Goal: Information Seeking & Learning: Compare options

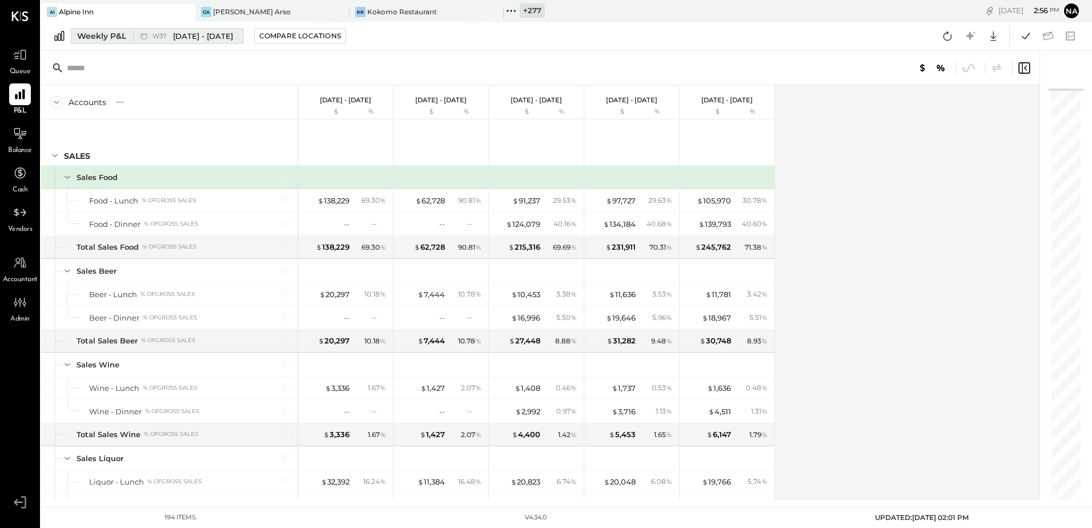
click at [102, 39] on div "Weekly P&L" at bounding box center [101, 35] width 49 height 11
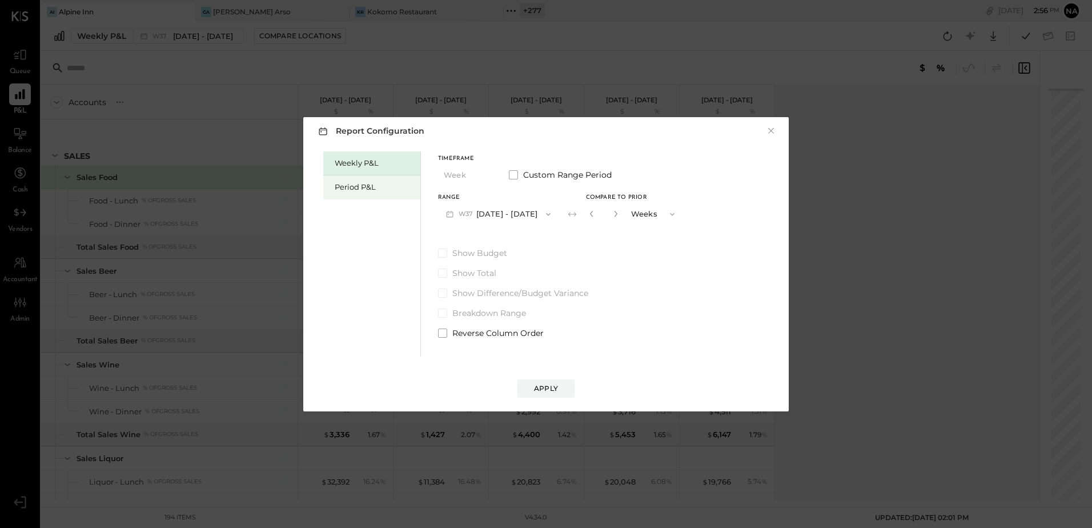
click at [397, 181] on div "Period P&L" at bounding box center [371, 187] width 97 height 24
click at [521, 217] on button "P09 Sep 1 - 28, 2025" at bounding box center [497, 213] width 119 height 21
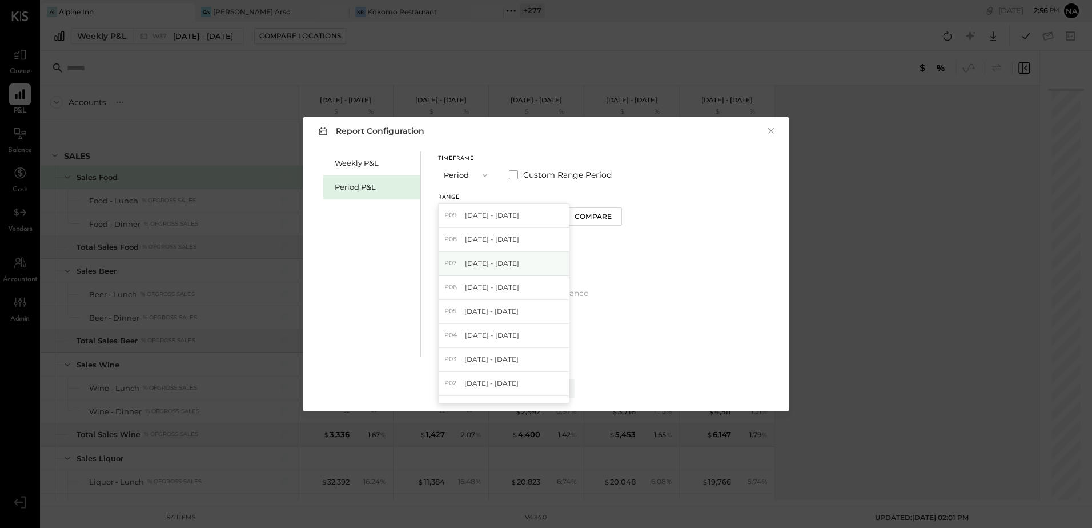
click at [519, 263] on span "Jun 30 - Aug 3, 2025" at bounding box center [492, 263] width 54 height 10
click at [612, 218] on div "Compare" at bounding box center [592, 216] width 37 height 10
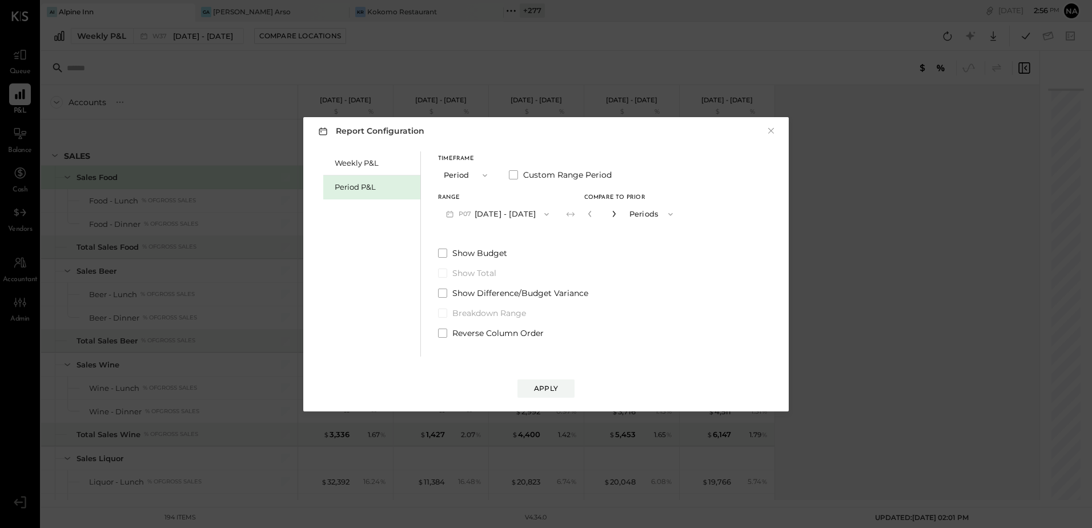
click at [617, 212] on icon "button" at bounding box center [613, 213] width 7 height 7
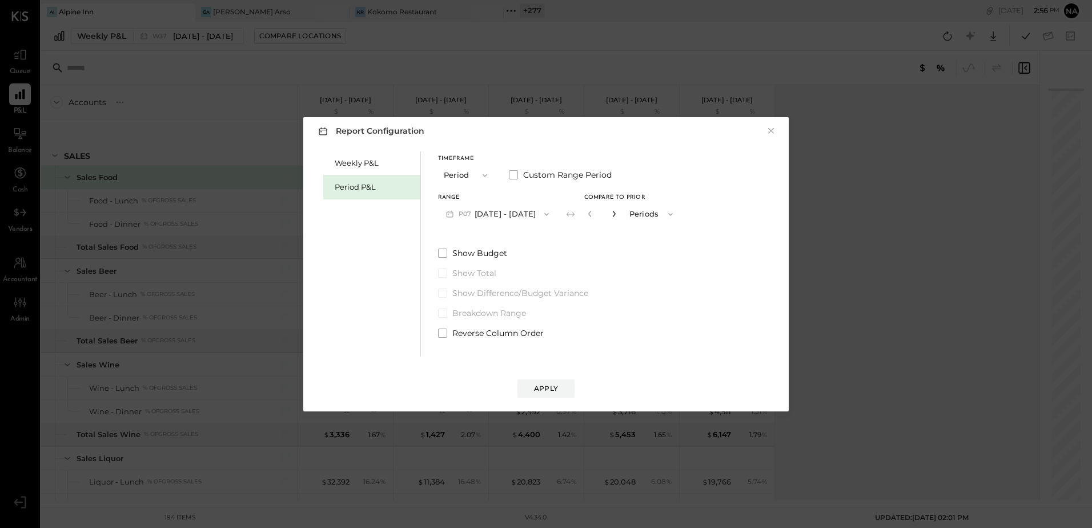
type input "*"
click at [547, 388] on div "Apply" at bounding box center [546, 388] width 24 height 10
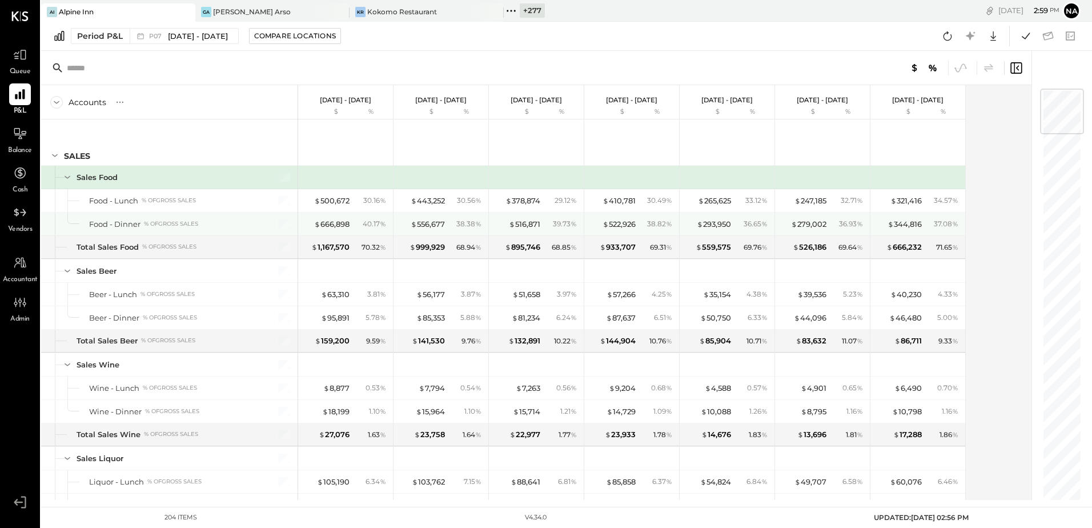
scroll to position [57, 0]
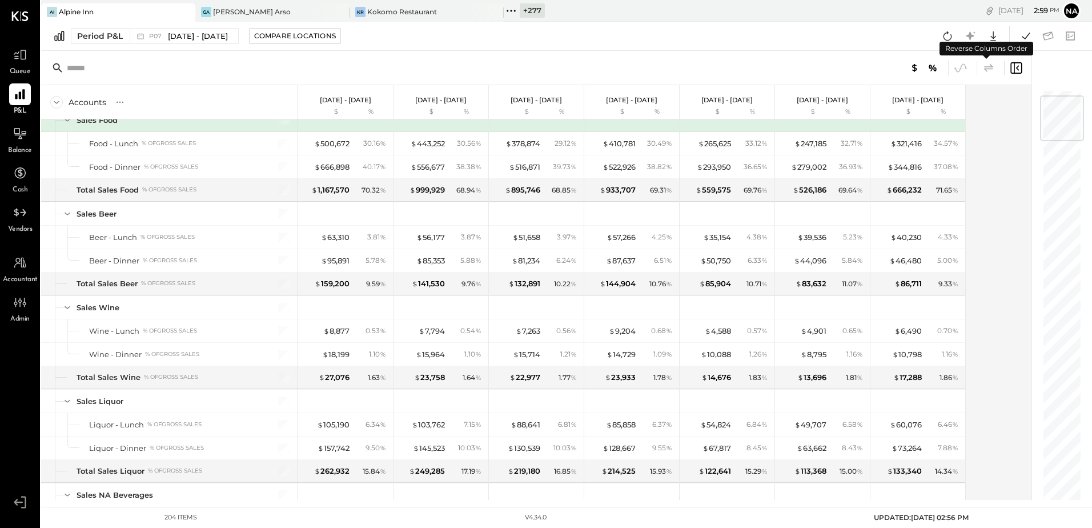
click at [989, 67] on icon at bounding box center [989, 68] width 14 height 14
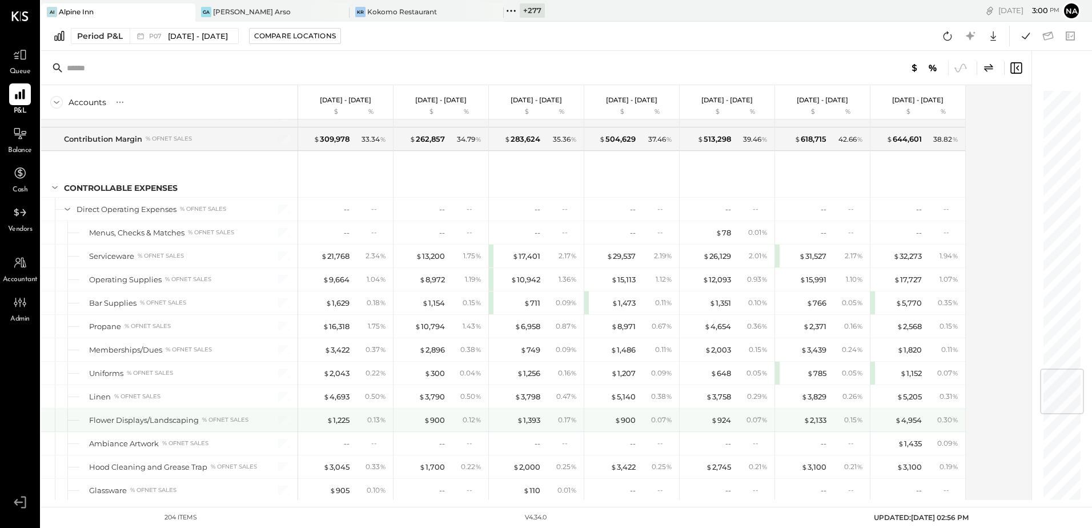
scroll to position [2398, 0]
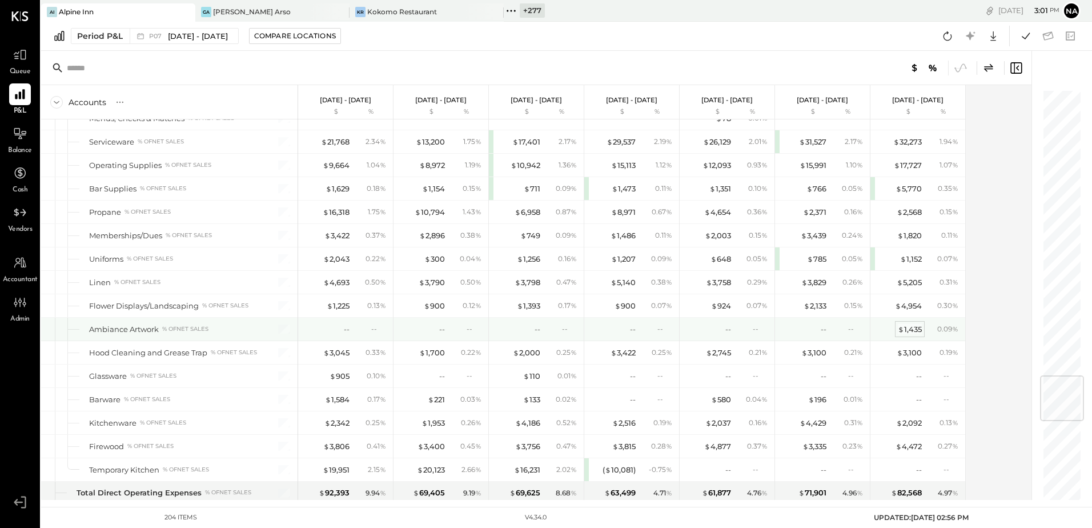
click at [904, 329] on div "$ 1,435" at bounding box center [910, 329] width 24 height 11
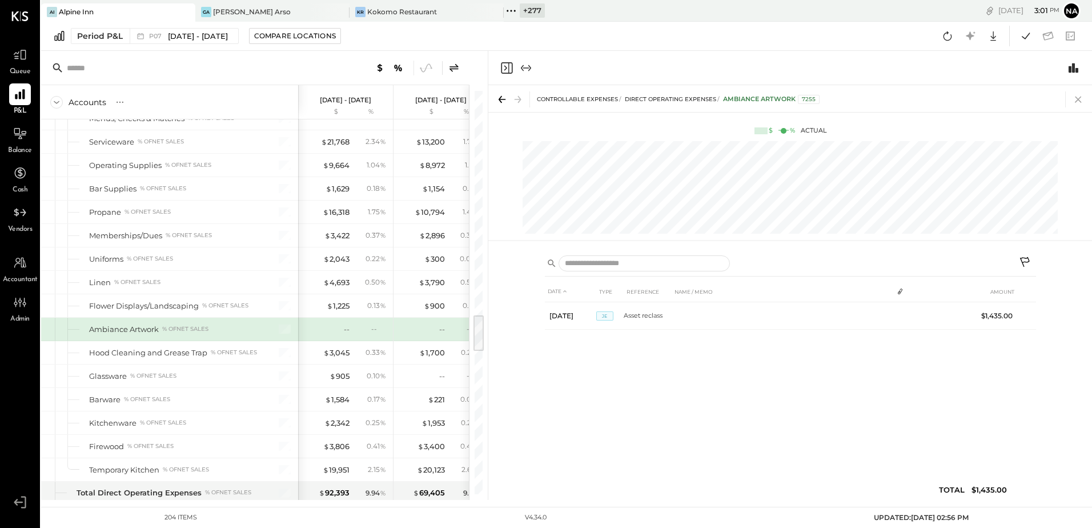
click at [1080, 100] on icon at bounding box center [1078, 99] width 16 height 16
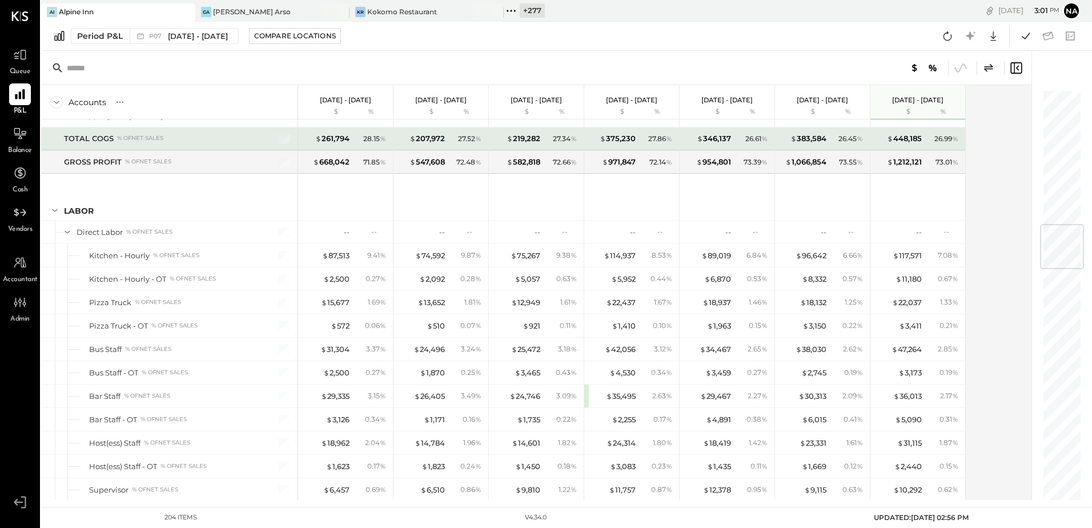
scroll to position [1131, 0]
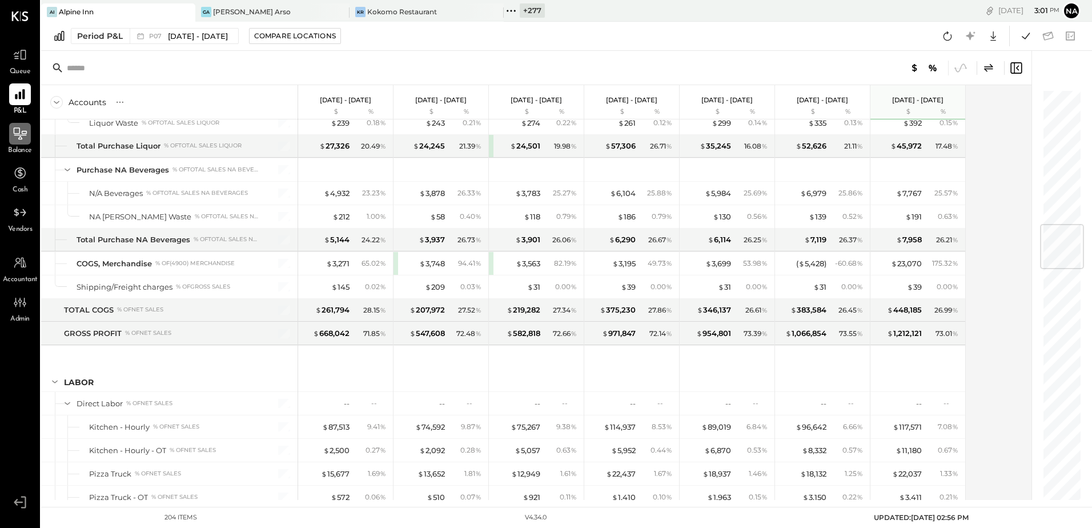
click at [26, 141] on icon at bounding box center [20, 133] width 15 height 15
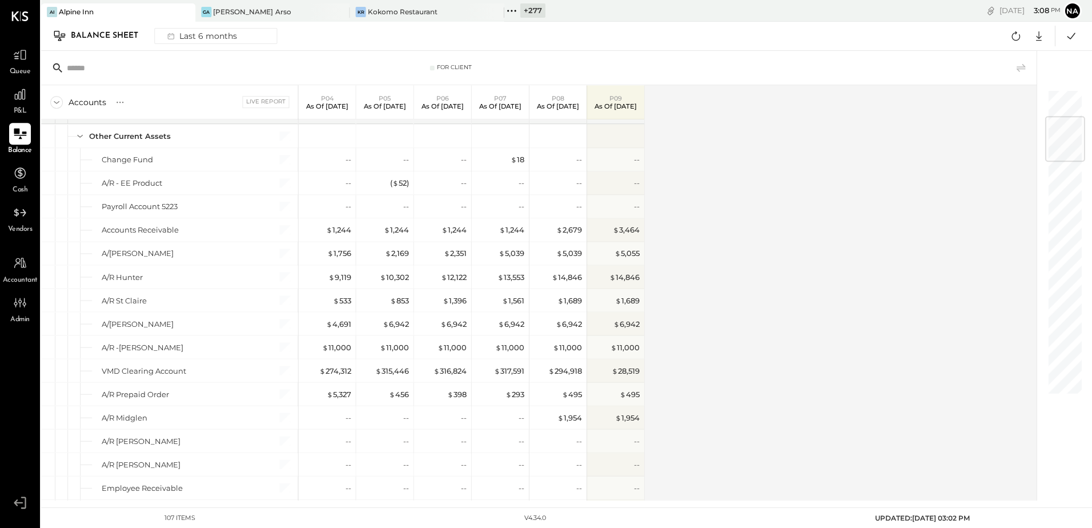
scroll to position [171, 0]
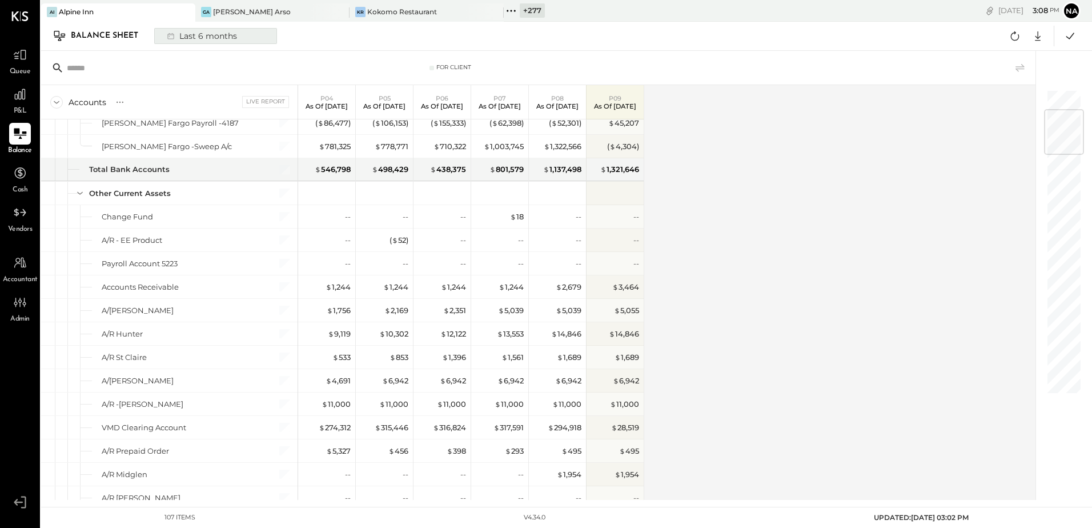
click at [180, 38] on div "Last 6 months" at bounding box center [200, 36] width 81 height 15
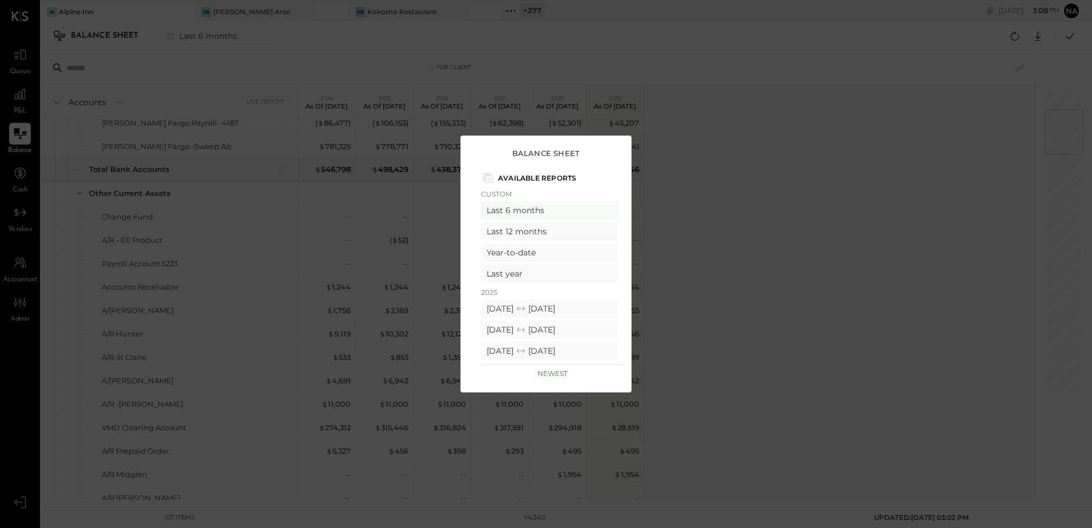
click at [791, 200] on div "Balance Sheet Available Reports Custom Last 6 months Last 12 months Year-to-dat…" at bounding box center [546, 264] width 1092 height 528
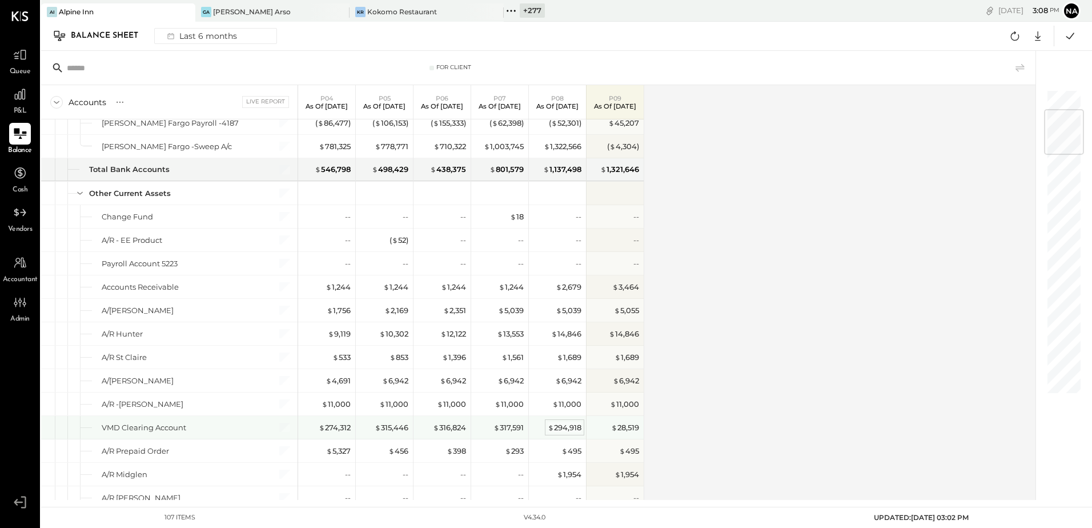
click at [569, 424] on div "$ 294,918" at bounding box center [565, 427] width 34 height 11
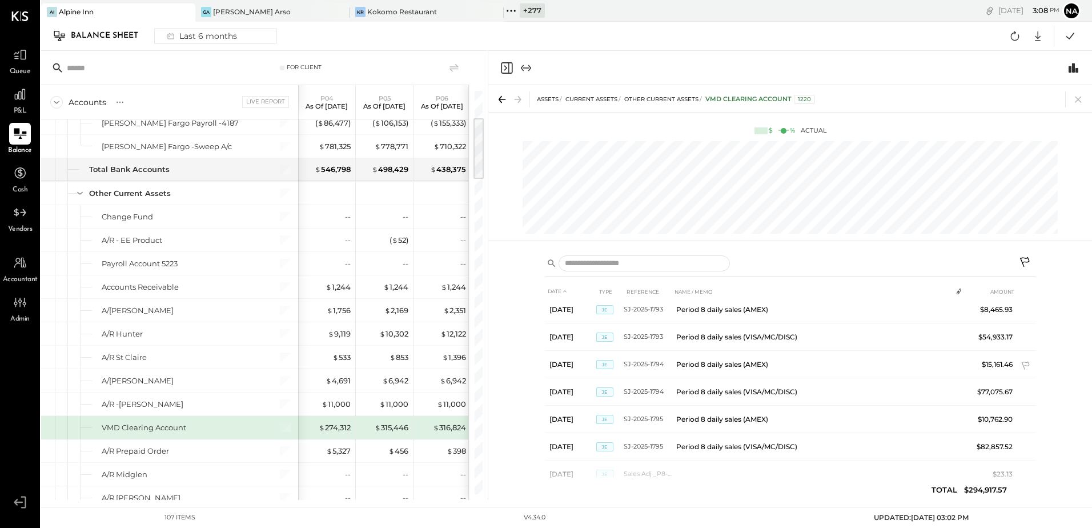
scroll to position [2038, 0]
click at [1077, 98] on icon at bounding box center [1078, 99] width 6 height 6
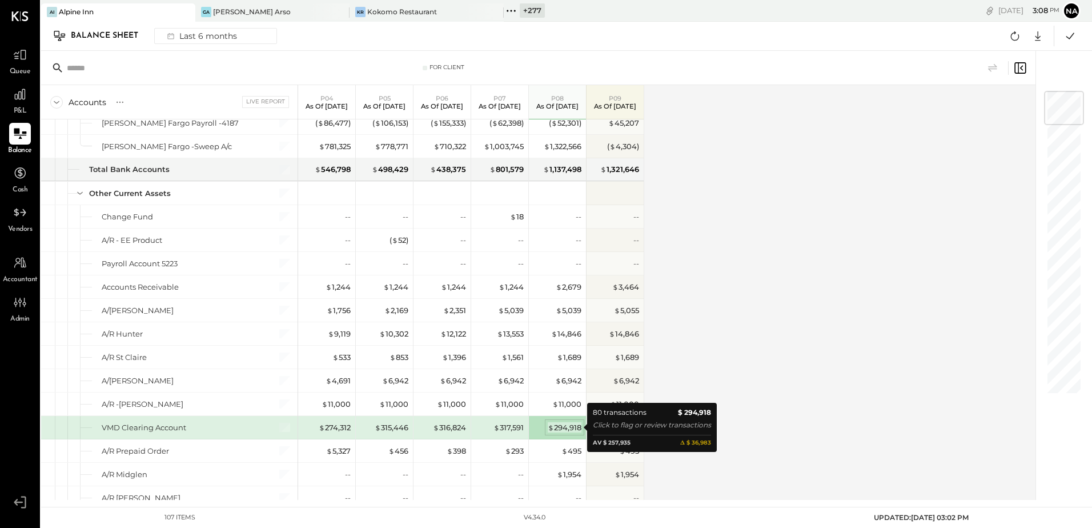
click at [577, 428] on div "$ 294,918" at bounding box center [565, 427] width 34 height 11
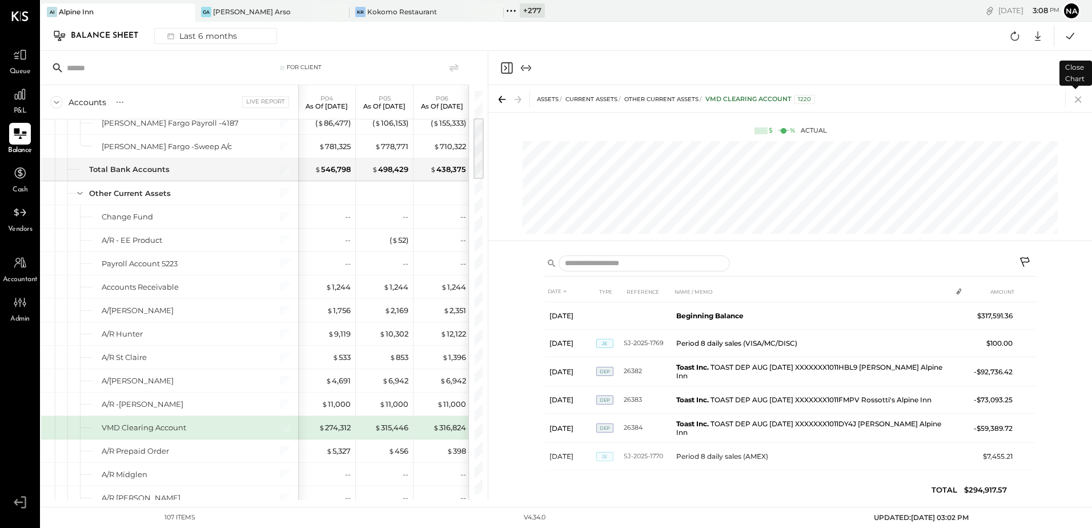
click at [1076, 104] on icon at bounding box center [1078, 99] width 16 height 16
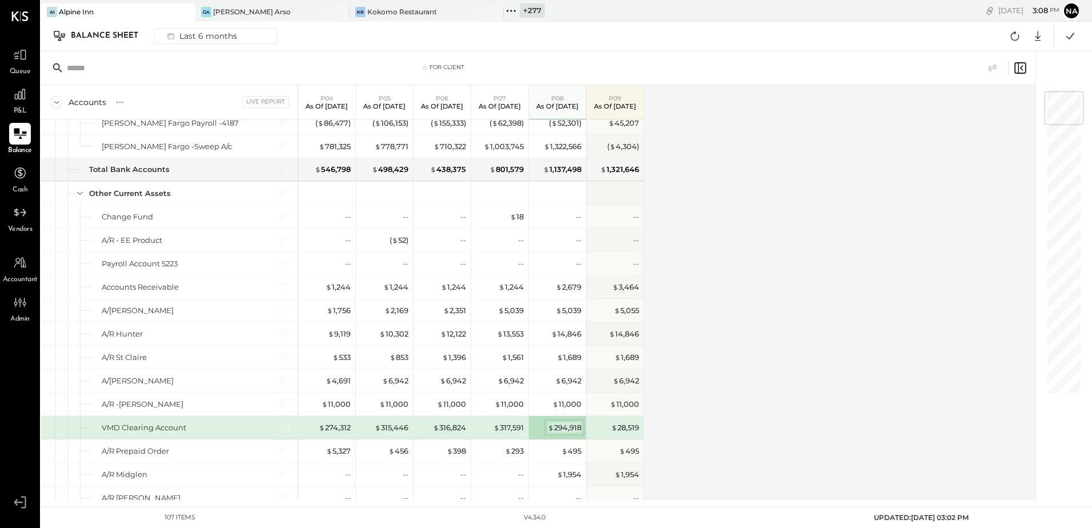
click at [562, 424] on div "$ 294,918" at bounding box center [565, 427] width 34 height 11
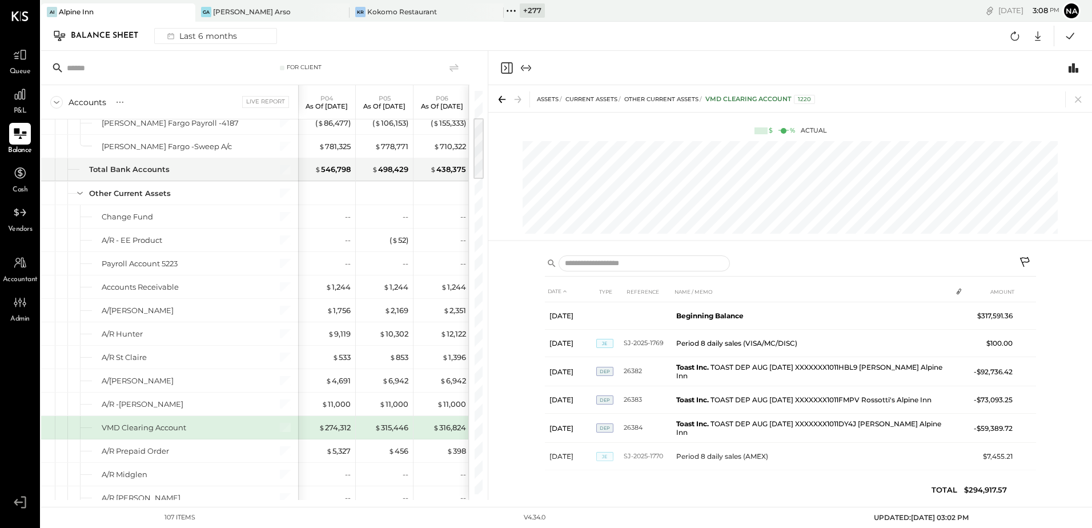
click at [1027, 257] on icon at bounding box center [1025, 262] width 10 height 10
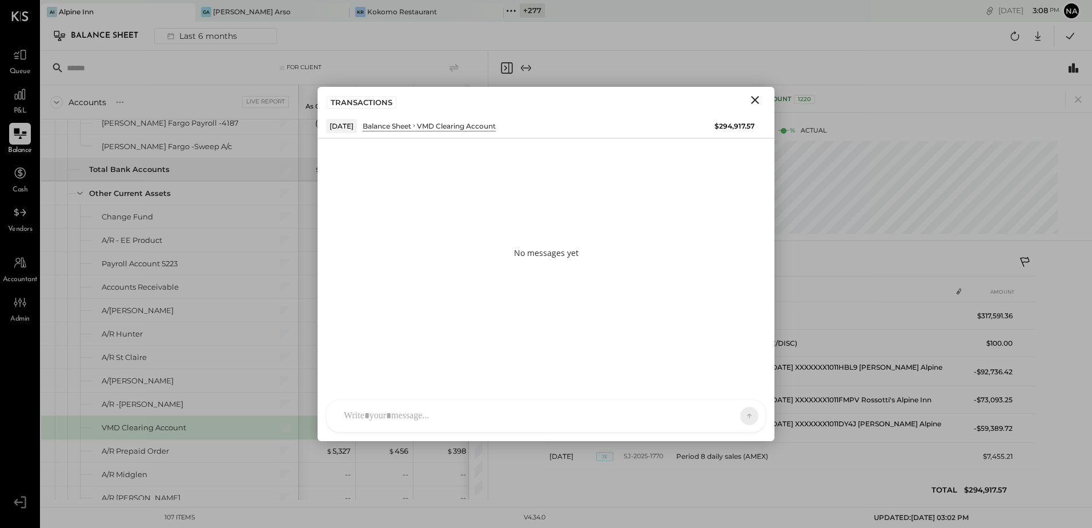
click at [451, 408] on div at bounding box center [546, 416] width 439 height 32
click at [446, 361] on span "[PERSON_NAME]" at bounding box center [437, 363] width 90 height 11
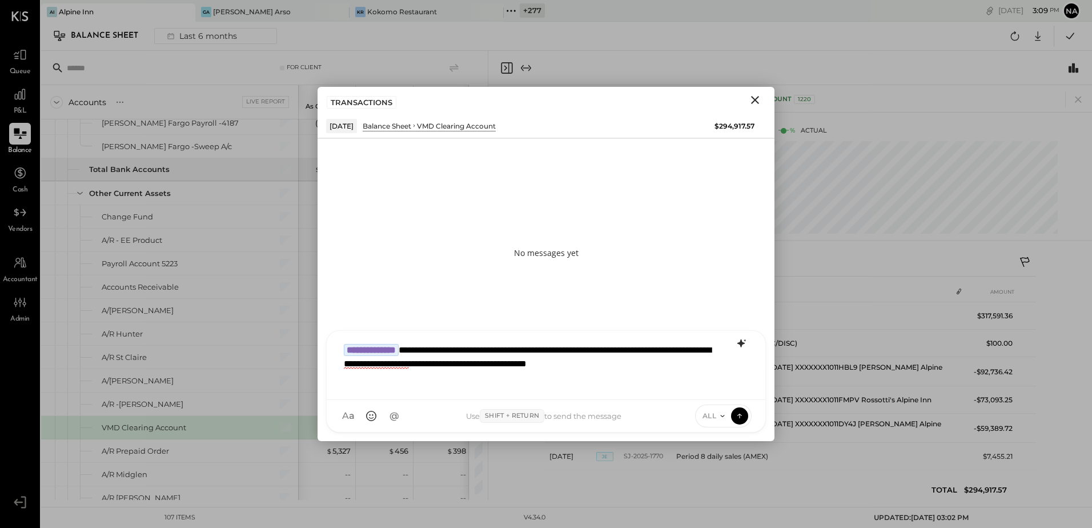
click at [741, 341] on icon at bounding box center [740, 343] width 7 height 8
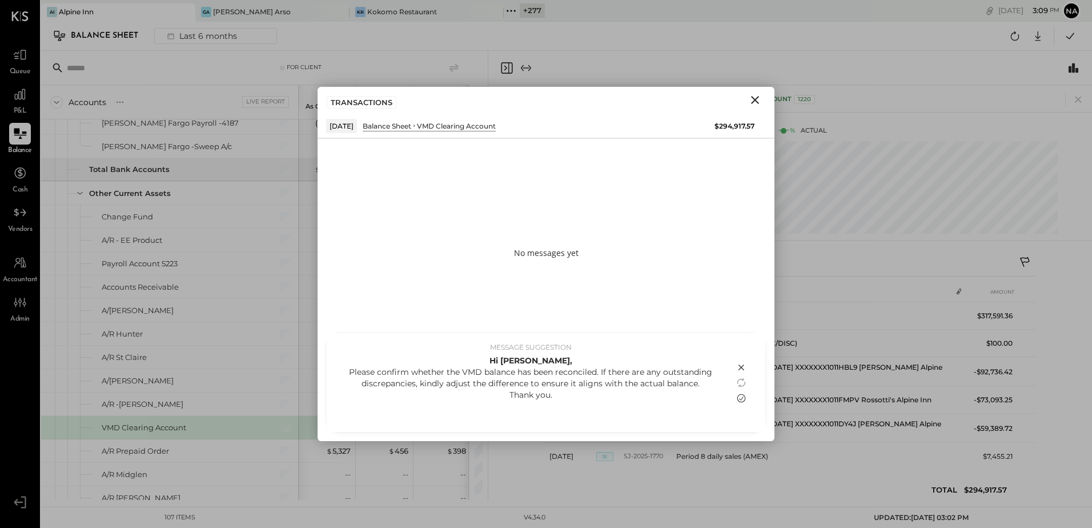
click at [740, 399] on icon at bounding box center [741, 397] width 9 height 9
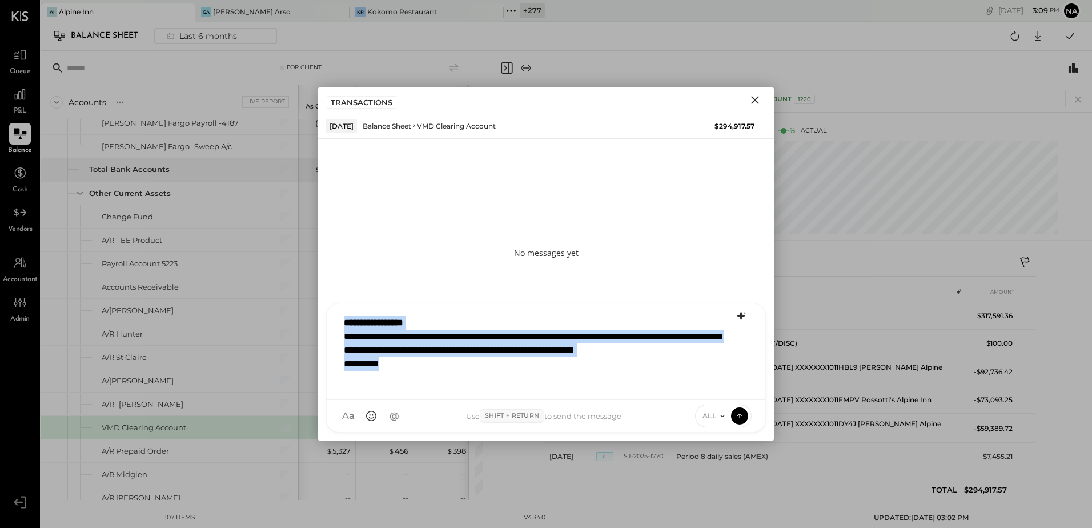
click at [461, 387] on div "**********" at bounding box center [546, 350] width 416 height 80
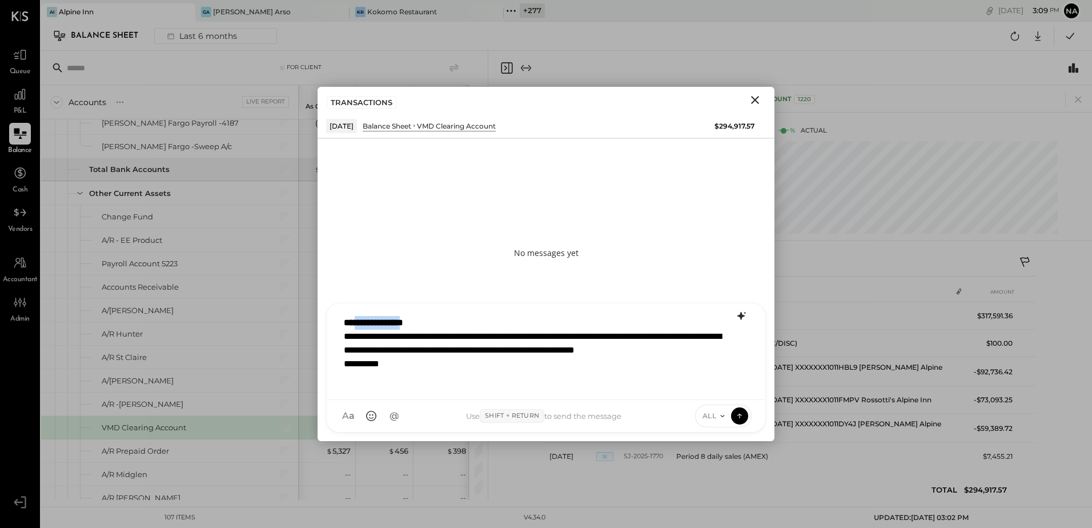
drag, startPoint x: 427, startPoint y: 322, endPoint x: 358, endPoint y: 322, distance: 68.5
click at [358, 322] on strong "**********" at bounding box center [373, 322] width 59 height 9
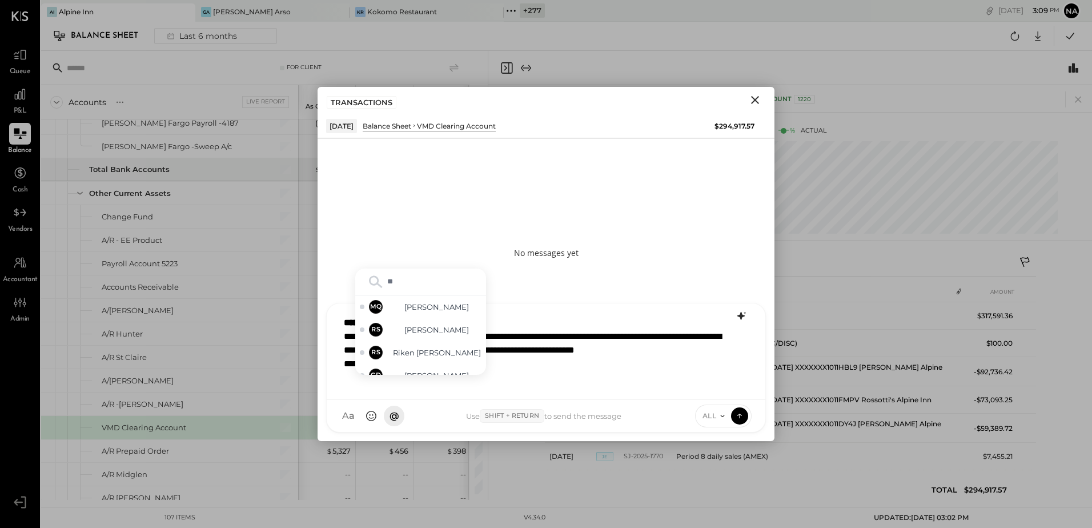
type input "***"
click at [415, 365] on span "[PERSON_NAME]" at bounding box center [437, 363] width 90 height 11
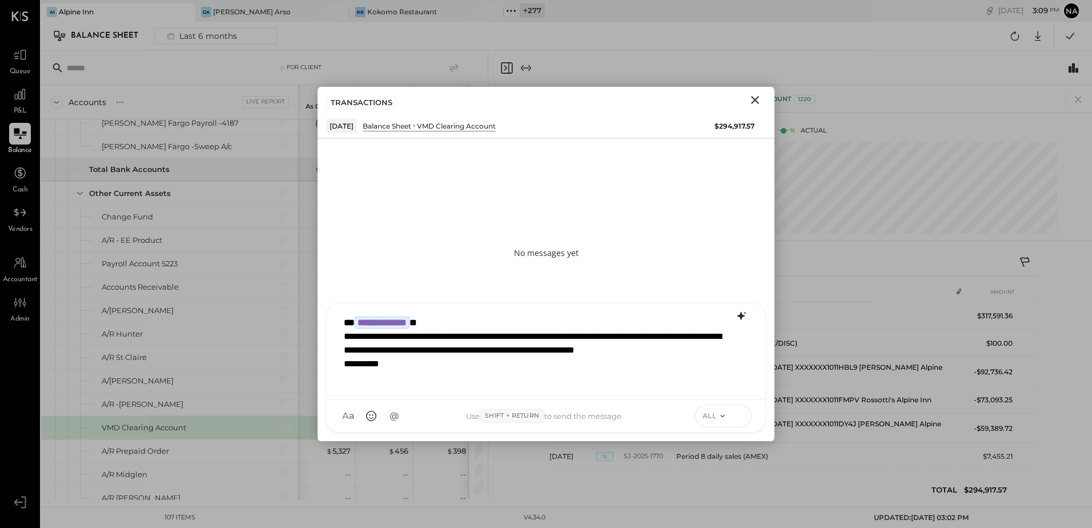
click at [745, 409] on button at bounding box center [739, 415] width 17 height 17
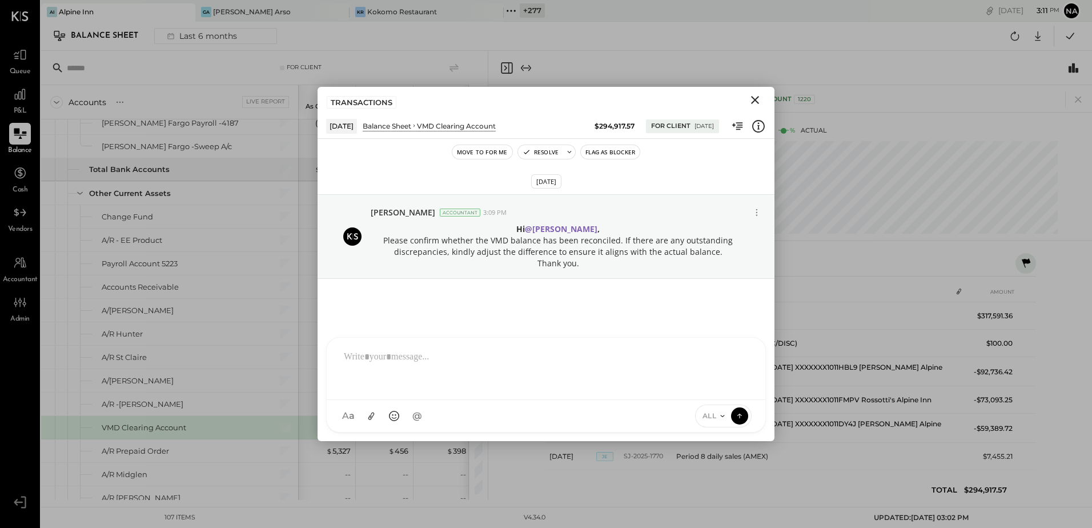
click at [754, 98] on icon "Close" at bounding box center [755, 100] width 8 height 8
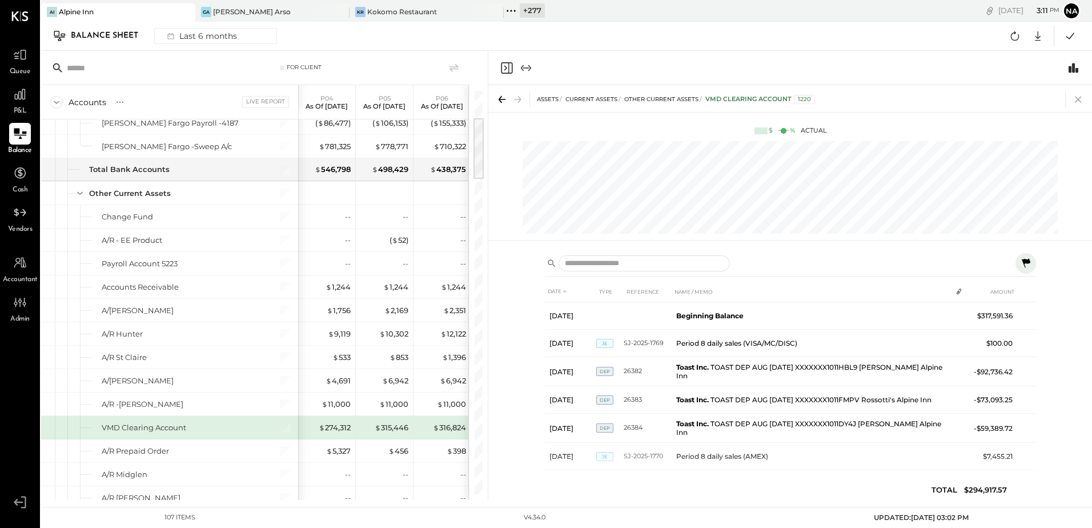
click at [1074, 98] on icon at bounding box center [1078, 99] width 16 height 16
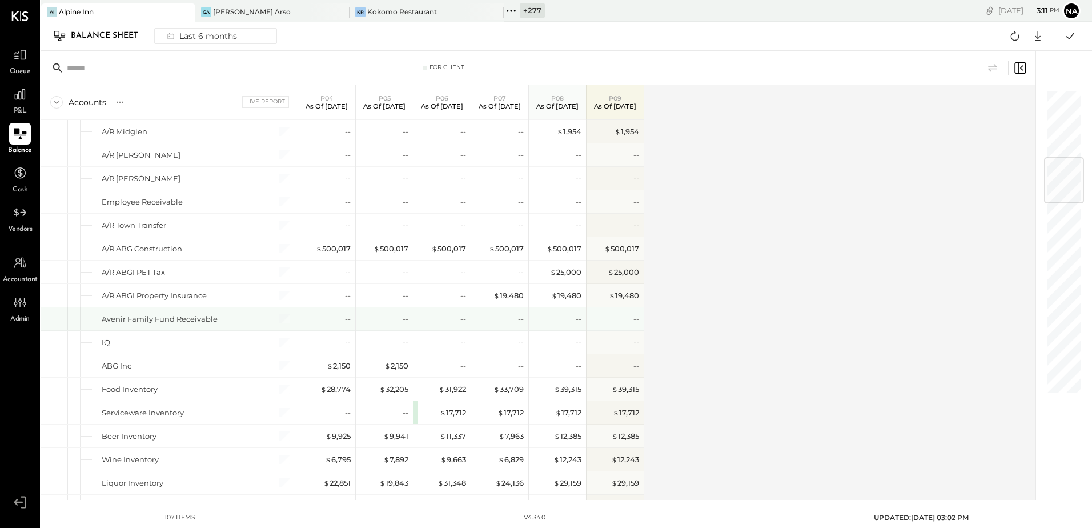
scroll to position [628, 0]
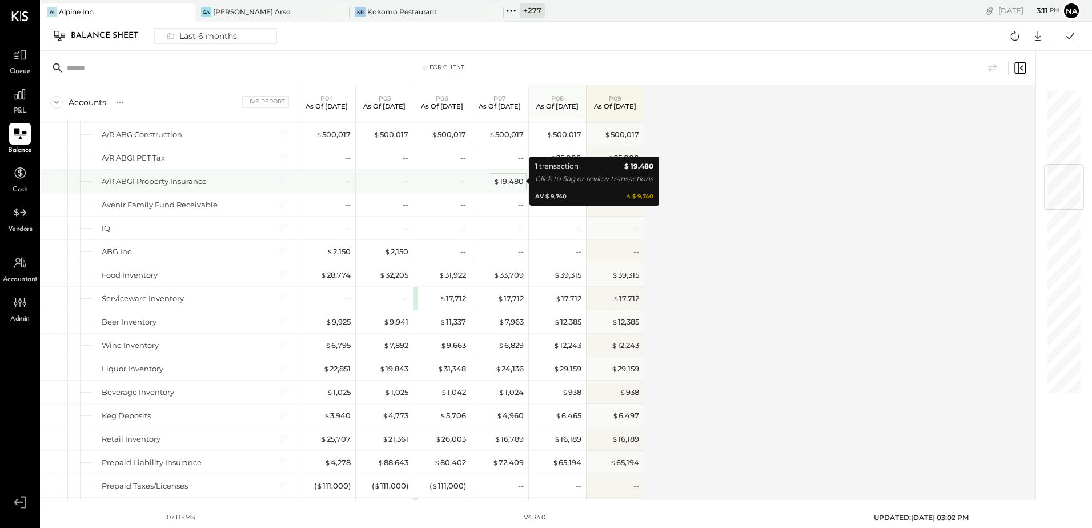
click at [523, 183] on div "$ 19,480" at bounding box center [508, 181] width 30 height 11
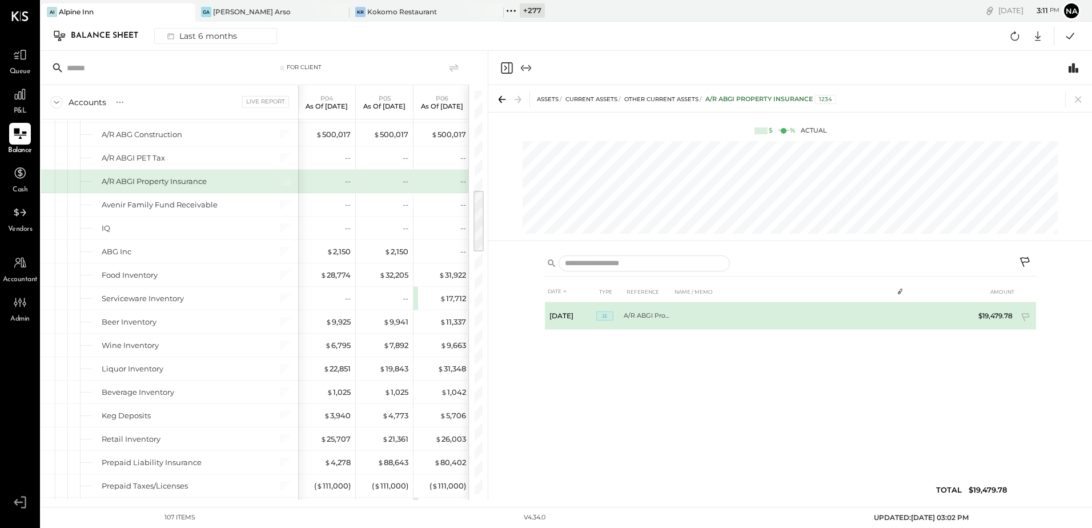
click at [639, 313] on td "A/R ABGI Property Ins" at bounding box center [648, 315] width 48 height 27
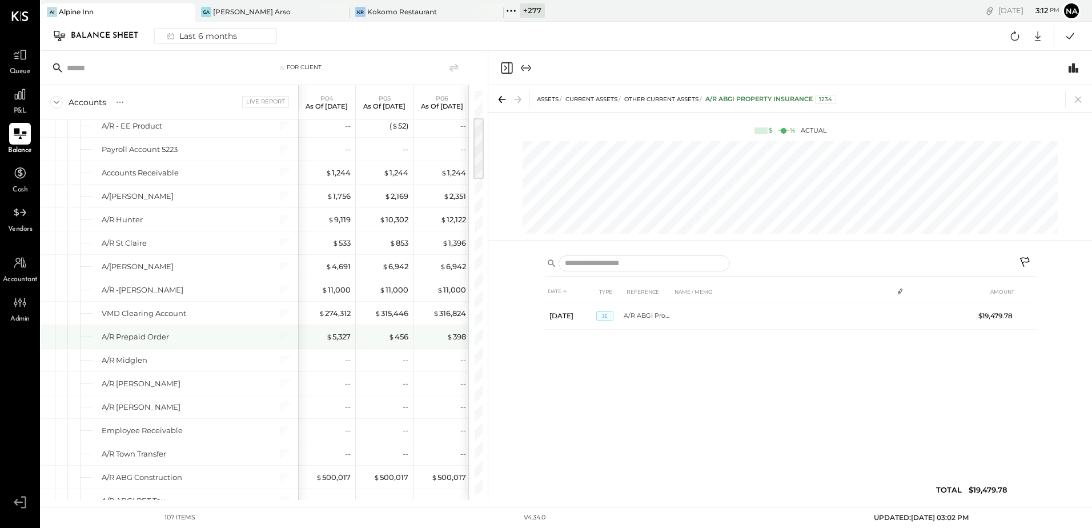
scroll to position [171, 0]
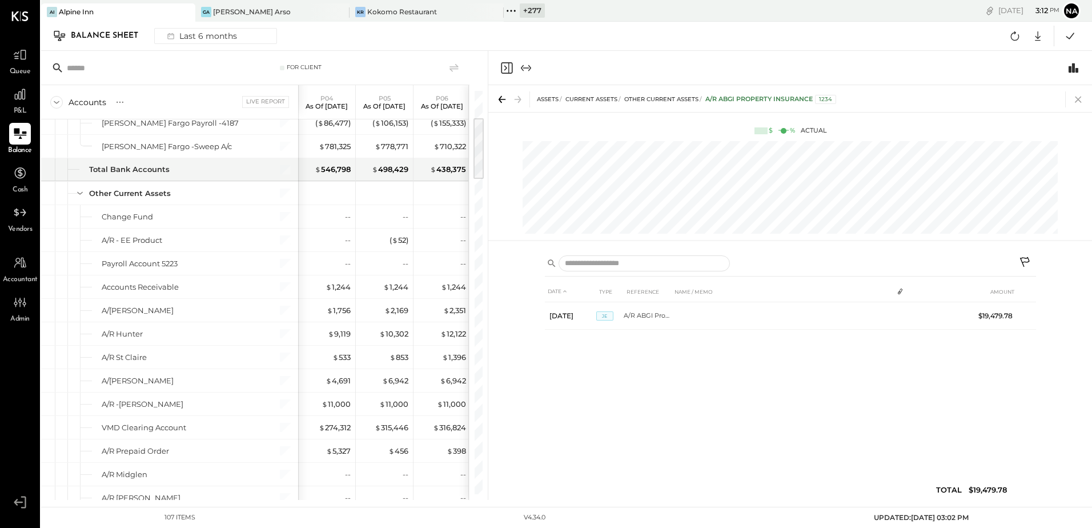
click at [1081, 102] on icon at bounding box center [1078, 99] width 16 height 16
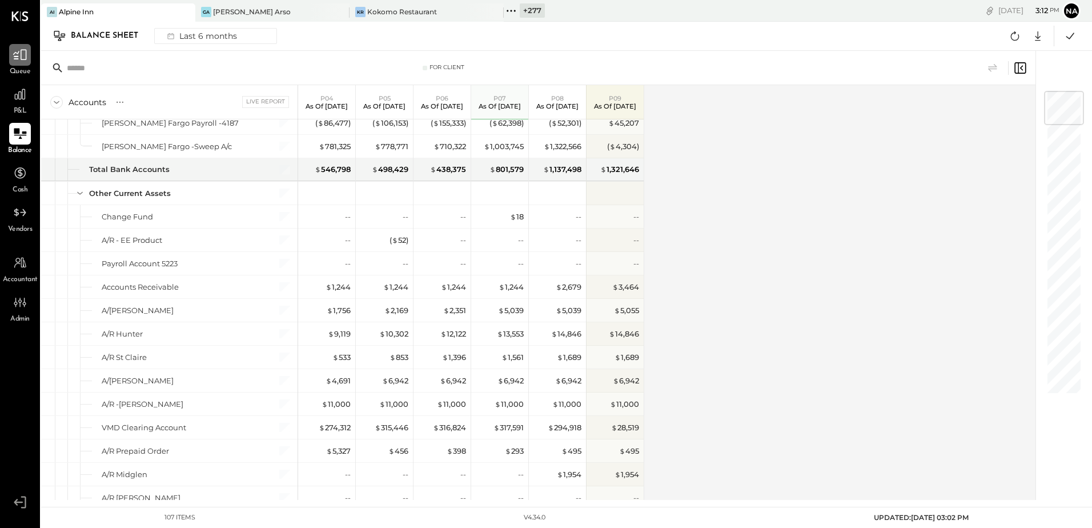
click at [12, 58] on div at bounding box center [20, 55] width 22 height 22
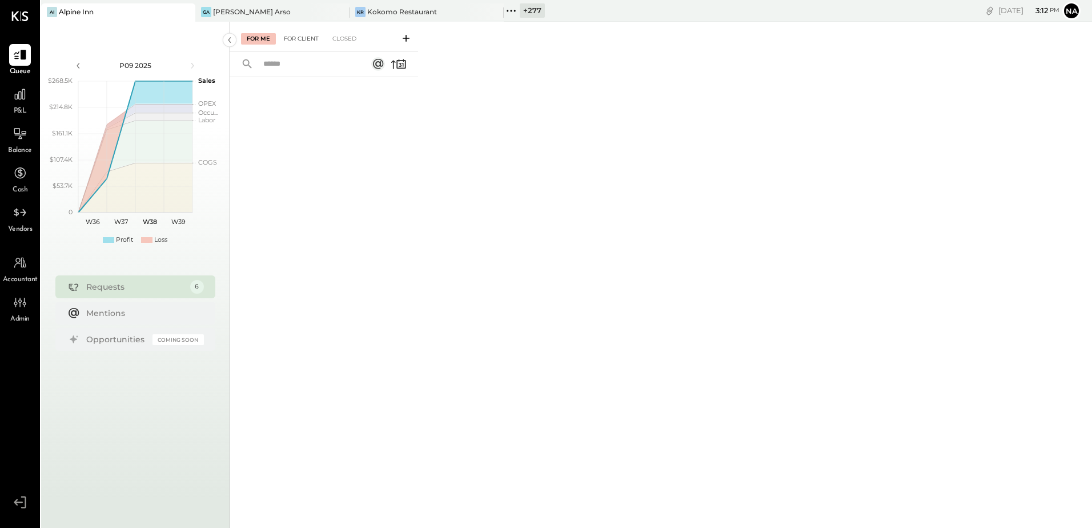
click at [300, 39] on div "For Client" at bounding box center [301, 38] width 46 height 11
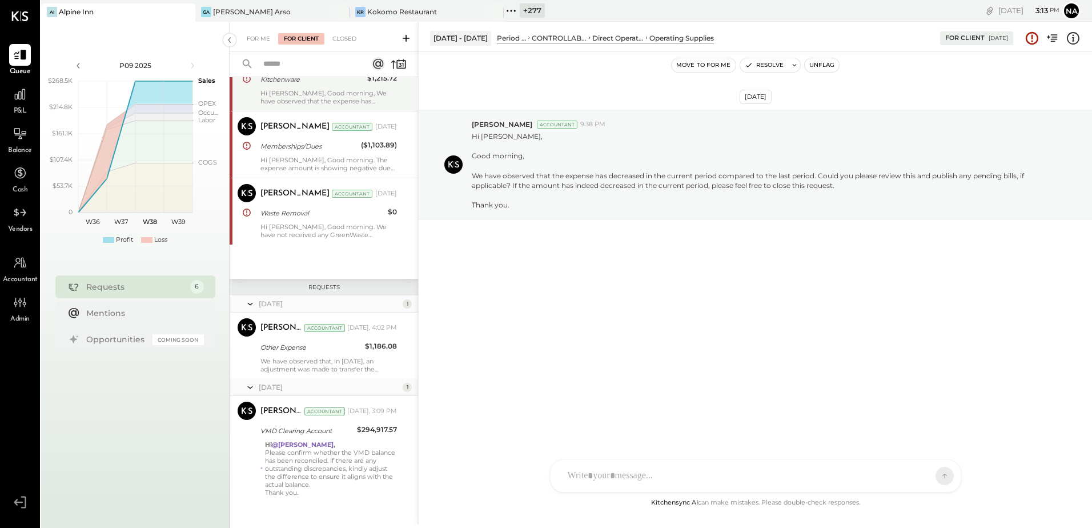
scroll to position [142, 0]
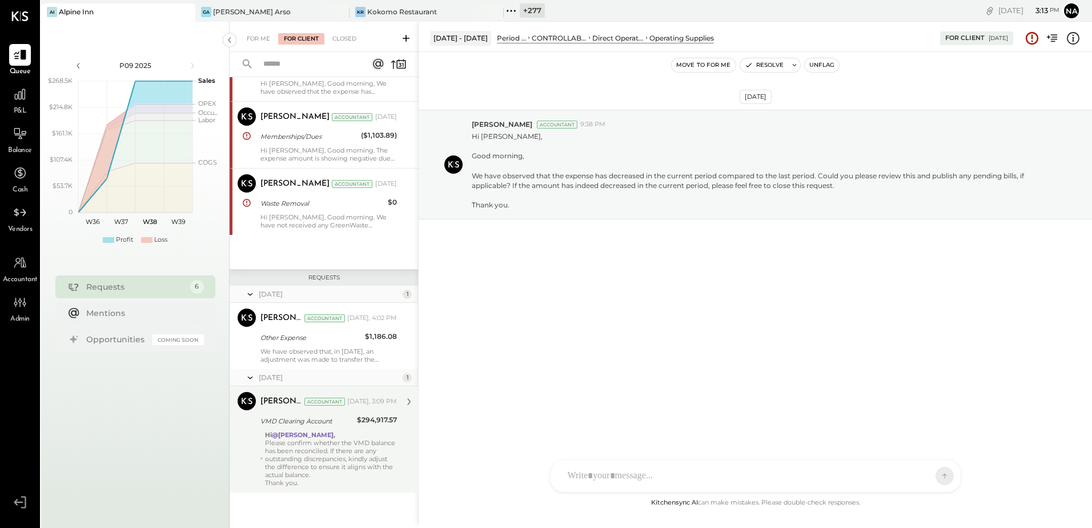
click at [360, 461] on div "Hi @Rizwan Shaikh , Please confirm whether the VMD balance has been reconciled.…" at bounding box center [331, 459] width 132 height 56
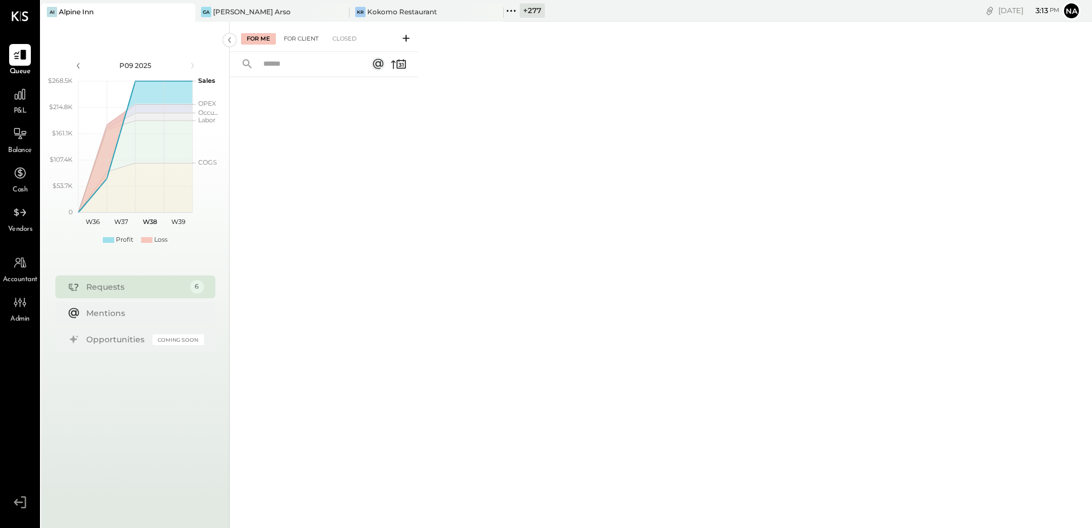
click at [307, 33] on div "For Client" at bounding box center [301, 38] width 46 height 11
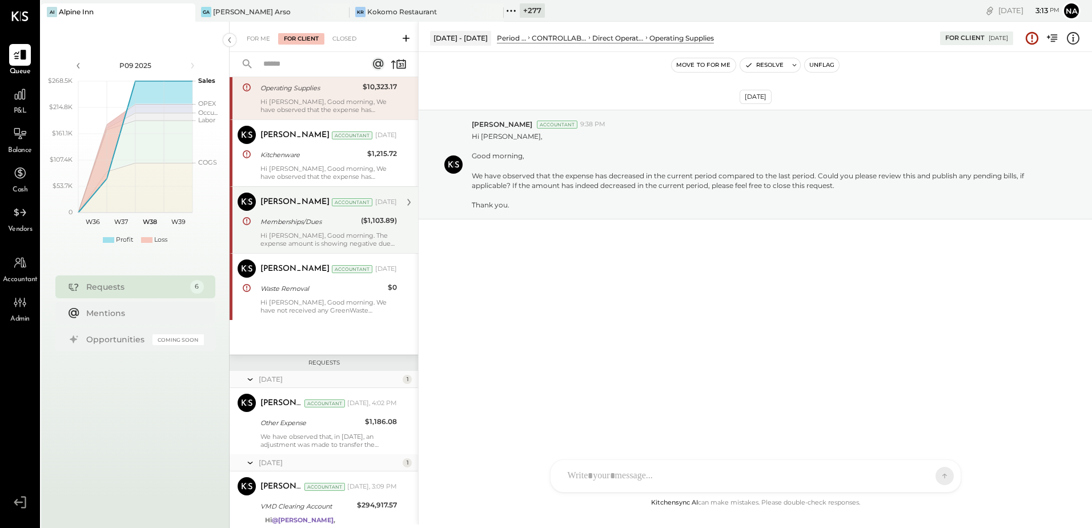
scroll to position [142, 0]
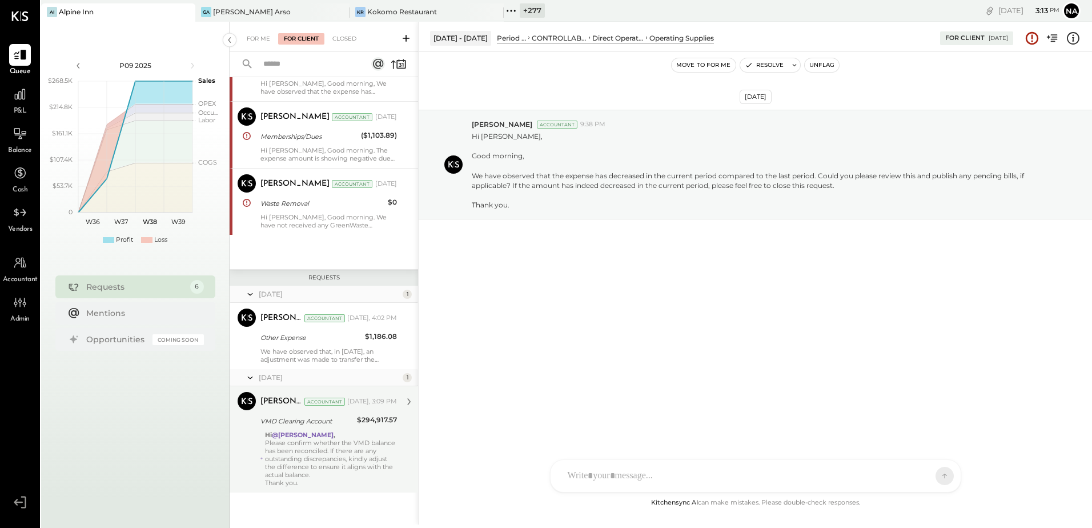
click at [319, 461] on div "Hi @Rizwan Shaikh , Please confirm whether the VMD balance has been reconciled.…" at bounding box center [331, 459] width 132 height 56
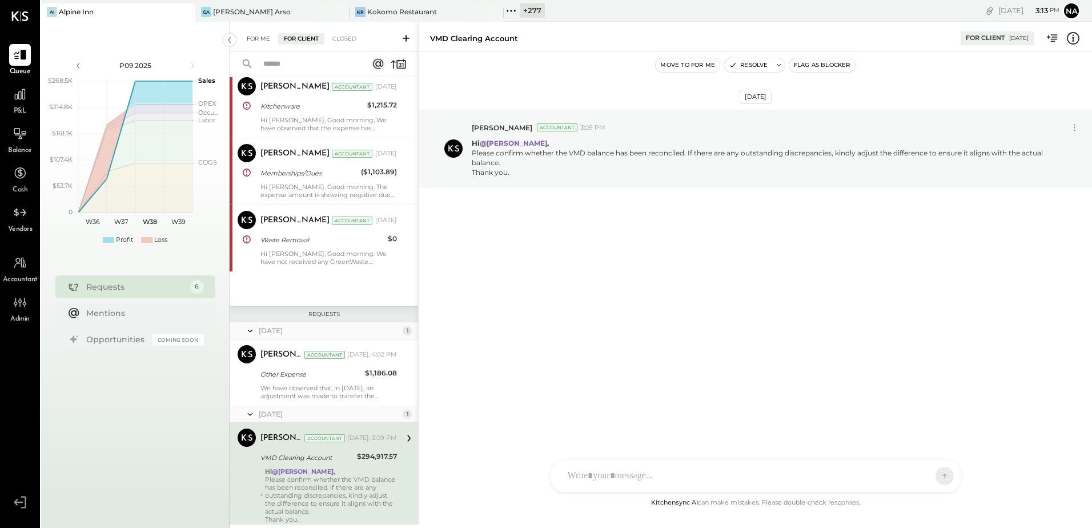
scroll to position [85, 0]
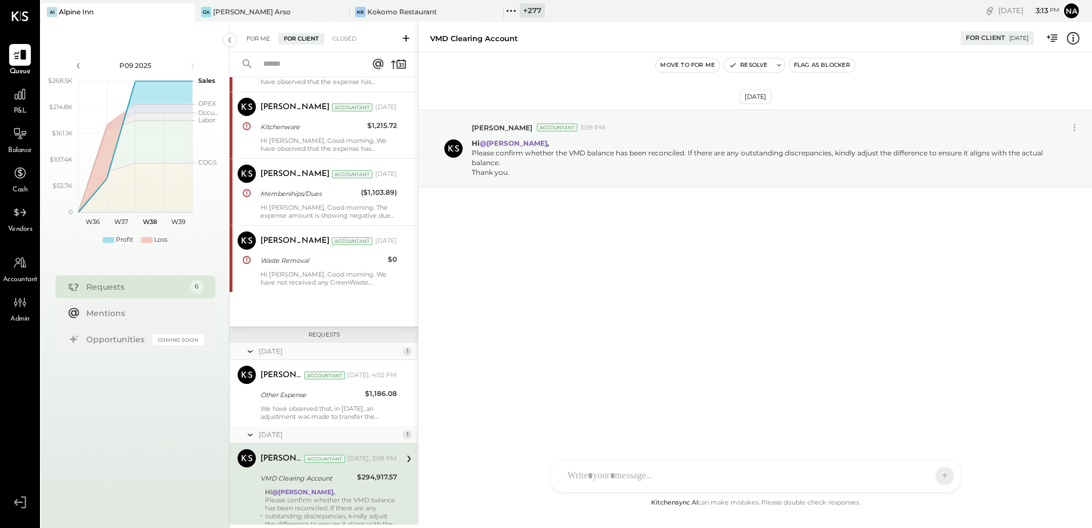
click at [267, 37] on div "For Me" at bounding box center [258, 38] width 35 height 11
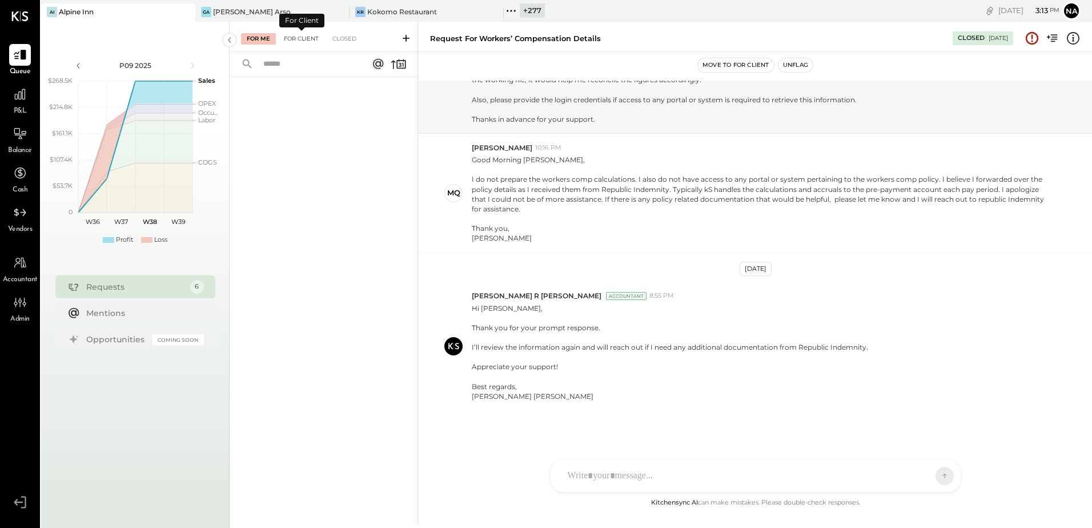
click at [302, 37] on div "For Client" at bounding box center [301, 38] width 46 height 11
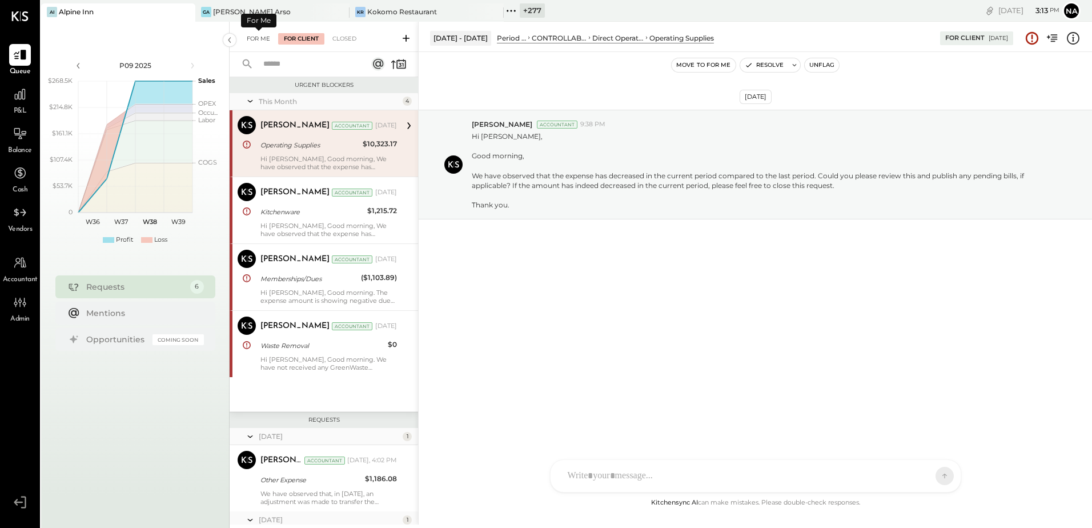
click at [263, 37] on div "For Me" at bounding box center [258, 38] width 35 height 11
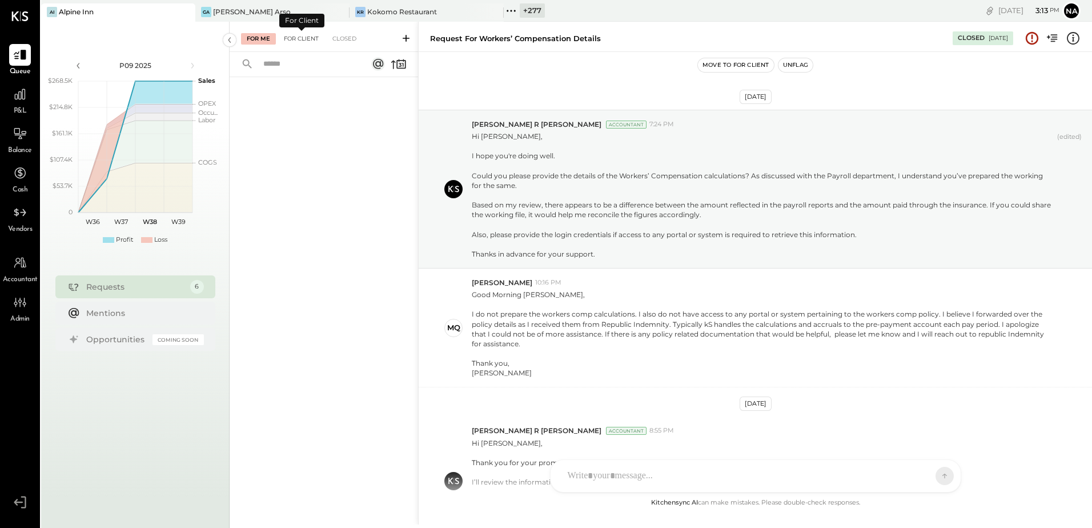
click at [315, 38] on div "For Client" at bounding box center [301, 38] width 46 height 11
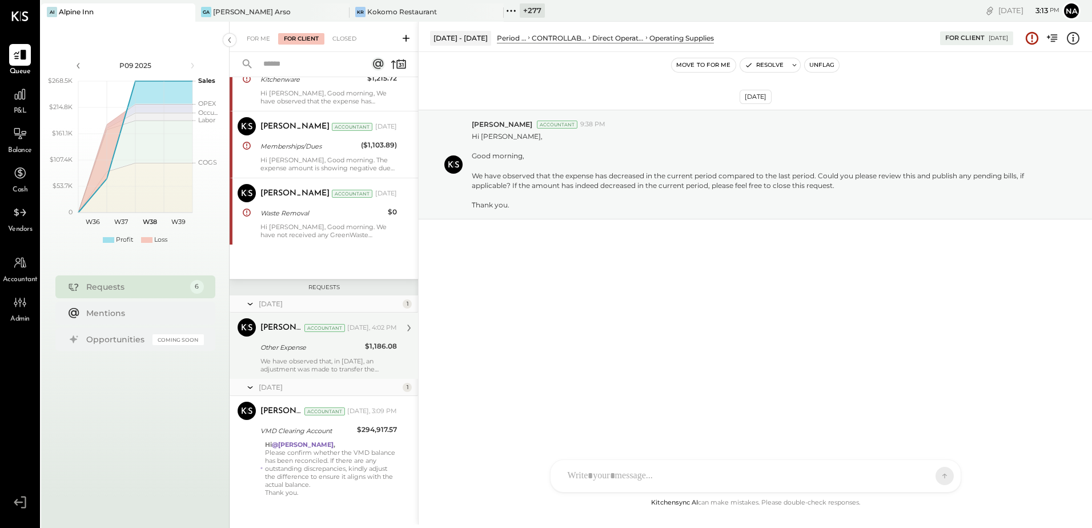
scroll to position [142, 0]
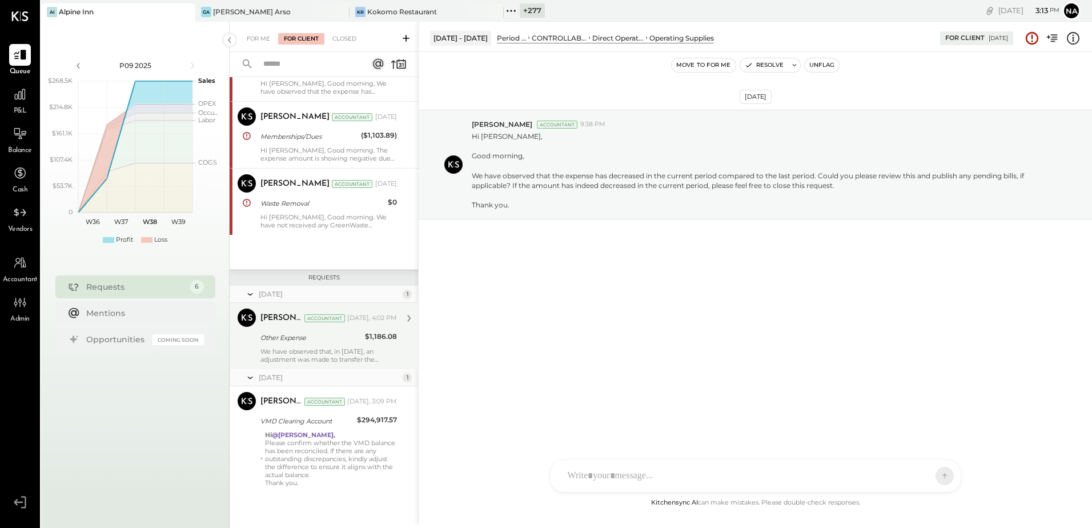
click at [332, 354] on div "We have observed that, in [DATE], an adjustment was made to transfer the balanc…" at bounding box center [328, 355] width 136 height 16
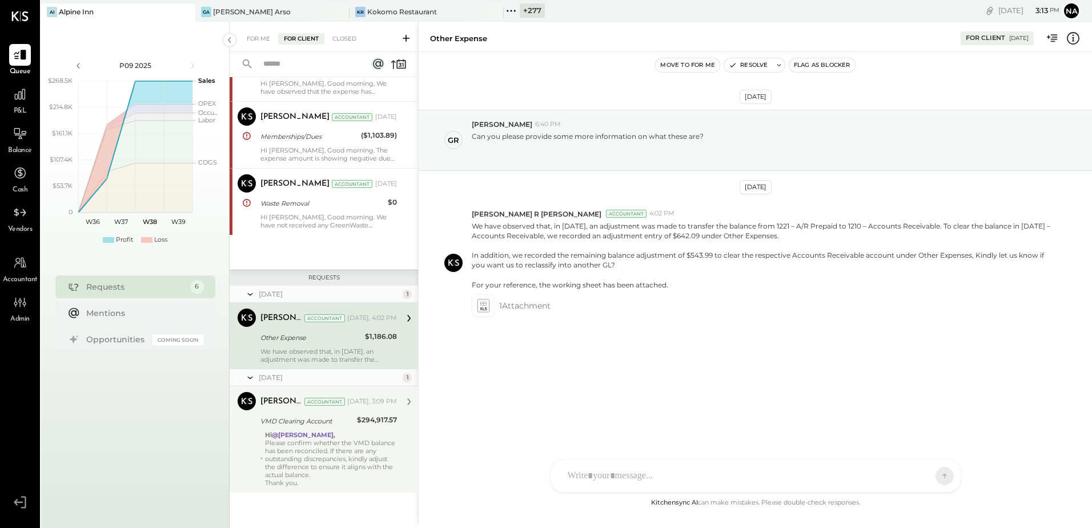
click at [348, 429] on div "Navin Jain Accountant Today, 3:09 PM VMD Clearing Account $294,917.57 Hi @Rizwa…" at bounding box center [328, 439] width 136 height 95
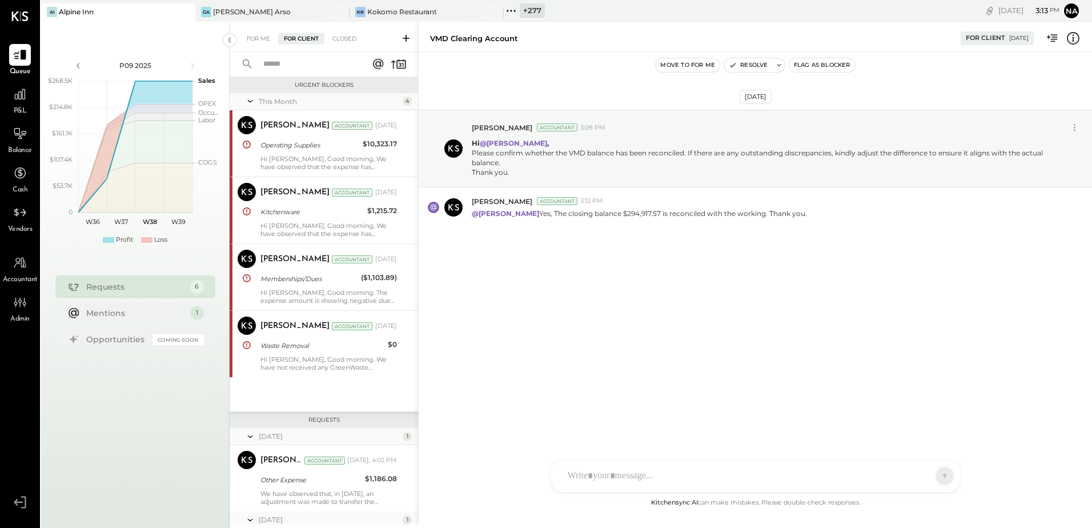
scroll to position [111, 0]
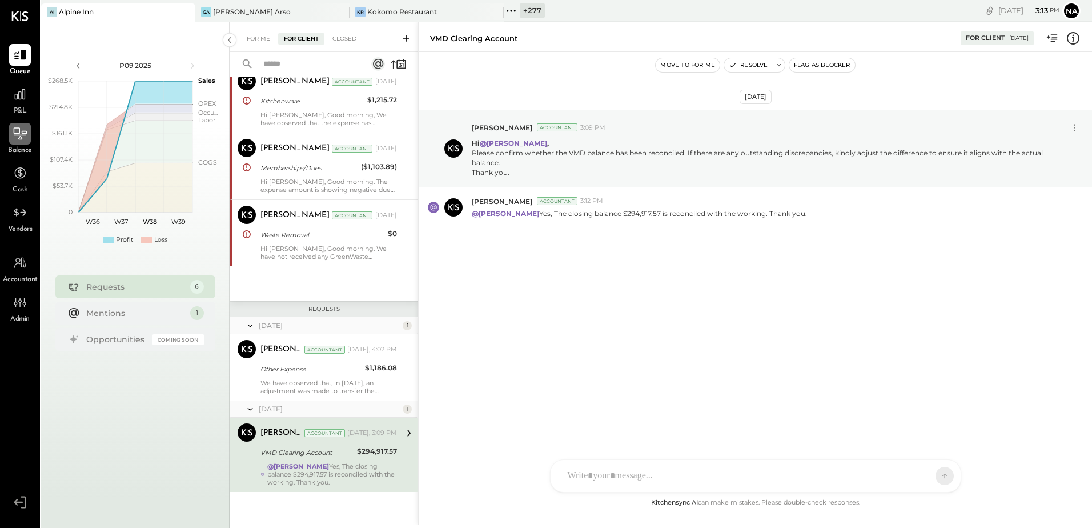
click at [26, 126] on icon at bounding box center [20, 133] width 15 height 15
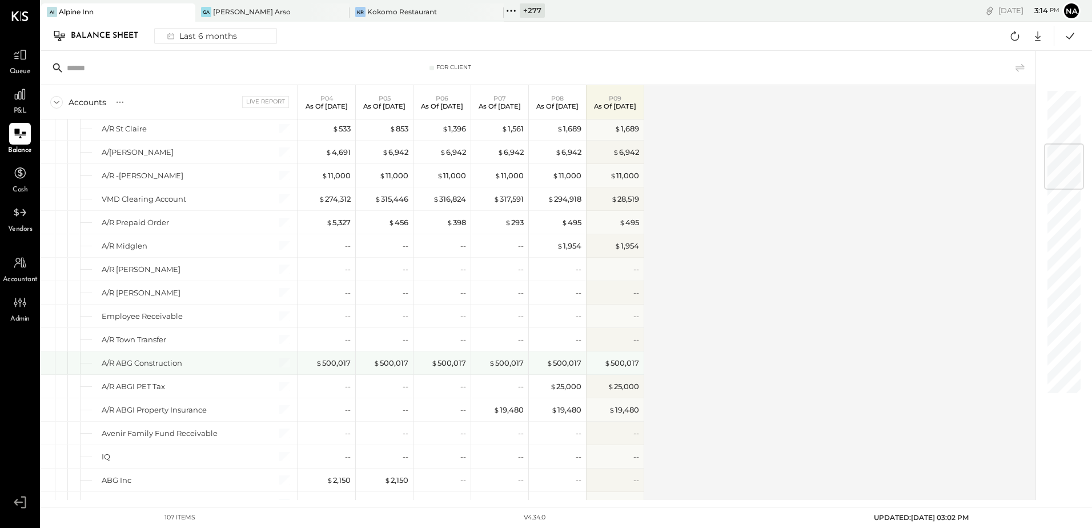
scroll to position [457, 0]
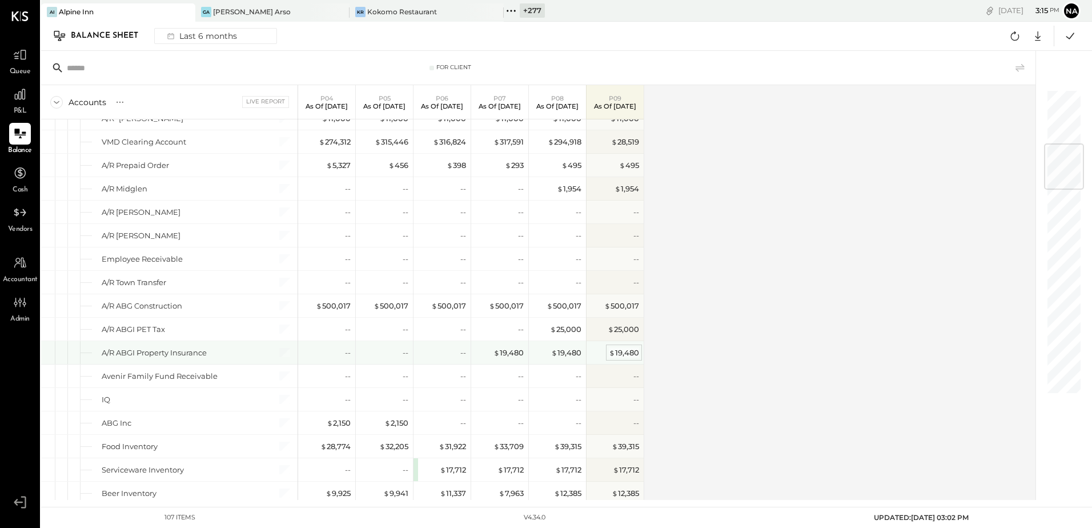
click at [618, 353] on div "$ 19,480" at bounding box center [624, 352] width 30 height 11
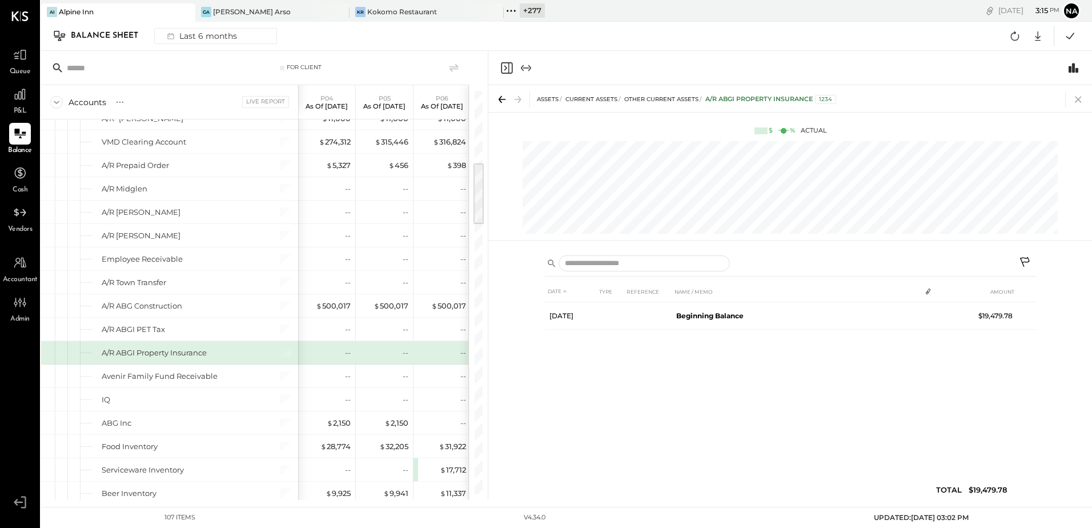
click at [1076, 93] on icon at bounding box center [1078, 99] width 16 height 16
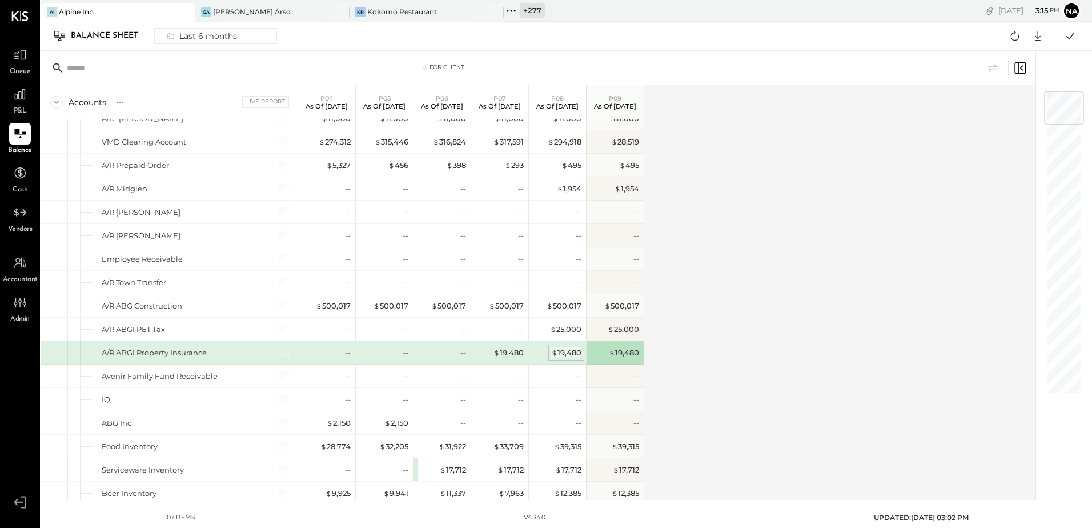
click at [568, 350] on div "$ 19,480" at bounding box center [566, 352] width 30 height 11
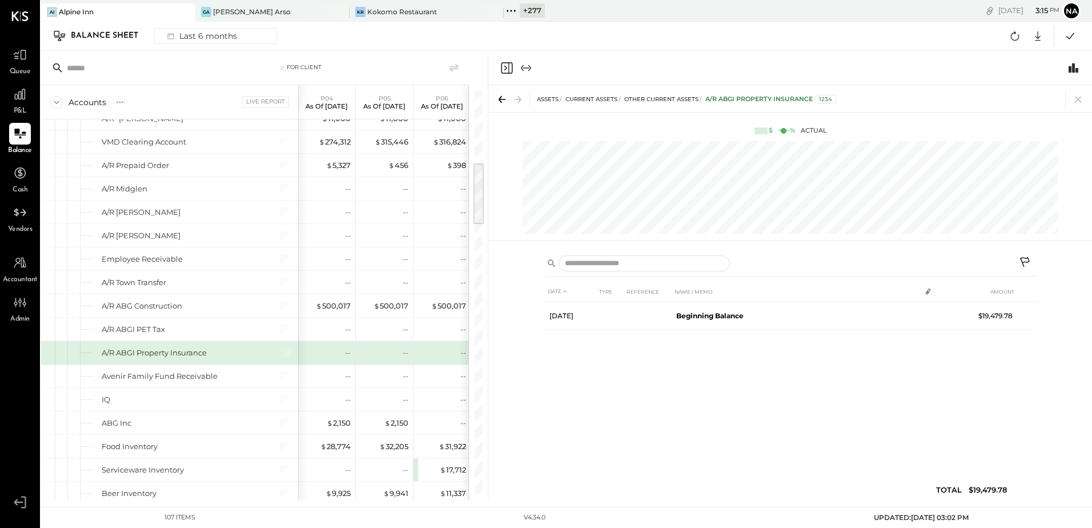
click at [1023, 264] on icon at bounding box center [1026, 263] width 14 height 14
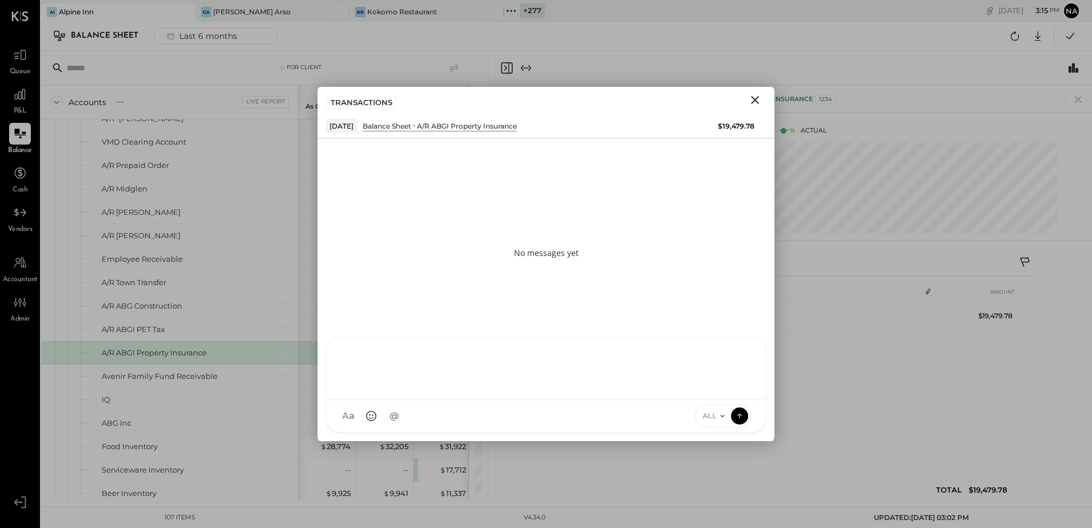
click at [419, 400] on div at bounding box center [546, 368] width 439 height 62
click at [417, 407] on div "A a @ Use Shift + Return to send the message ALL" at bounding box center [546, 416] width 439 height 32
click at [422, 414] on div "A a @ Use Shift + Return to send the message ALL" at bounding box center [546, 416] width 439 height 32
click at [379, 351] on div at bounding box center [546, 367] width 416 height 46
type input "**"
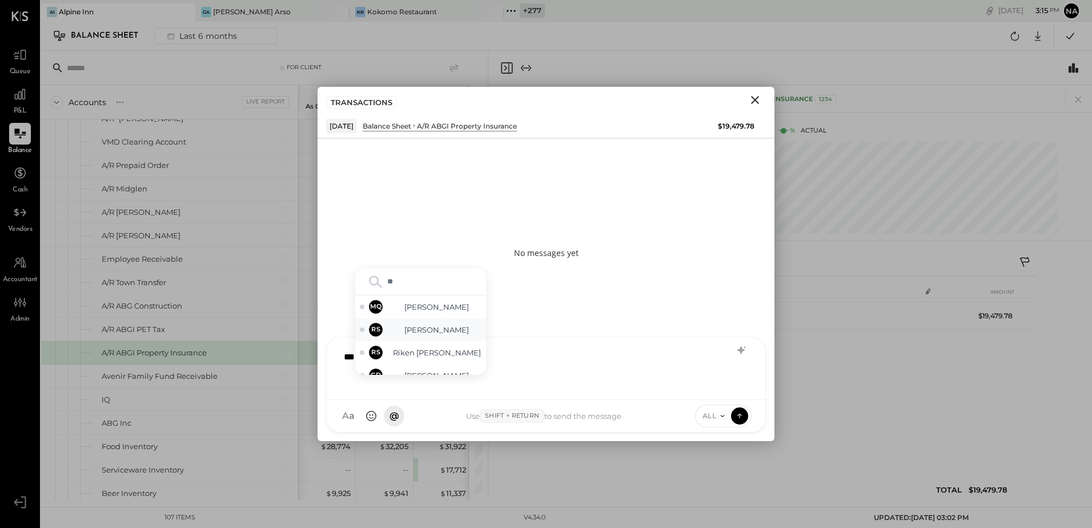
click at [409, 328] on span "[PERSON_NAME]" at bounding box center [437, 329] width 90 height 11
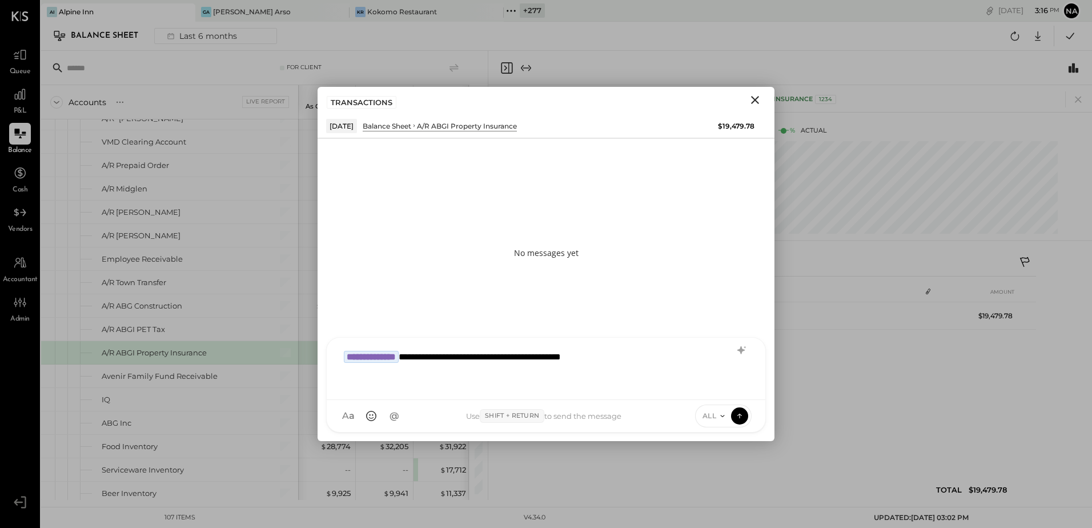
click at [641, 353] on div "**********" at bounding box center [546, 367] width 416 height 46
click at [744, 355] on icon at bounding box center [741, 350] width 14 height 14
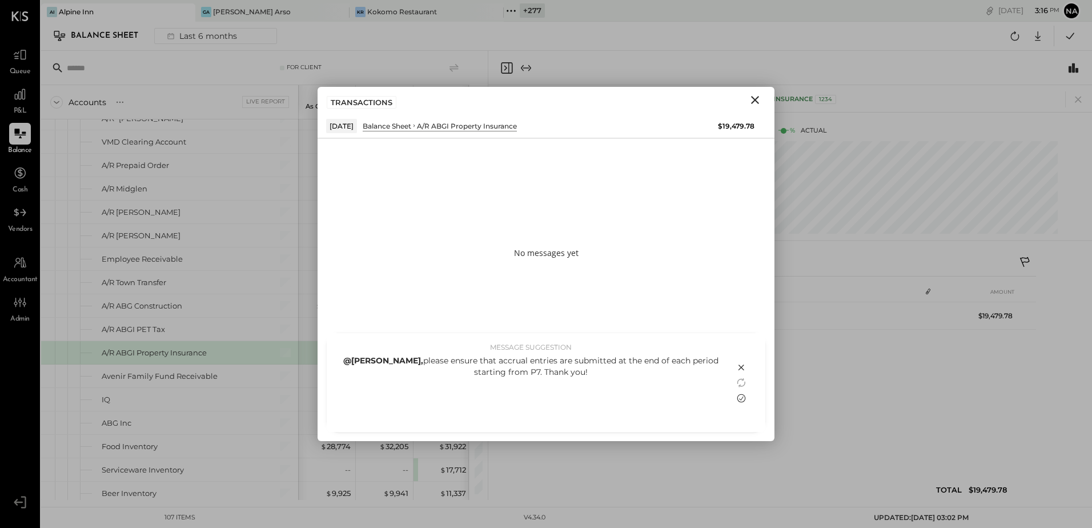
click at [741, 399] on icon at bounding box center [741, 397] width 9 height 9
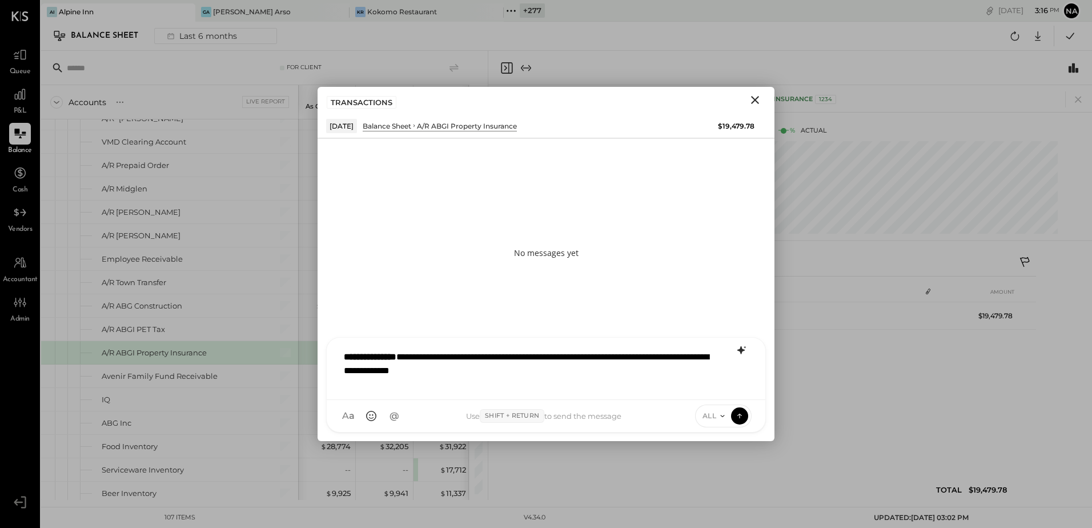
drag, startPoint x: 741, startPoint y: 412, endPoint x: 622, endPoint y: 401, distance: 119.3
click at [622, 401] on div "A a @ Use Shift + Return to send the message ALL" at bounding box center [546, 416] width 439 height 32
click at [706, 411] on span "ALL" at bounding box center [709, 416] width 14 height 10
click at [719, 387] on div "INTERNAL" at bounding box center [728, 387] width 67 height 19
click at [739, 414] on icon at bounding box center [739, 414] width 5 height 2
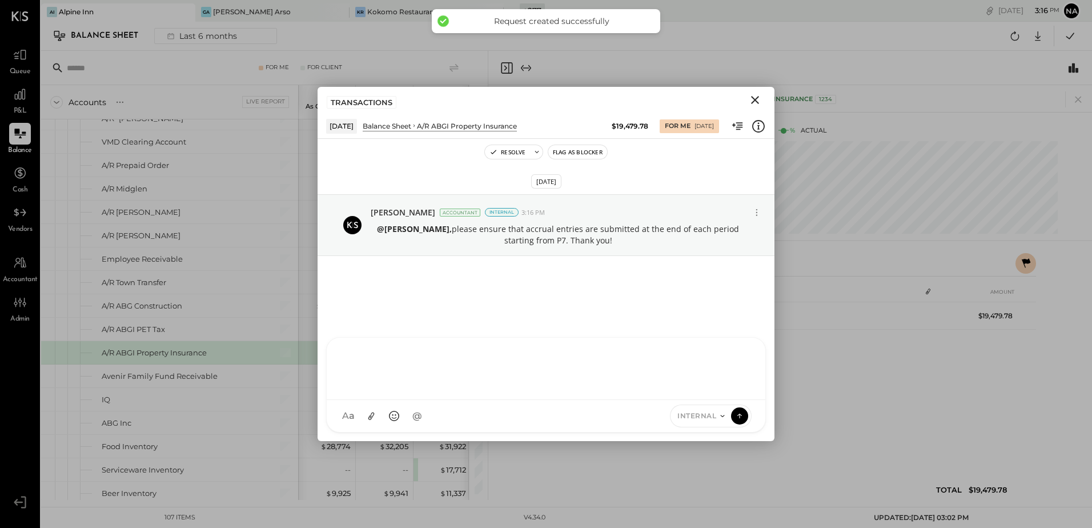
click at [750, 100] on icon "Close" at bounding box center [755, 100] width 14 height 14
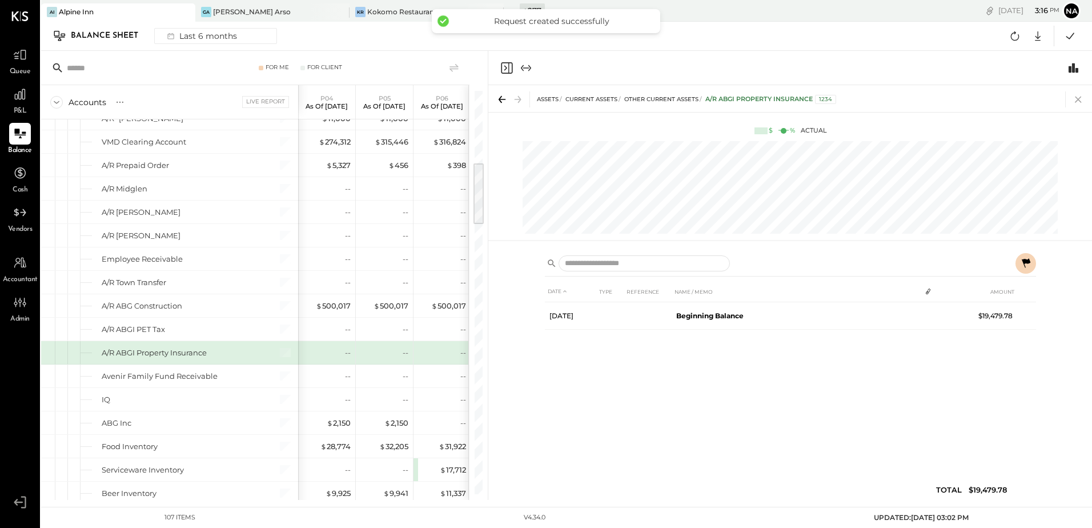
click at [1083, 100] on icon at bounding box center [1078, 99] width 16 height 16
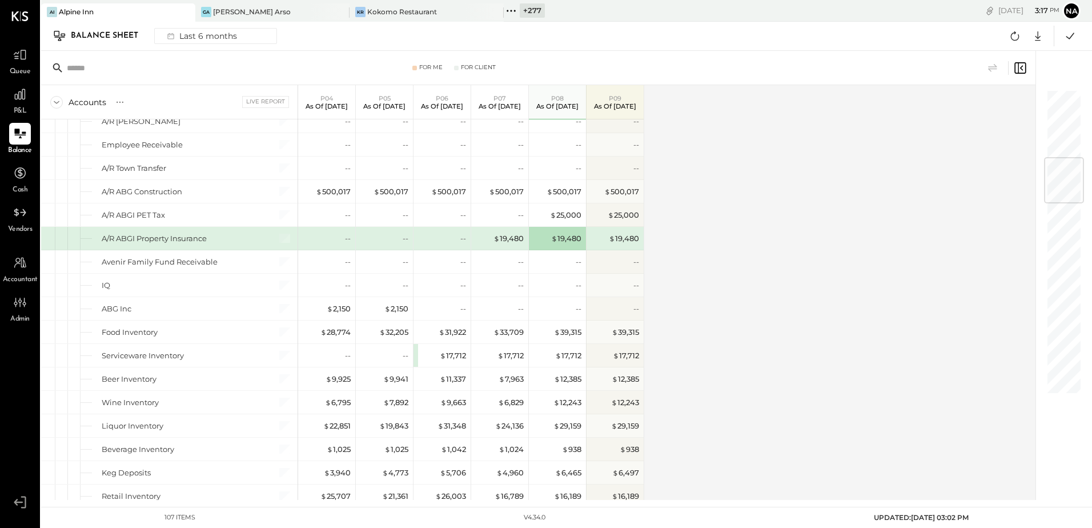
scroll to position [457, 0]
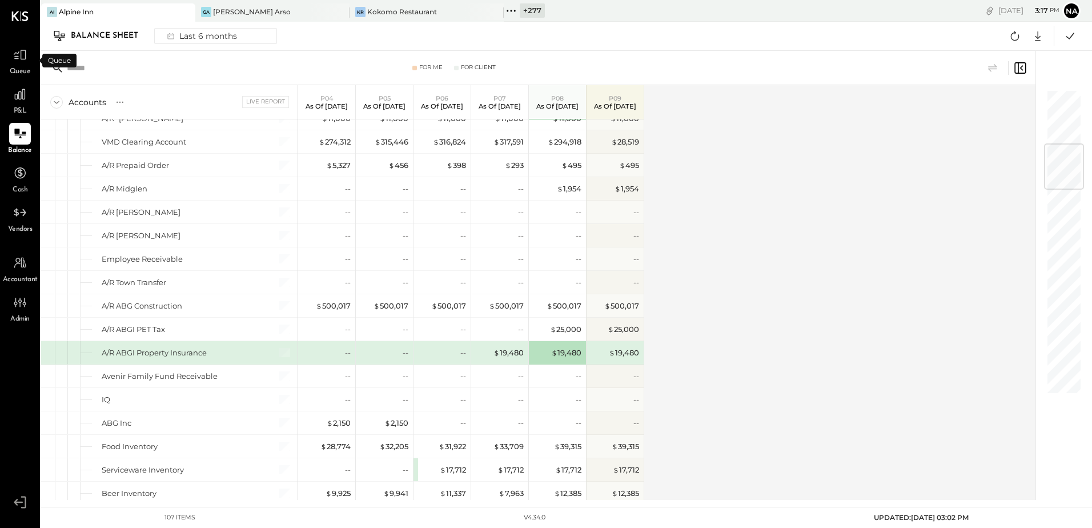
click at [30, 69] on span "Queue" at bounding box center [20, 72] width 21 height 10
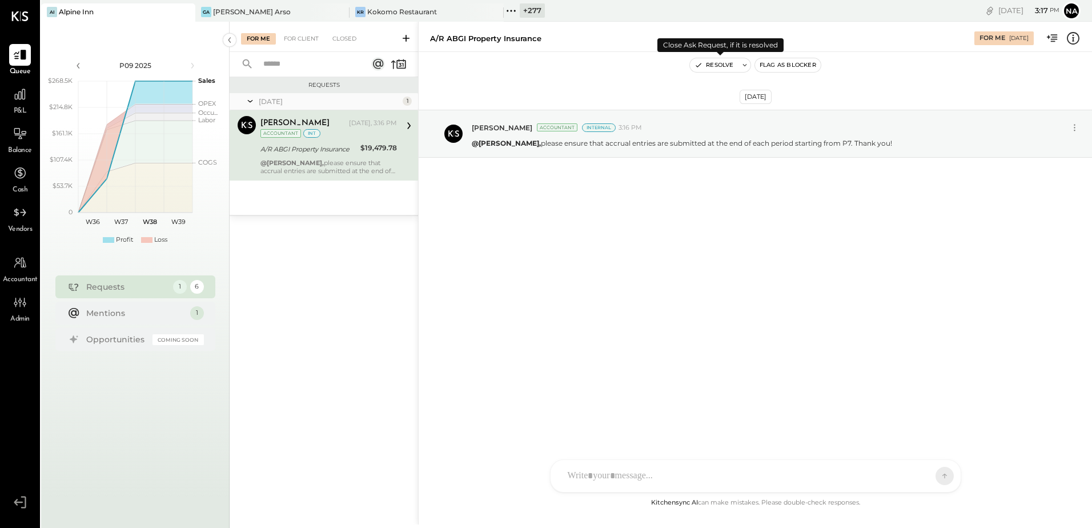
click at [718, 62] on button "Resolve" at bounding box center [714, 65] width 48 height 14
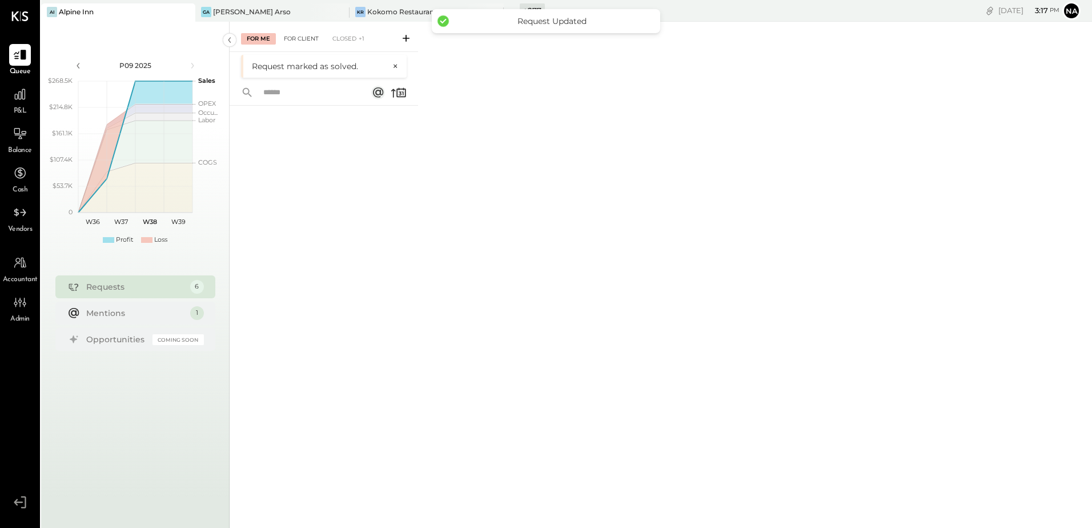
click at [300, 38] on div "For Client" at bounding box center [301, 38] width 46 height 11
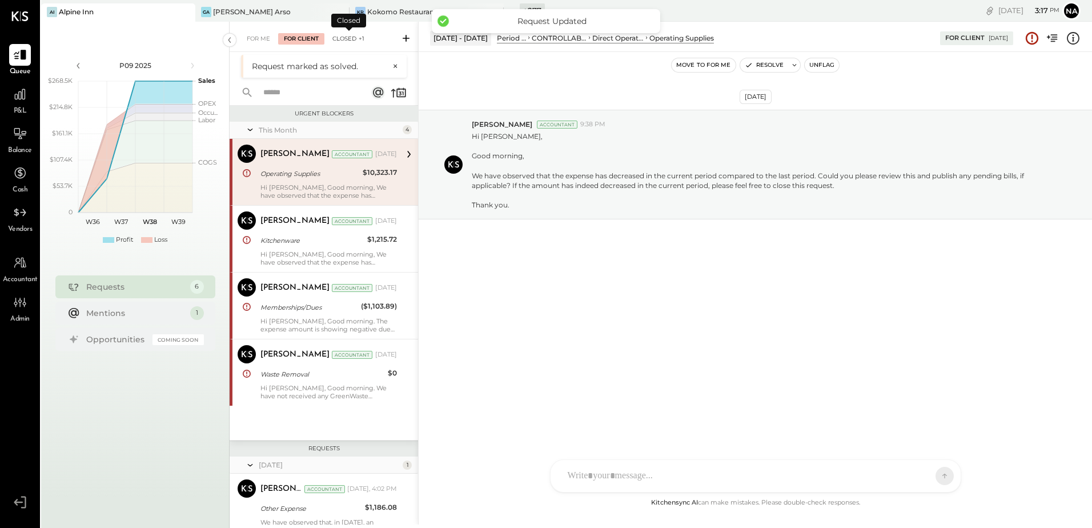
click at [347, 38] on div "Closed +1" at bounding box center [348, 38] width 43 height 11
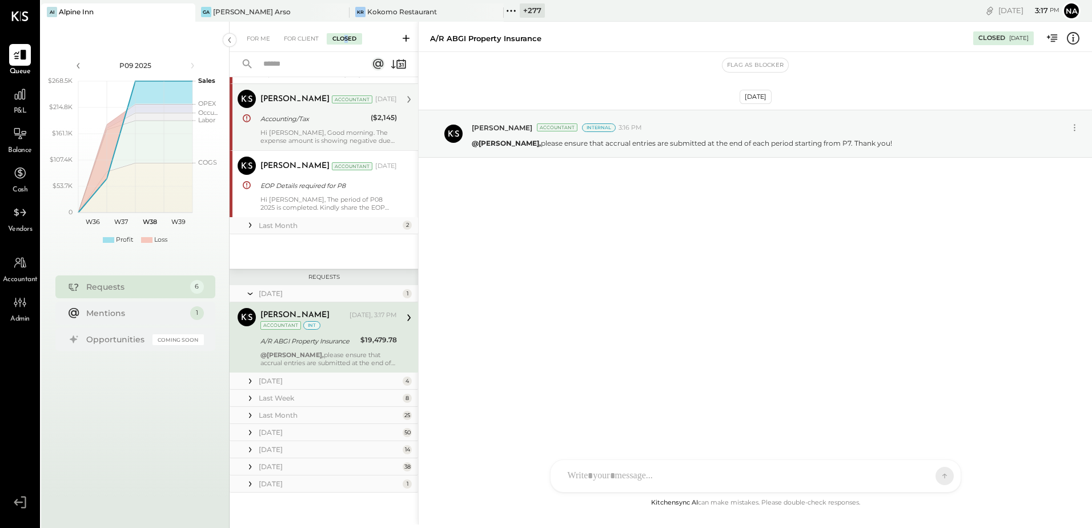
scroll to position [36, 0]
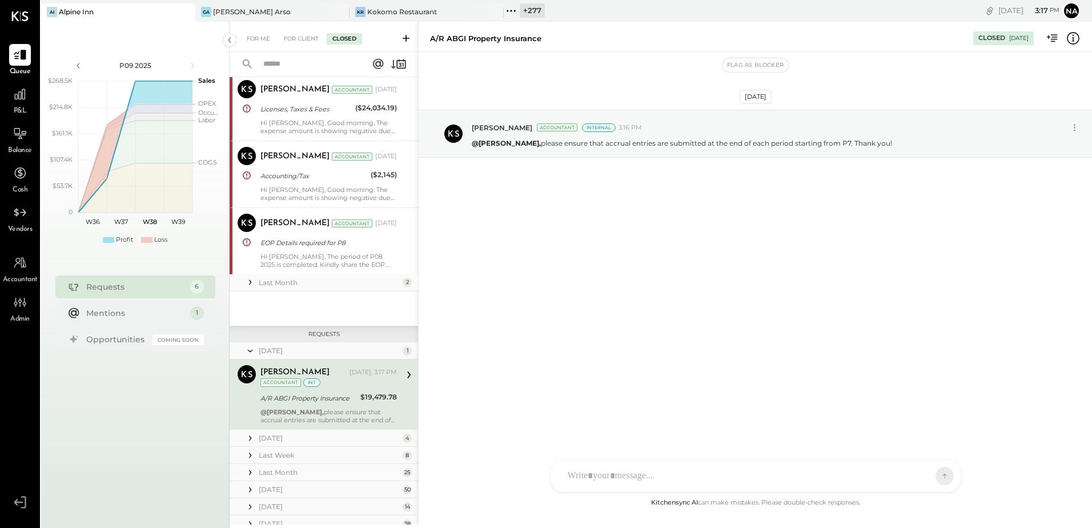
click at [297, 23] on div "For Me For Client Closed" at bounding box center [324, 37] width 188 height 30
click at [302, 39] on div "For Client" at bounding box center [301, 38] width 46 height 11
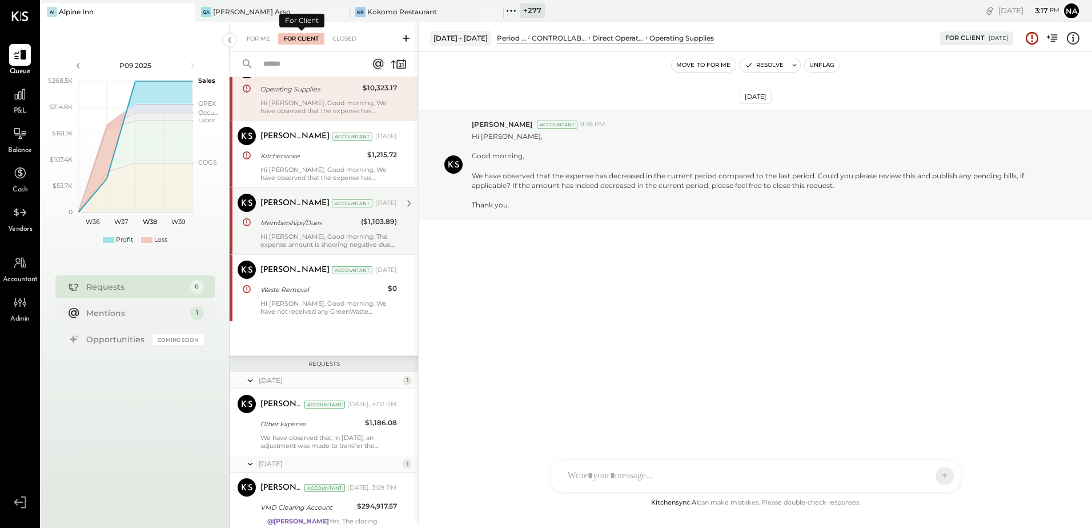
scroll to position [110, 0]
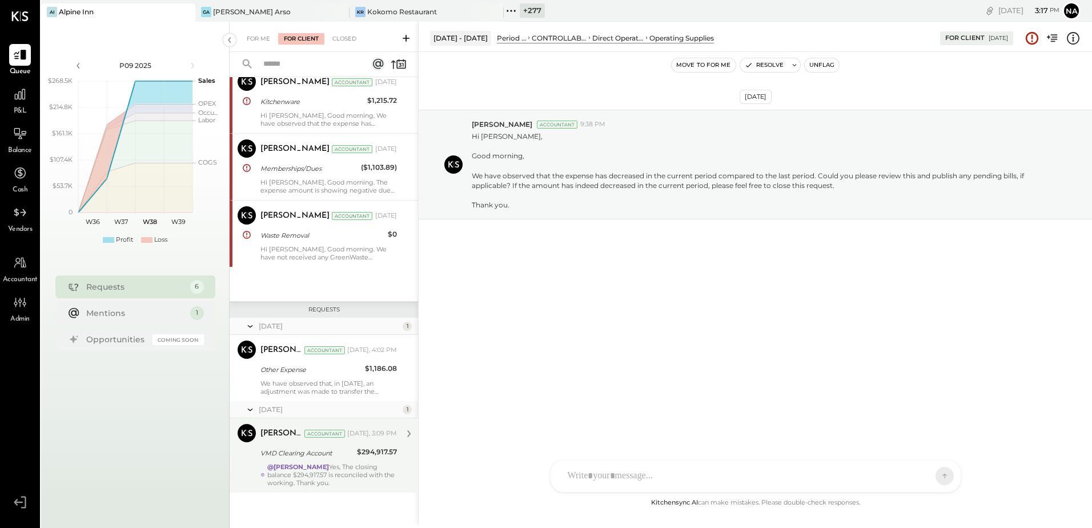
click at [362, 472] on div "@[PERSON_NAME] Yes, The closing balance $294,917.57 is reconciled with the work…" at bounding box center [332, 474] width 130 height 24
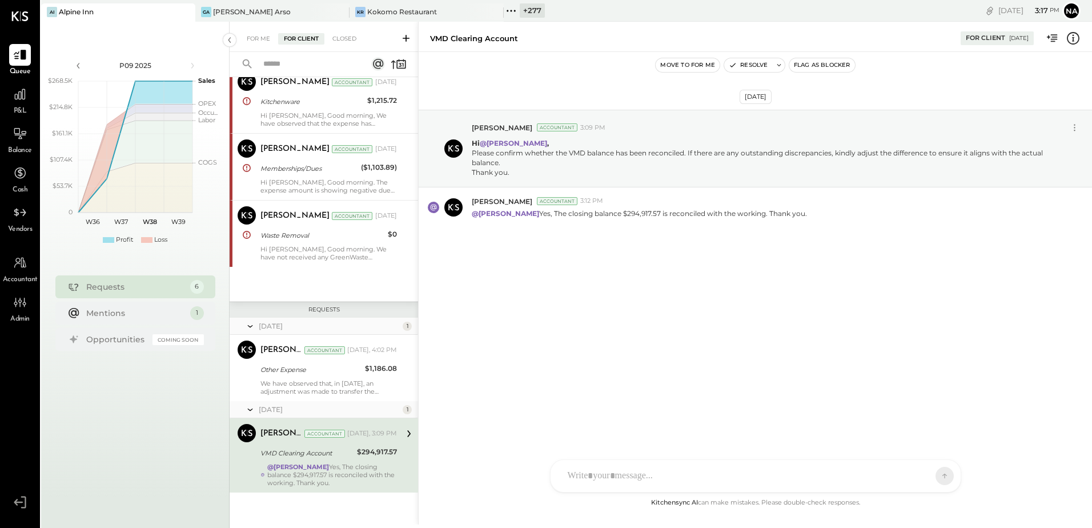
click at [692, 60] on button "Move to for me" at bounding box center [687, 65] width 64 height 14
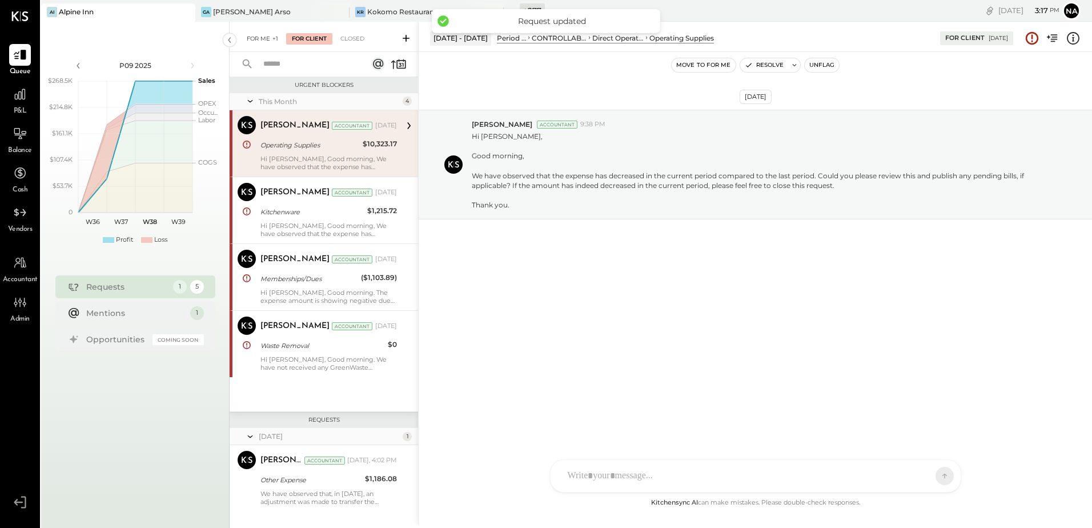
click at [270, 36] on div "For Me +1" at bounding box center [262, 38] width 43 height 11
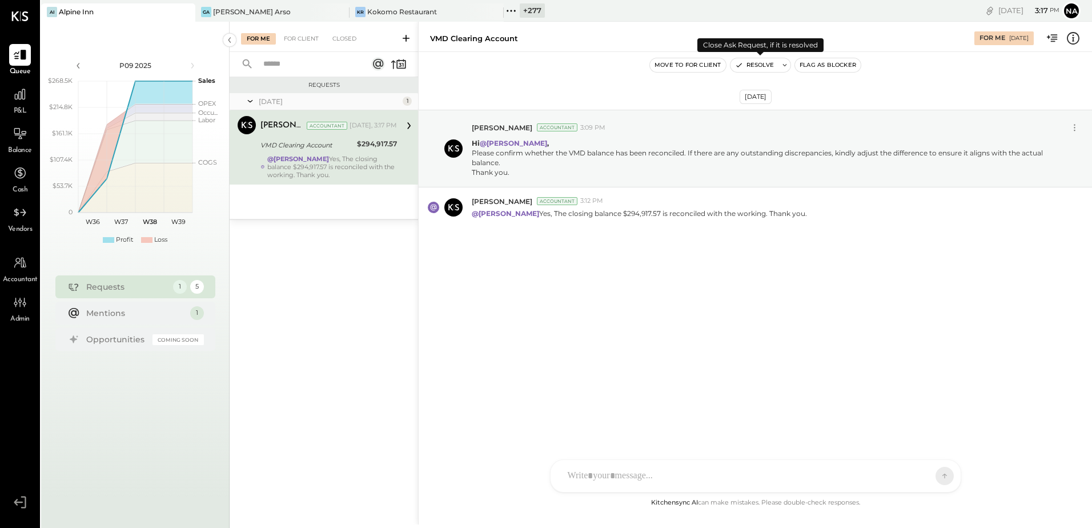
click at [761, 66] on button "Resolve" at bounding box center [754, 65] width 48 height 14
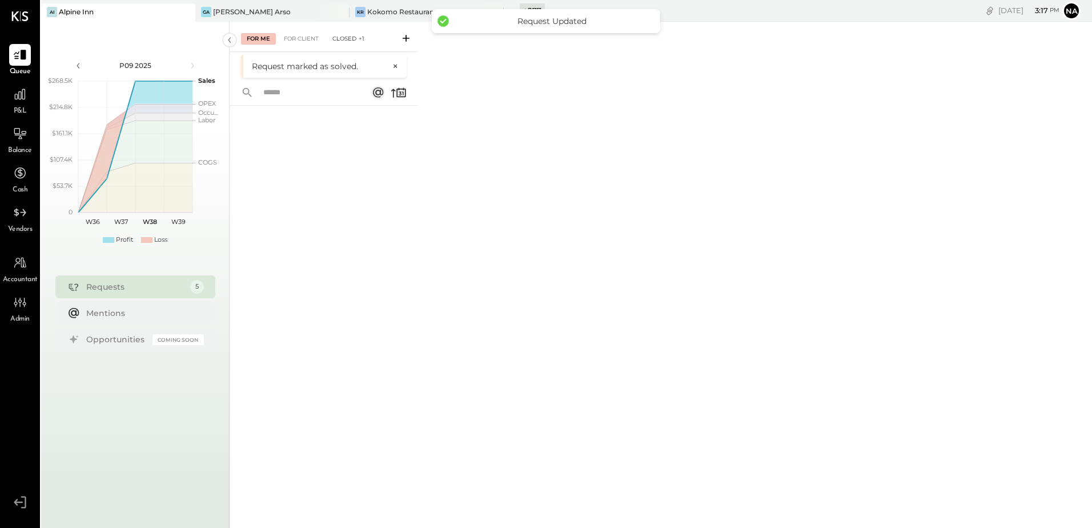
click at [354, 33] on div "Closed +1" at bounding box center [348, 38] width 43 height 11
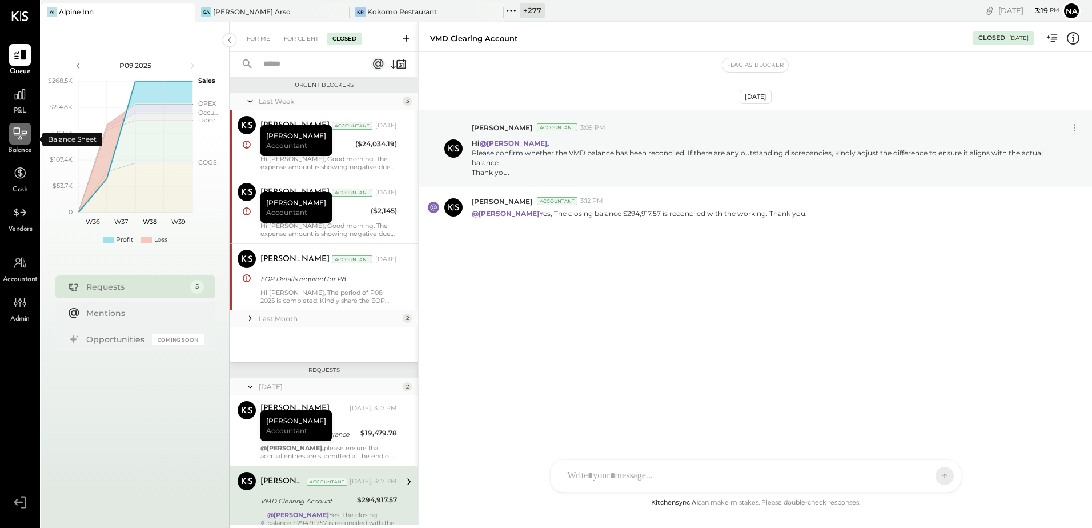
click at [25, 142] on div at bounding box center [20, 134] width 22 height 22
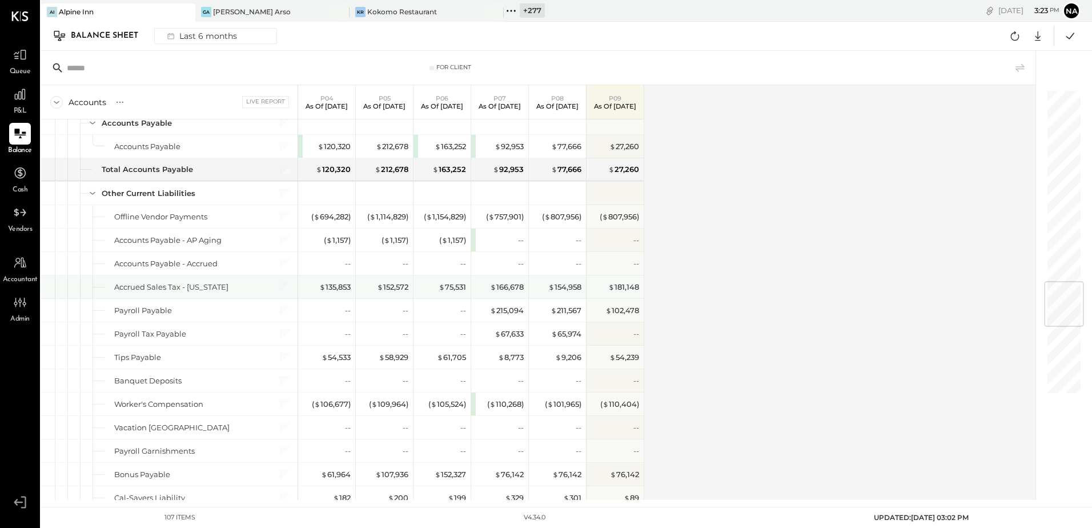
scroll to position [1542, 0]
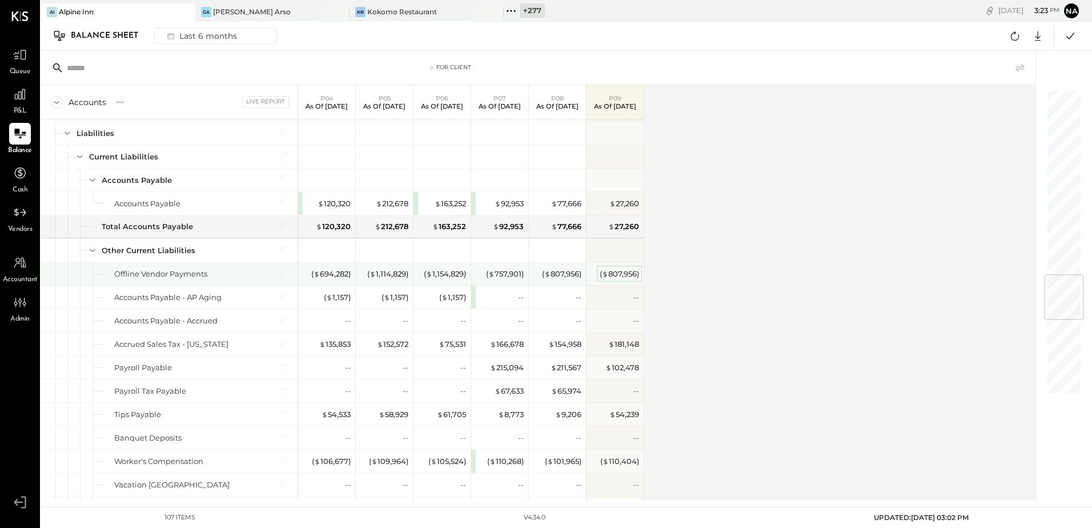
click at [625, 273] on div "( $ 807,956 )" at bounding box center [619, 273] width 39 height 11
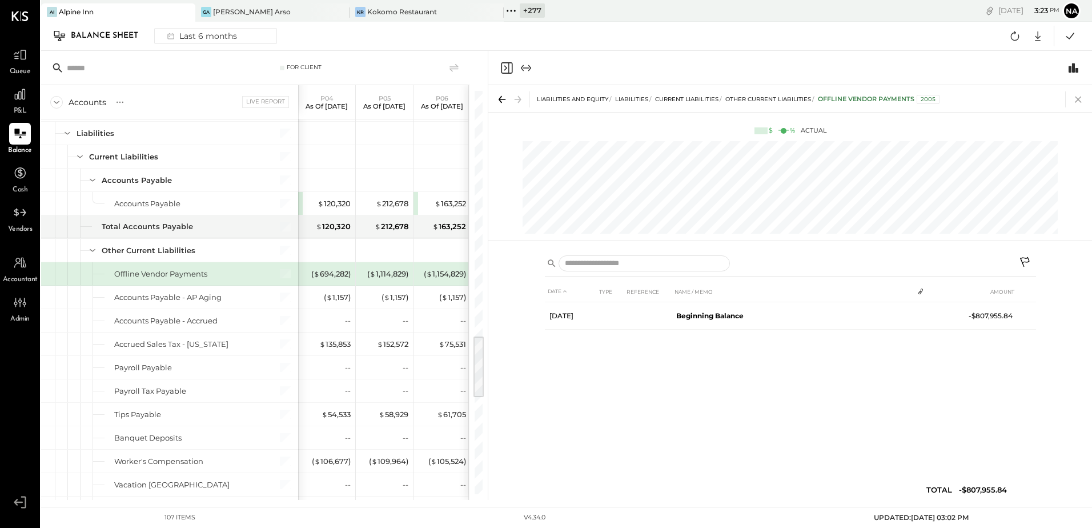
click at [1079, 102] on icon at bounding box center [1078, 99] width 16 height 16
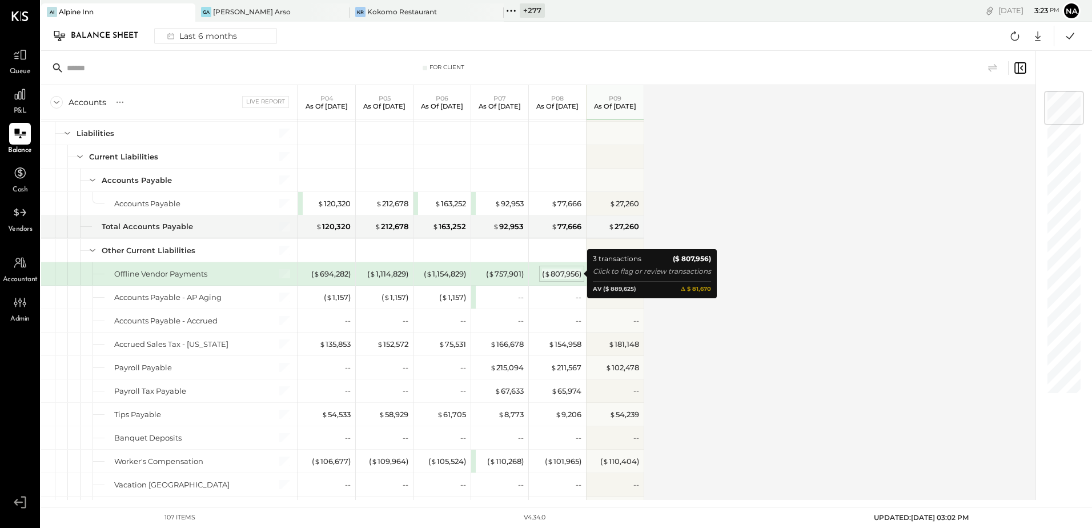
click at [566, 275] on div "( $ 807,956 )" at bounding box center [561, 273] width 39 height 11
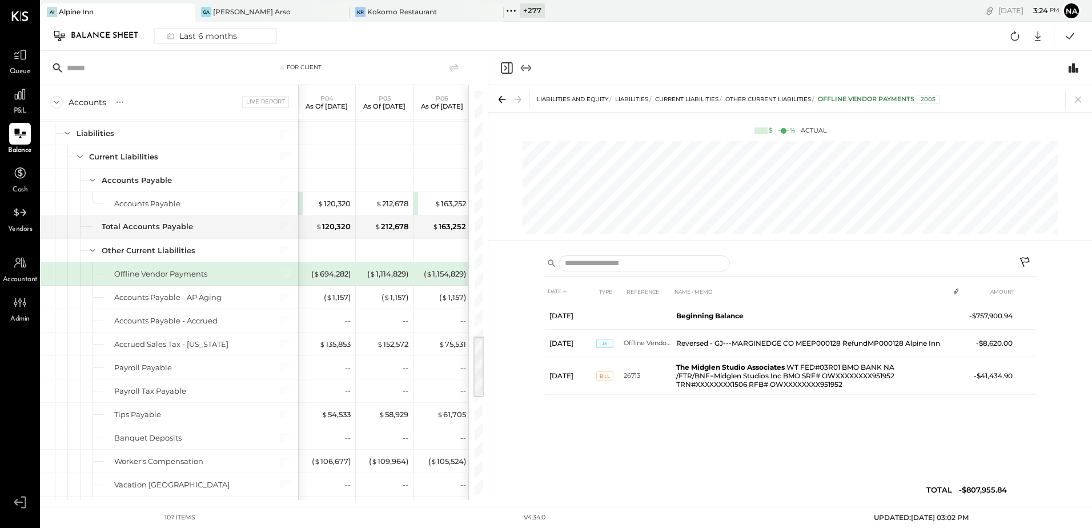
click at [1022, 260] on icon at bounding box center [1026, 263] width 14 height 14
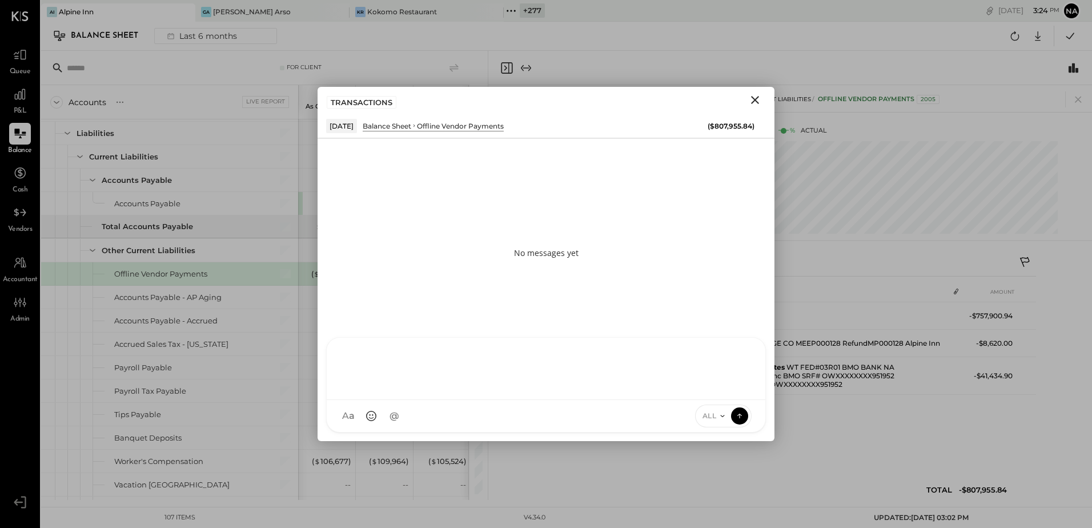
click at [444, 423] on div "NS [PERSON_NAME] B [PERSON_NAME] D [PERSON_NAME] [PERSON_NAME] R [PERSON_NAME] …" at bounding box center [546, 384] width 440 height 95
type input "**"
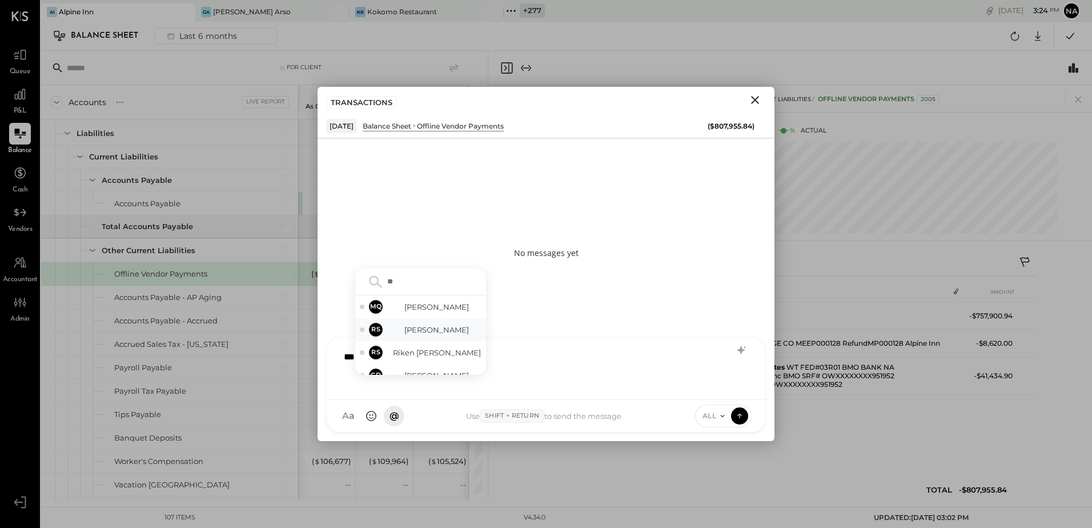
click at [440, 333] on span "[PERSON_NAME]" at bounding box center [437, 329] width 90 height 11
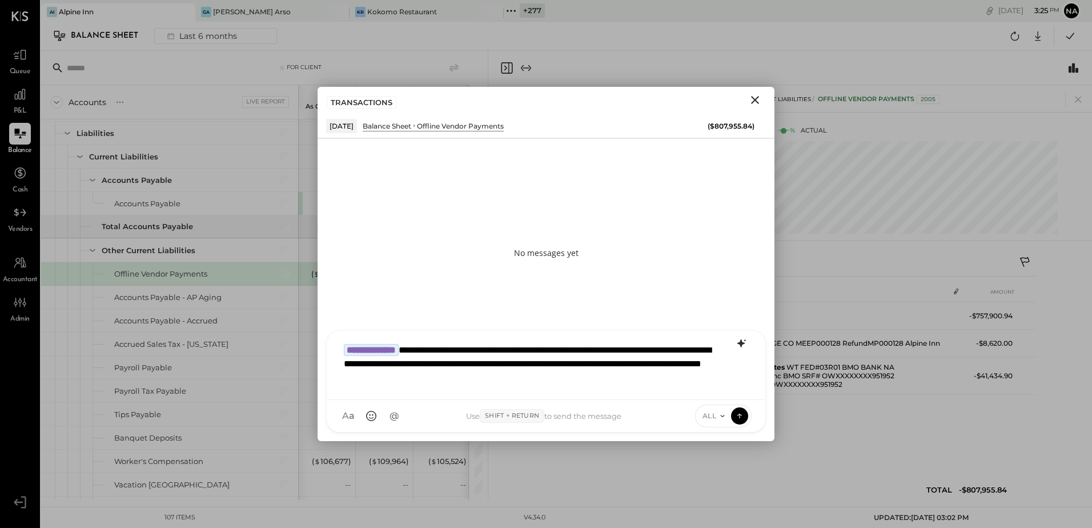
click at [747, 341] on icon at bounding box center [741, 343] width 14 height 14
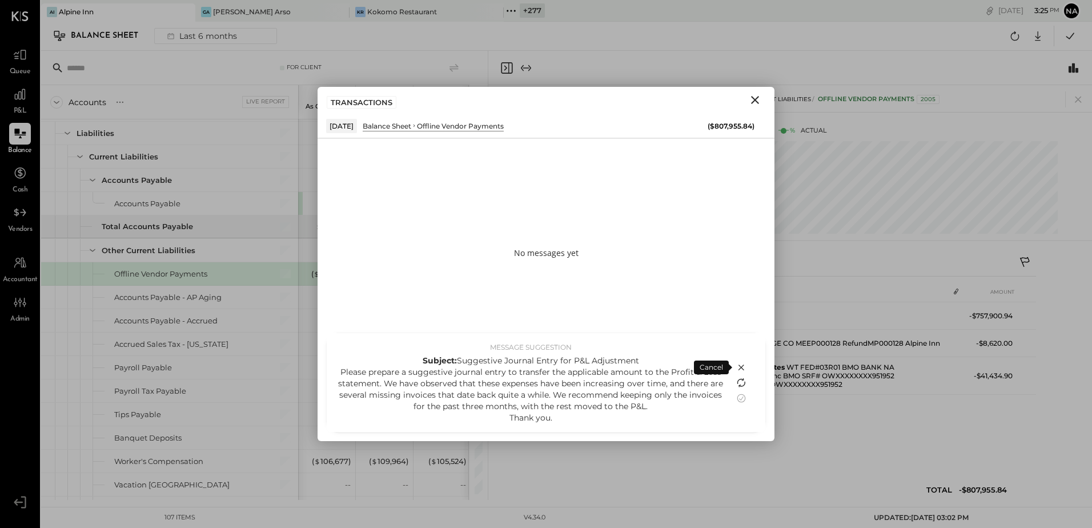
click at [743, 386] on icon at bounding box center [741, 383] width 14 height 14
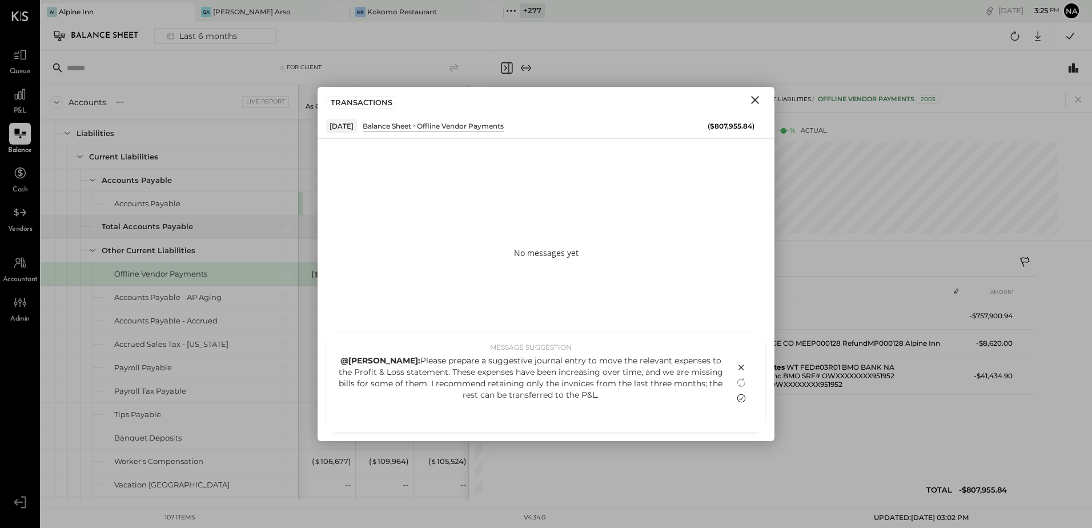
click at [738, 396] on icon at bounding box center [741, 397] width 9 height 9
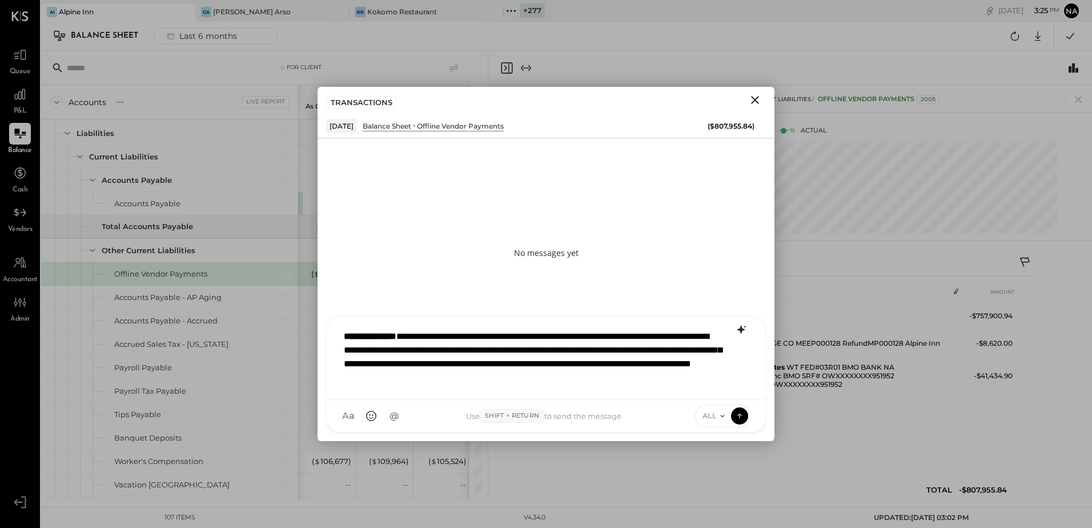
click at [710, 414] on span "ALL" at bounding box center [709, 416] width 14 height 10
click at [714, 391] on div "INTERNAL" at bounding box center [728, 387] width 67 height 19
click at [742, 420] on icon at bounding box center [739, 414] width 10 height 11
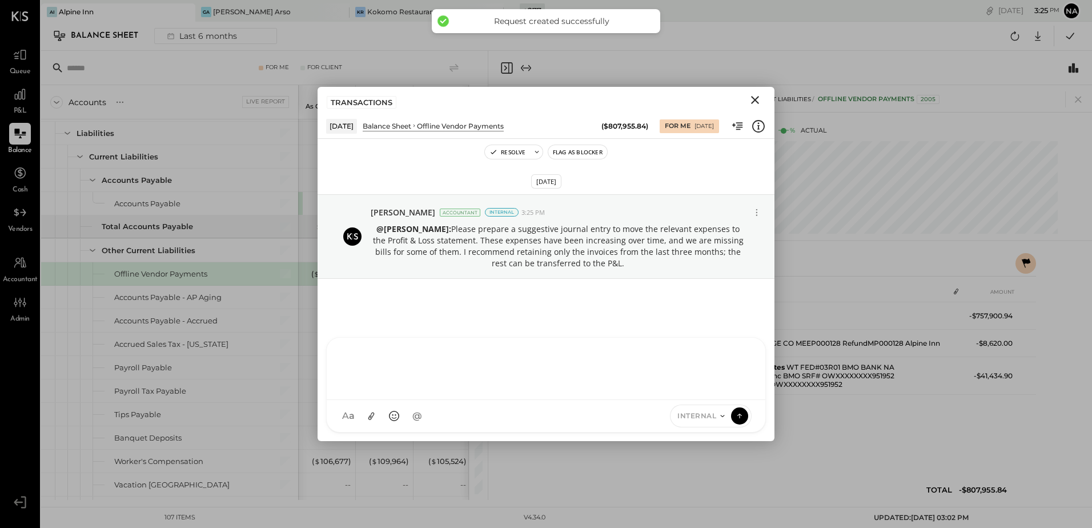
click at [751, 99] on icon "Close" at bounding box center [755, 100] width 14 height 14
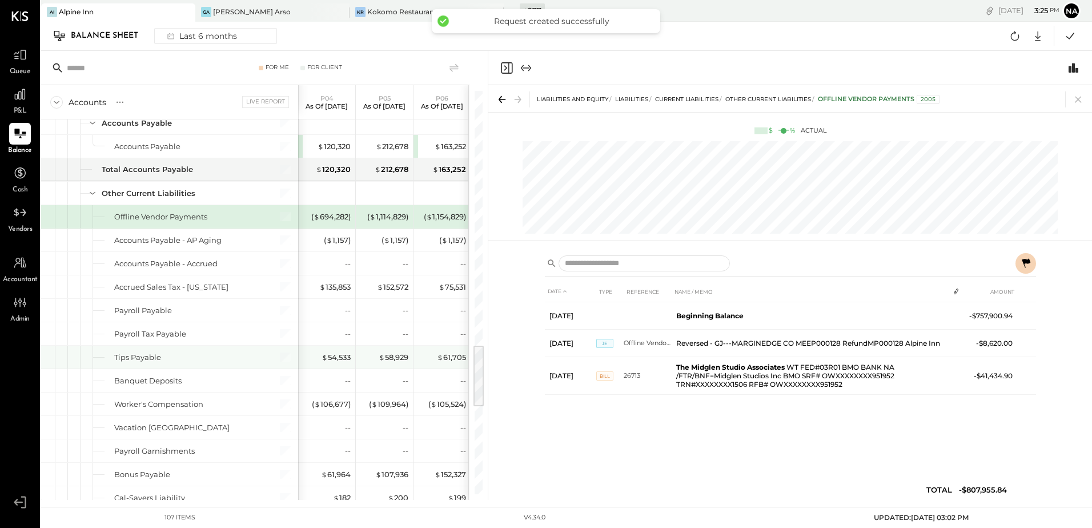
scroll to position [1656, 0]
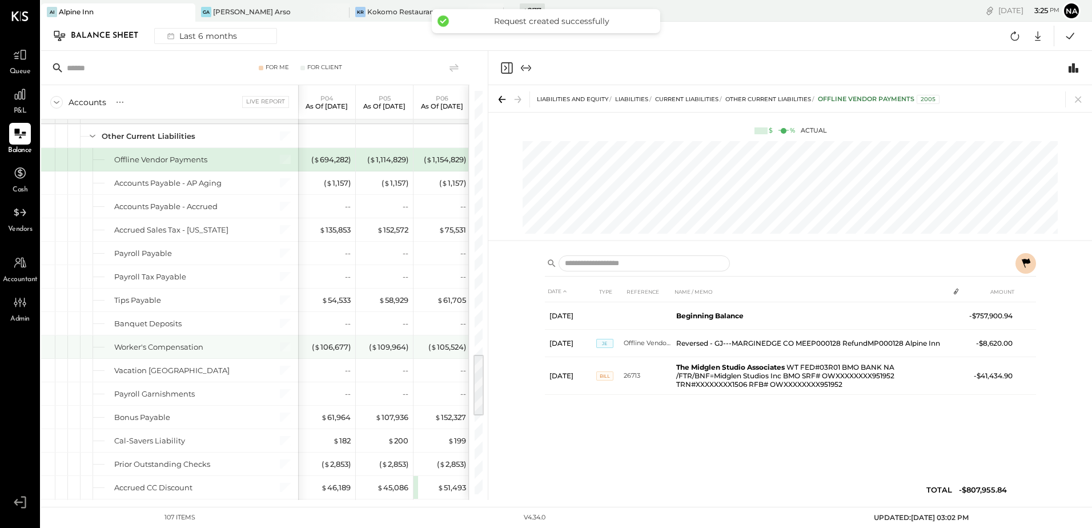
click at [423, 345] on div "( $ 105,524 )" at bounding box center [443, 346] width 46 height 11
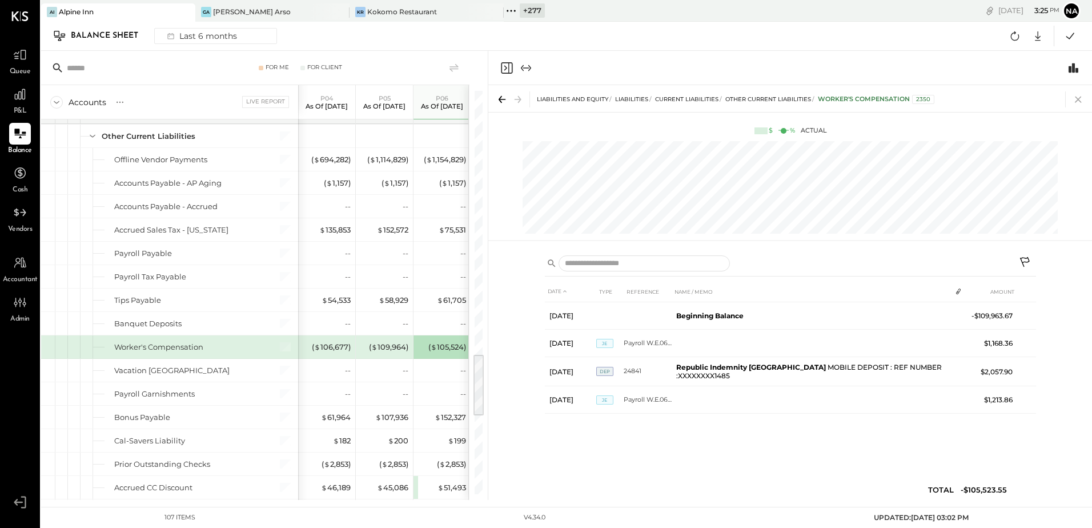
click at [1076, 97] on icon at bounding box center [1078, 99] width 16 height 16
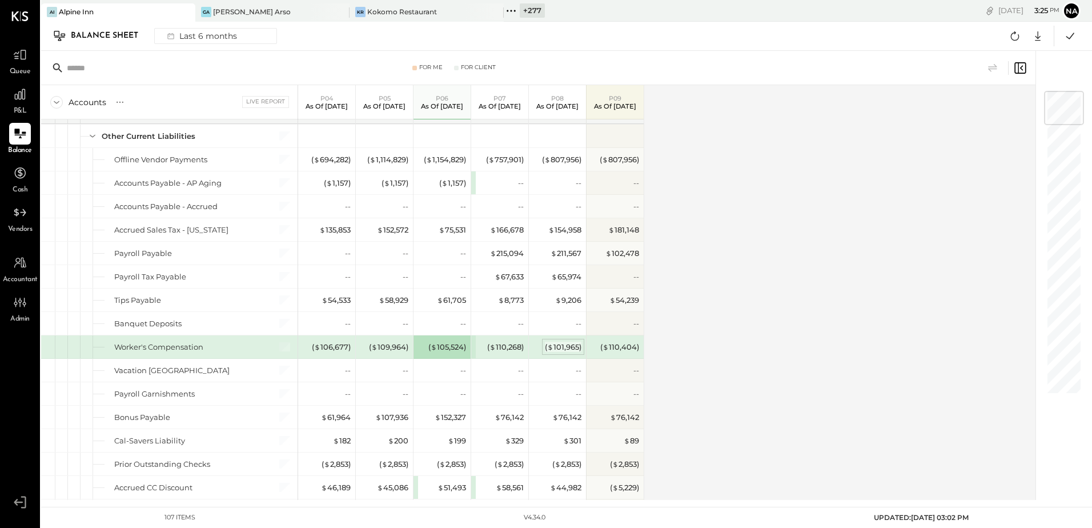
click at [570, 343] on div "( $ 101,965 )" at bounding box center [563, 346] width 37 height 11
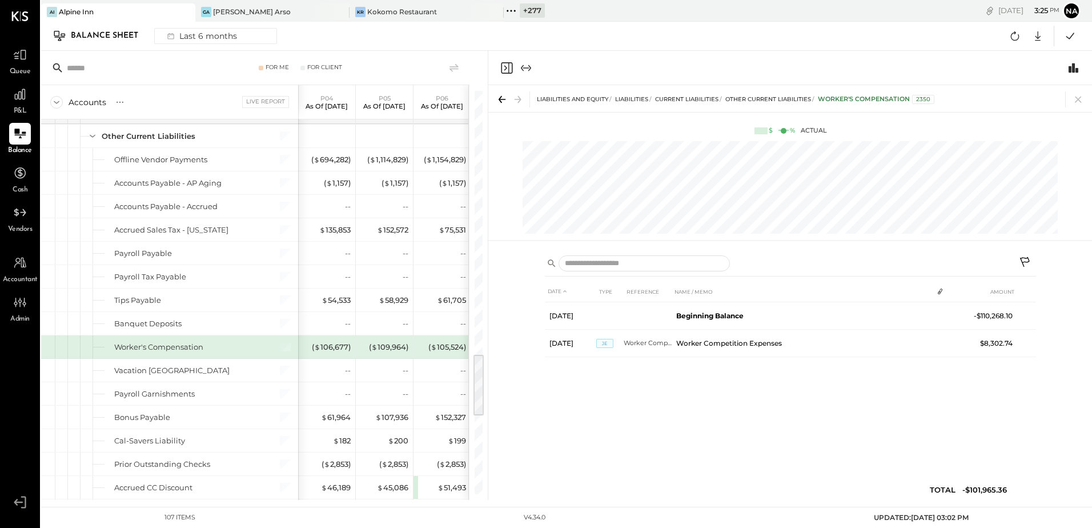
click at [1027, 259] on icon at bounding box center [1026, 263] width 14 height 14
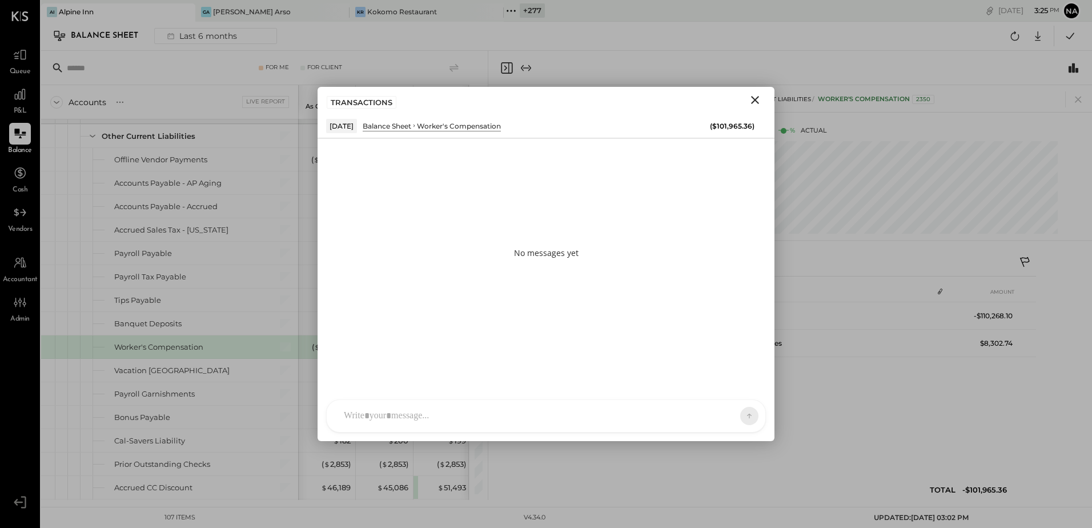
click at [407, 413] on div at bounding box center [546, 416] width 439 height 32
type input "**"
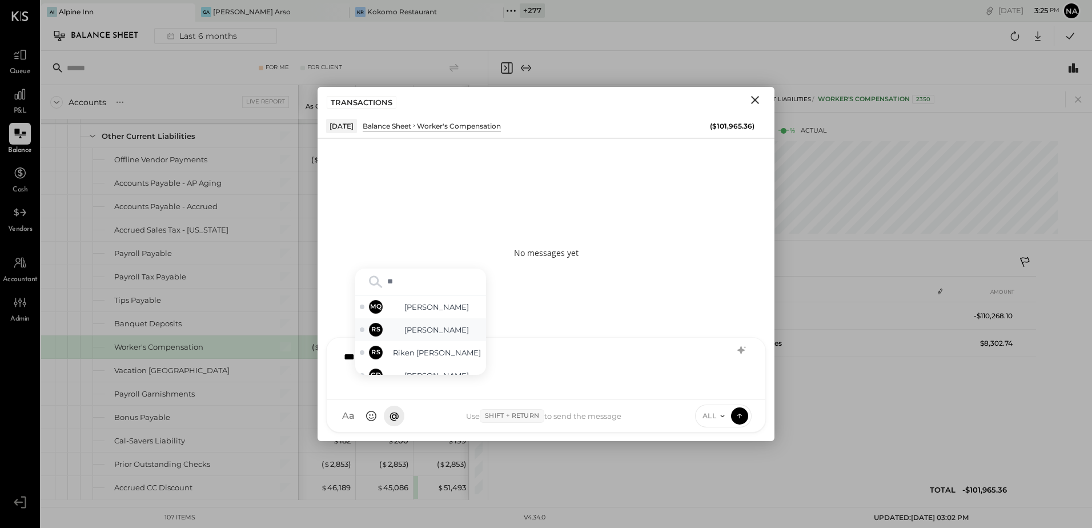
click at [420, 330] on span "[PERSON_NAME]" at bounding box center [437, 329] width 90 height 11
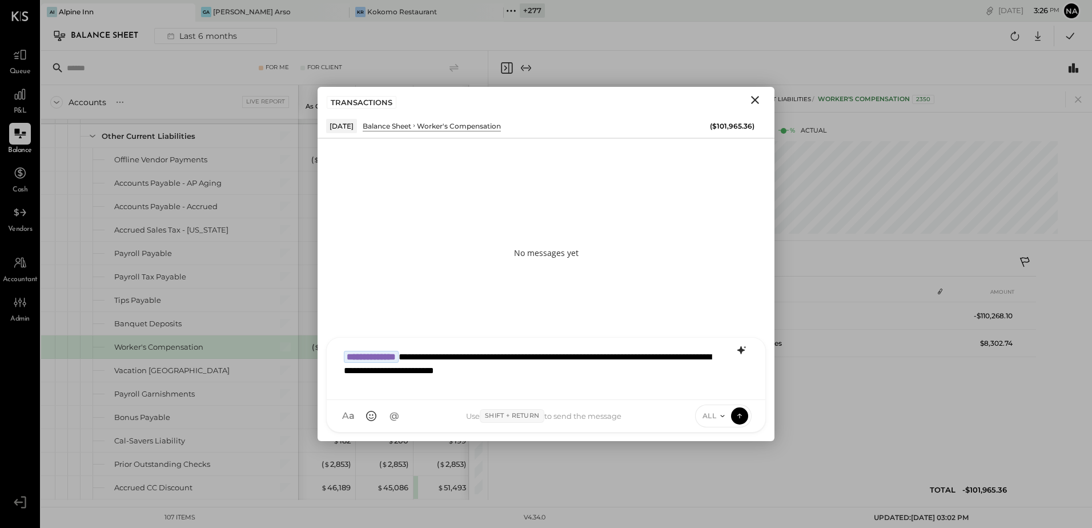
click at [740, 346] on icon at bounding box center [741, 350] width 14 height 14
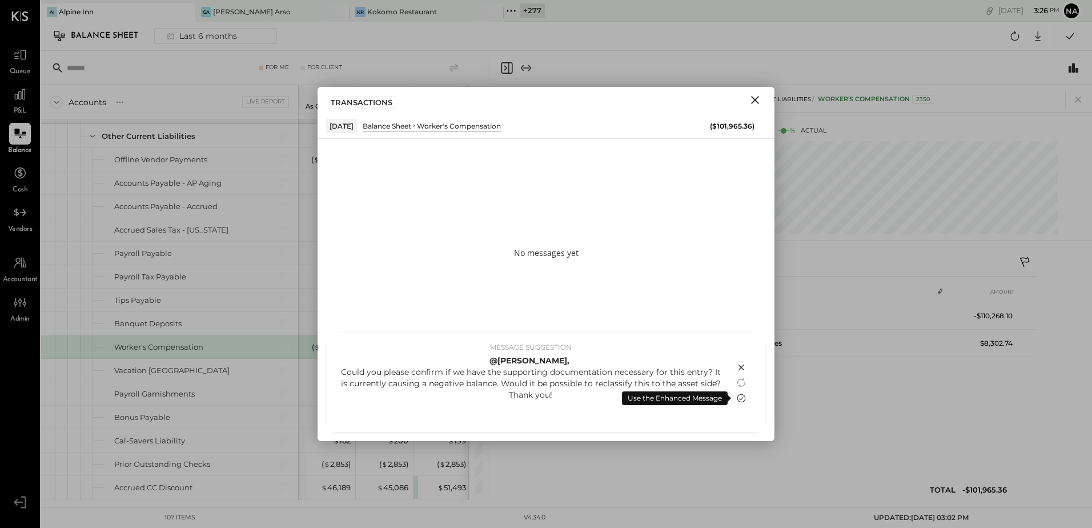
click at [742, 395] on icon at bounding box center [741, 398] width 14 height 14
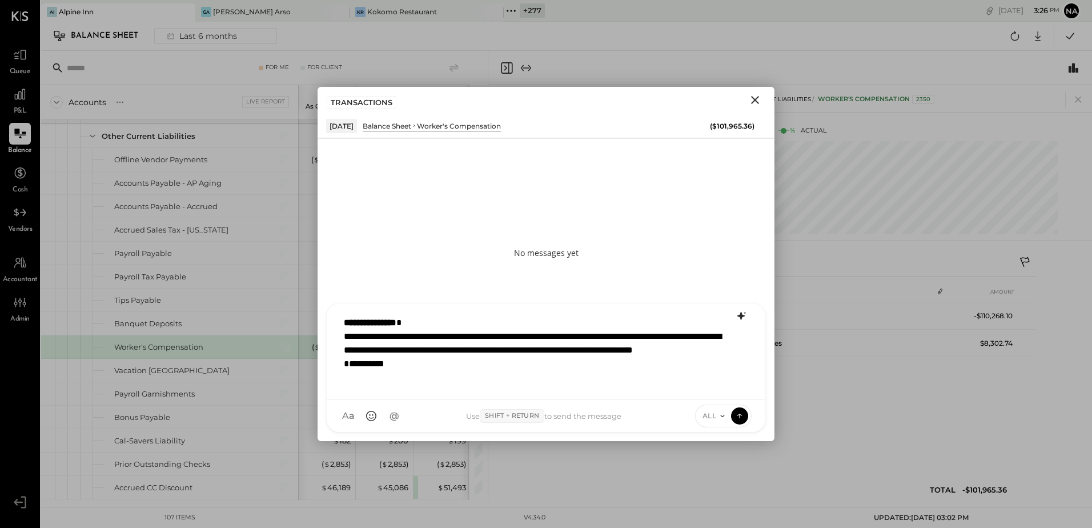
click at [709, 408] on div "ALL" at bounding box center [723, 415] width 57 height 23
click at [710, 409] on div "ALL" at bounding box center [723, 415] width 57 height 23
click at [706, 423] on div "ALL" at bounding box center [723, 415] width 57 height 23
click at [707, 413] on span "ALL" at bounding box center [709, 416] width 14 height 10
click at [713, 389] on div "INTERNAL" at bounding box center [728, 387] width 67 height 19
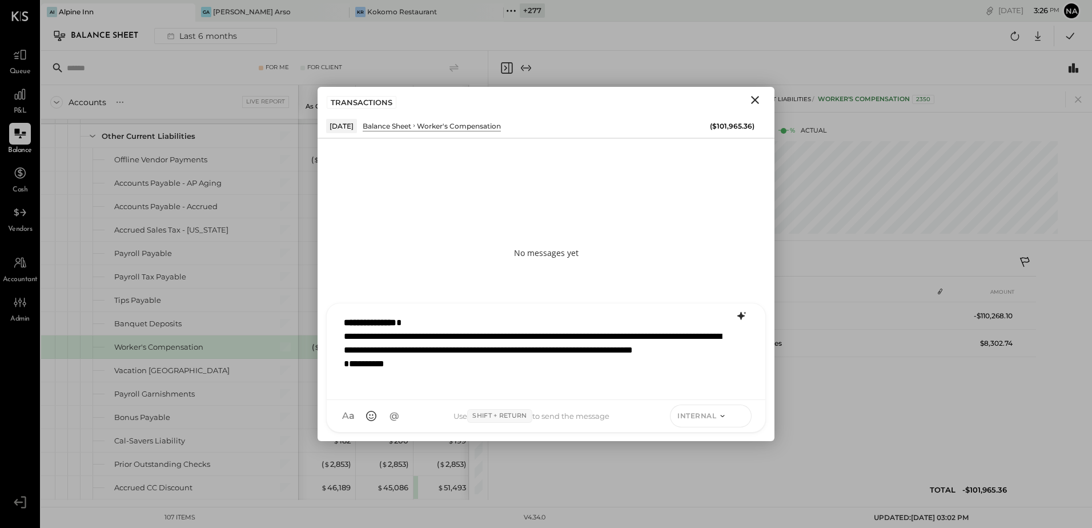
click at [738, 415] on icon at bounding box center [739, 414] width 10 height 11
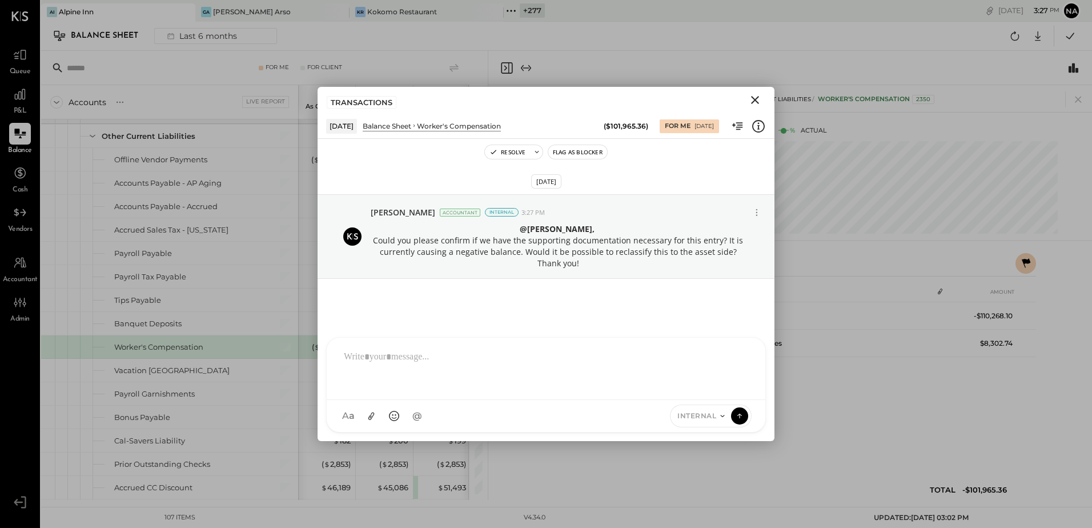
click at [755, 98] on icon "Close" at bounding box center [755, 100] width 14 height 14
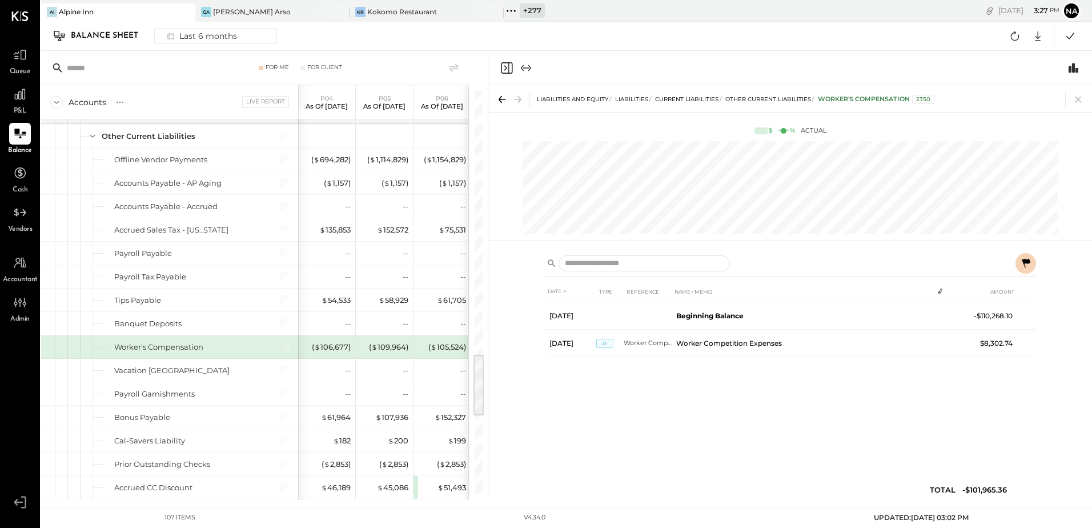
click at [1075, 90] on div "LIABILITIES AND EQUITY Liabilities Current Liabilities Other Current Liabilitie…" at bounding box center [790, 98] width 604 height 27
click at [1075, 96] on icon at bounding box center [1078, 99] width 16 height 16
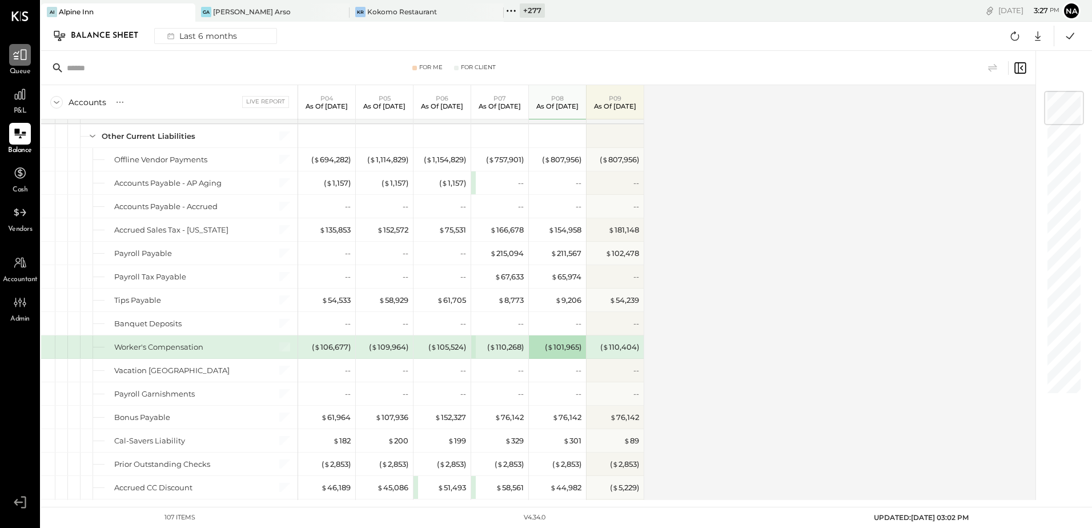
click at [15, 53] on icon at bounding box center [20, 54] width 15 height 15
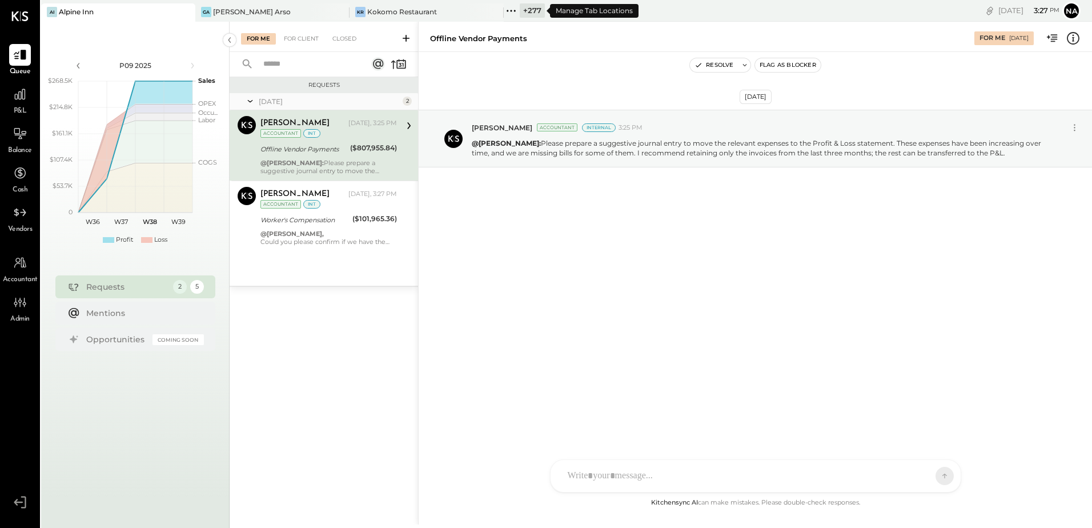
click at [518, 10] on div "+ 277" at bounding box center [524, 10] width 41 height 15
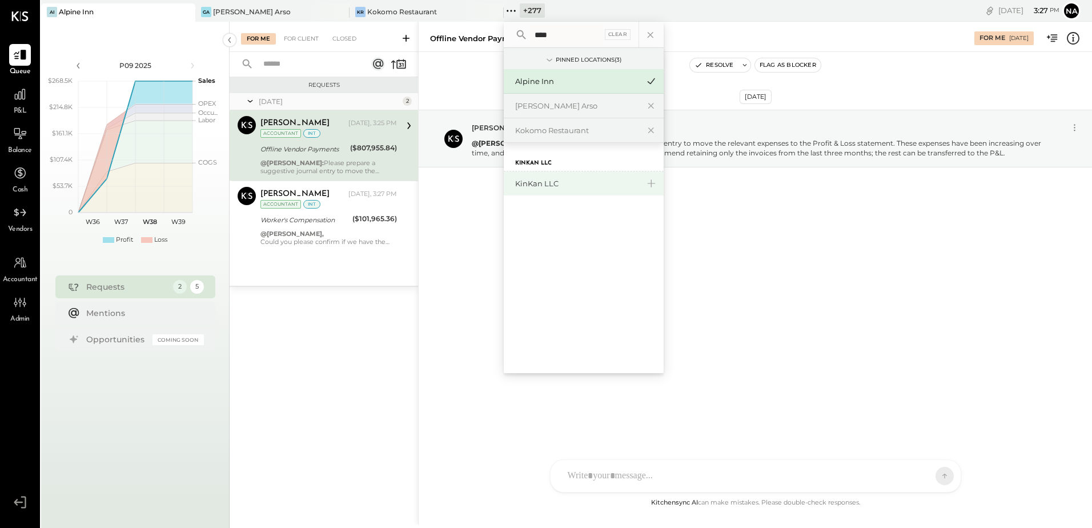
type input "****"
click at [582, 187] on div "KinKan LLC" at bounding box center [576, 183] width 123 height 11
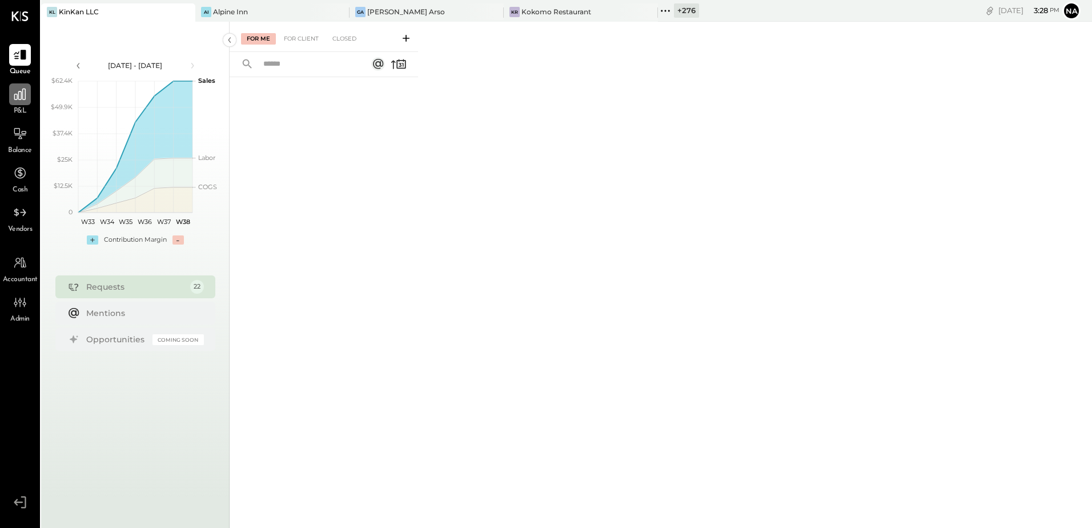
click at [23, 100] on icon at bounding box center [20, 94] width 15 height 15
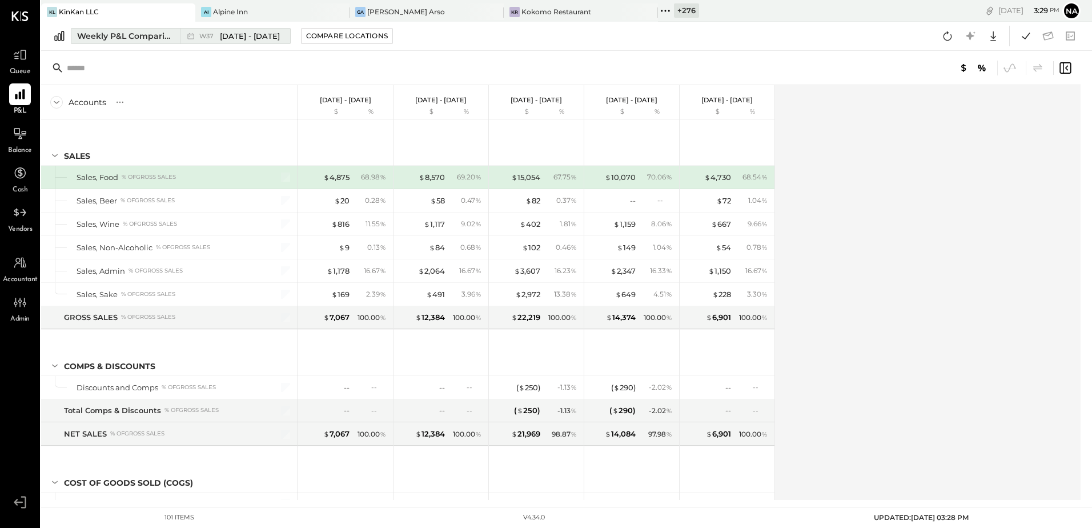
click at [135, 36] on div "Weekly P&L Comparison" at bounding box center [125, 35] width 96 height 11
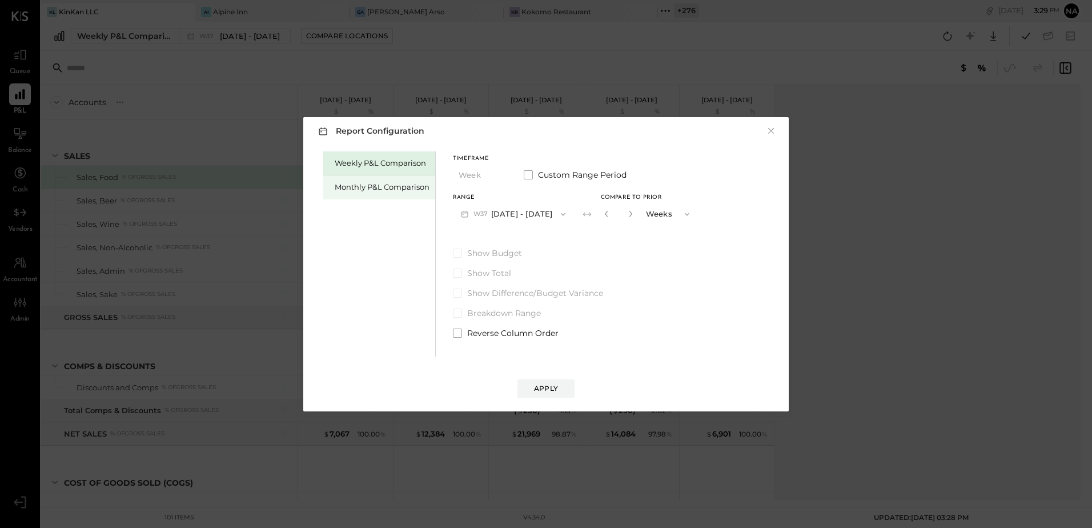
click at [399, 184] on div "Monthly P&L Comparison" at bounding box center [382, 187] width 95 height 11
click at [522, 211] on button "M09 [DATE] - [DATE]" at bounding box center [513, 213] width 120 height 21
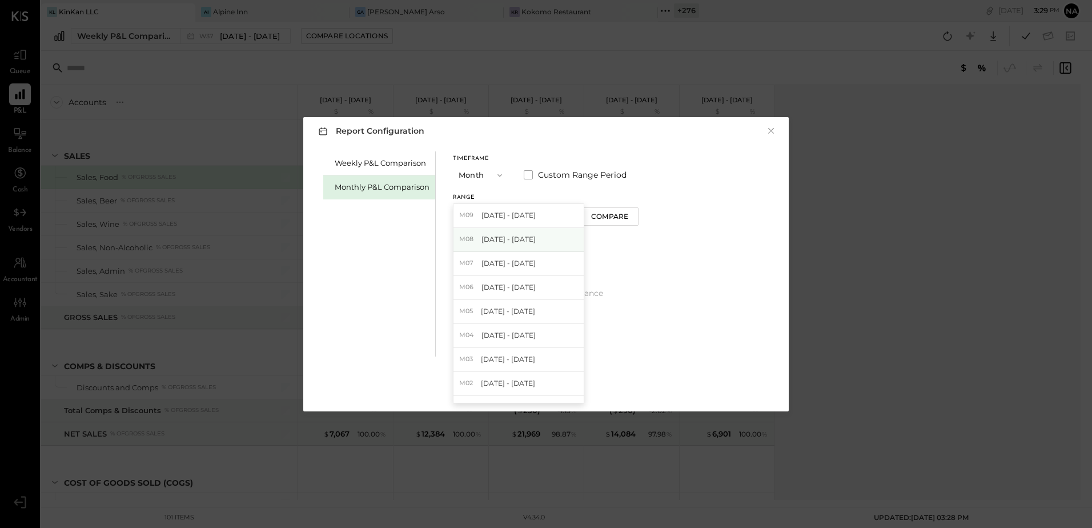
click at [538, 247] on div "M08 [DATE] - [DATE]" at bounding box center [518, 240] width 130 height 24
click at [543, 219] on button "M08 [DATE] - [DATE]" at bounding box center [513, 213] width 120 height 21
click at [538, 258] on div "M07 [DATE] - [DATE]" at bounding box center [518, 264] width 130 height 24
click at [613, 205] on div "Range M07 [DATE] - [DATE] Compare" at bounding box center [546, 210] width 186 height 30
click at [613, 212] on div "Compare" at bounding box center [609, 216] width 37 height 10
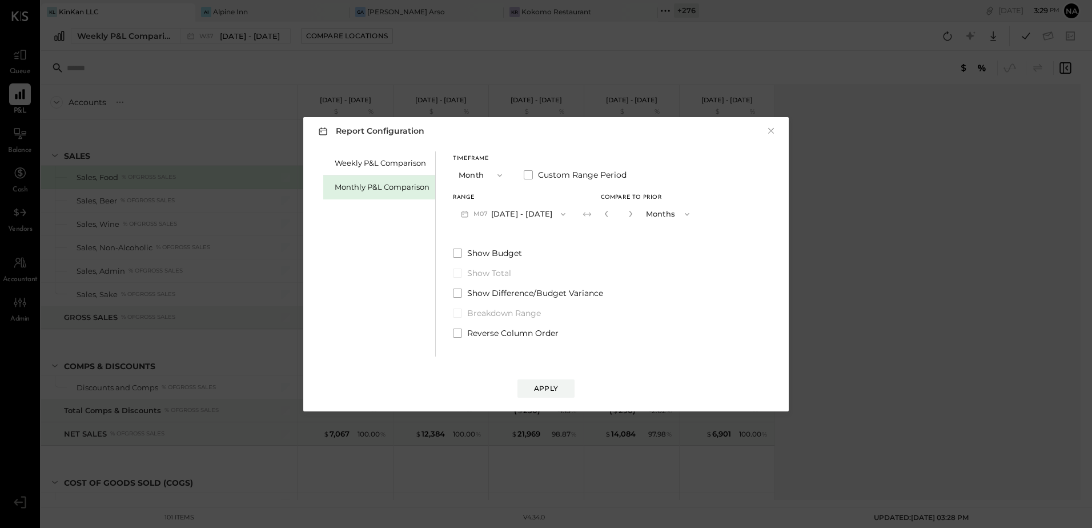
click at [626, 214] on button "button" at bounding box center [630, 213] width 9 height 13
click at [626, 215] on button "button" at bounding box center [630, 213] width 9 height 13
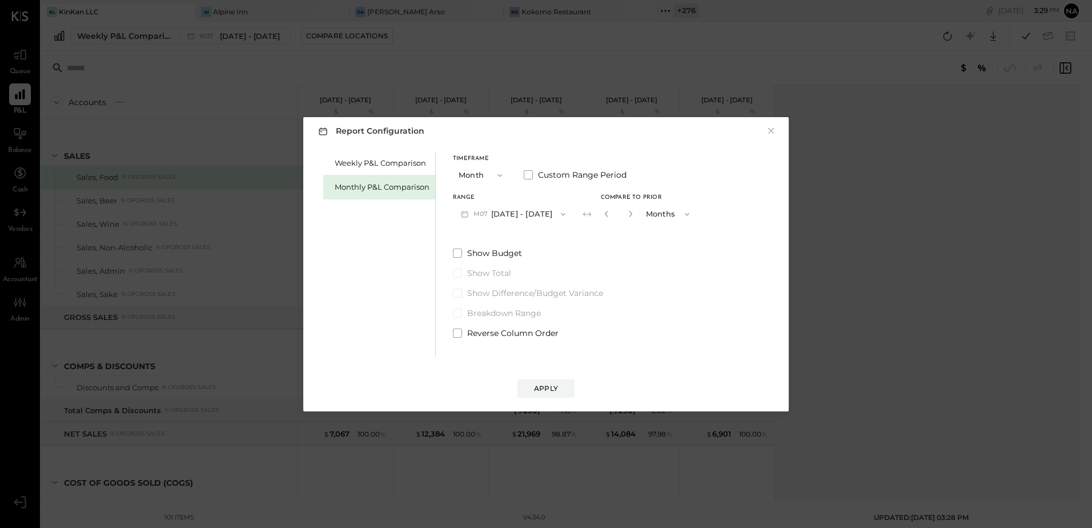
type input "*"
click at [559, 379] on button "Apply" at bounding box center [545, 388] width 57 height 18
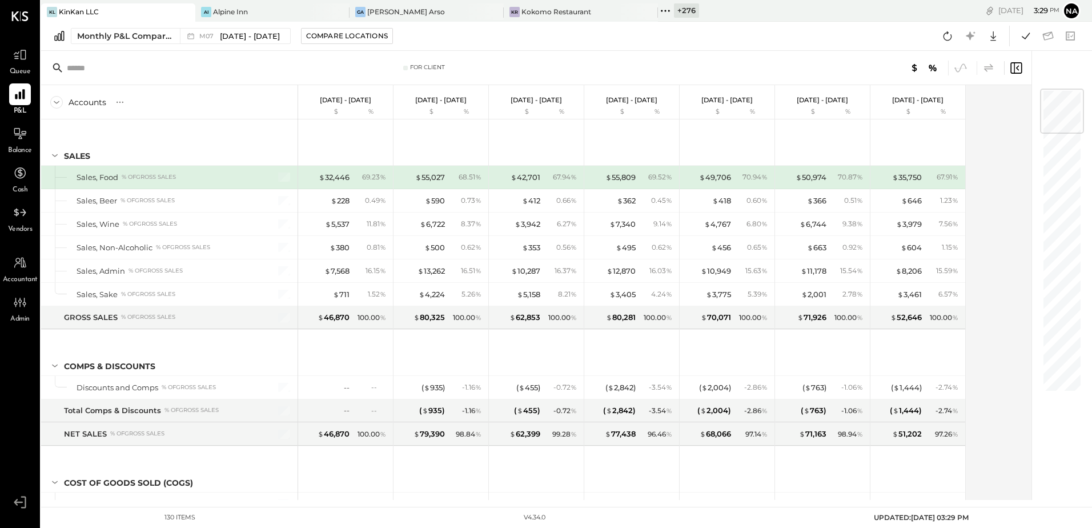
click at [992, 68] on icon at bounding box center [989, 68] width 14 height 14
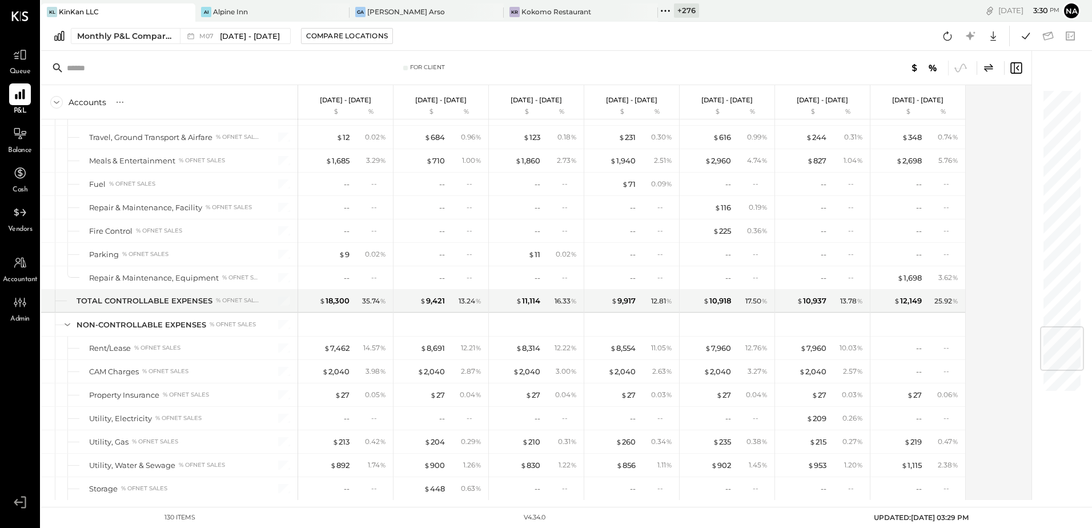
scroll to position [2002, 0]
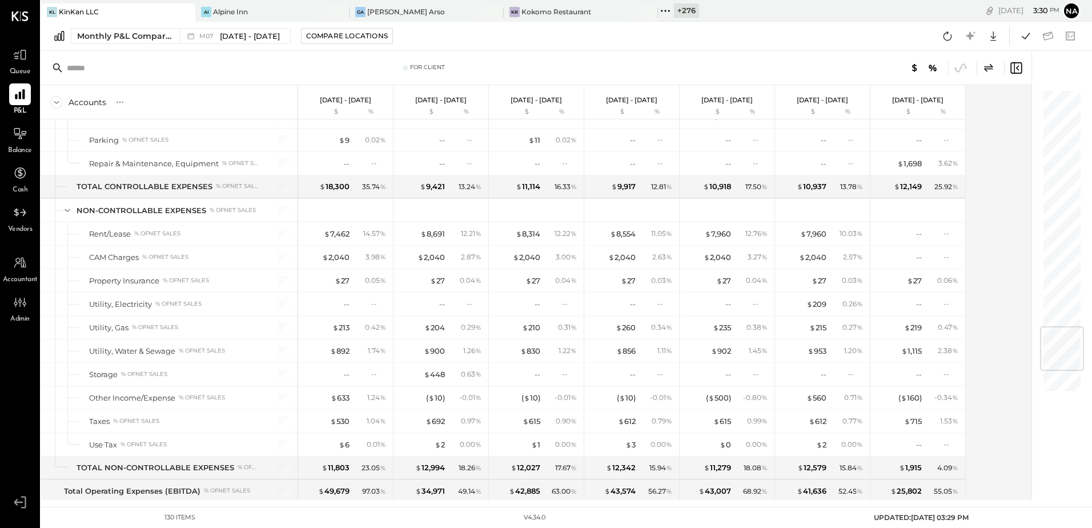
click at [980, 198] on div "Accounts S % GL [DATE] - [DATE] $ % [DATE] - [DATE] $ % [DATE] - [DATE] $ % [DA…" at bounding box center [537, 292] width 992 height 415
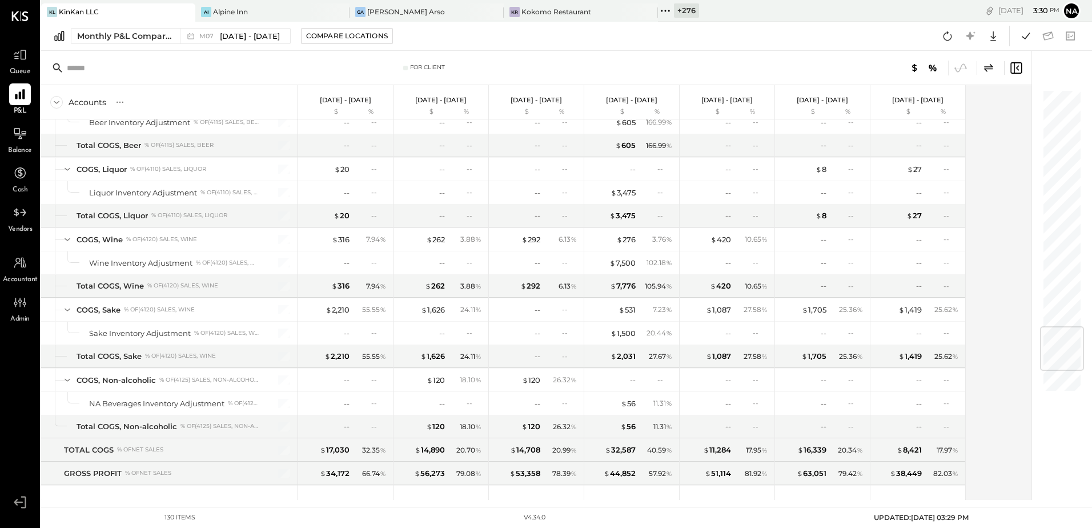
click at [1011, 129] on div "Accounts S % GL [DATE] - [DATE] $ % [DATE] - [DATE] $ % [DATE] - [DATE] $ % [DA…" at bounding box center [537, 292] width 992 height 415
click at [1021, 38] on icon at bounding box center [1025, 36] width 15 height 15
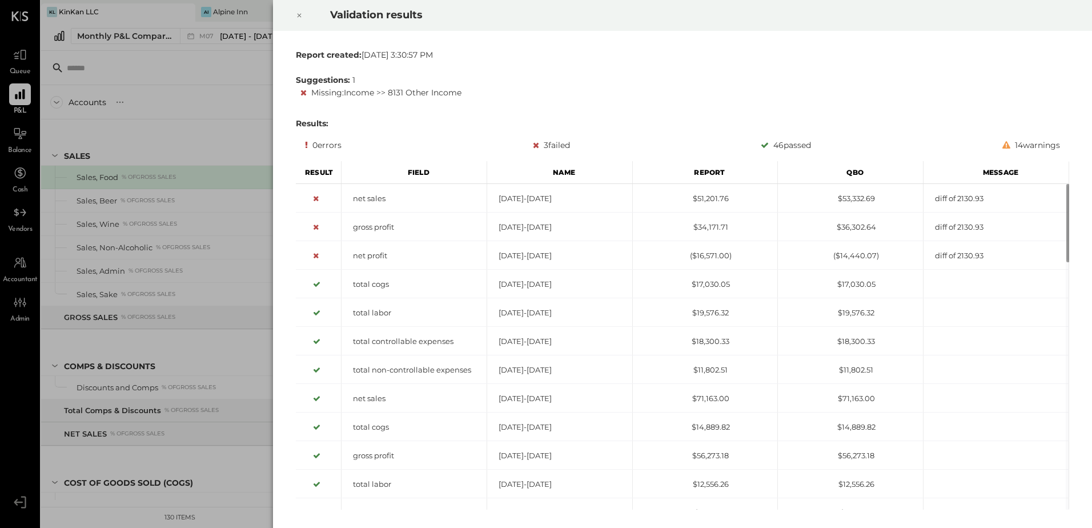
click at [296, 14] on icon at bounding box center [299, 16] width 7 height 14
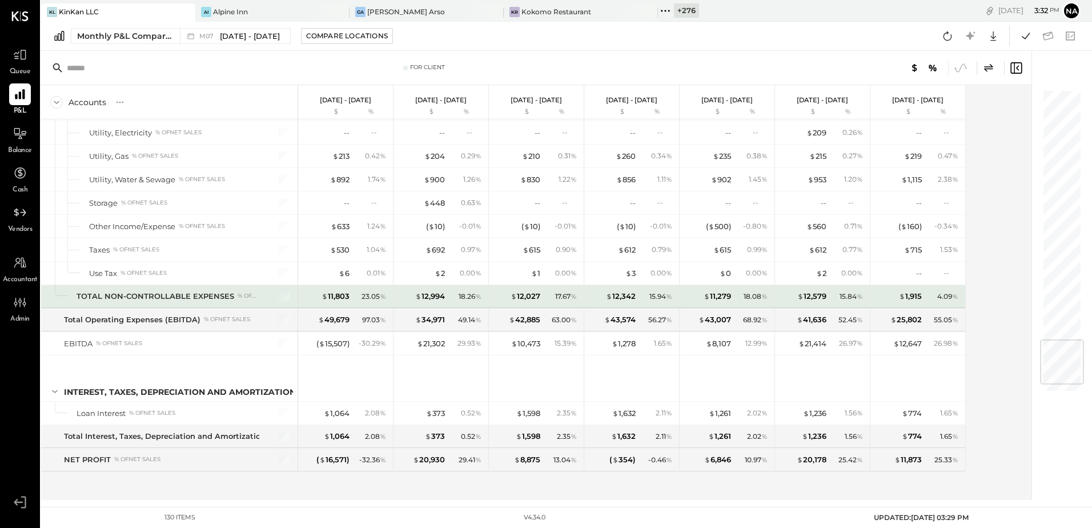
scroll to position [2059, 0]
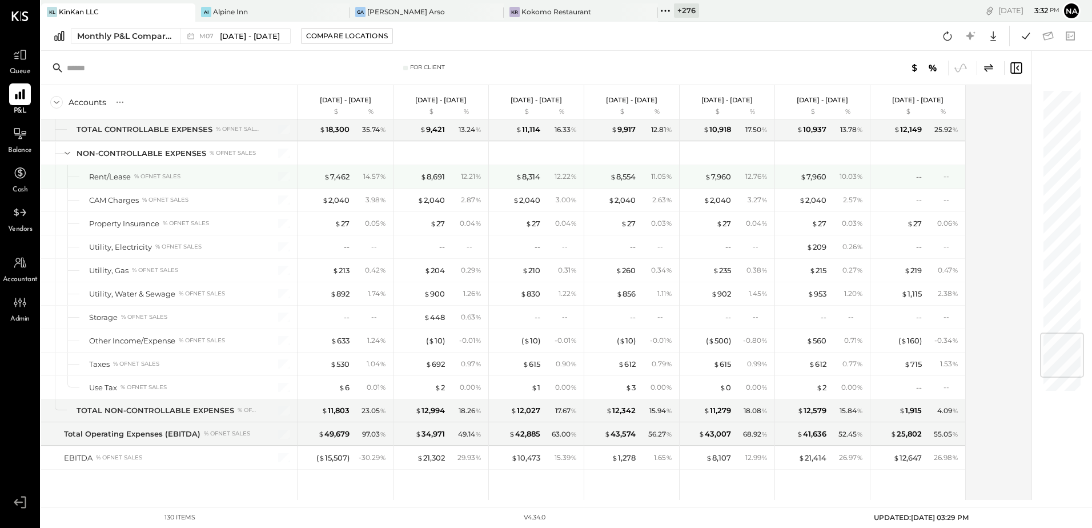
click at [922, 179] on div "-- --" at bounding box center [919, 176] width 86 height 23
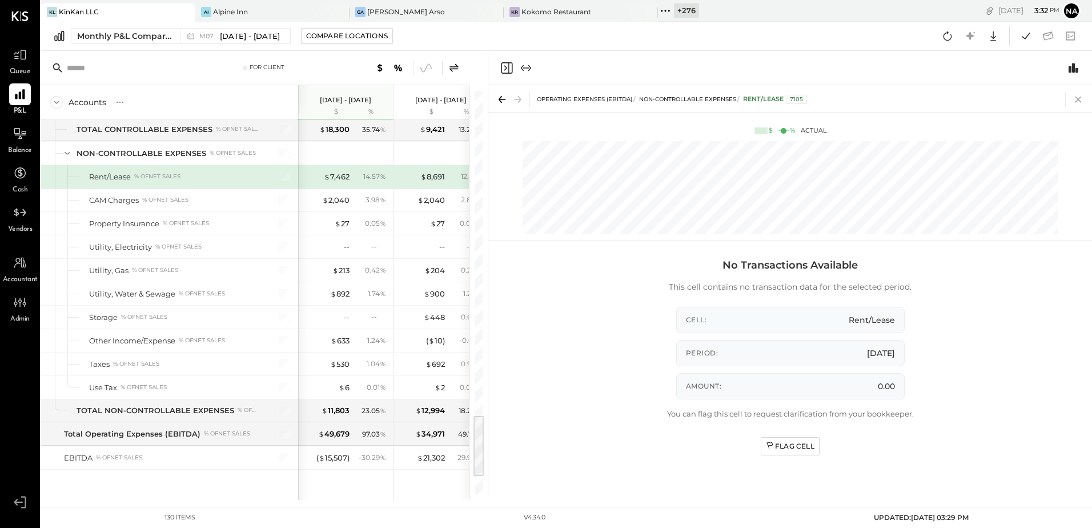
click at [1080, 98] on icon at bounding box center [1078, 99] width 16 height 16
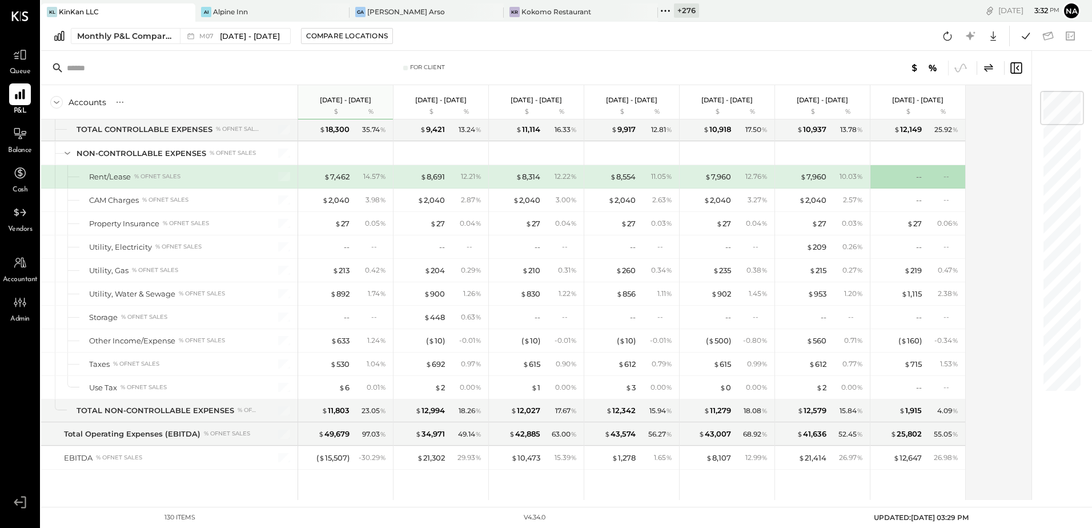
click at [842, 178] on div "10.03 %" at bounding box center [850, 176] width 23 height 10
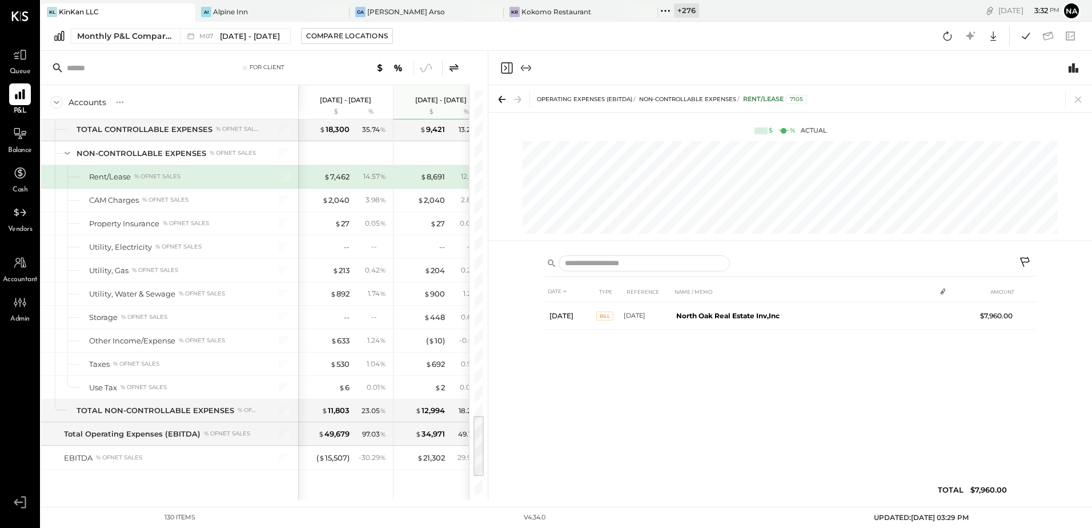
click at [1027, 264] on icon at bounding box center [1026, 263] width 14 height 14
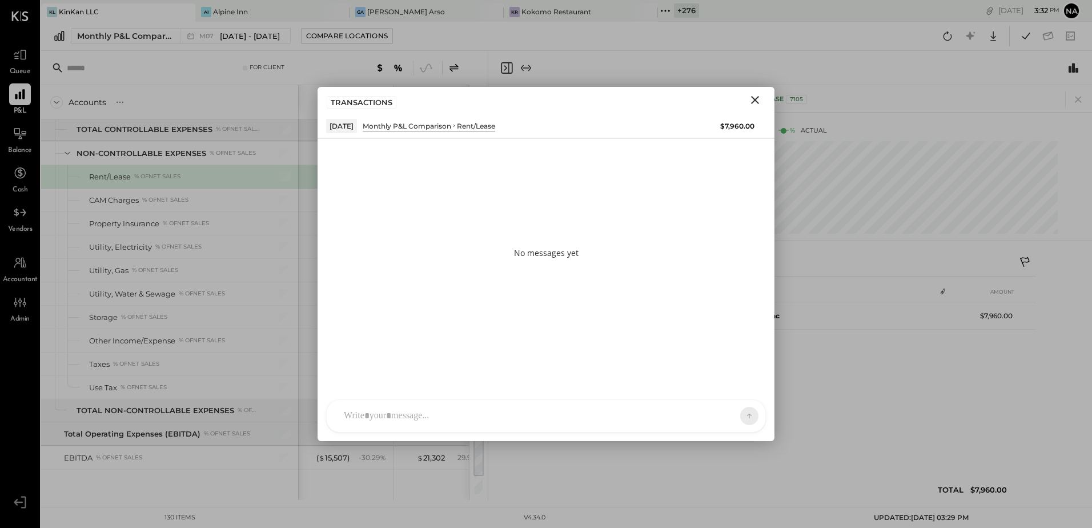
click at [429, 414] on div at bounding box center [535, 415] width 395 height 25
type input "**"
click at [430, 340] on span "Akshay [PERSON_NAME]" at bounding box center [437, 336] width 90 height 21
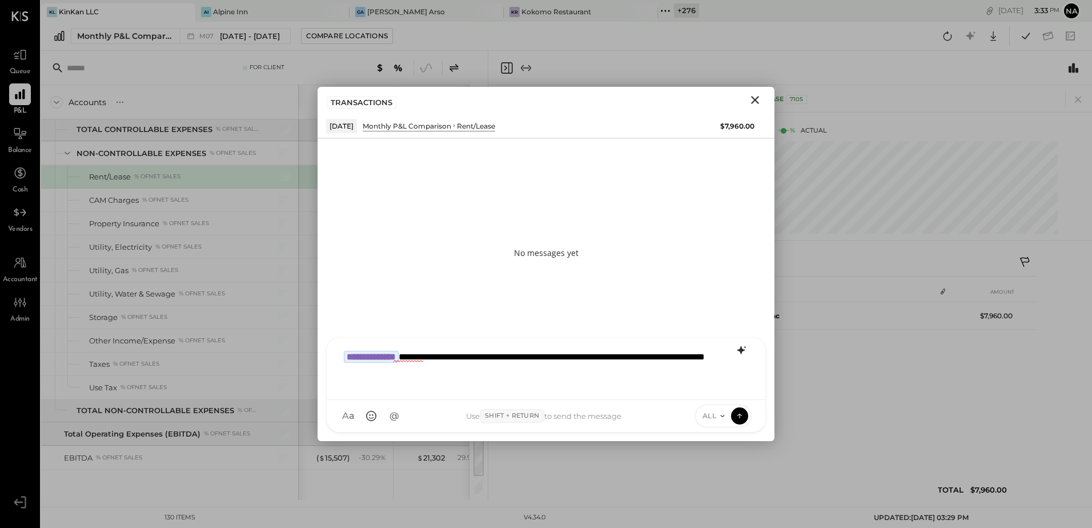
click at [740, 351] on icon at bounding box center [740, 350] width 7 height 8
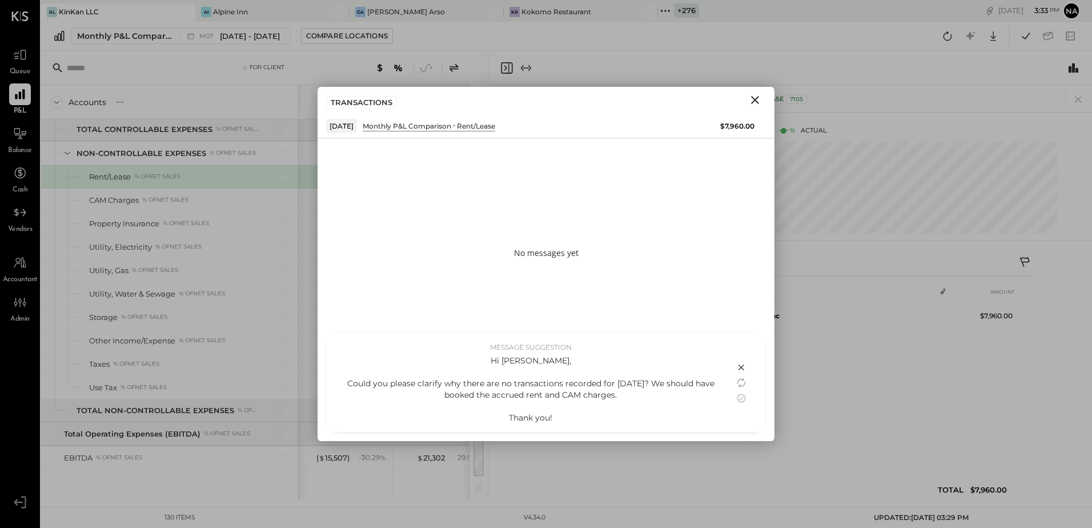
drag, startPoint x: 631, startPoint y: 397, endPoint x: 350, endPoint y: 376, distance: 281.8
click at [350, 376] on div "Hi [PERSON_NAME], Could you please clarify why there are no transactions record…" at bounding box center [530, 389] width 385 height 69
copy div "Could you please clarify why there are no transactions recorded for [DATE]? We …"
click at [737, 379] on icon at bounding box center [741, 383] width 14 height 14
click at [738, 397] on icon at bounding box center [741, 398] width 14 height 14
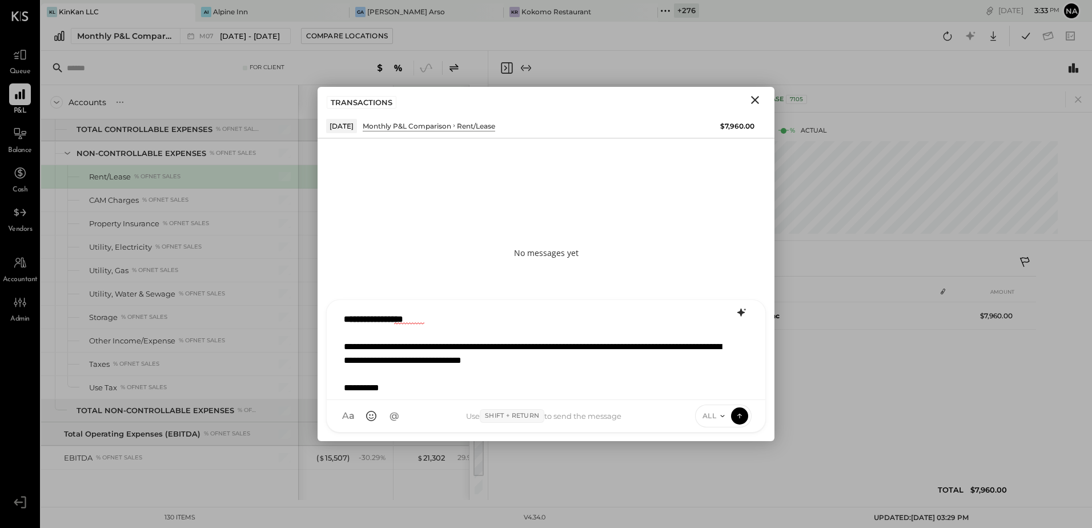
click at [718, 415] on icon at bounding box center [722, 415] width 9 height 9
click at [721, 389] on div "INTERNAL" at bounding box center [728, 387] width 67 height 19
click at [741, 417] on icon at bounding box center [739, 414] width 10 height 11
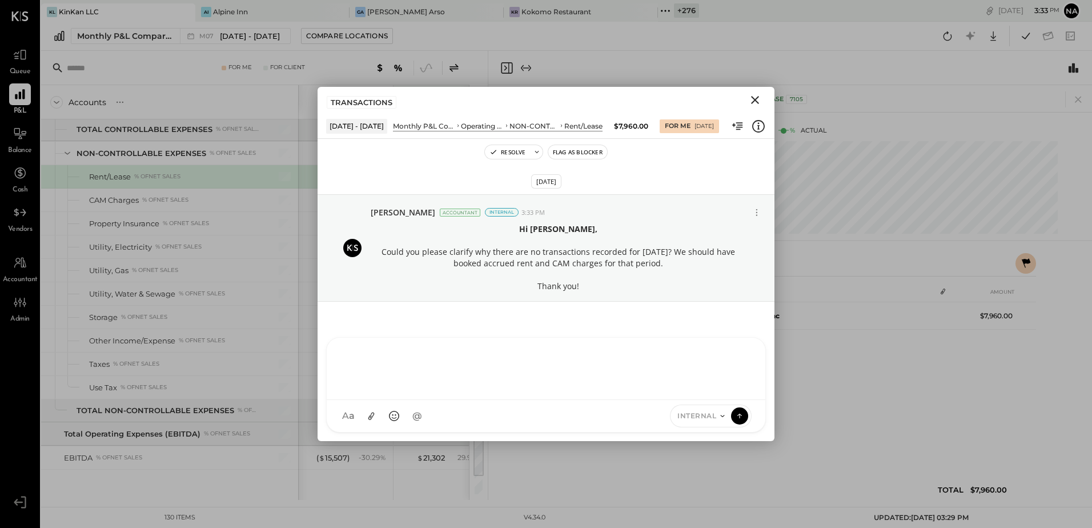
click at [750, 100] on icon "Close" at bounding box center [755, 100] width 14 height 14
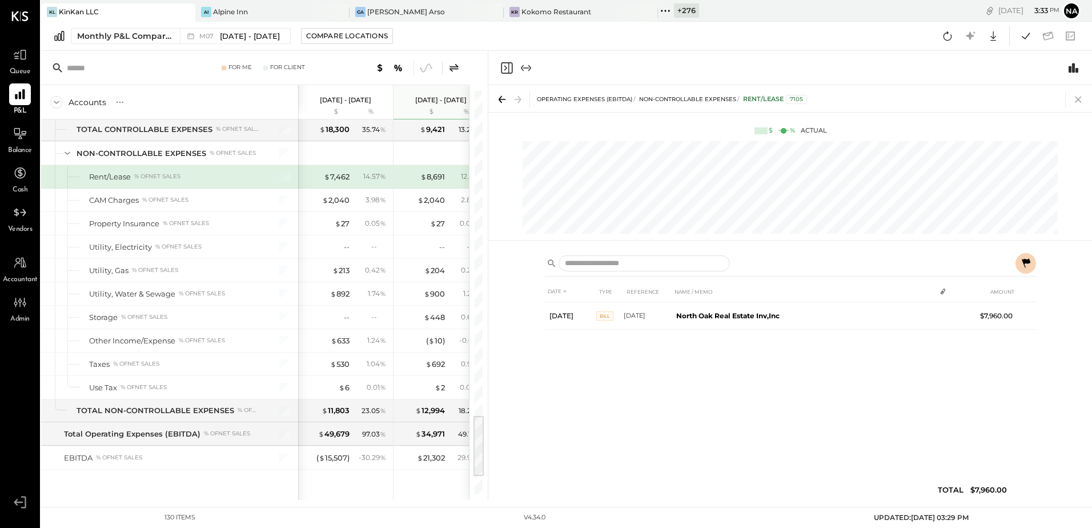
click at [1077, 100] on icon at bounding box center [1078, 99] width 16 height 16
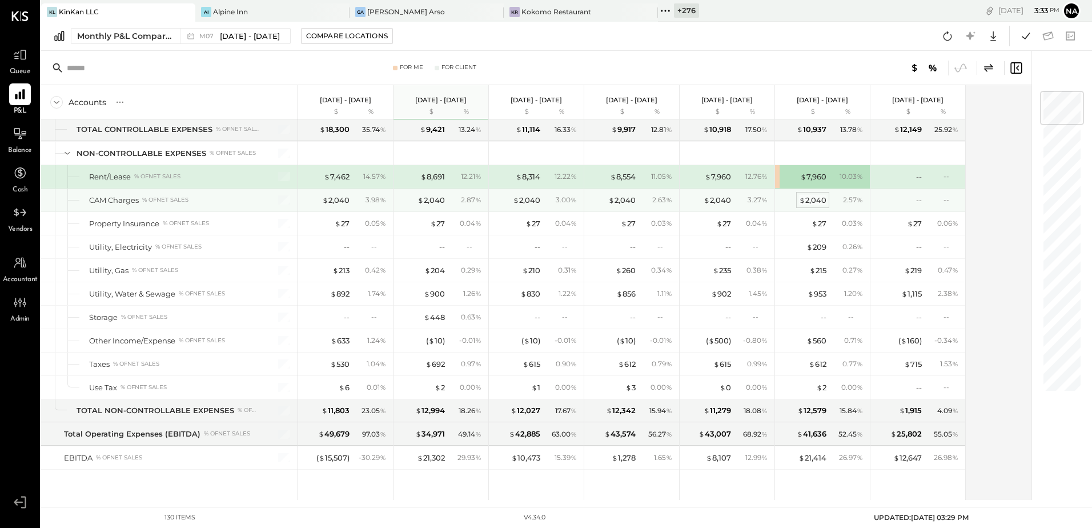
click at [822, 199] on div "$ 2,040" at bounding box center [812, 200] width 27 height 11
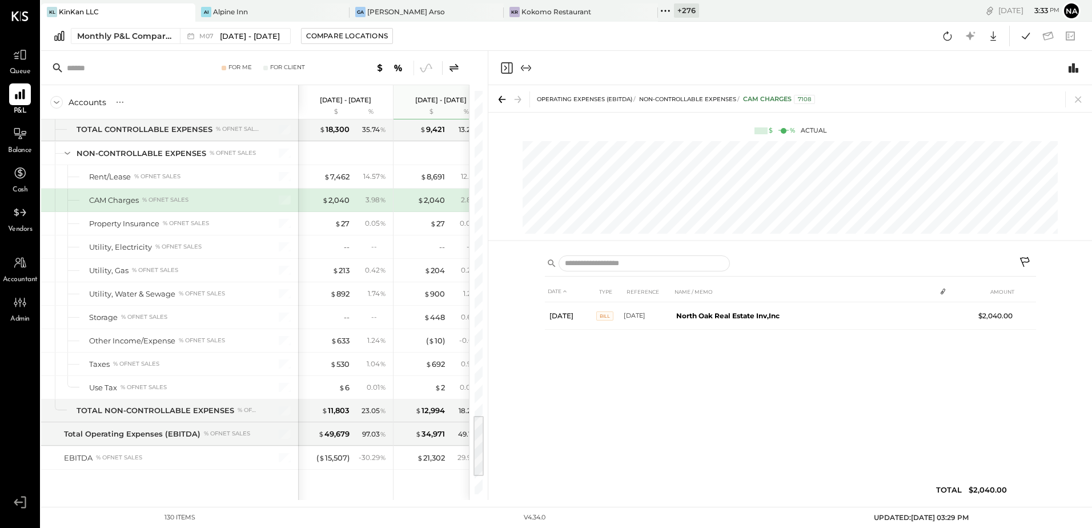
click at [1024, 262] on icon at bounding box center [1026, 263] width 14 height 14
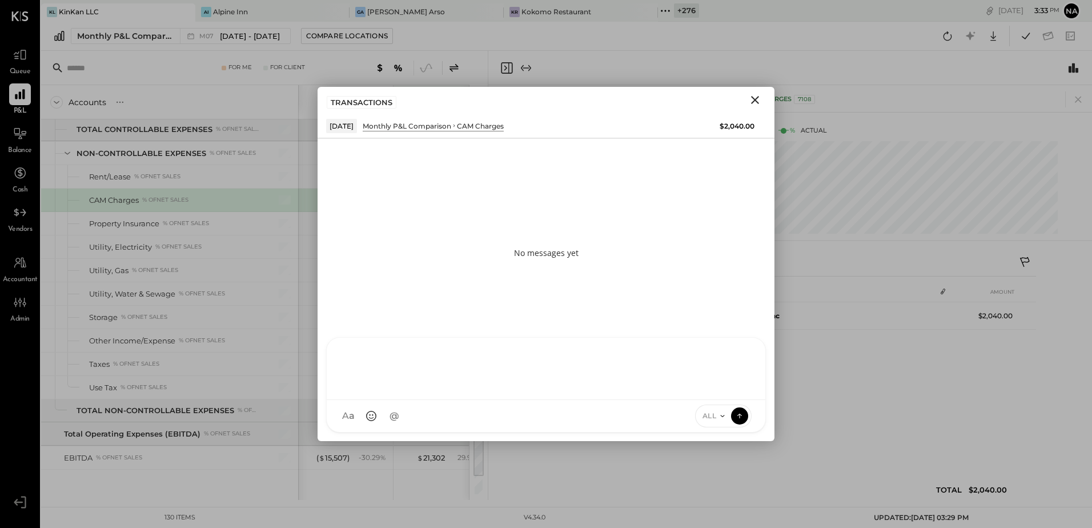
click at [511, 417] on div "N Nan AK [PERSON_NAME] MG [PERSON_NAME] AR [PERSON_NAME] AP [PERSON_NAME] JS [P…" at bounding box center [546, 384] width 440 height 95
paste div
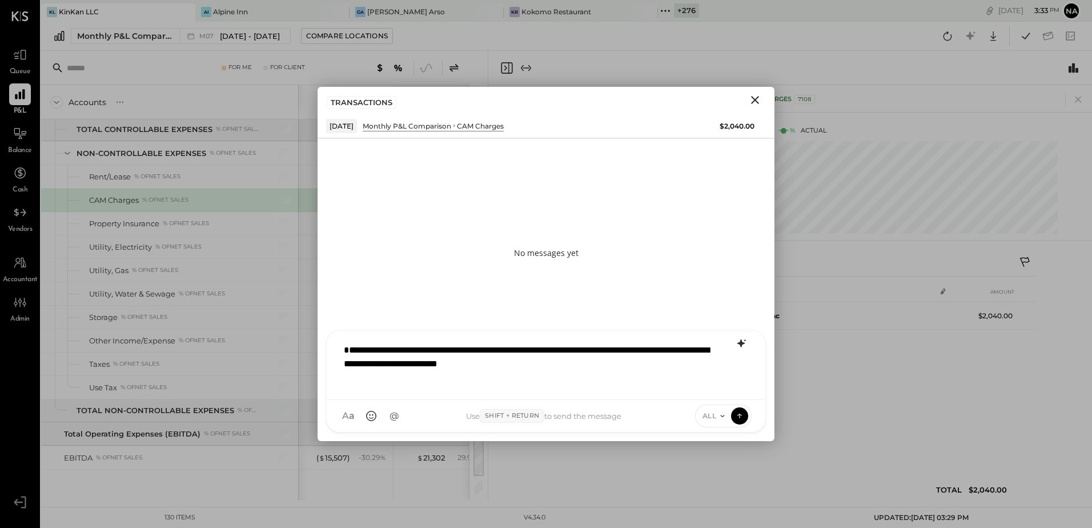
click at [743, 344] on icon at bounding box center [741, 343] width 14 height 14
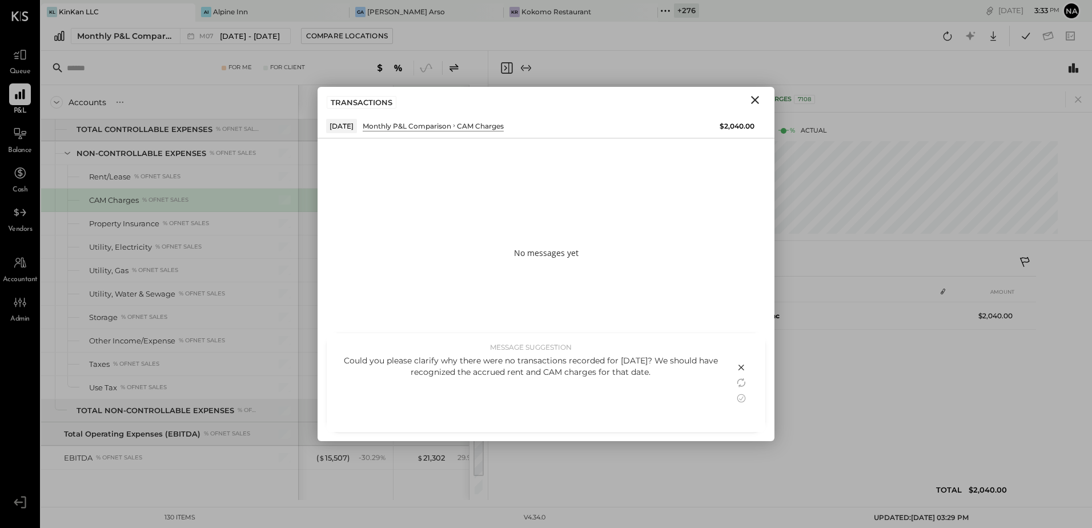
click at [347, 357] on div "Could you please clarify why there were no transactions recorded for [DATE]? We…" at bounding box center [530, 366] width 385 height 23
click at [345, 360] on div "Could you please clarify why there were no transactions recorded for [DATE]? We…" at bounding box center [530, 366] width 385 height 23
click at [354, 361] on div "Could you please clarify why there were no transactions recorded for [DATE]? We…" at bounding box center [530, 366] width 385 height 23
click at [742, 399] on icon at bounding box center [741, 398] width 14 height 14
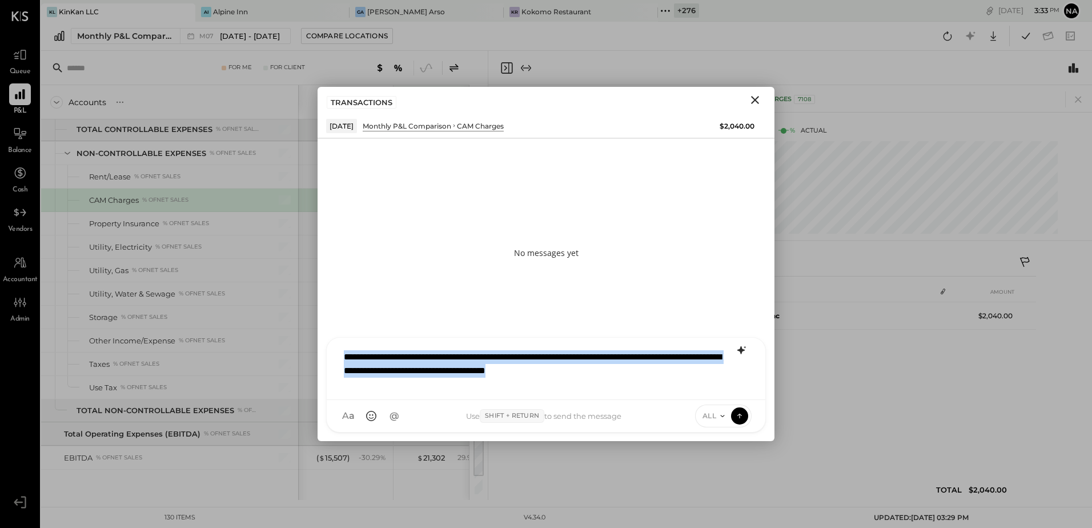
click at [390, 347] on div "**********" at bounding box center [546, 367] width 416 height 46
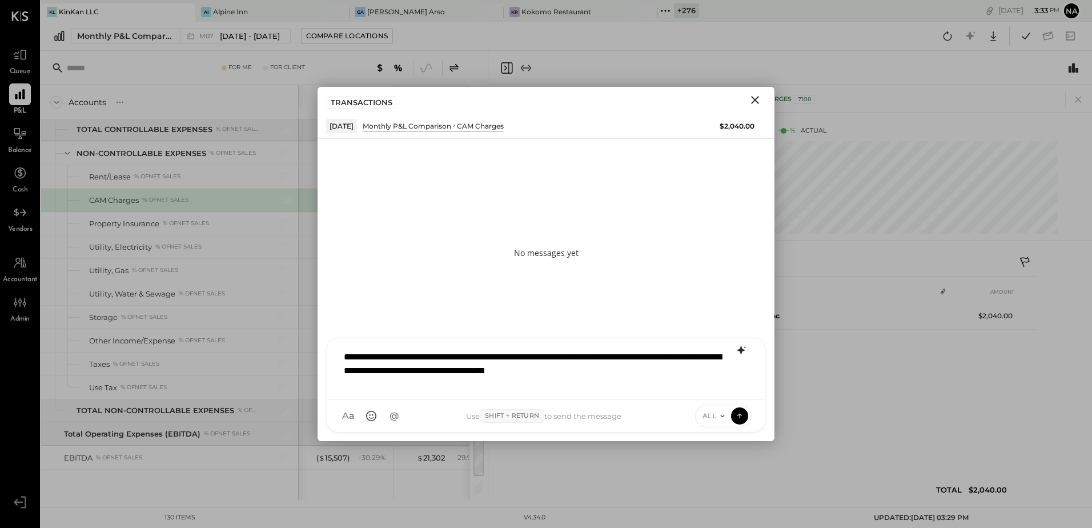
click at [341, 353] on div "**********" at bounding box center [546, 367] width 416 height 46
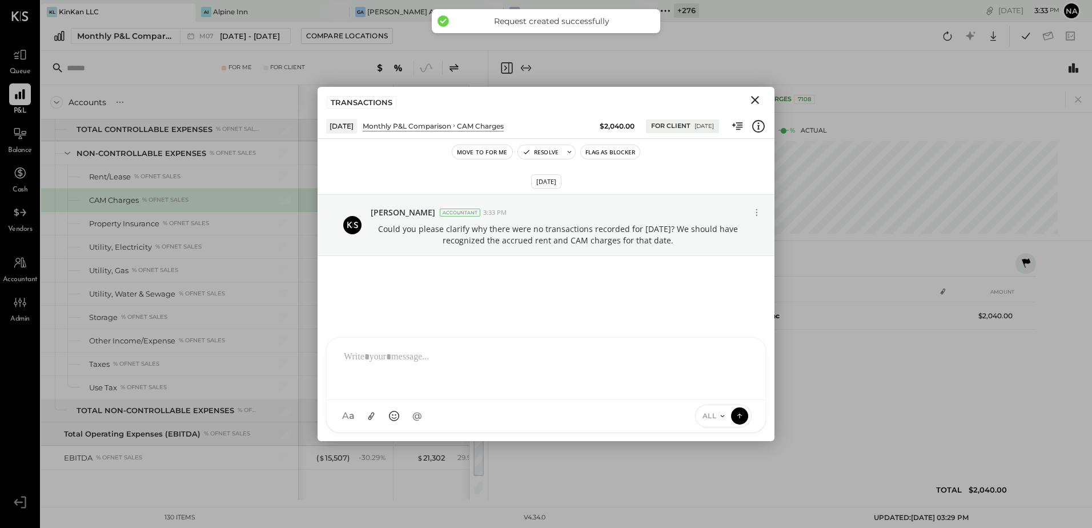
click at [754, 103] on icon "Close" at bounding box center [755, 100] width 14 height 14
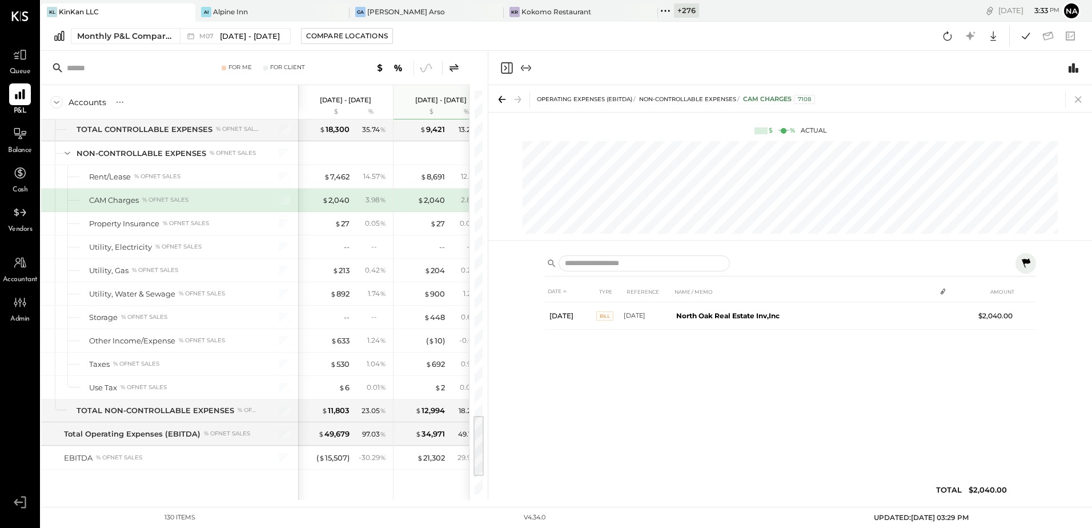
click at [1079, 98] on icon at bounding box center [1078, 99] width 6 height 6
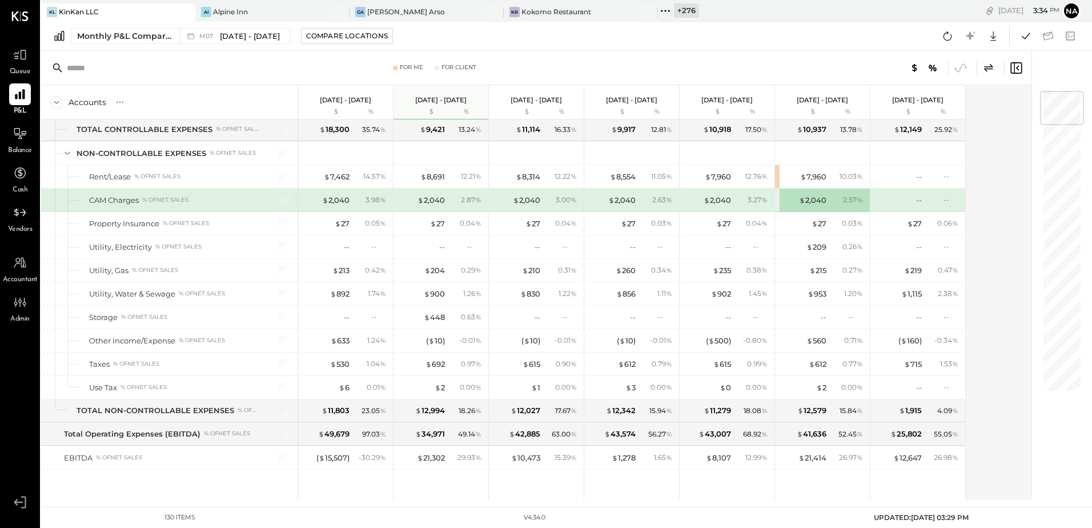
click at [1009, 231] on div "Accounts S % GL [DATE] - [DATE] $ % [DATE] - [DATE] $ % [DATE] - [DATE] $ % [DA…" at bounding box center [537, 292] width 992 height 415
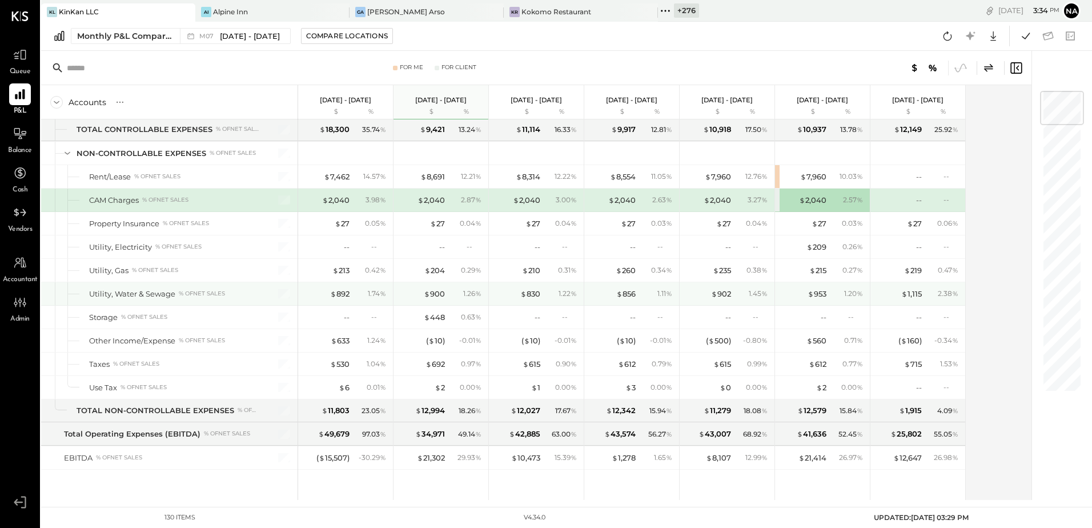
click at [822, 286] on div "$ 953 1.20 %" at bounding box center [824, 293] width 86 height 23
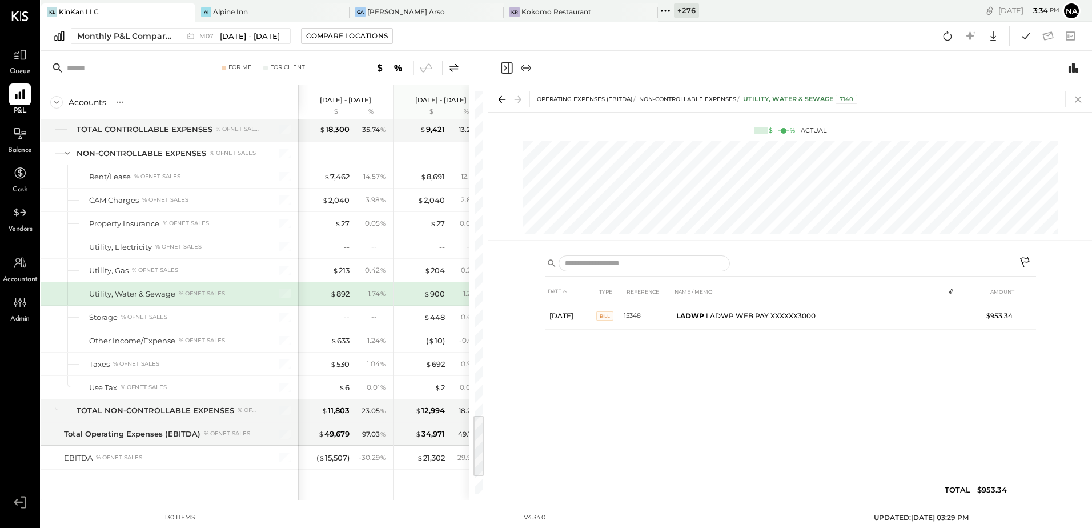
click at [1081, 91] on icon at bounding box center [1078, 99] width 16 height 16
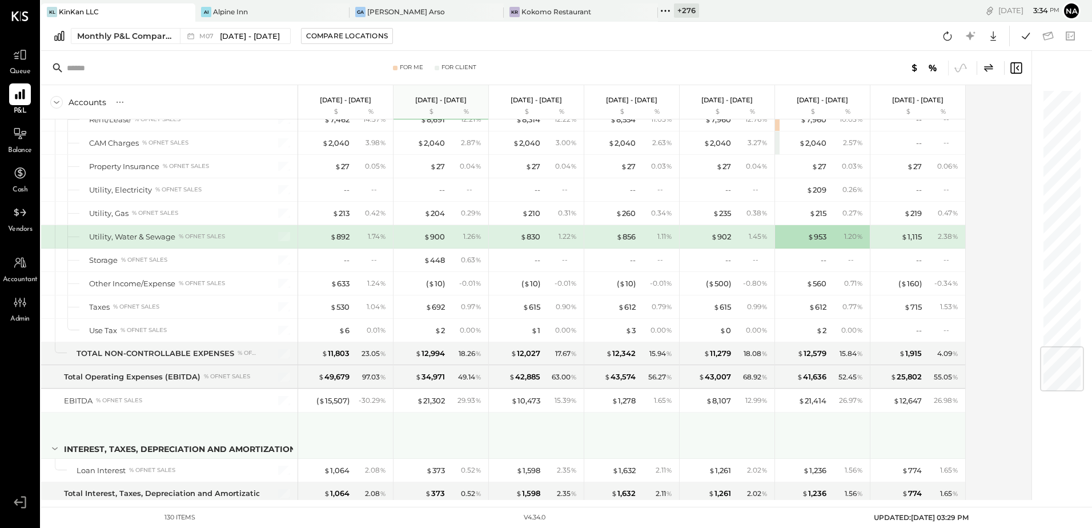
scroll to position [2173, 0]
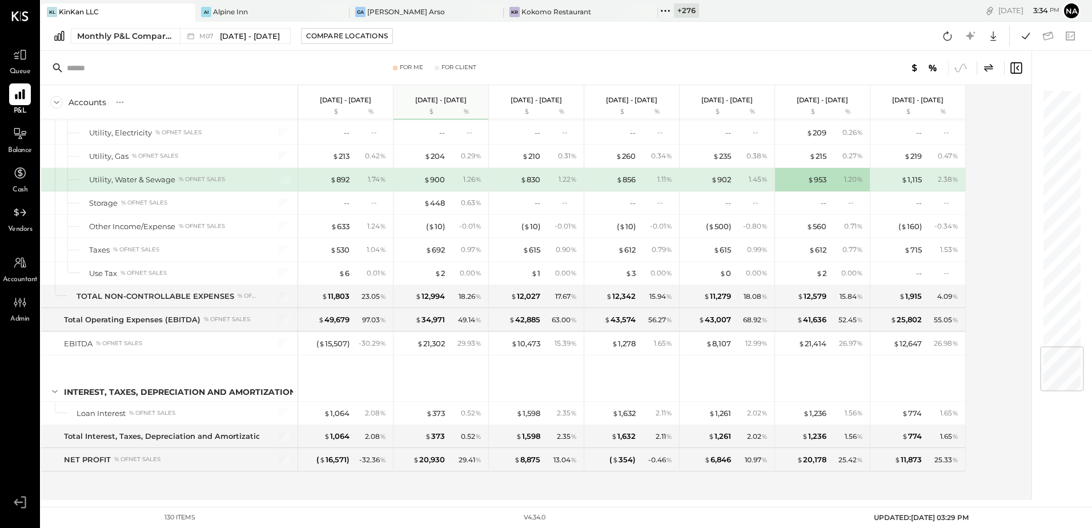
click at [32, 136] on div "Balance" at bounding box center [19, 139] width 33 height 33
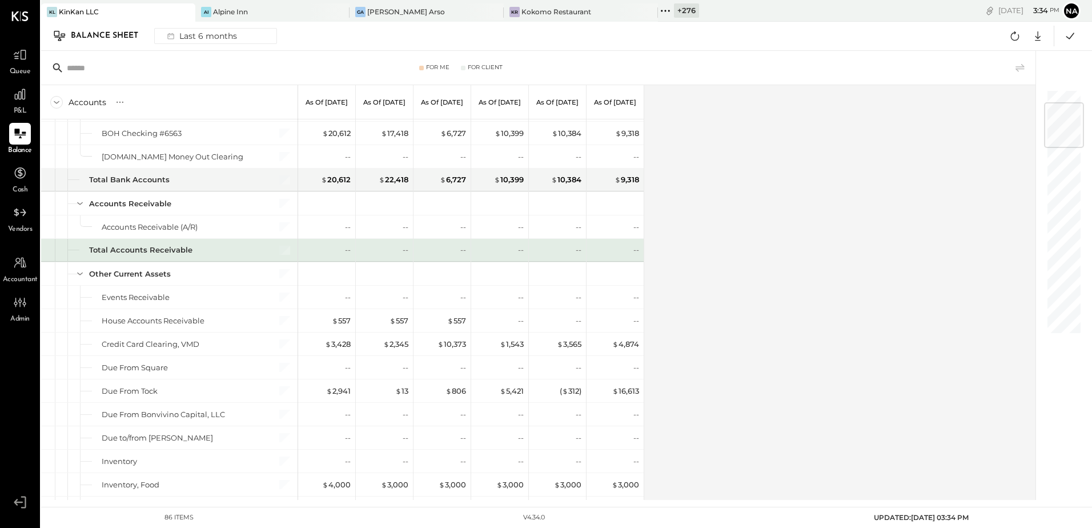
scroll to position [171, 0]
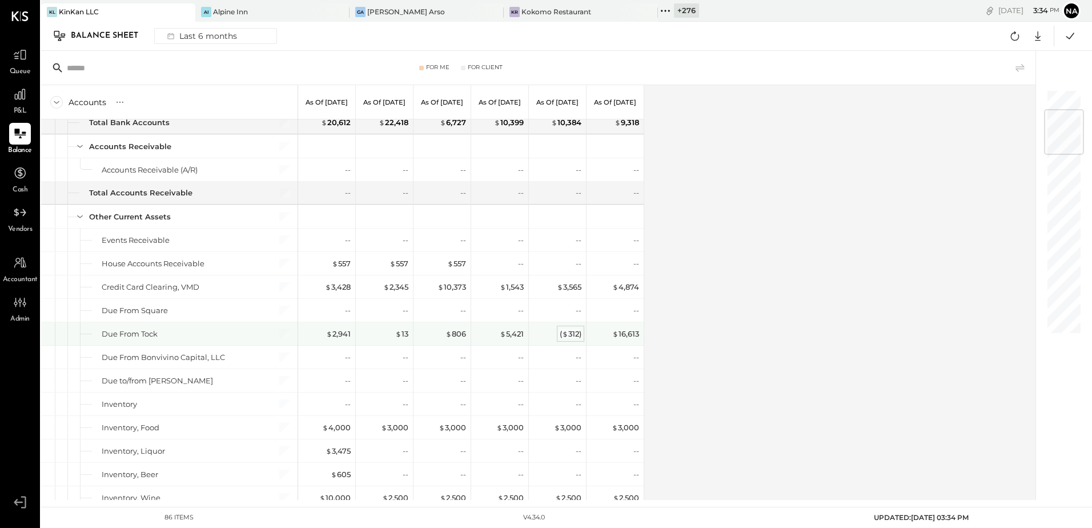
click at [576, 333] on div "( $ 312 )" at bounding box center [571, 333] width 22 height 11
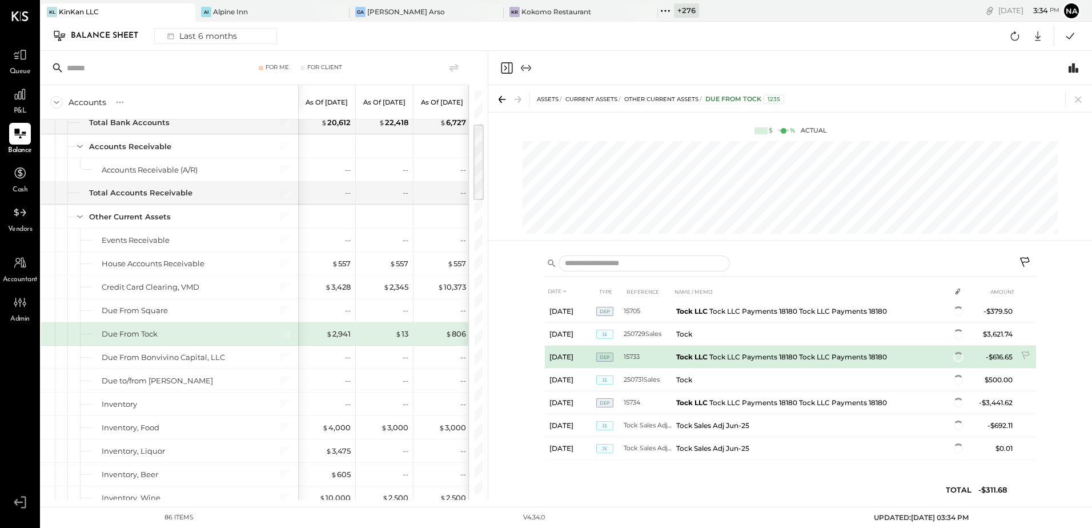
scroll to position [637, 0]
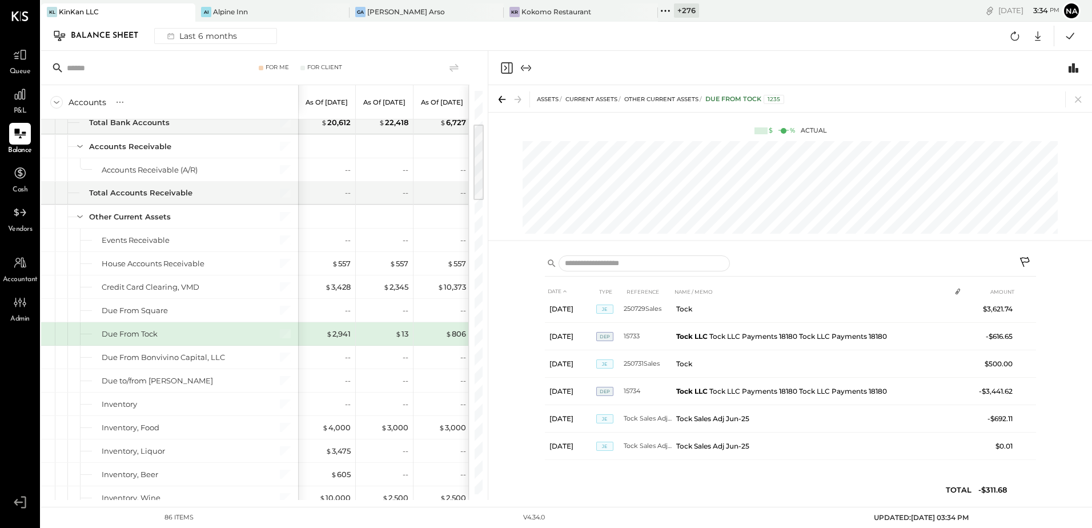
click at [1025, 262] on icon at bounding box center [1025, 262] width 10 height 10
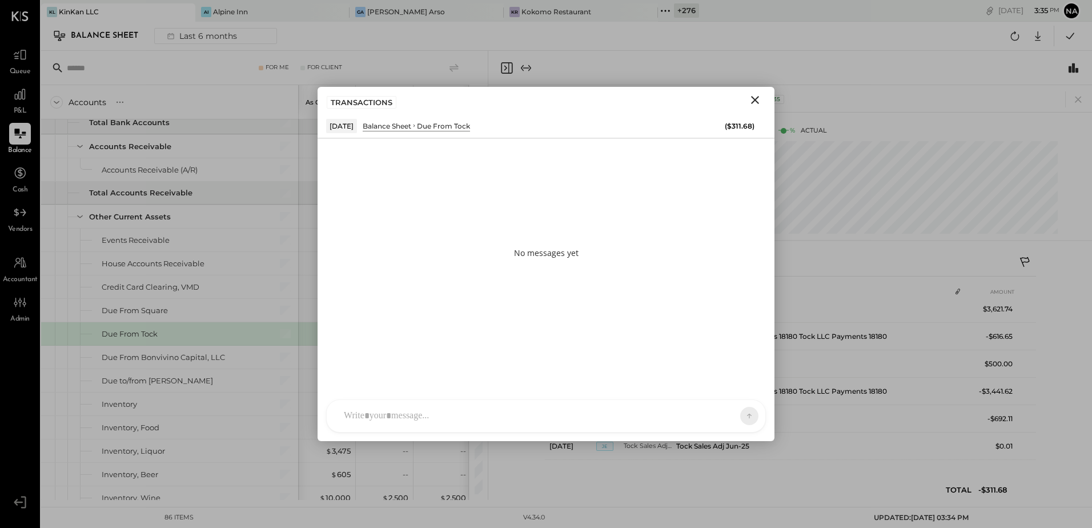
click at [436, 415] on div at bounding box center [535, 415] width 395 height 25
type input "**"
click at [443, 332] on div "AK Akshay [PERSON_NAME]" at bounding box center [420, 336] width 131 height 30
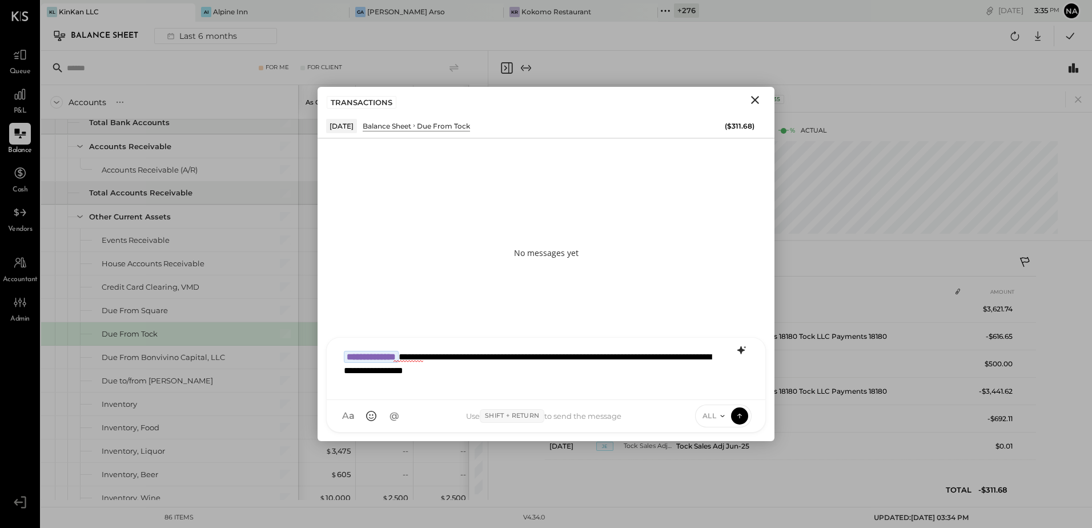
click at [738, 351] on icon at bounding box center [741, 350] width 14 height 14
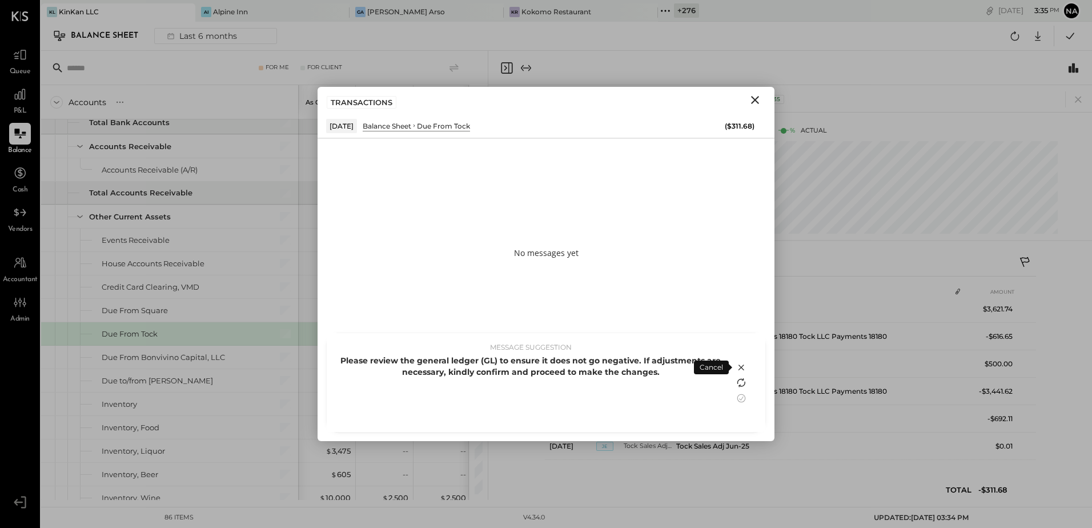
click at [738, 383] on icon at bounding box center [741, 383] width 14 height 14
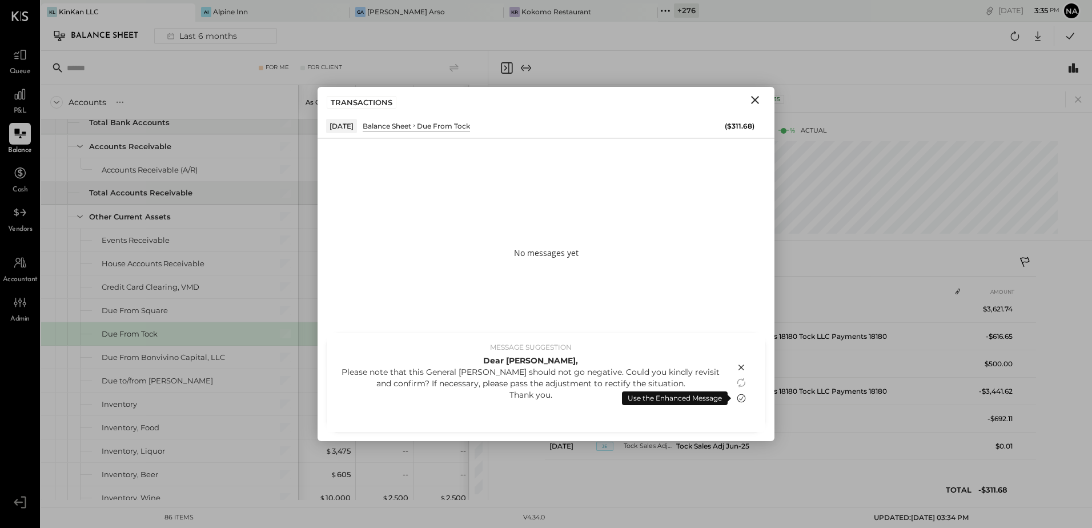
click at [743, 397] on icon at bounding box center [741, 397] width 9 height 9
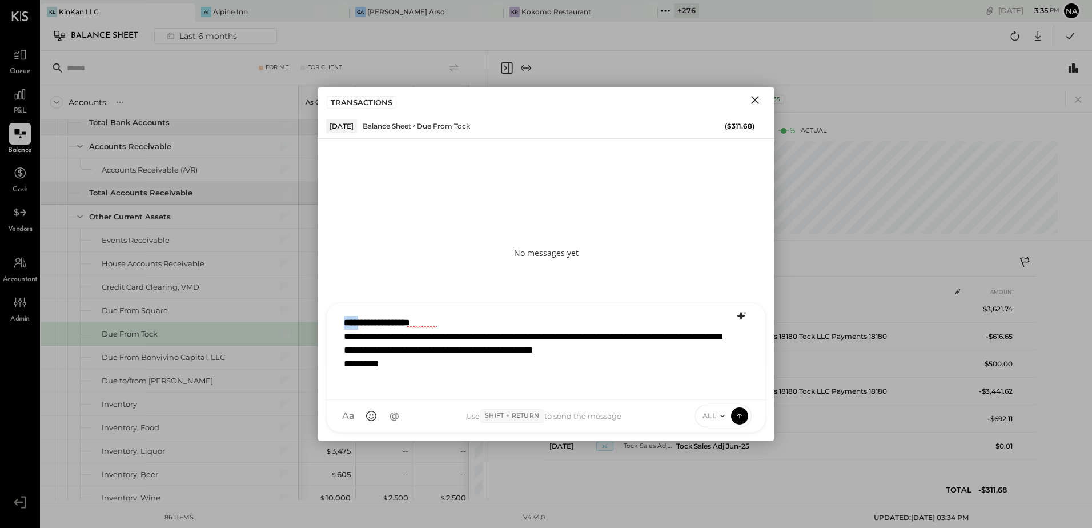
drag, startPoint x: 365, startPoint y: 318, endPoint x: 342, endPoint y: 318, distance: 23.4
click at [342, 318] on div "**********" at bounding box center [546, 350] width 416 height 80
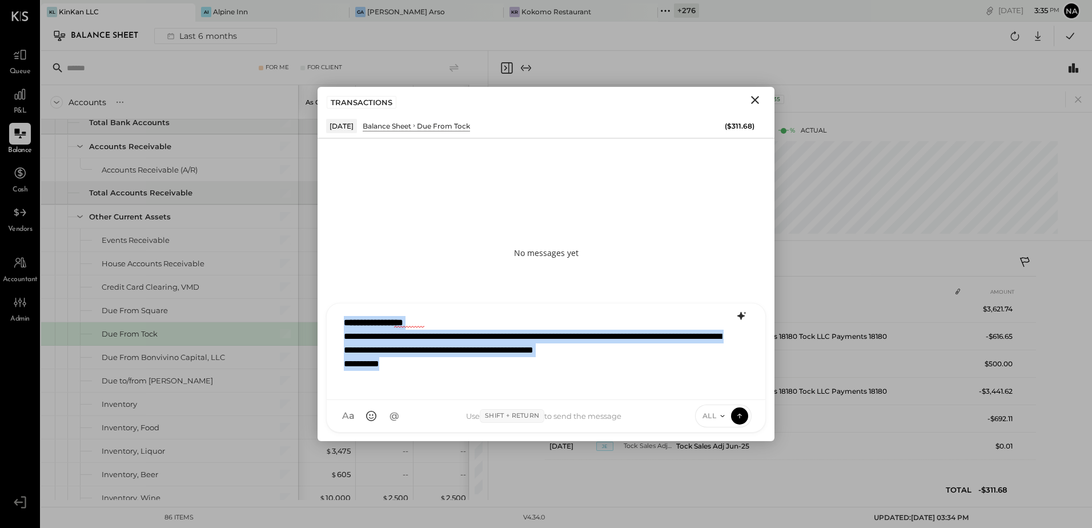
copy div "**********"
click at [428, 383] on div "**********" at bounding box center [546, 350] width 416 height 80
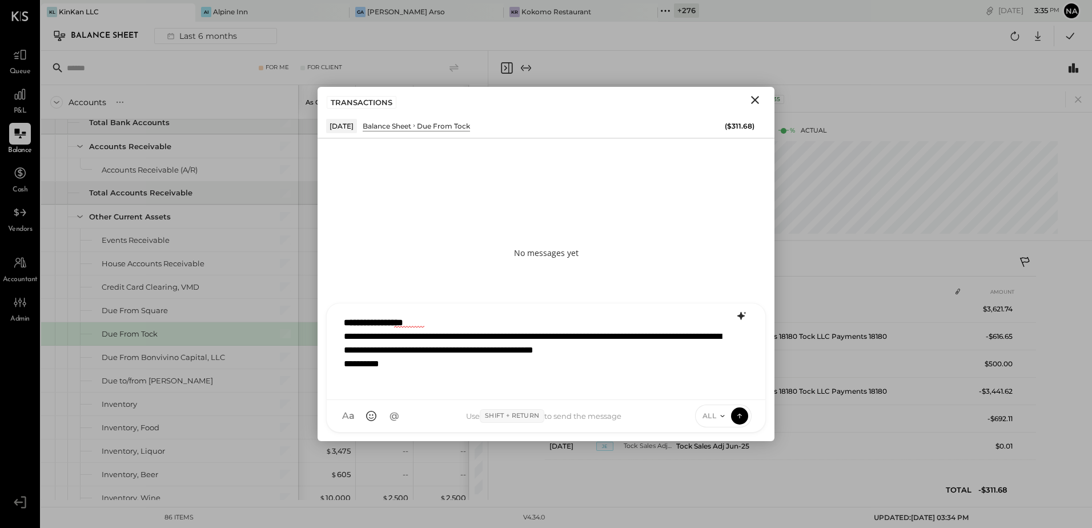
click at [718, 415] on icon at bounding box center [722, 415] width 9 height 9
click at [724, 389] on div "INTERNAL" at bounding box center [728, 387] width 67 height 19
click at [739, 419] on icon at bounding box center [739, 414] width 10 height 11
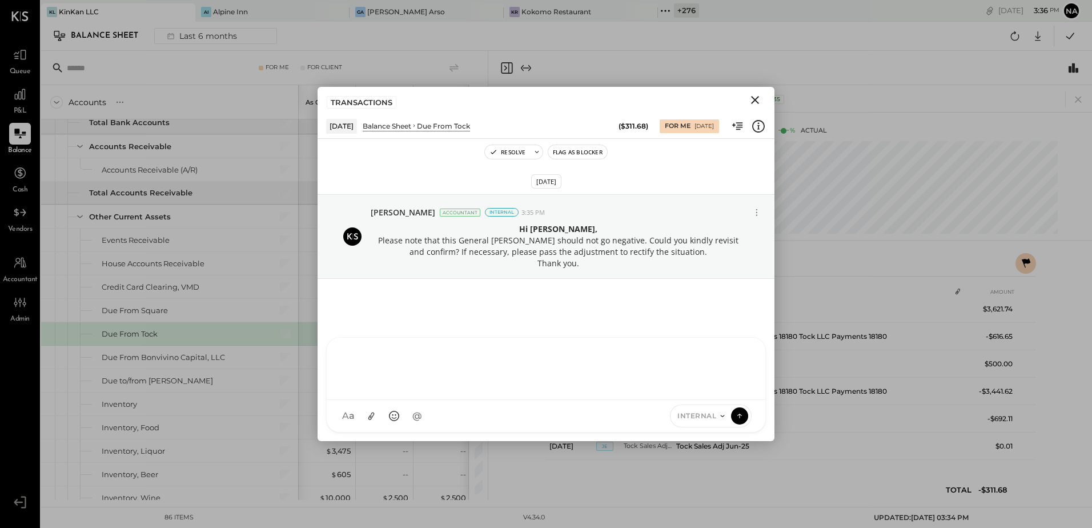
click at [752, 100] on icon "Close" at bounding box center [755, 100] width 14 height 14
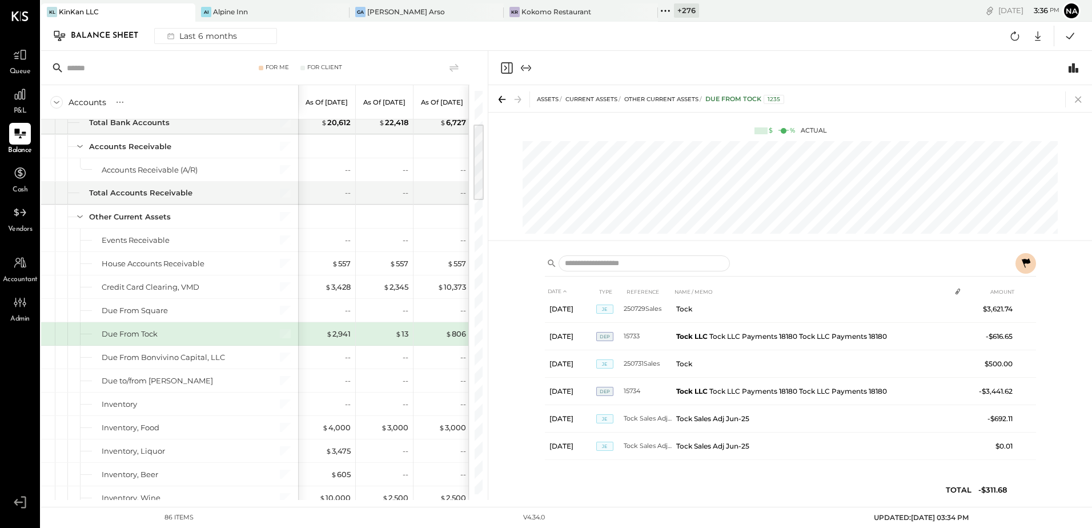
click at [1079, 99] on icon at bounding box center [1078, 99] width 6 height 6
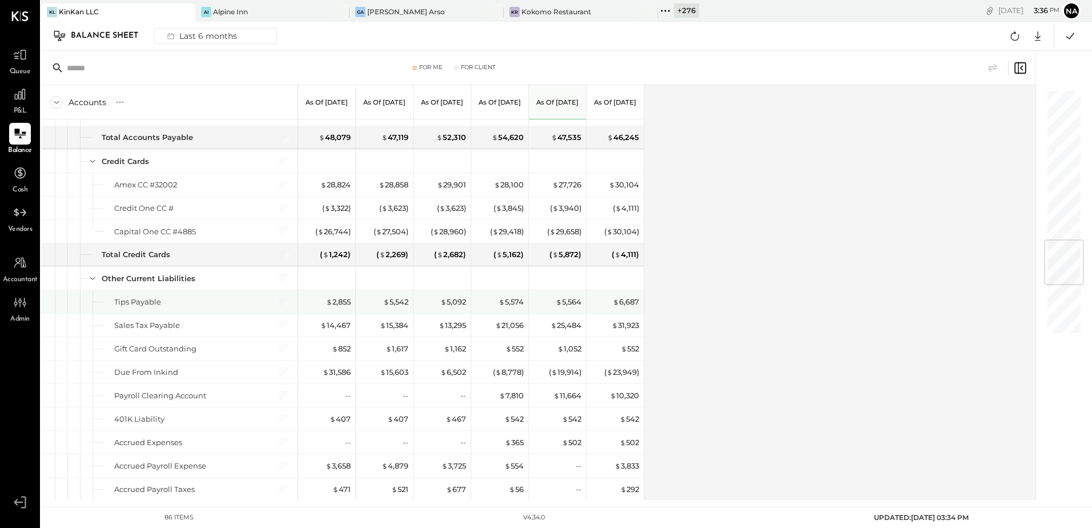
scroll to position [1485, 0]
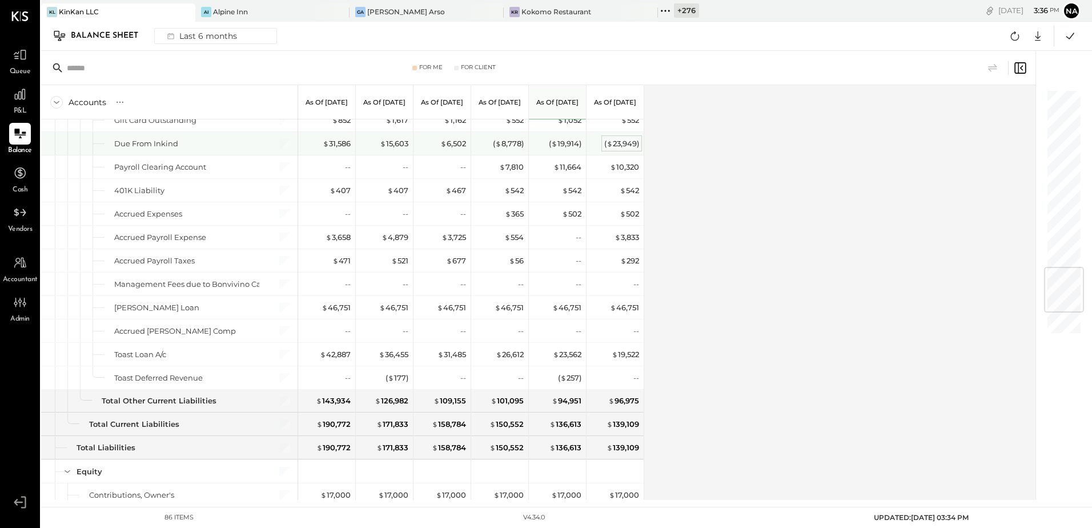
click at [613, 142] on div "( $ 23,949 )" at bounding box center [621, 143] width 35 height 11
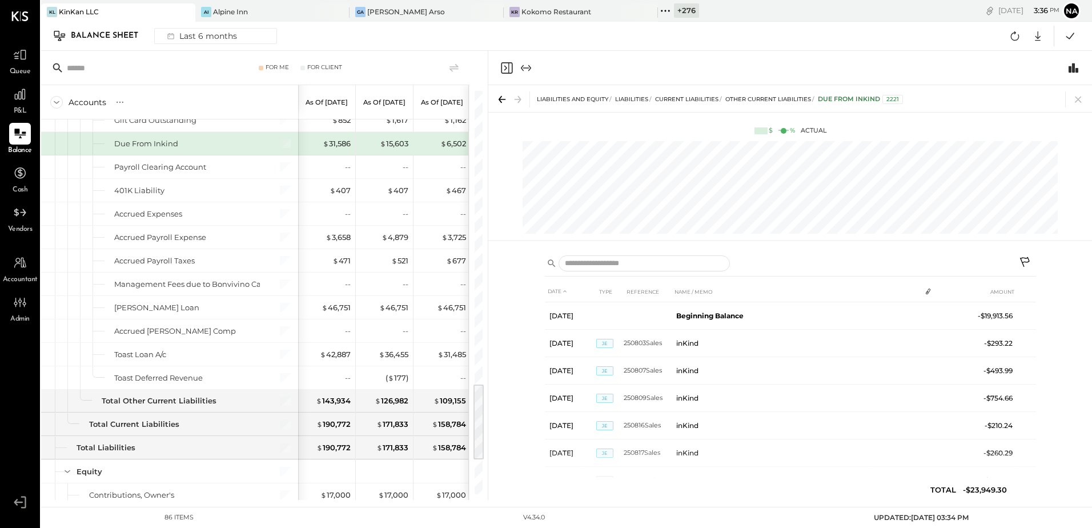
click at [1026, 258] on icon at bounding box center [1026, 263] width 14 height 14
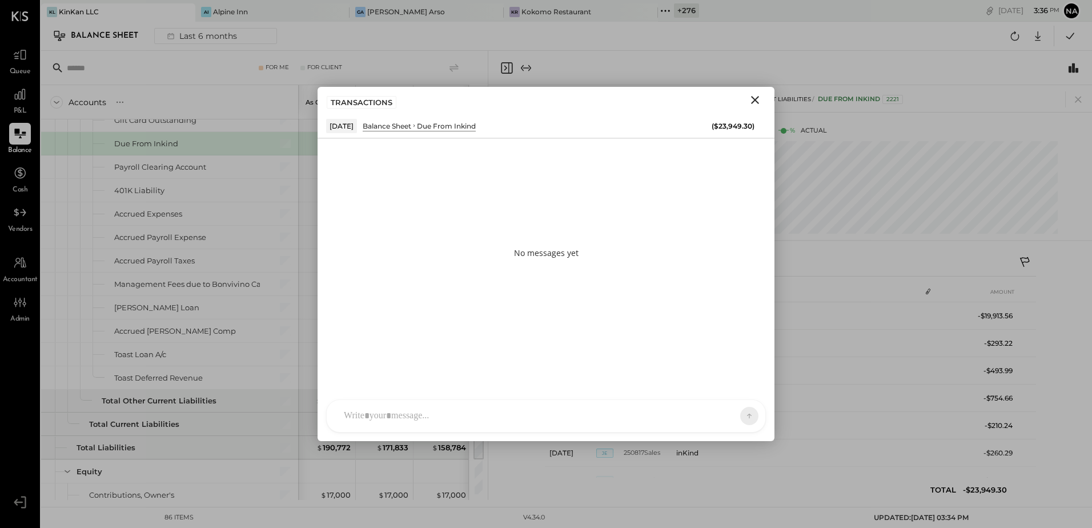
click at [457, 410] on div at bounding box center [535, 415] width 395 height 25
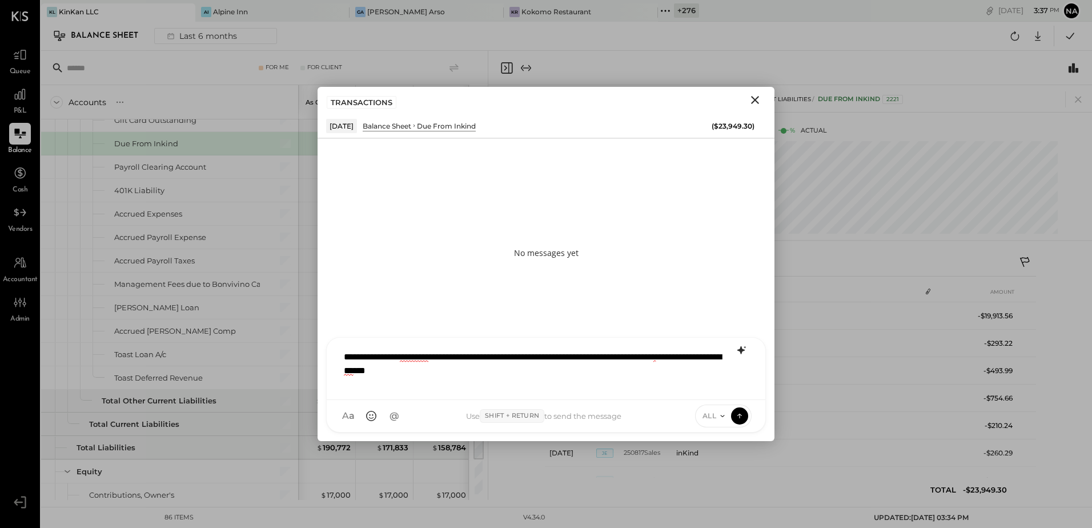
click at [746, 352] on icon at bounding box center [741, 350] width 14 height 14
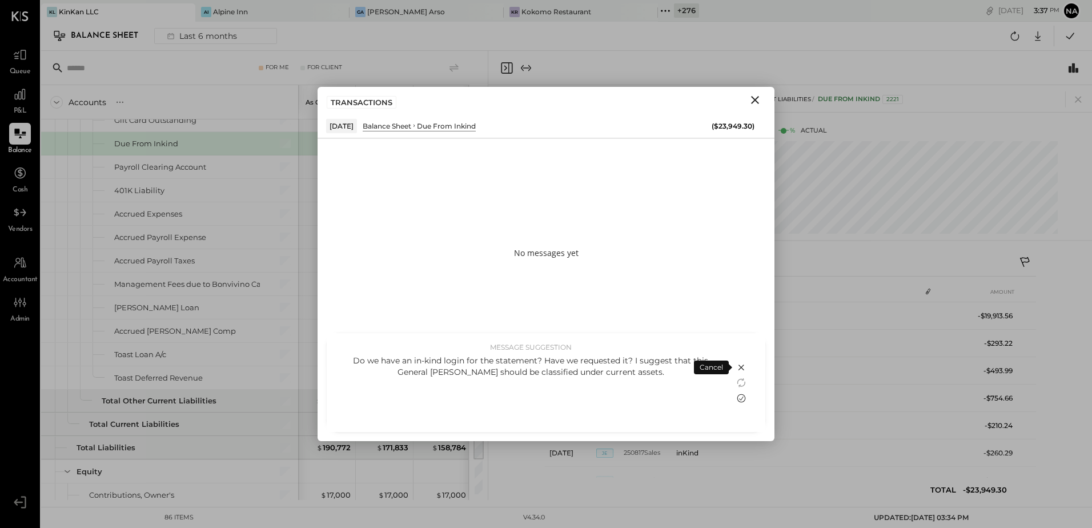
click at [741, 396] on icon at bounding box center [741, 398] width 14 height 14
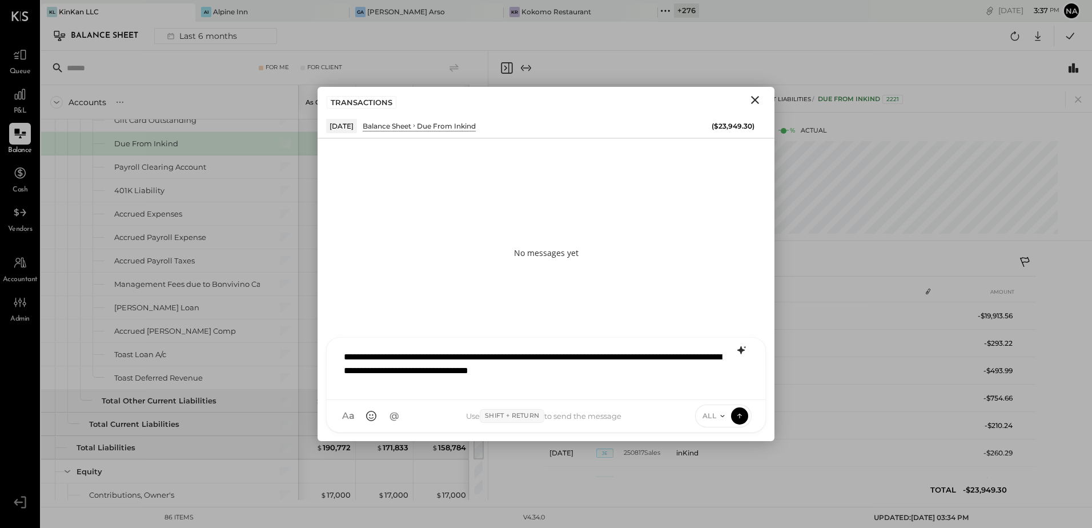
click at [714, 409] on div "ALL" at bounding box center [723, 415] width 57 height 23
click at [702, 421] on div "ALL" at bounding box center [723, 415] width 57 height 23
click at [708, 414] on span "ALL" at bounding box center [709, 416] width 14 height 10
click at [709, 391] on div "INTERNAL" at bounding box center [728, 387] width 67 height 19
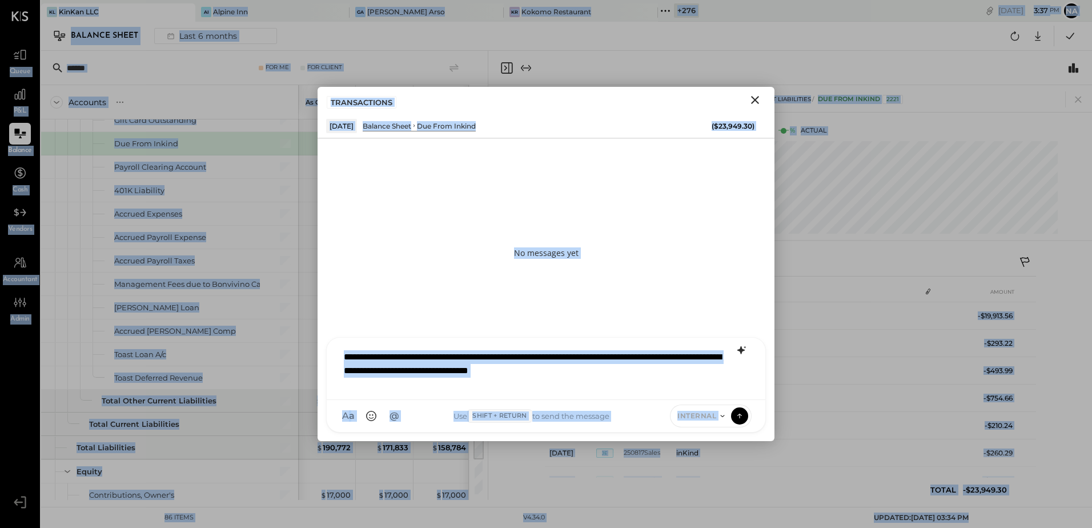
click at [712, 387] on div "**********" at bounding box center [546, 367] width 416 height 46
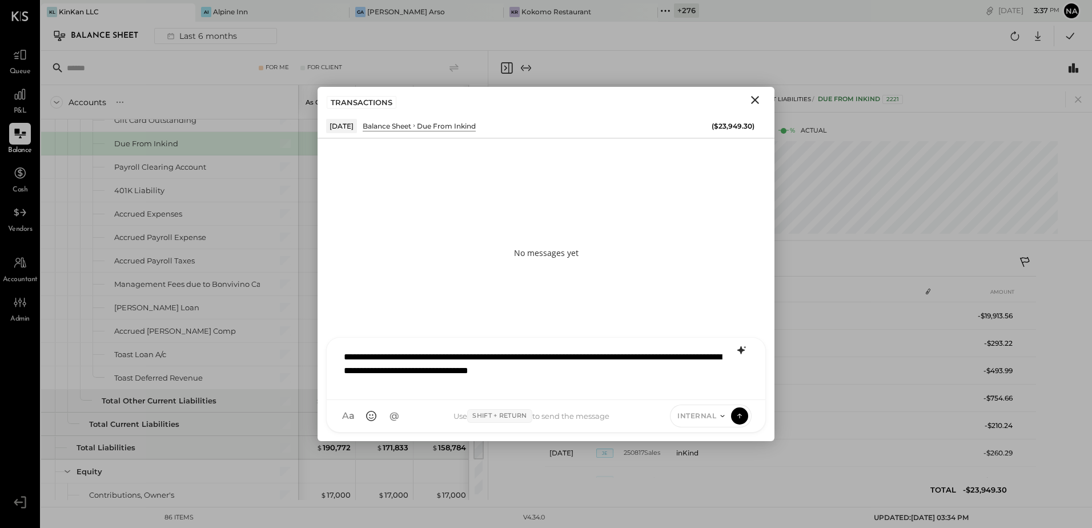
click at [687, 384] on div "**********" at bounding box center [546, 367] width 416 height 46
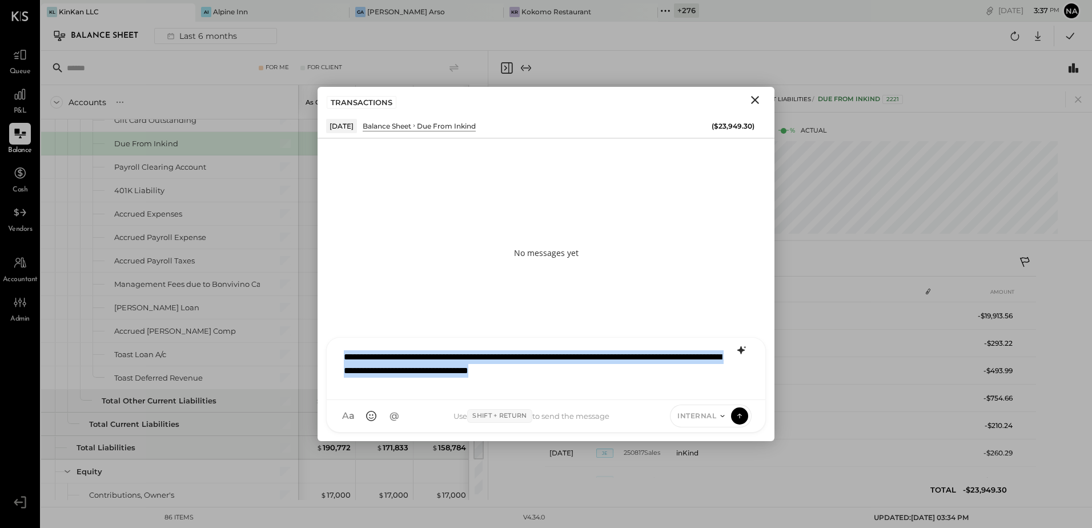
copy div "**********"
click at [341, 346] on div "**********" at bounding box center [546, 367] width 416 height 46
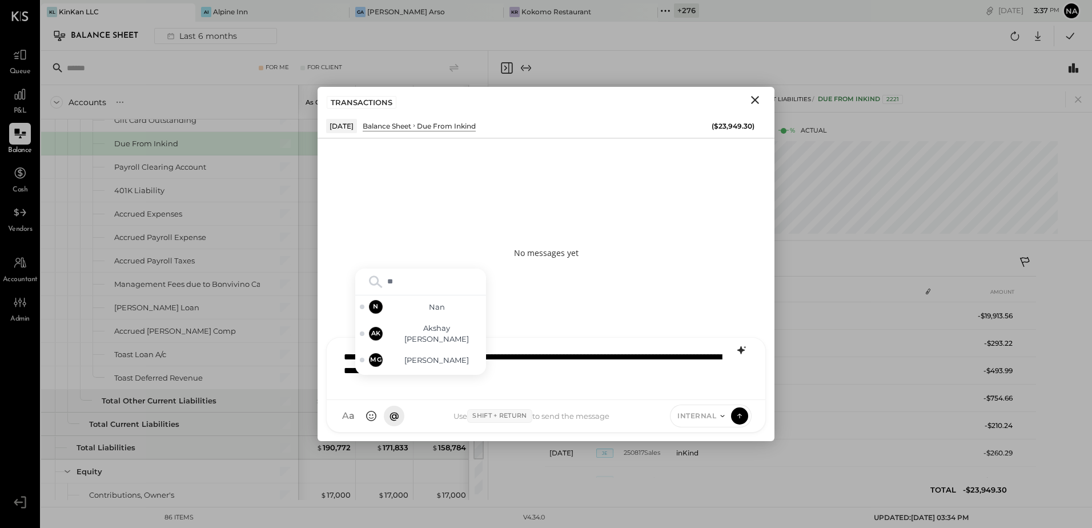
type input "***"
click at [433, 367] on span "Akshay [PERSON_NAME]" at bounding box center [437, 359] width 90 height 21
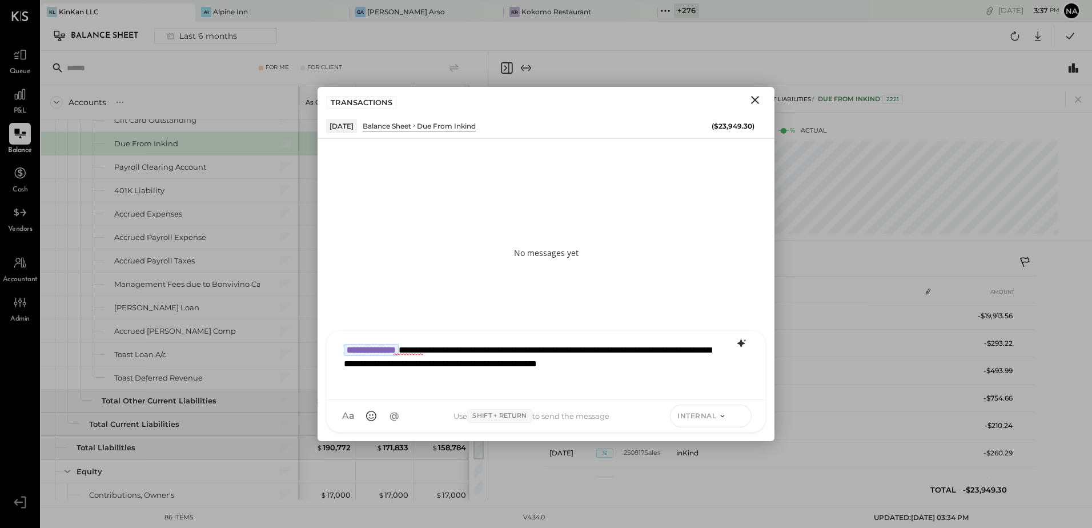
click at [741, 415] on icon at bounding box center [739, 414] width 5 height 2
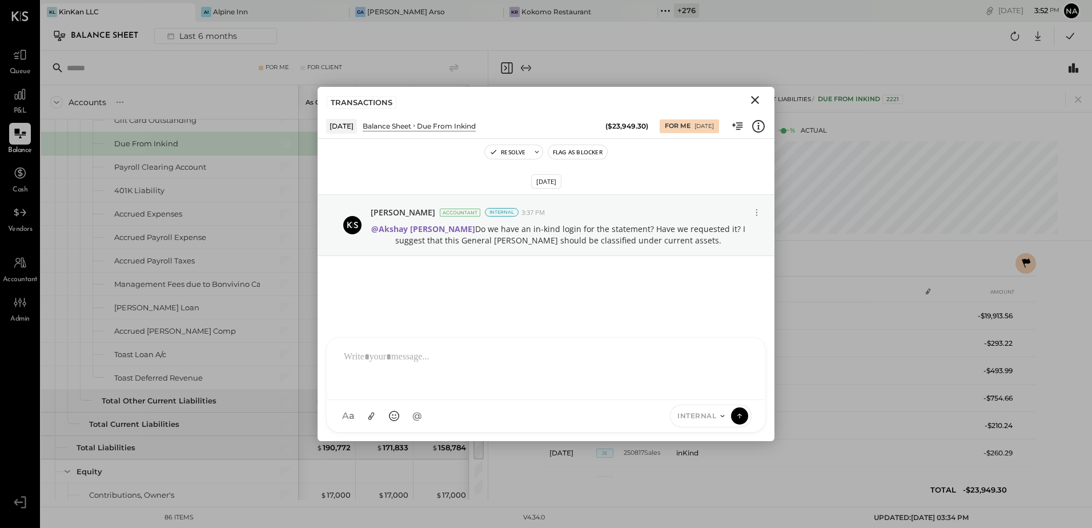
click at [735, 418] on icon at bounding box center [739, 415] width 10 height 11
click at [543, 238] on p "@Akshay [PERSON_NAME] Do we have an in-kind login for the statement? Have we re…" at bounding box center [558, 234] width 375 height 23
click at [749, 101] on icon "Close" at bounding box center [755, 100] width 14 height 14
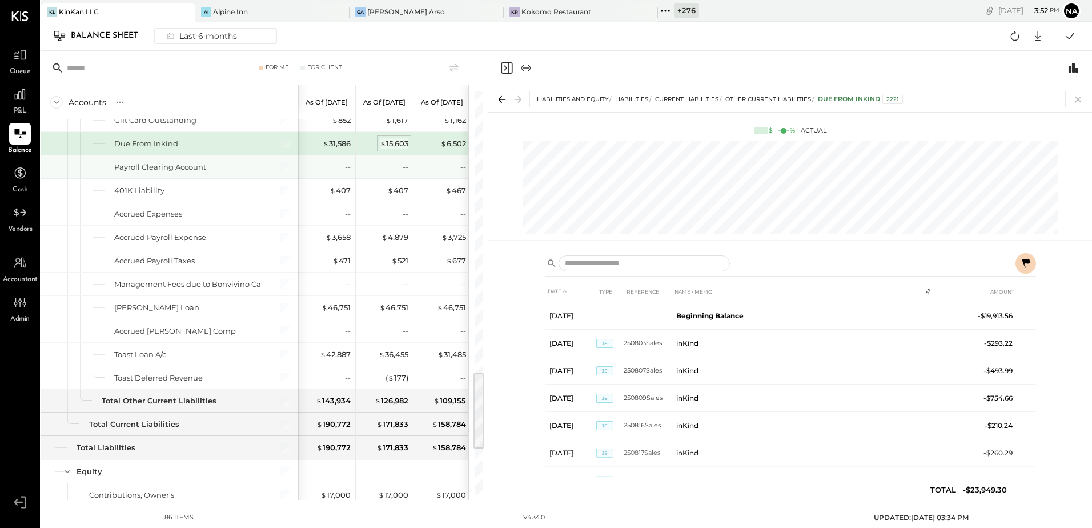
scroll to position [1313, 0]
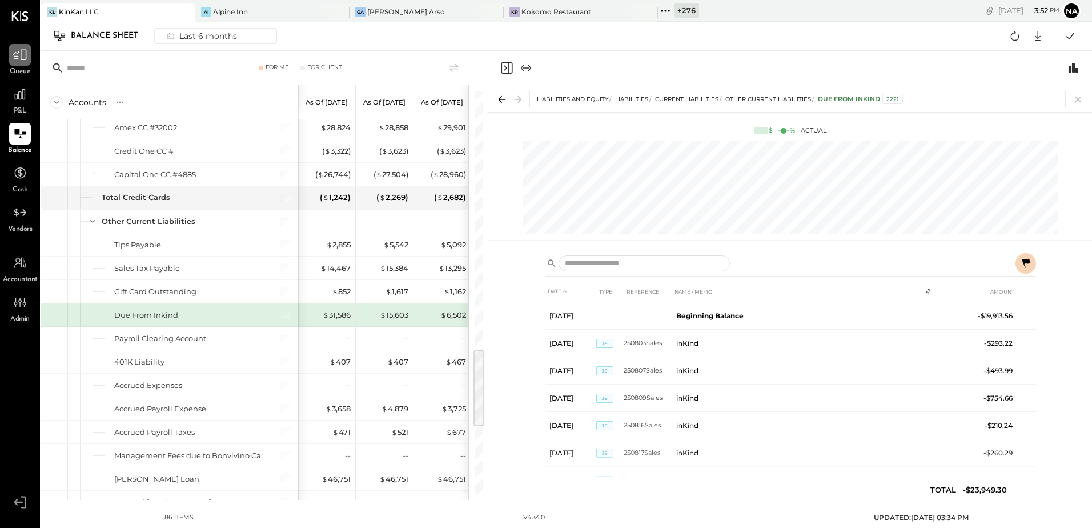
click at [17, 62] on icon at bounding box center [20, 54] width 15 height 15
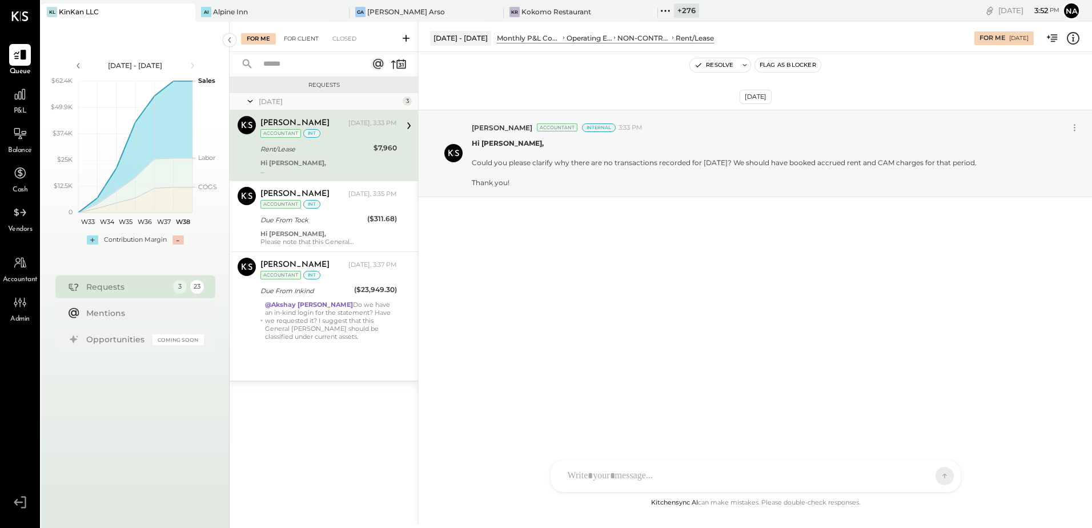
click at [304, 38] on div "For Client" at bounding box center [301, 38] width 46 height 11
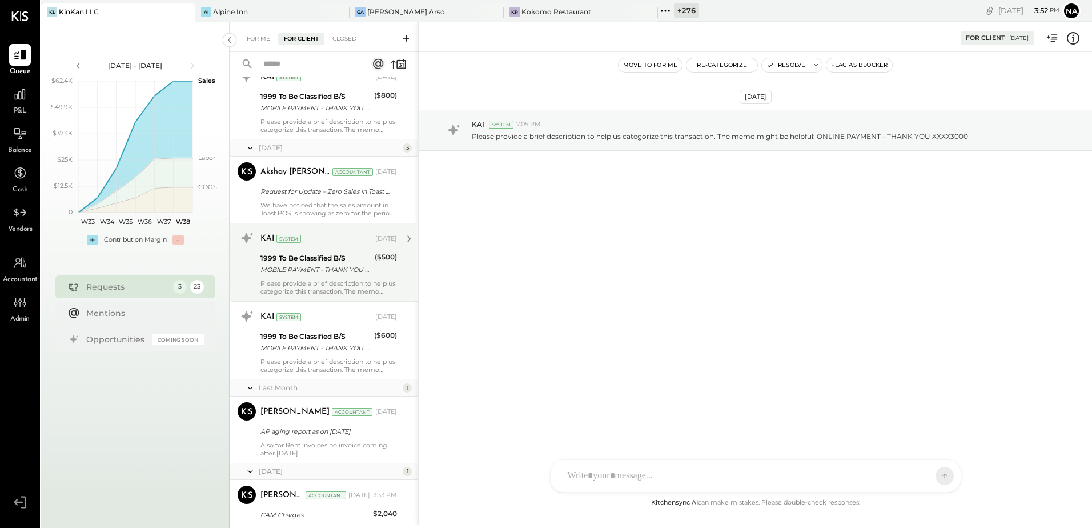
scroll to position [1379, 0]
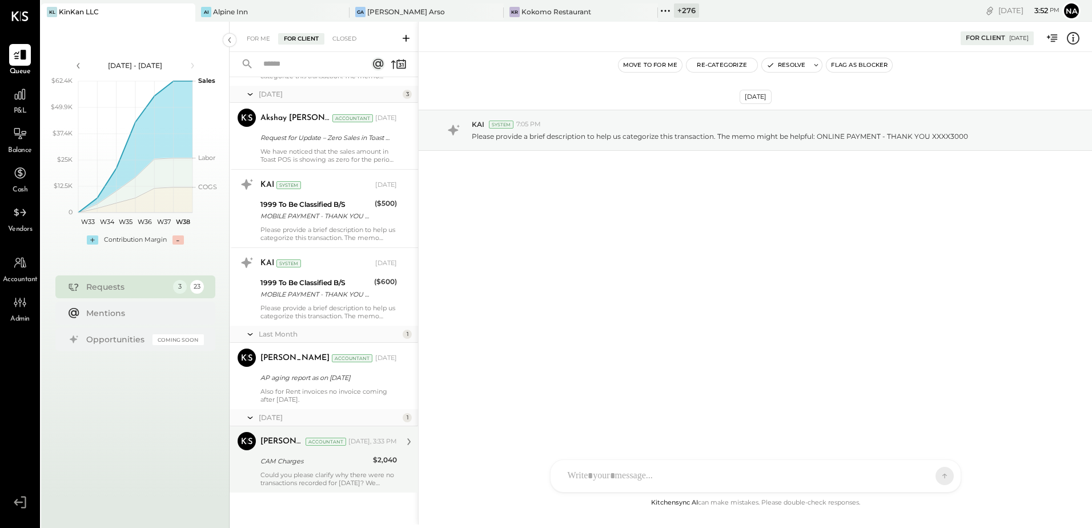
click at [345, 480] on div "Could you please clarify why there were no transactions recorded for [DATE]? We…" at bounding box center [328, 478] width 136 height 16
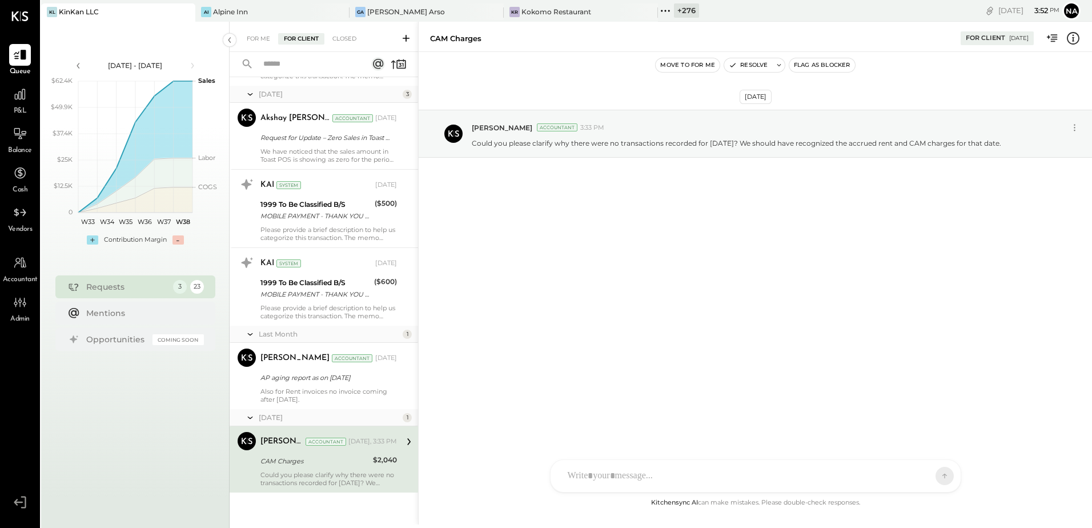
click at [695, 69] on button "Move to for me" at bounding box center [687, 65] width 64 height 14
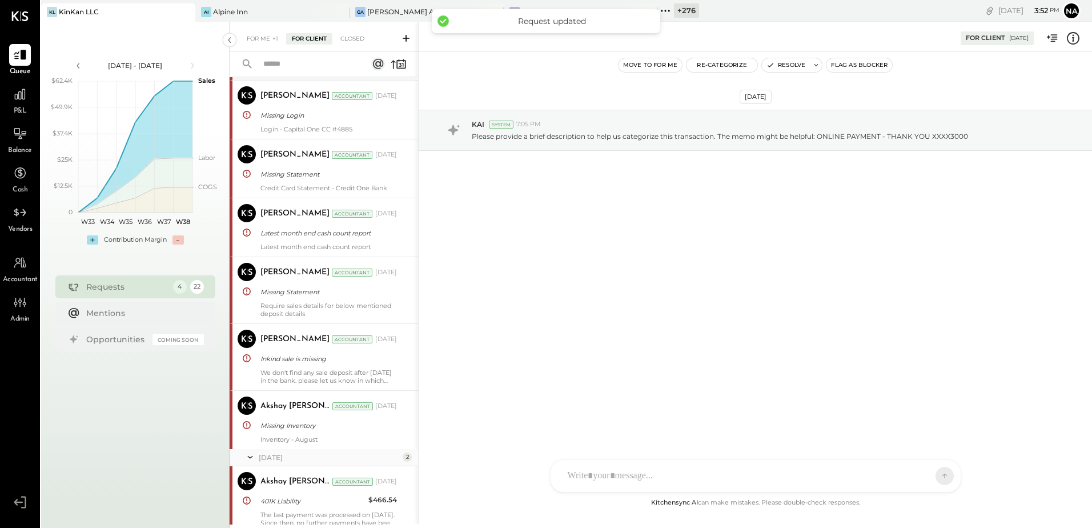
scroll to position [124, 0]
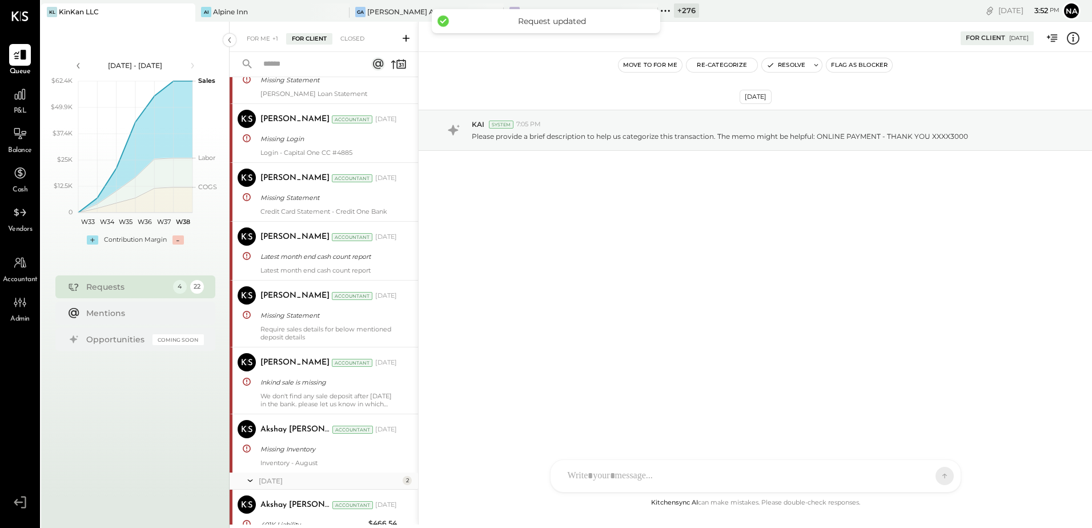
click at [258, 46] on div "For Me +1 For Client Closed" at bounding box center [324, 37] width 188 height 30
click at [262, 37] on div "For Me +1" at bounding box center [262, 38] width 43 height 11
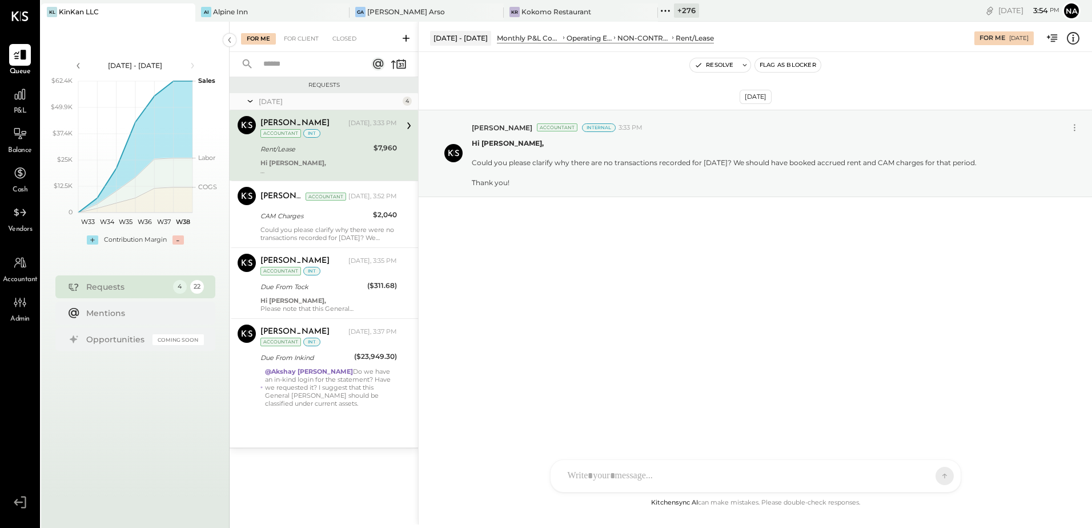
click at [676, 10] on div "+ 276" at bounding box center [686, 10] width 25 height 14
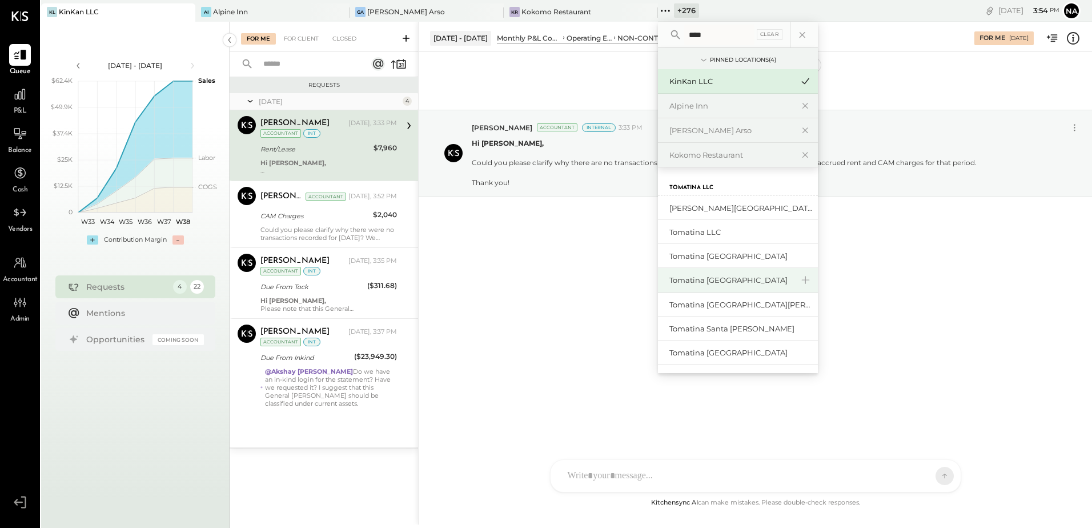
type input "****"
click at [743, 278] on div "Tomatina [GEOGRAPHIC_DATA]" at bounding box center [730, 280] width 123 height 11
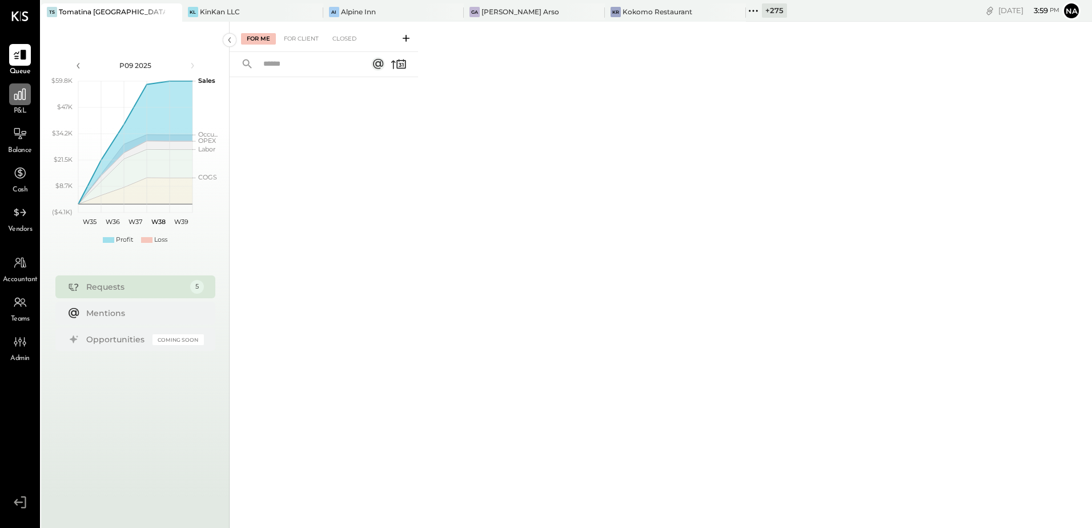
click at [13, 100] on icon at bounding box center [20, 94] width 15 height 15
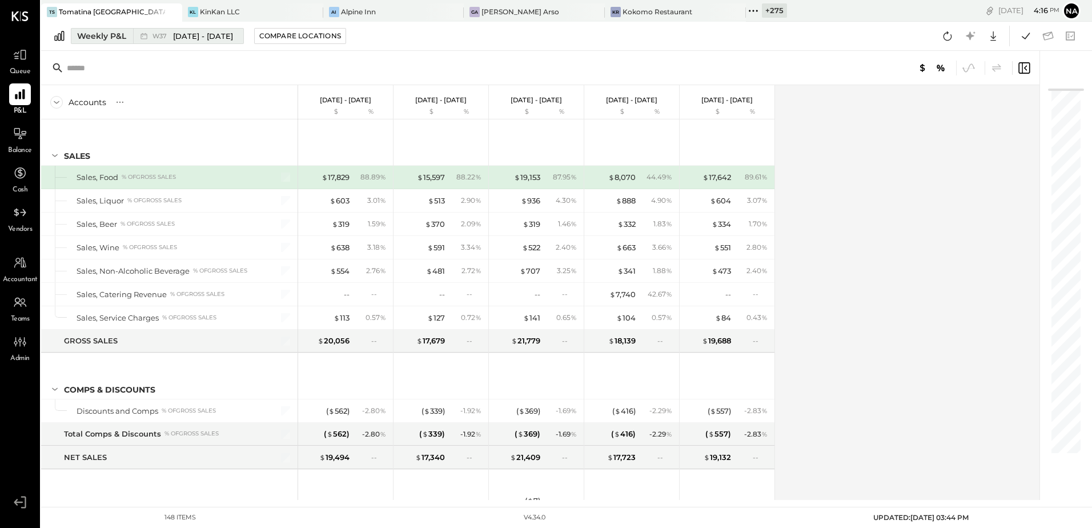
click at [180, 41] on span "[DATE] - [DATE]" at bounding box center [203, 36] width 60 height 11
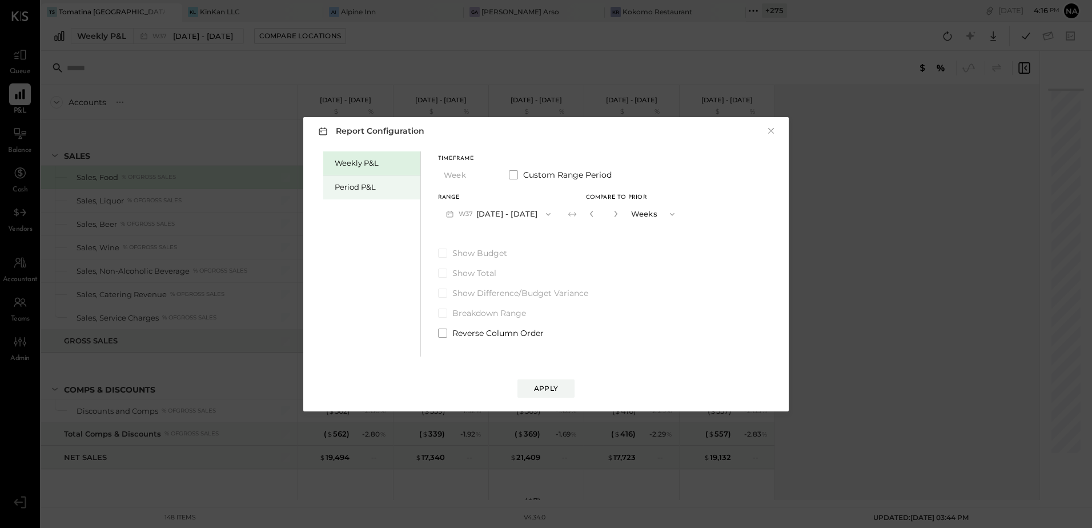
click at [357, 182] on div "Period P&L" at bounding box center [375, 187] width 80 height 11
click at [521, 208] on button "P09 [DATE] - [DATE]" at bounding box center [497, 213] width 119 height 21
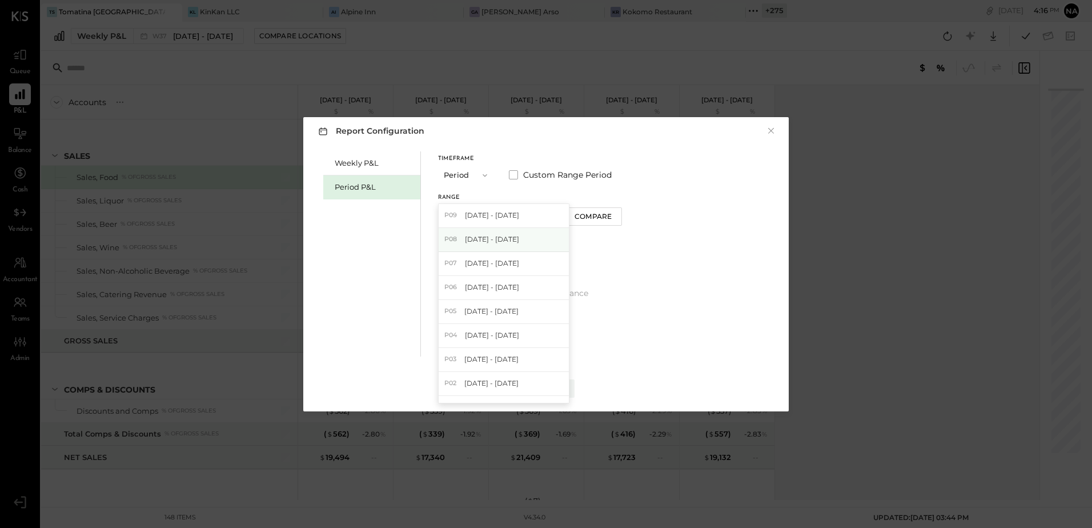
drag, startPoint x: 530, startPoint y: 266, endPoint x: 538, endPoint y: 240, distance: 27.1
click at [538, 240] on div "P09 [DATE] - [DATE] P08 [DATE] - [DATE] P07 [DATE] - [DATE] P06 [DATE] - [DATE]…" at bounding box center [503, 303] width 131 height 200
click at [538, 240] on div "P08 [DATE] - [DATE]" at bounding box center [504, 240] width 130 height 24
click at [612, 214] on div "Compare" at bounding box center [592, 216] width 37 height 10
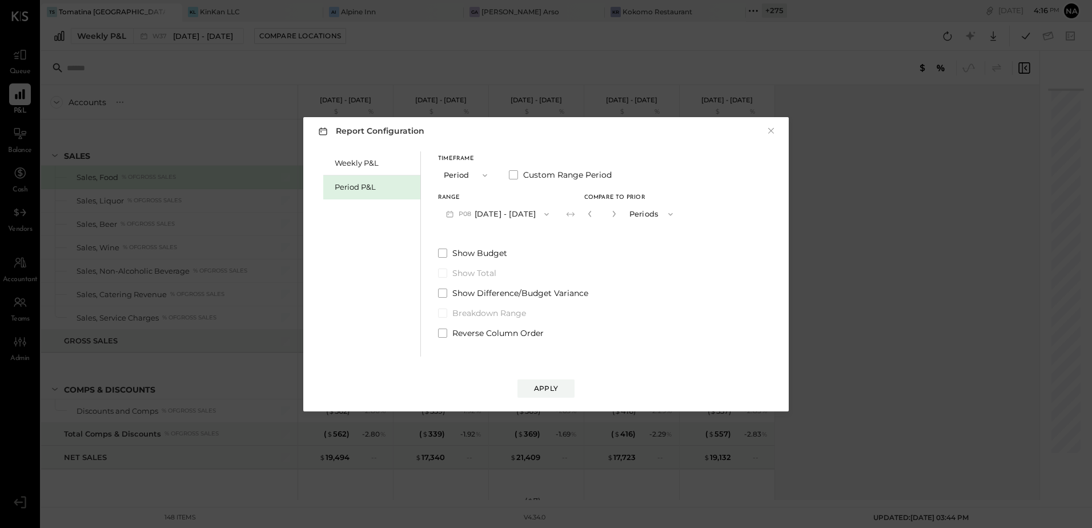
click at [620, 212] on div "*" at bounding box center [601, 213] width 35 height 21
click at [617, 213] on icon "button" at bounding box center [613, 213] width 7 height 7
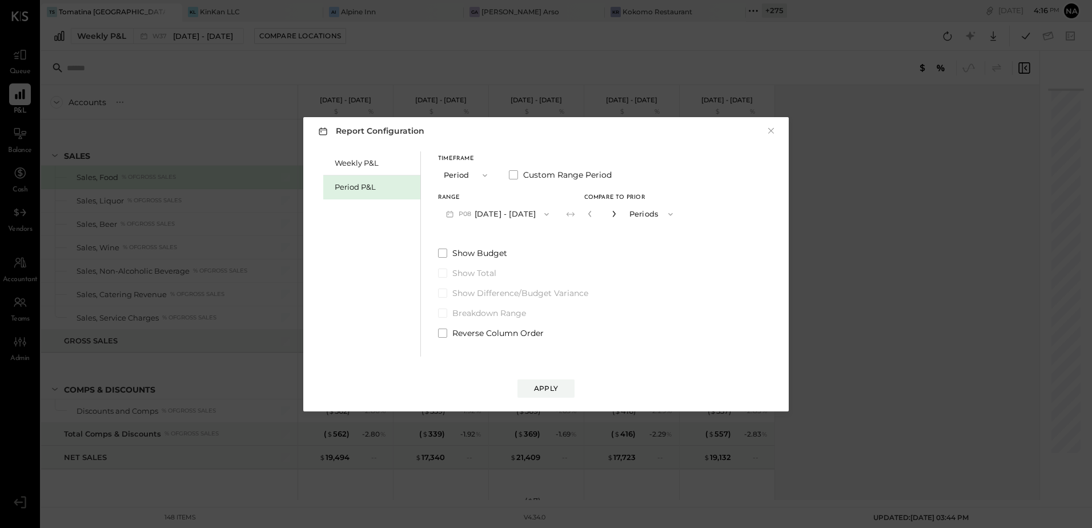
click at [617, 213] on icon "button" at bounding box center [613, 213] width 7 height 7
type input "*"
click at [541, 388] on div "Apply" at bounding box center [546, 388] width 24 height 10
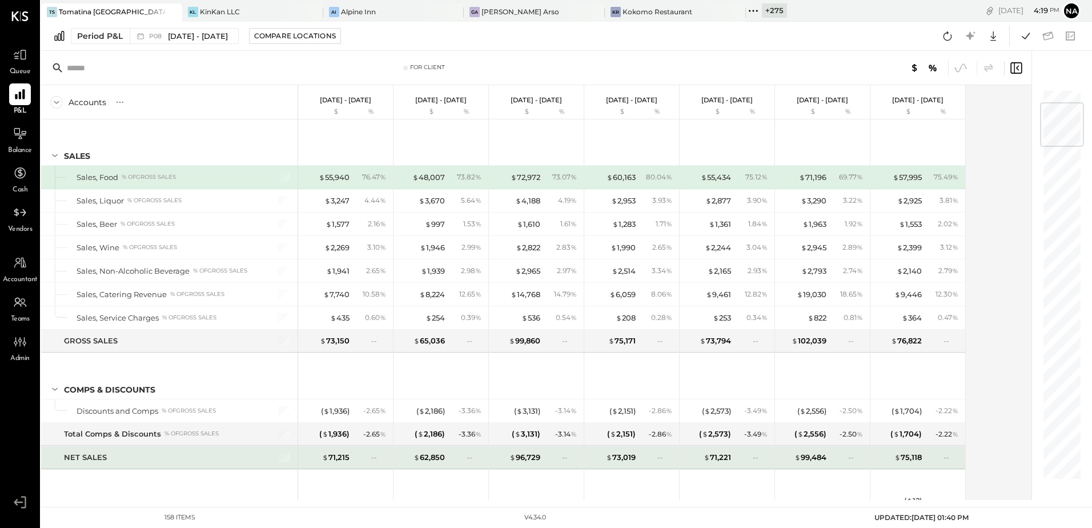
scroll to position [171, 0]
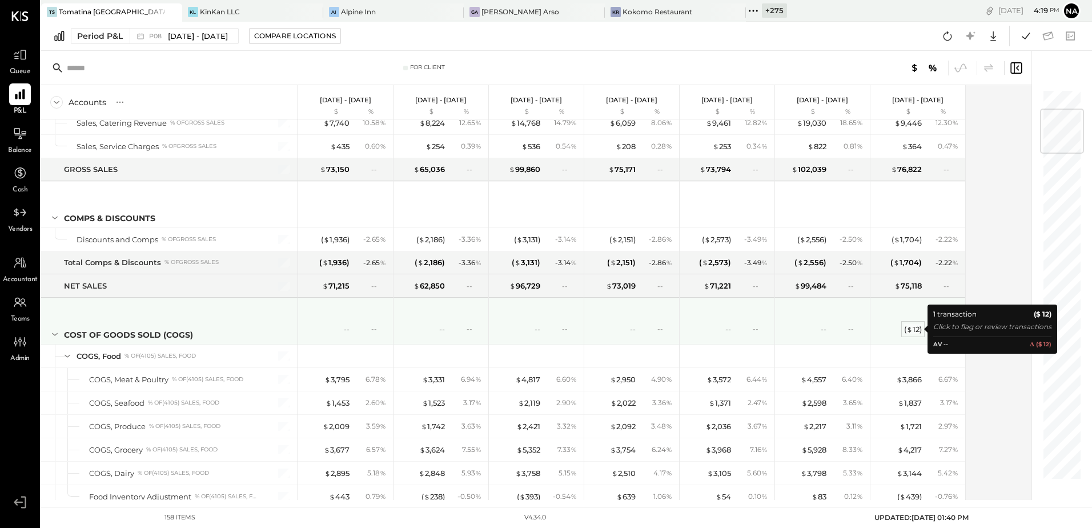
click at [916, 330] on div "( $ 12 )" at bounding box center [913, 329] width 18 height 11
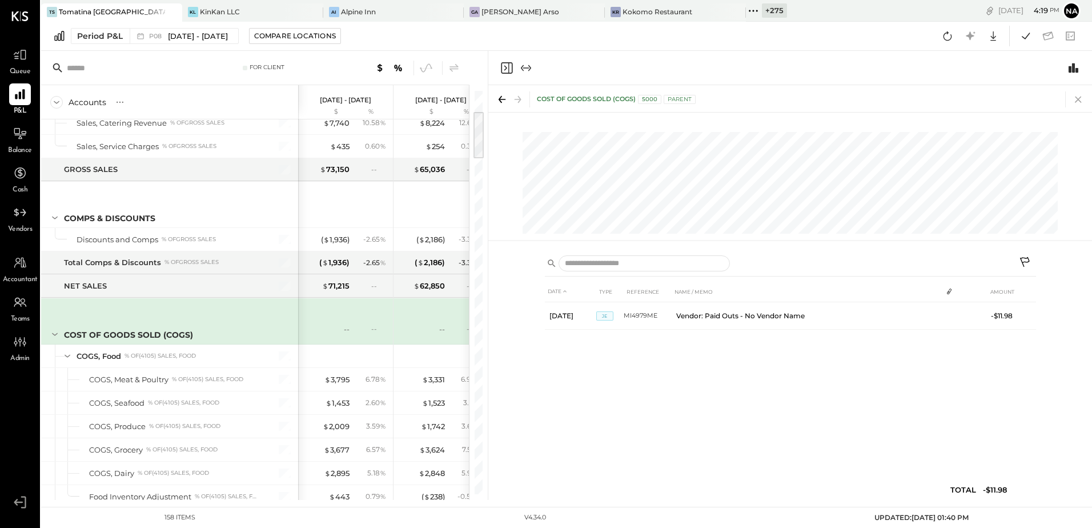
click at [1080, 95] on icon at bounding box center [1078, 99] width 16 height 16
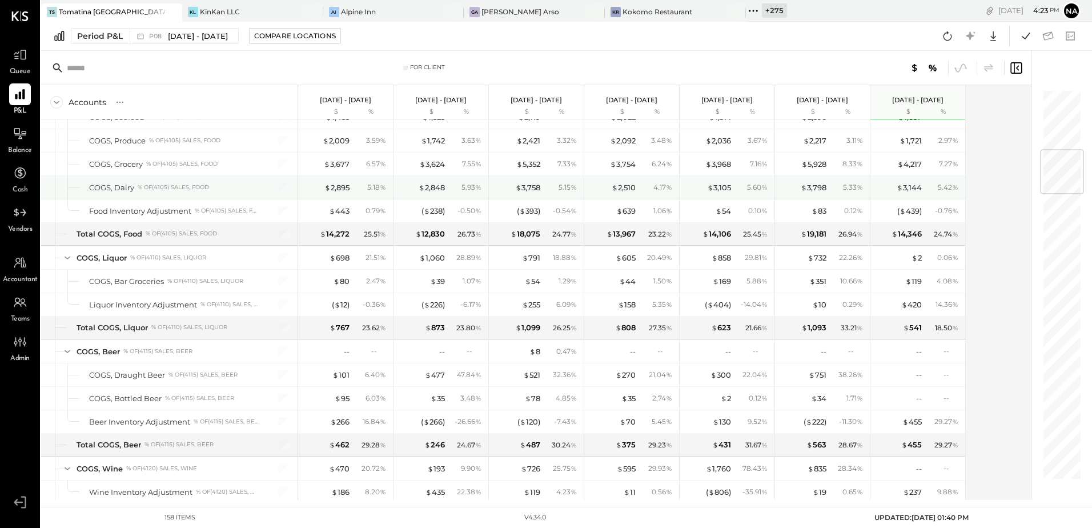
scroll to position [514, 0]
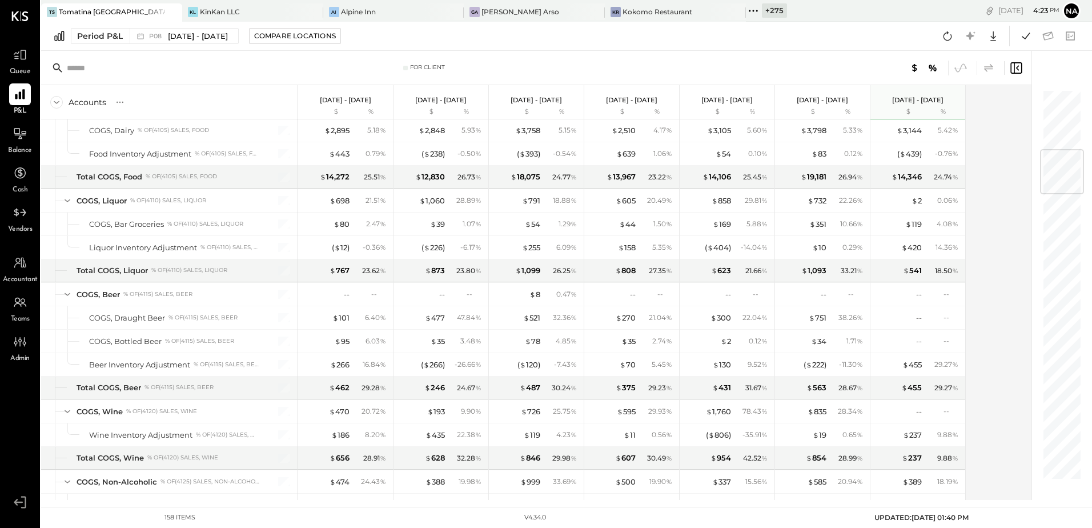
click at [991, 70] on icon at bounding box center [989, 68] width 14 height 14
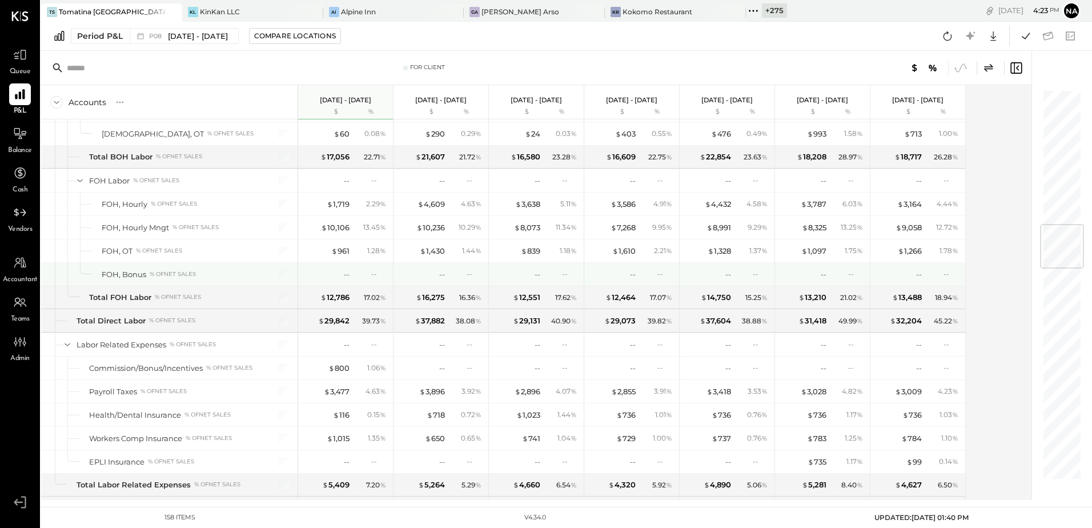
scroll to position [1028, 0]
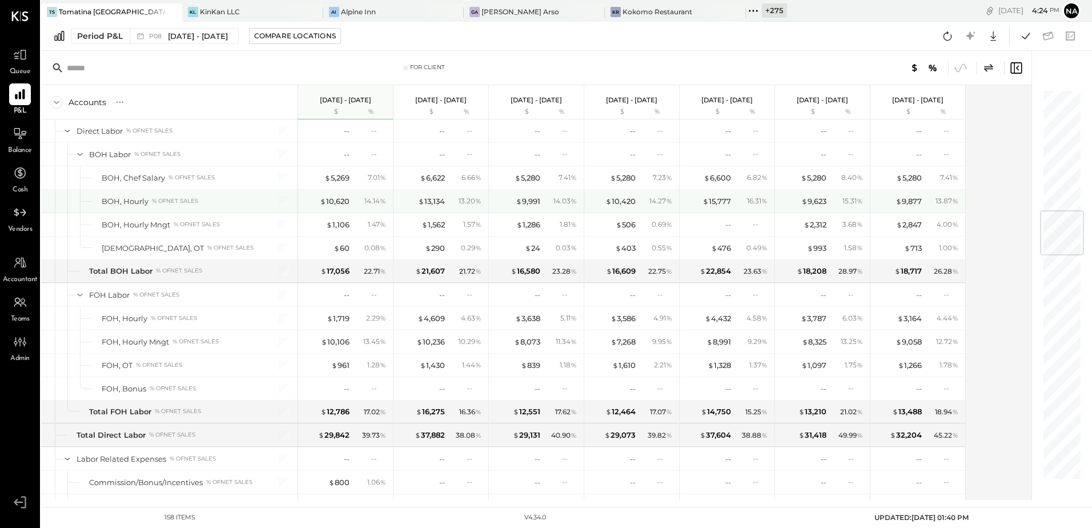
click at [731, 204] on div "$ 15,777 16.31 %" at bounding box center [728, 201] width 86 height 23
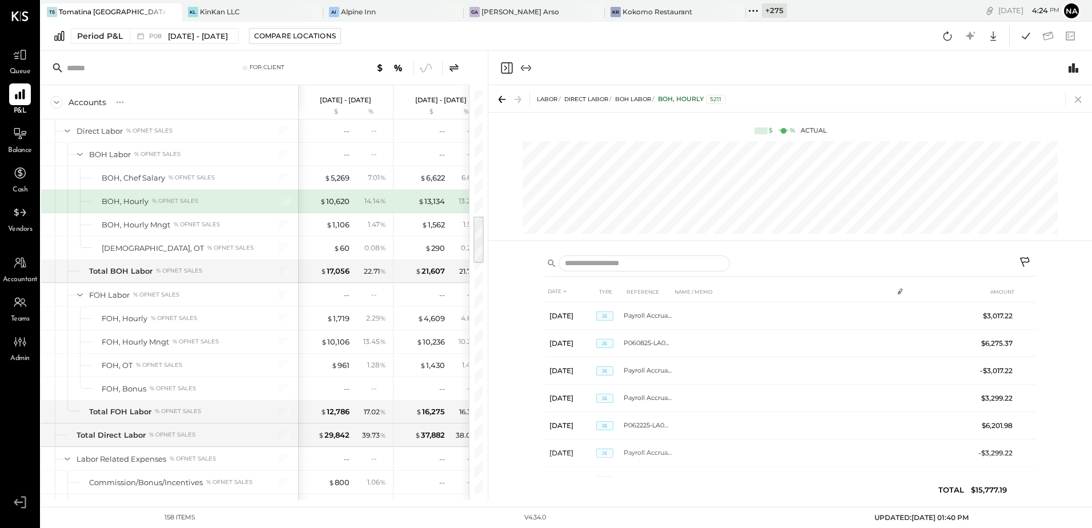
click at [1079, 99] on icon at bounding box center [1078, 99] width 6 height 6
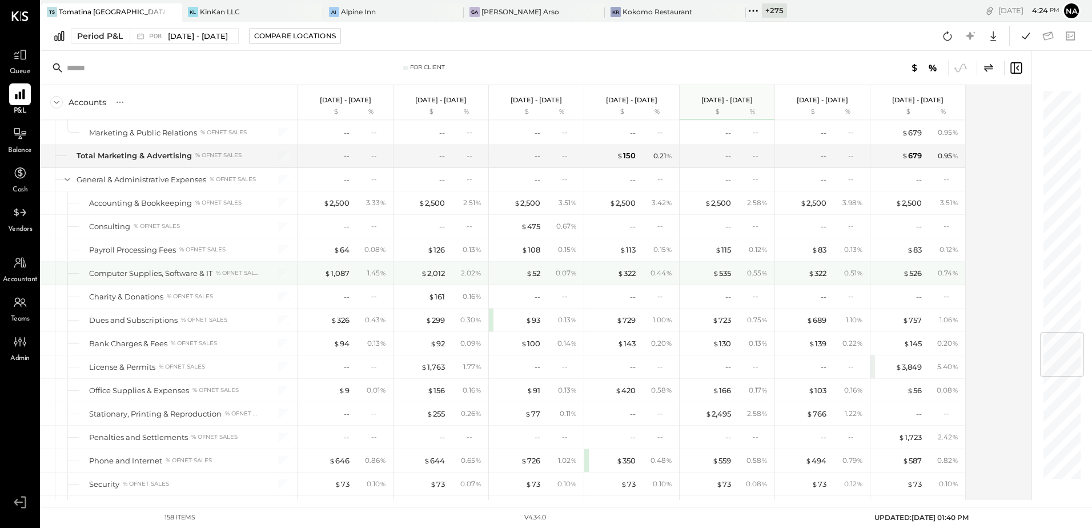
scroll to position [2113, 0]
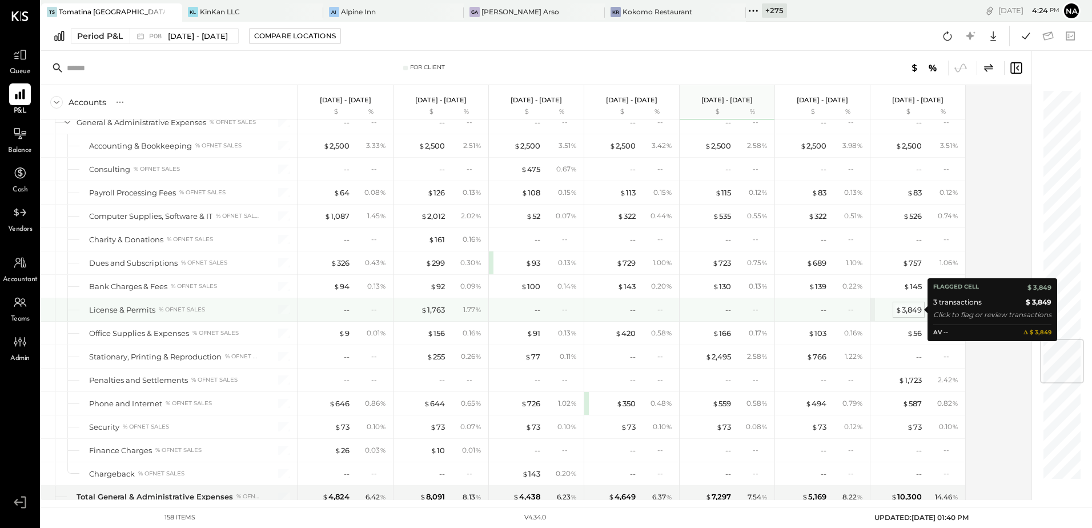
click at [914, 313] on div "$ 3,849" at bounding box center [908, 309] width 26 height 11
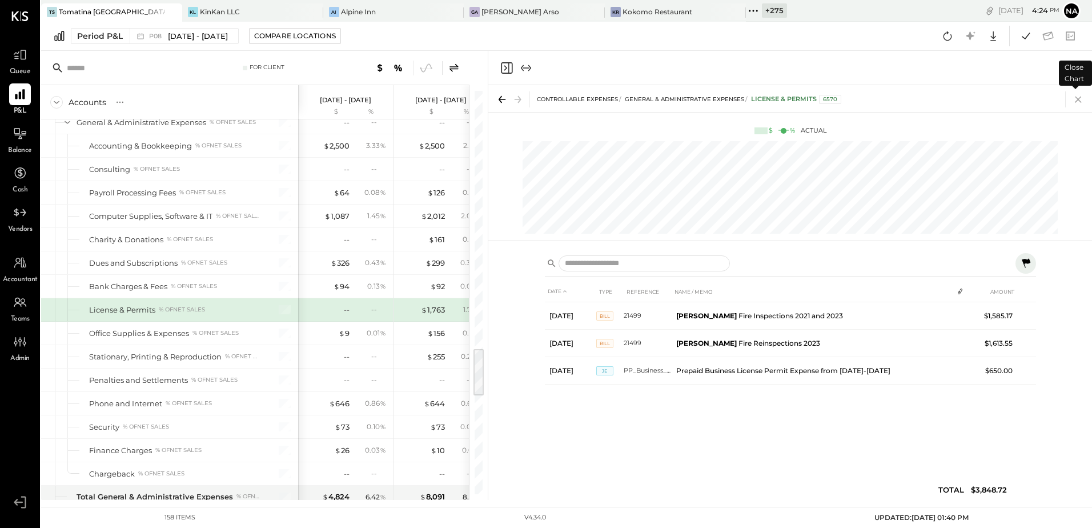
click at [1078, 100] on icon at bounding box center [1078, 99] width 16 height 16
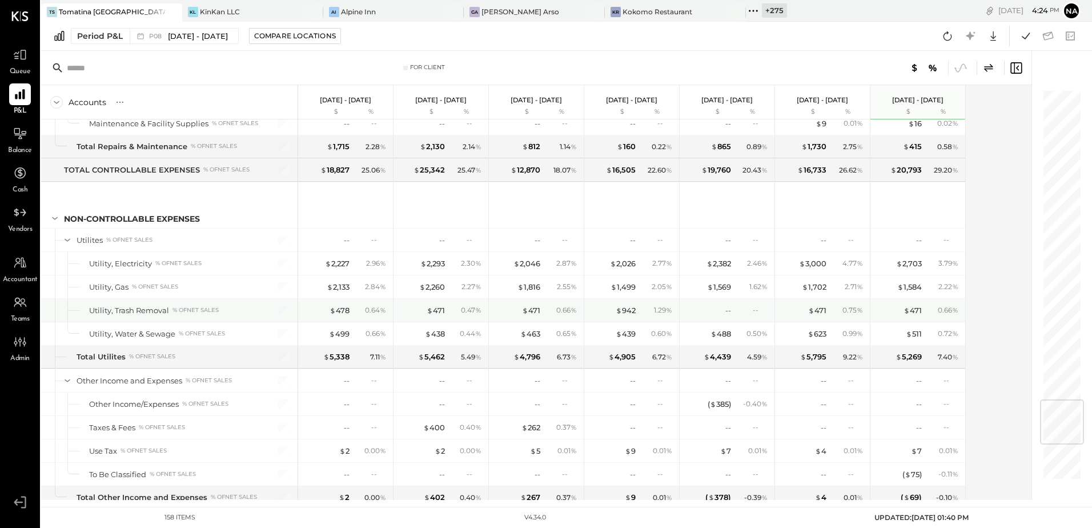
scroll to position [2684, 0]
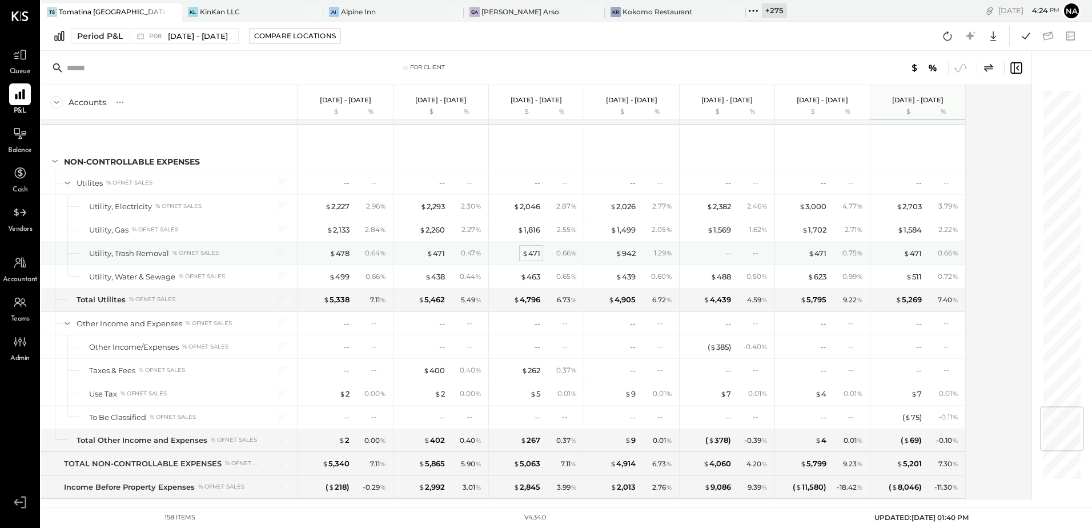
click at [528, 252] on div "$ 471" at bounding box center [531, 253] width 18 height 11
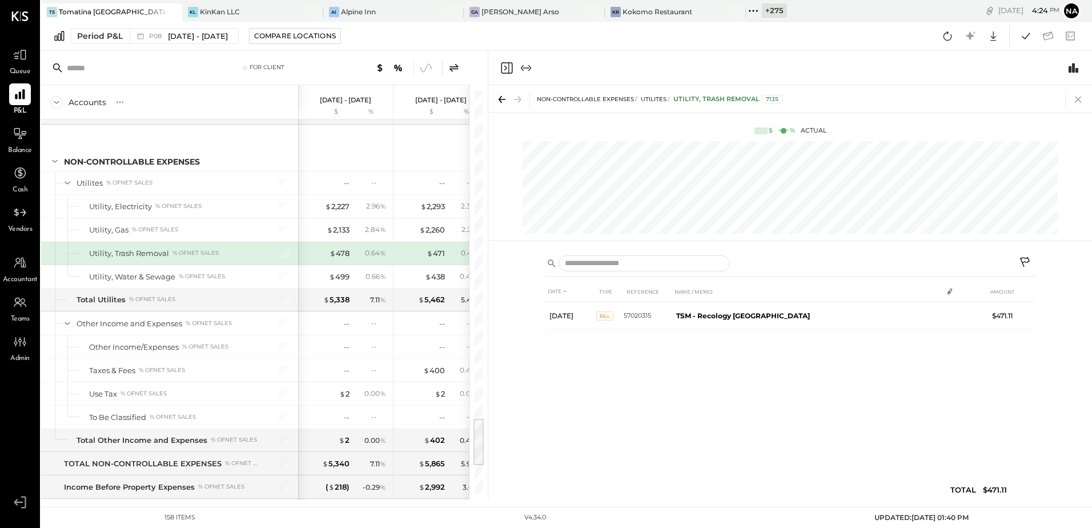
click at [1081, 97] on icon at bounding box center [1078, 99] width 16 height 16
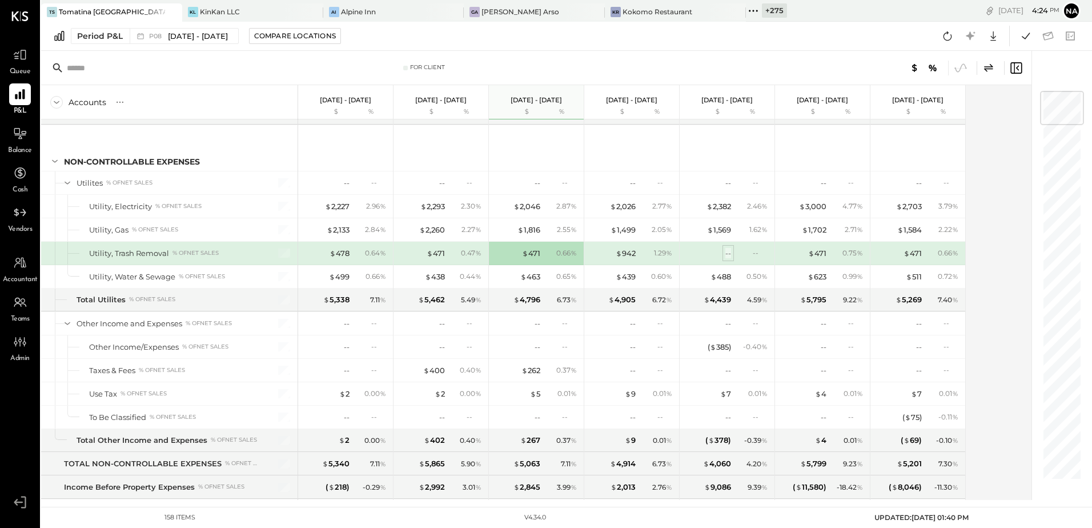
click at [726, 252] on div "--" at bounding box center [728, 253] width 6 height 11
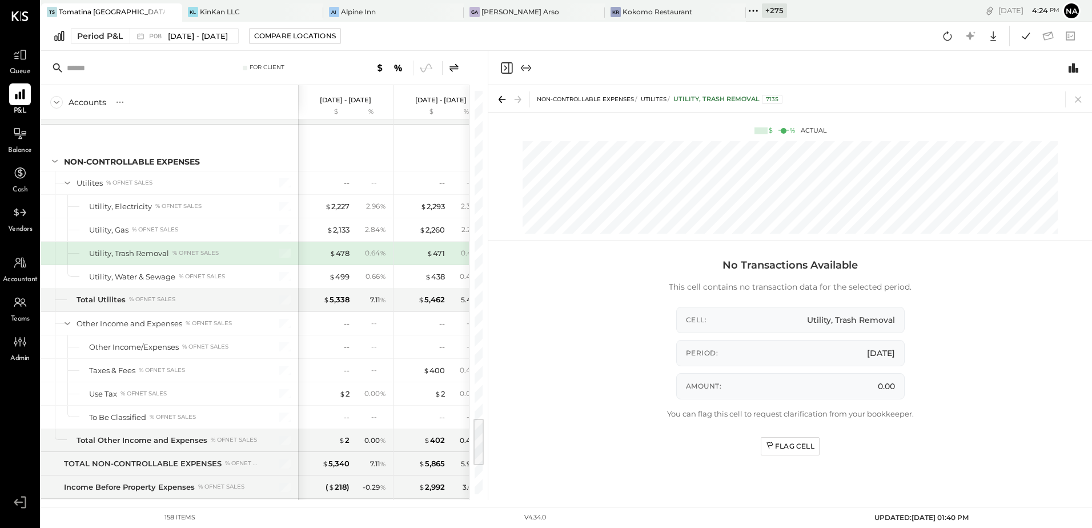
drag, startPoint x: 1072, startPoint y: 96, endPoint x: 1027, endPoint y: 123, distance: 52.5
click at [1072, 96] on icon at bounding box center [1078, 99] width 16 height 16
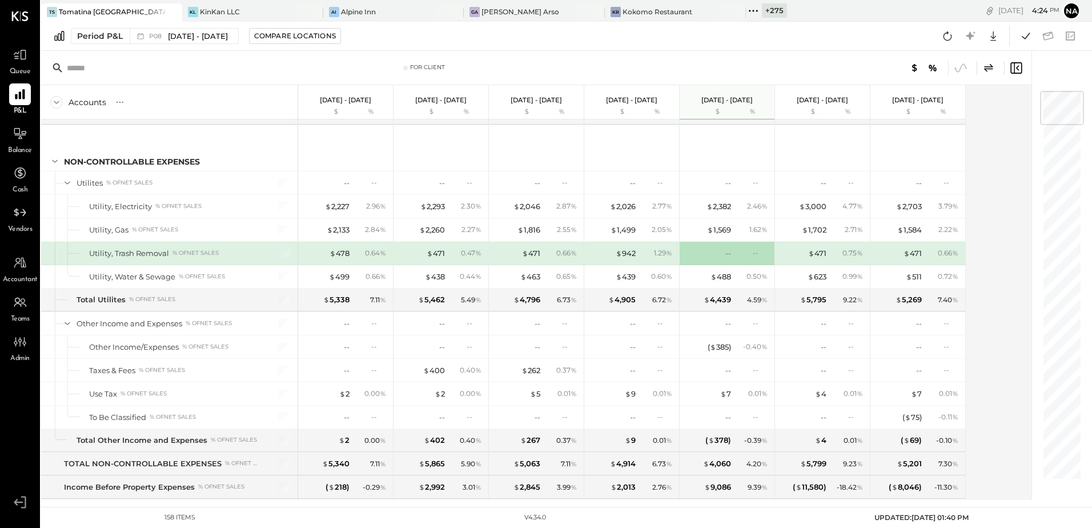
click at [637, 254] on div "$ 942 1.29 %" at bounding box center [633, 253] width 86 height 23
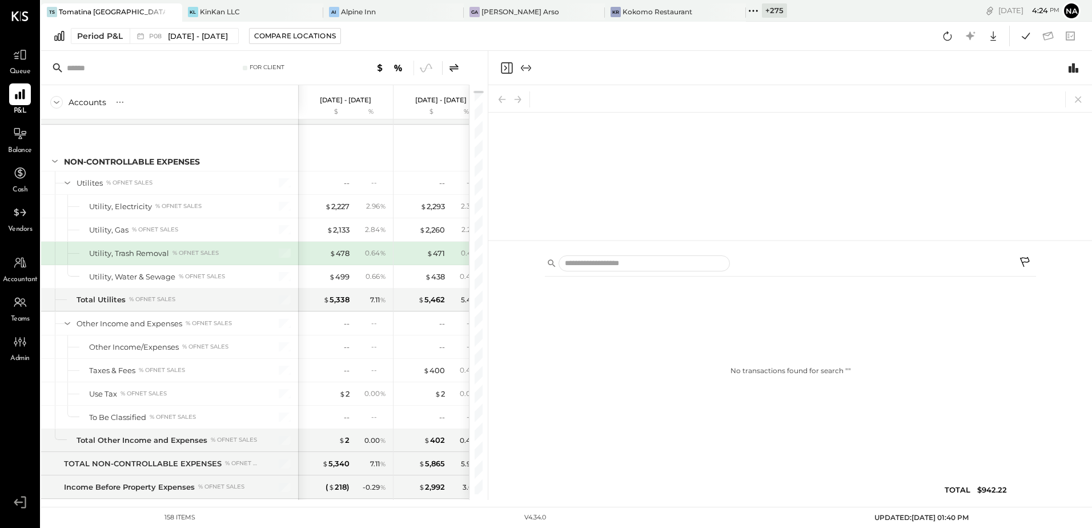
click at [629, 254] on div at bounding box center [790, 264] width 491 height 23
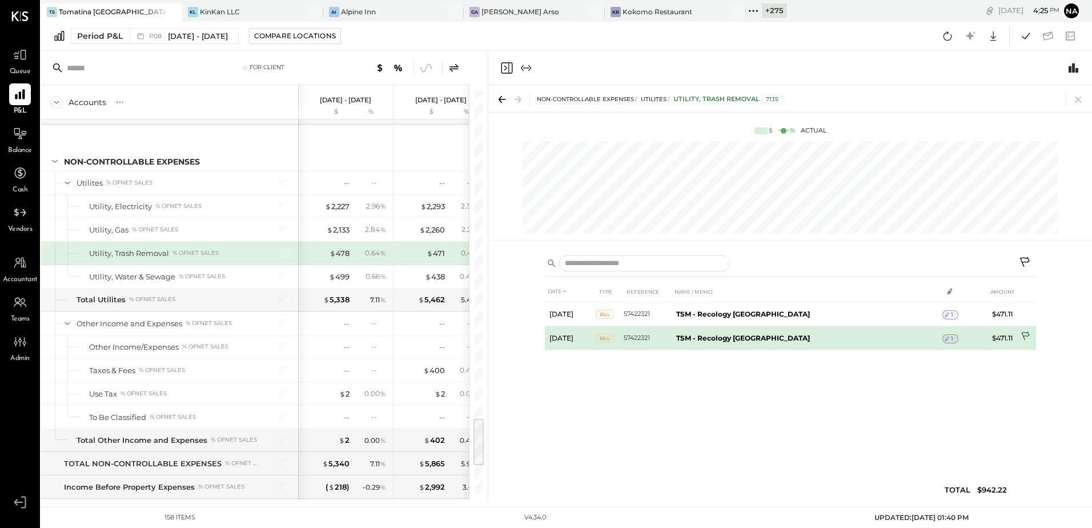
click at [1023, 335] on icon at bounding box center [1025, 336] width 8 height 9
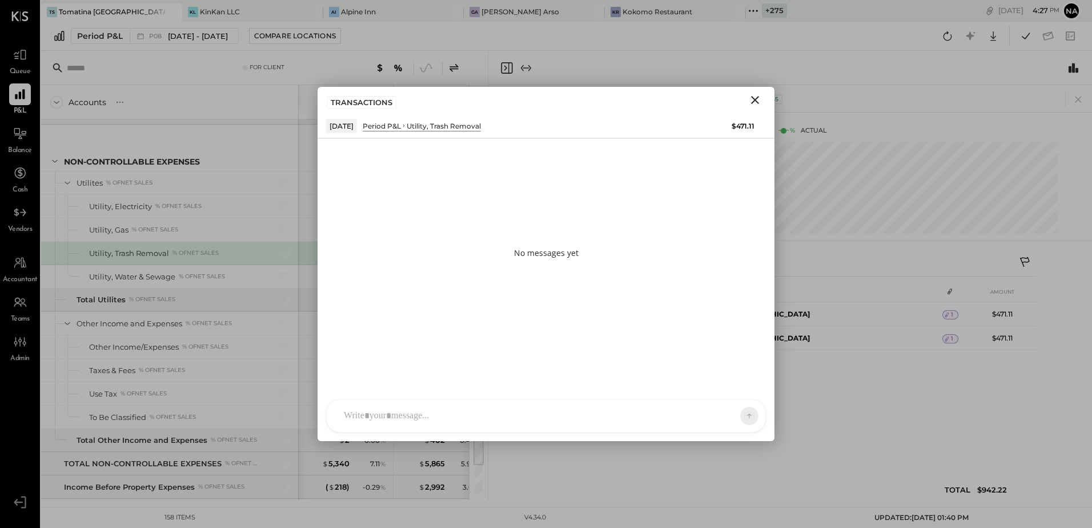
click at [460, 409] on div at bounding box center [535, 415] width 395 height 25
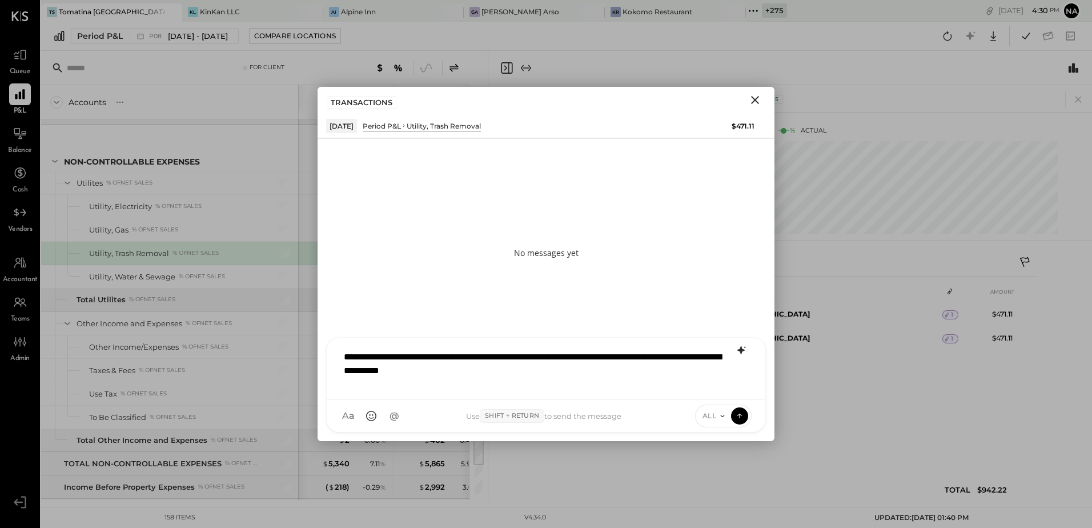
click at [742, 349] on icon at bounding box center [740, 350] width 7 height 8
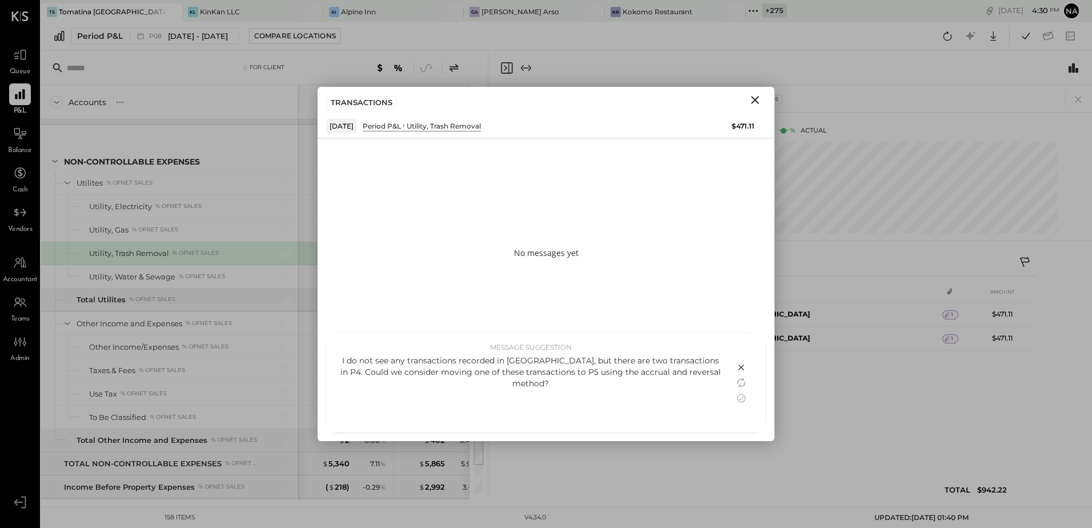
click at [667, 380] on div "I do not see any transactions recorded in [GEOGRAPHIC_DATA], but there are two …" at bounding box center [530, 390] width 385 height 71
click at [663, 375] on div "I do not see any transactions recorded in [GEOGRAPHIC_DATA], but there are two …" at bounding box center [530, 372] width 385 height 34
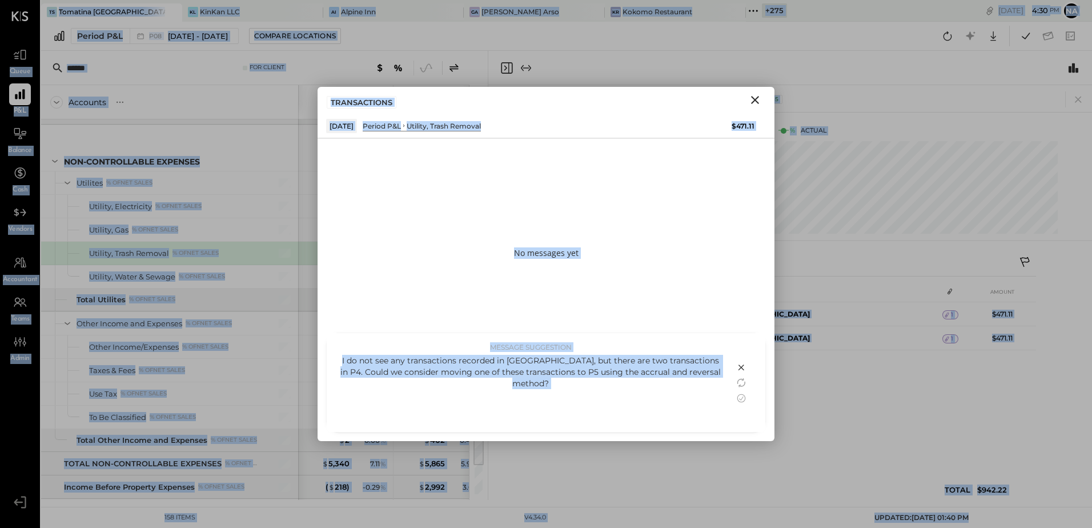
click at [663, 375] on div "I do not see any transactions recorded in [GEOGRAPHIC_DATA], but there are two …" at bounding box center [530, 372] width 385 height 34
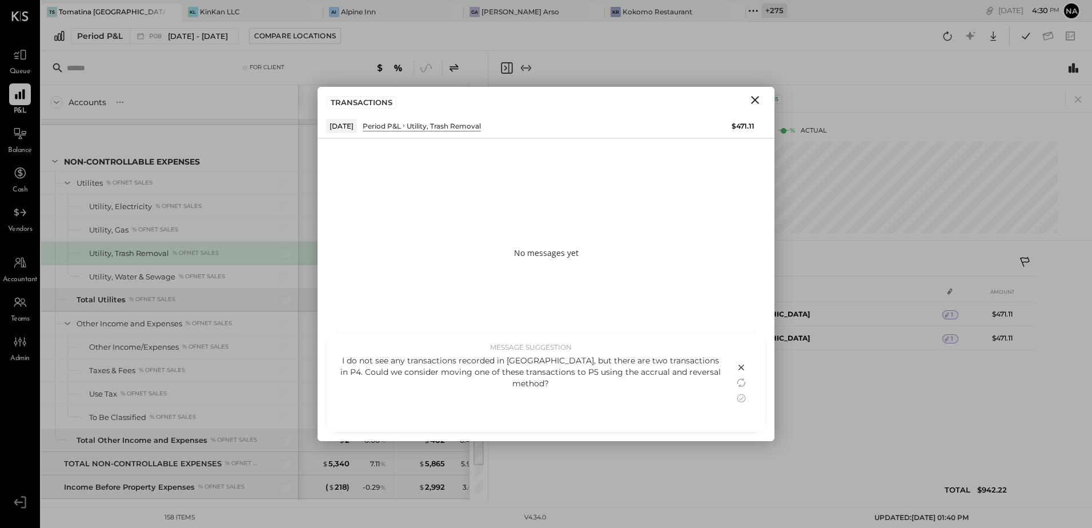
click at [707, 375] on div "I do not see any transactions recorded in [GEOGRAPHIC_DATA], but there are two …" at bounding box center [530, 372] width 385 height 34
click at [693, 373] on div "I do not see any transactions recorded in [GEOGRAPHIC_DATA], but there are two …" at bounding box center [530, 372] width 385 height 34
click at [740, 398] on icon at bounding box center [741, 398] width 14 height 14
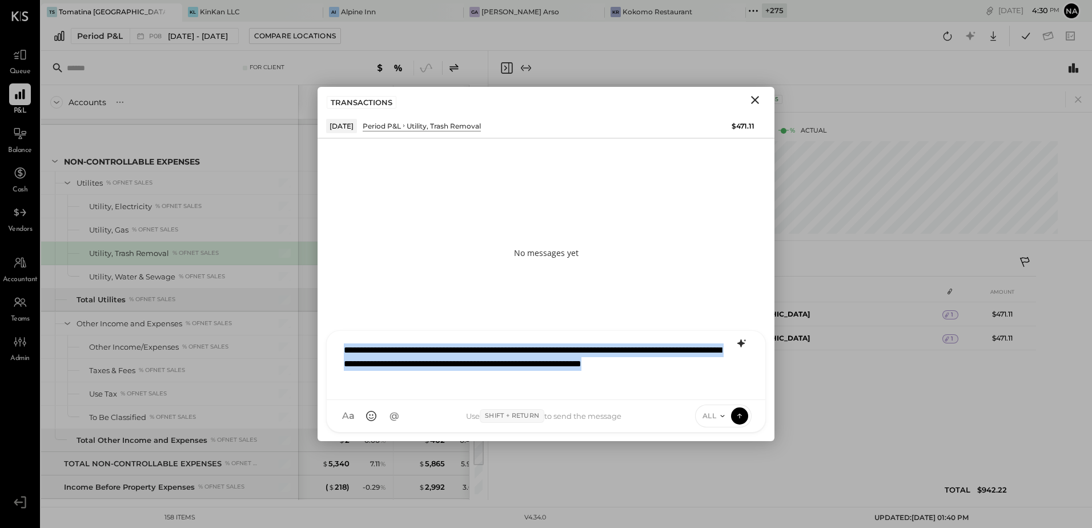
click at [441, 375] on div "**********" at bounding box center [546, 363] width 416 height 53
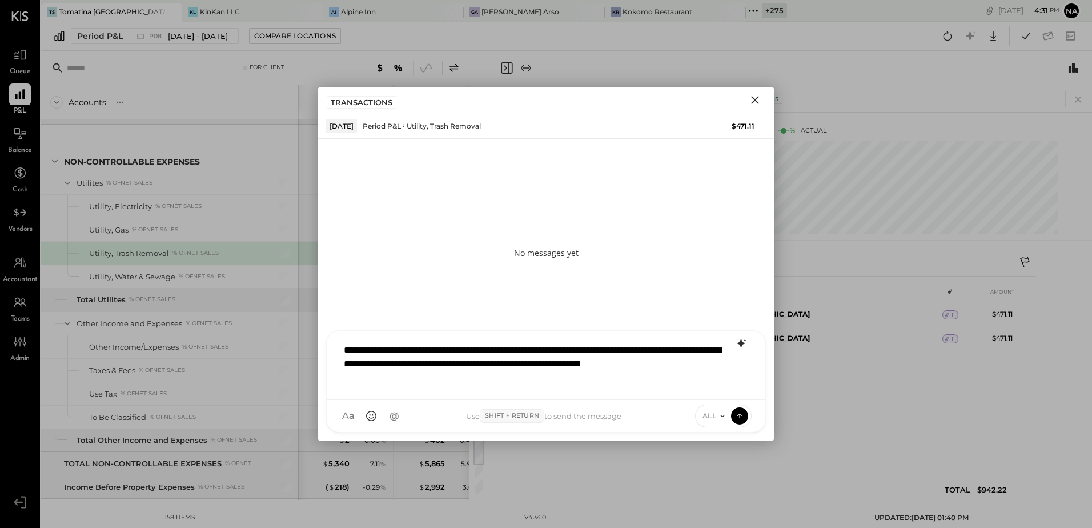
click at [343, 348] on div "**********" at bounding box center [546, 363] width 416 height 53
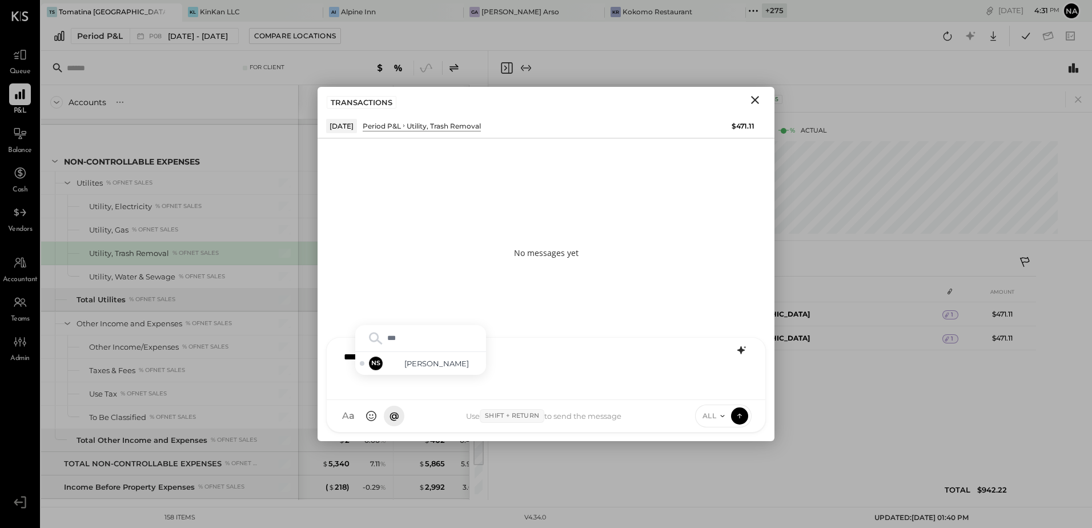
type input "****"
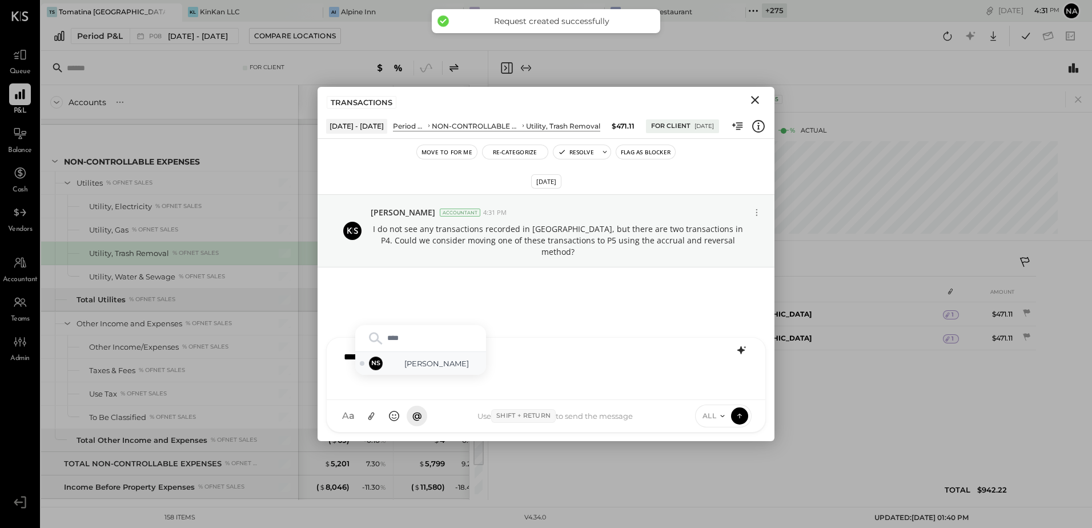
click at [440, 362] on span "[PERSON_NAME]" at bounding box center [437, 363] width 90 height 11
click at [757, 209] on icon at bounding box center [756, 209] width 1 height 1
click at [741, 233] on button "Edit Message" at bounding box center [728, 232] width 73 height 21
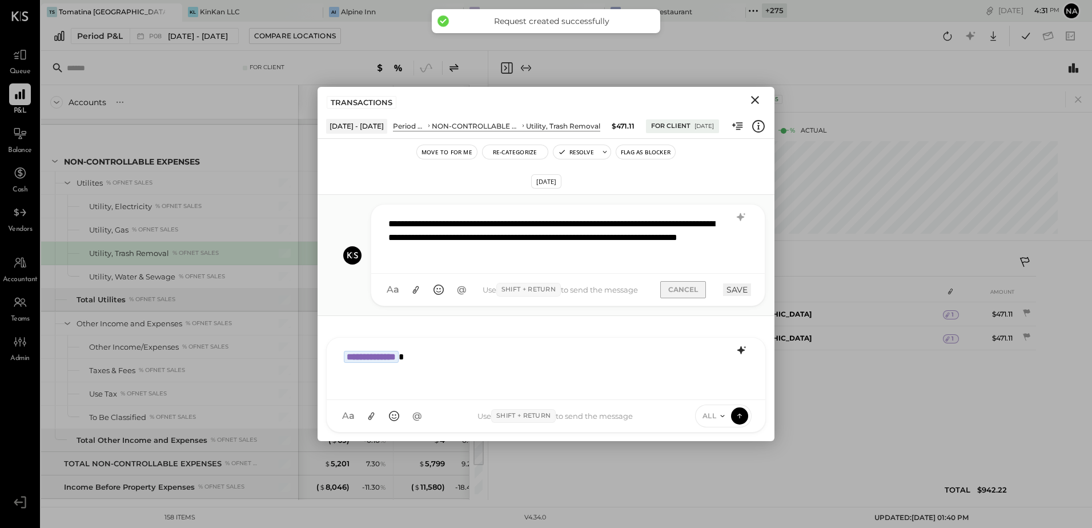
click at [694, 293] on button "CANCEL" at bounding box center [683, 289] width 46 height 17
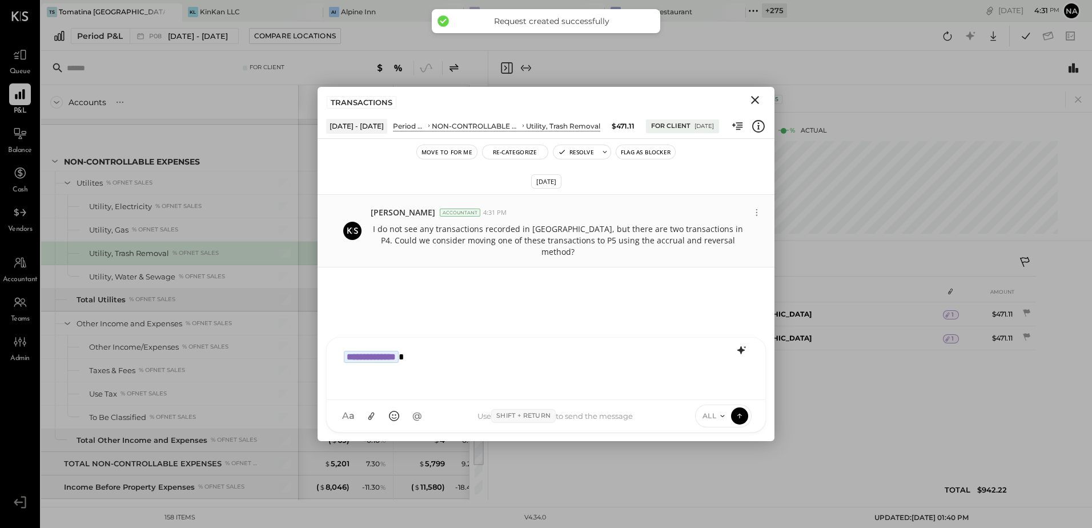
click at [442, 154] on button "Move to for me" at bounding box center [447, 152] width 60 height 14
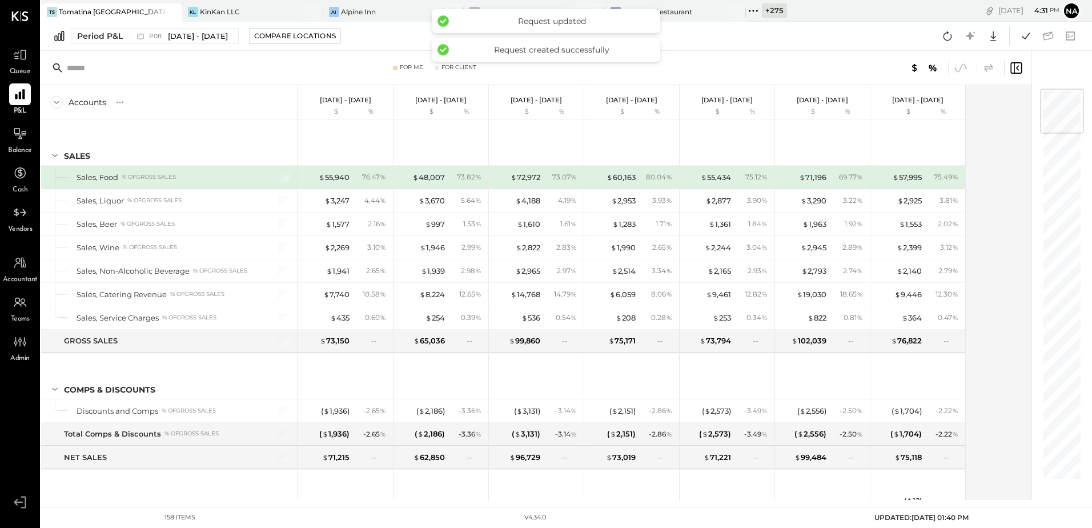
click at [983, 66] on icon at bounding box center [989, 68] width 14 height 14
click at [991, 87] on div "Accounts S % GL [DATE] - [DATE] $ % [DATE] - [DATE] $ % [DATE] - [DATE] $ % [DA…" at bounding box center [537, 292] width 992 height 415
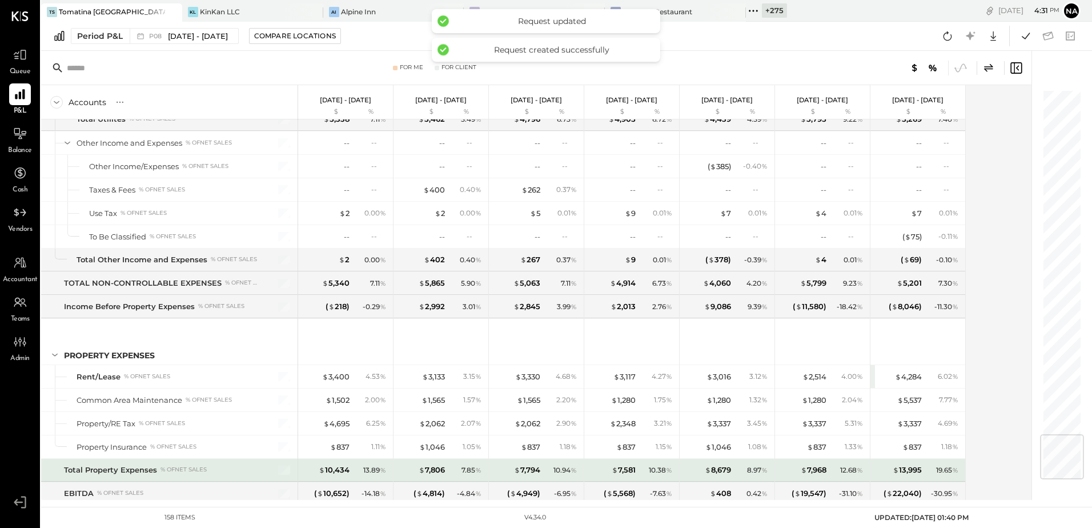
scroll to position [2921, 0]
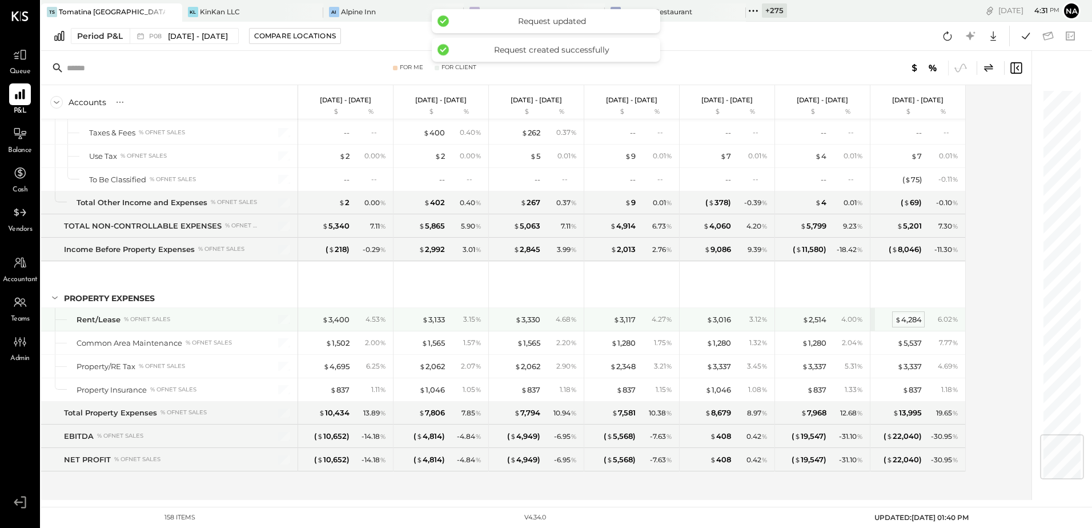
click at [906, 318] on div "$ 4,284" at bounding box center [908, 319] width 27 height 11
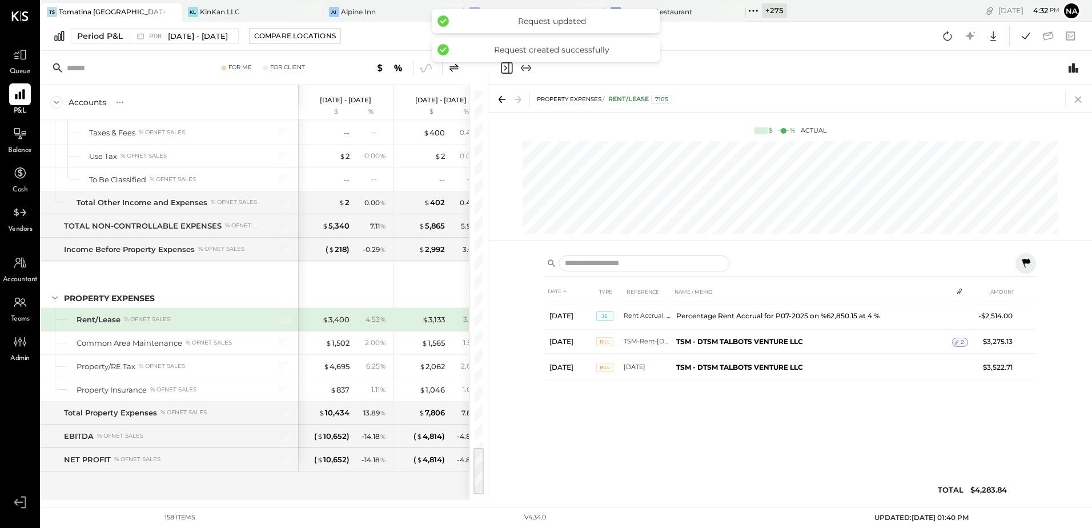
click at [1081, 99] on icon at bounding box center [1078, 99] width 16 height 16
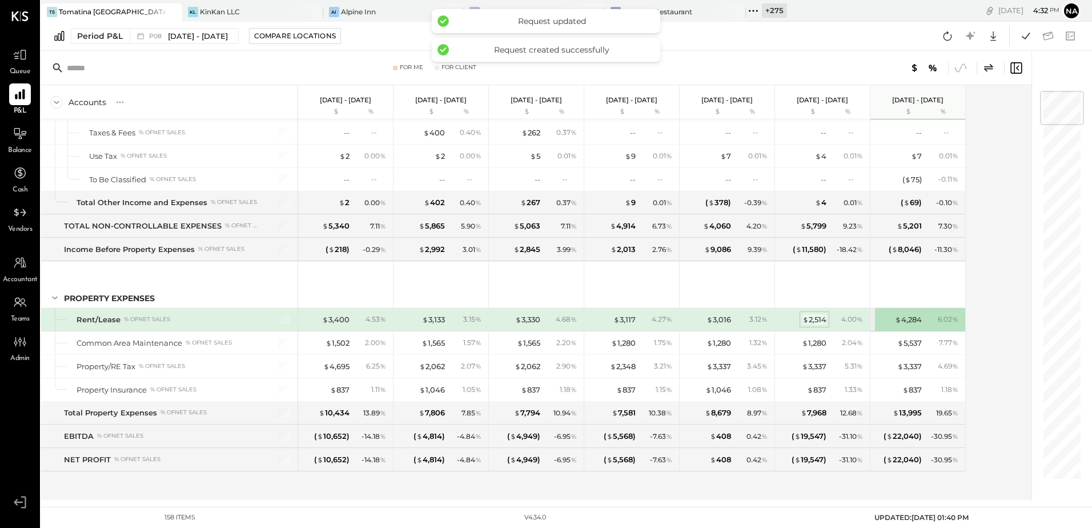
click at [814, 320] on div "$ 2,514" at bounding box center [814, 319] width 24 height 11
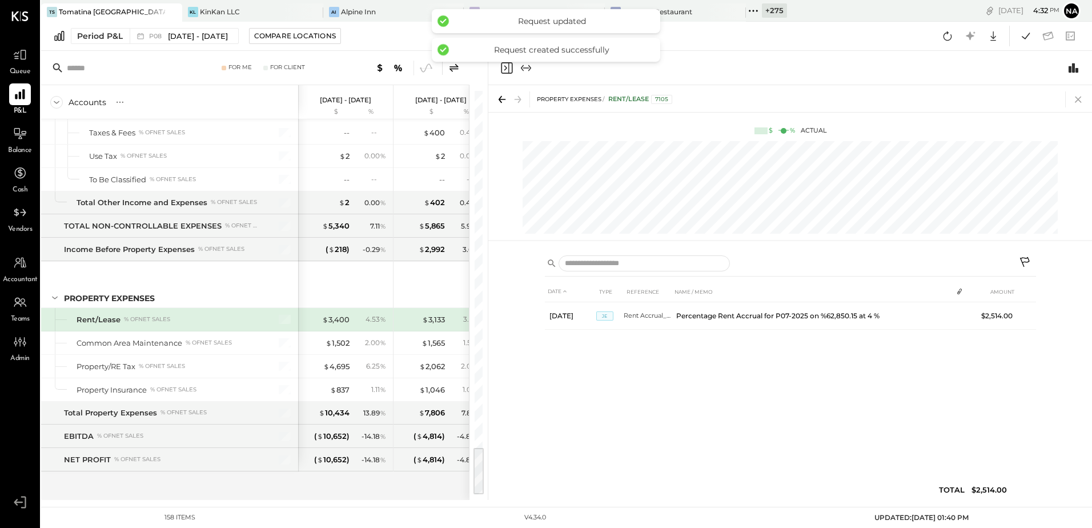
click at [1075, 96] on icon at bounding box center [1078, 99] width 16 height 16
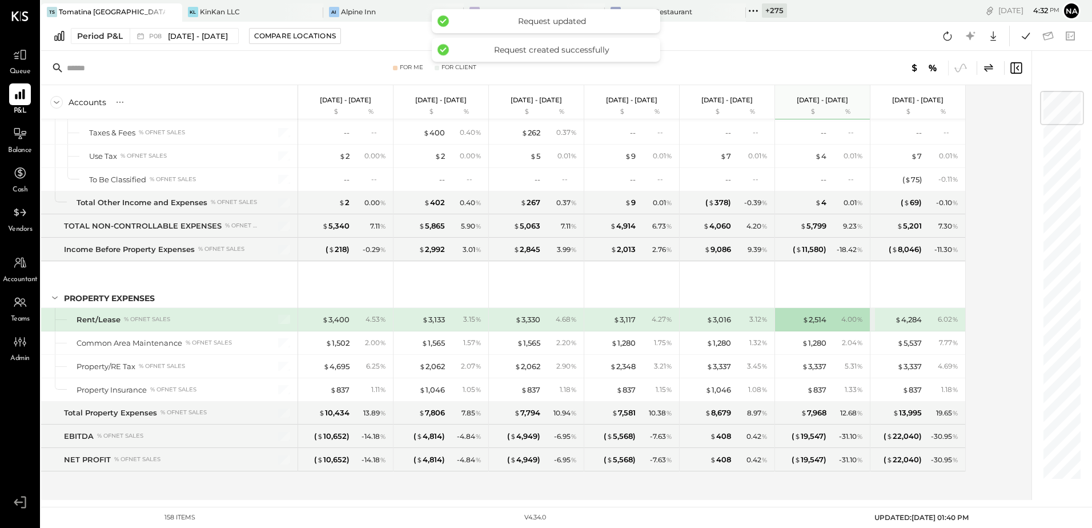
click at [733, 317] on div "$ 3,016 3.12 %" at bounding box center [728, 319] width 86 height 23
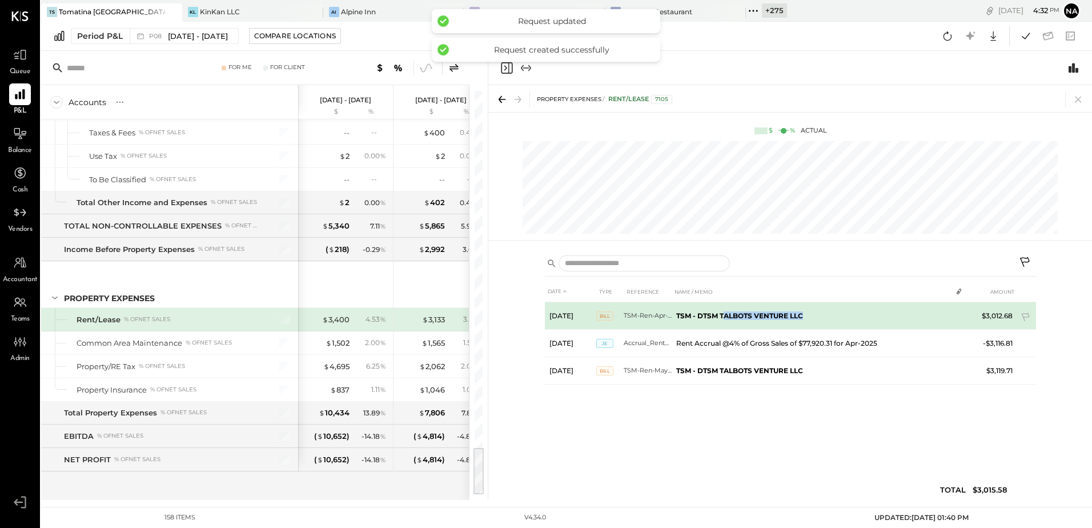
click at [844, 324] on td "TSM - DTSM TALBOTS VENTURE LLC" at bounding box center [811, 315] width 280 height 27
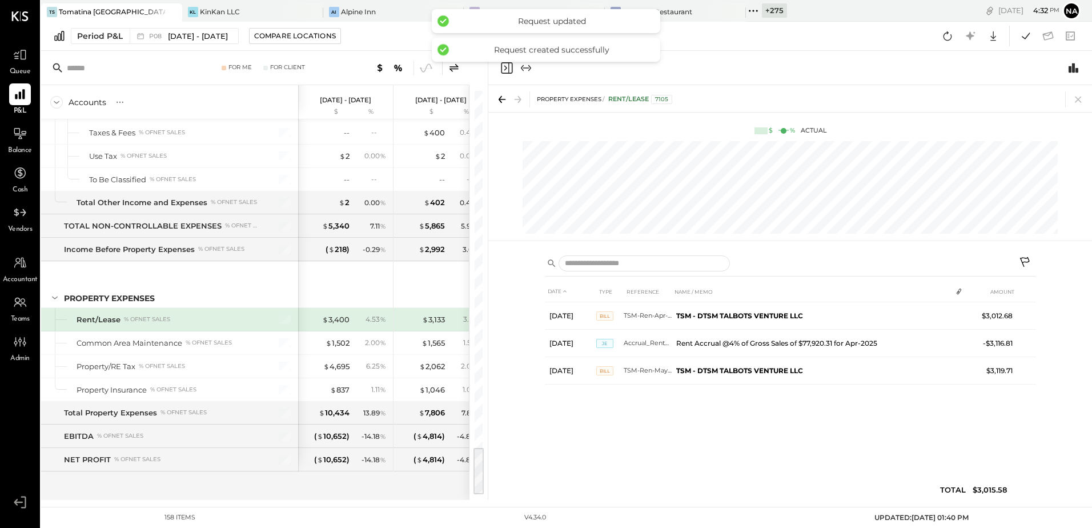
click at [846, 440] on div "DATE TYPE REFERENCE NAME / MEMO AMOUNT [DATE] Bill TSM-Ren-Apr-2025 TSM - DTSM …" at bounding box center [790, 393] width 491 height 224
click at [1073, 98] on icon at bounding box center [1078, 99] width 16 height 16
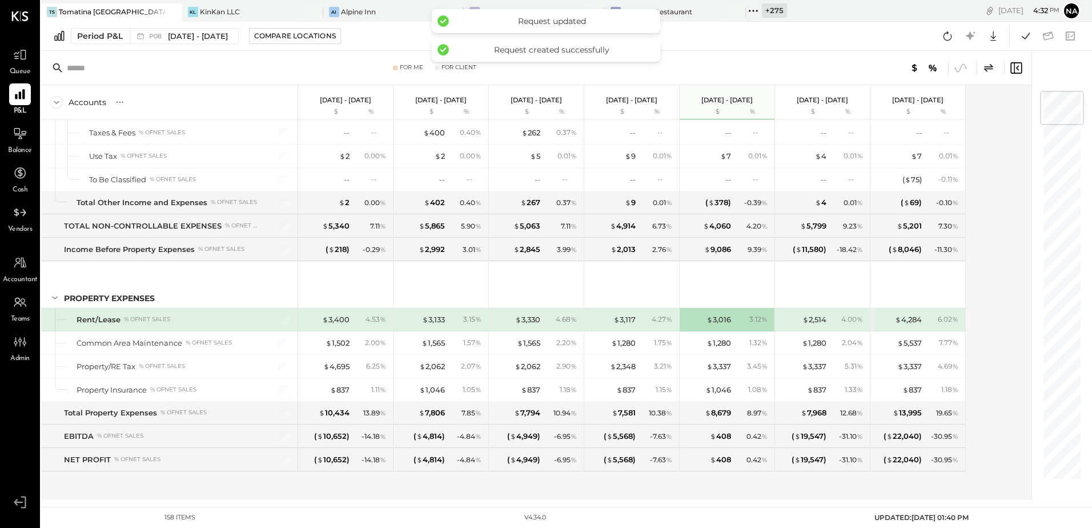
click at [980, 330] on div "Accounts S % GL [DATE] - [DATE] $ % [DATE] - [DATE] $ % [DATE] - [DATE] $ % [DA…" at bounding box center [537, 292] width 992 height 415
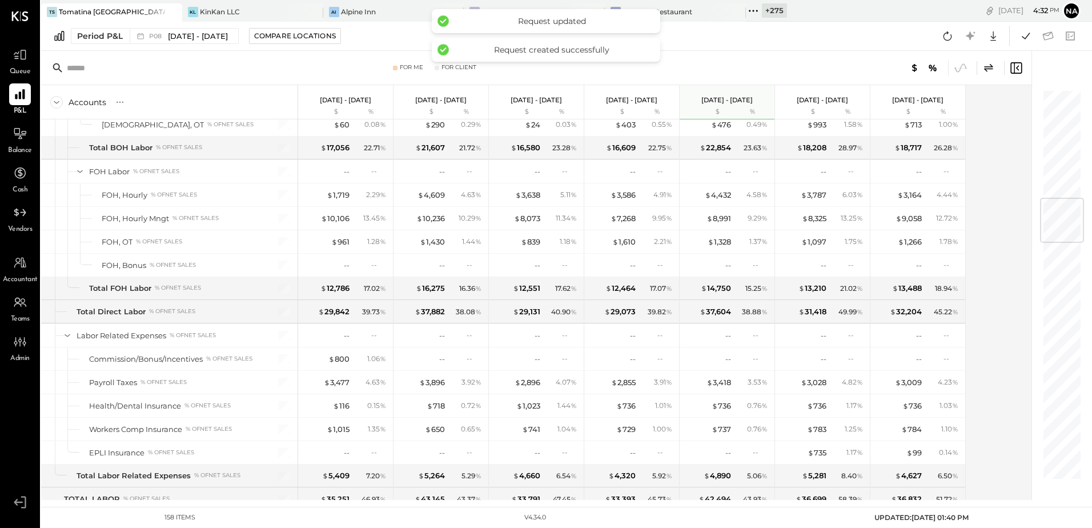
scroll to position [923, 0]
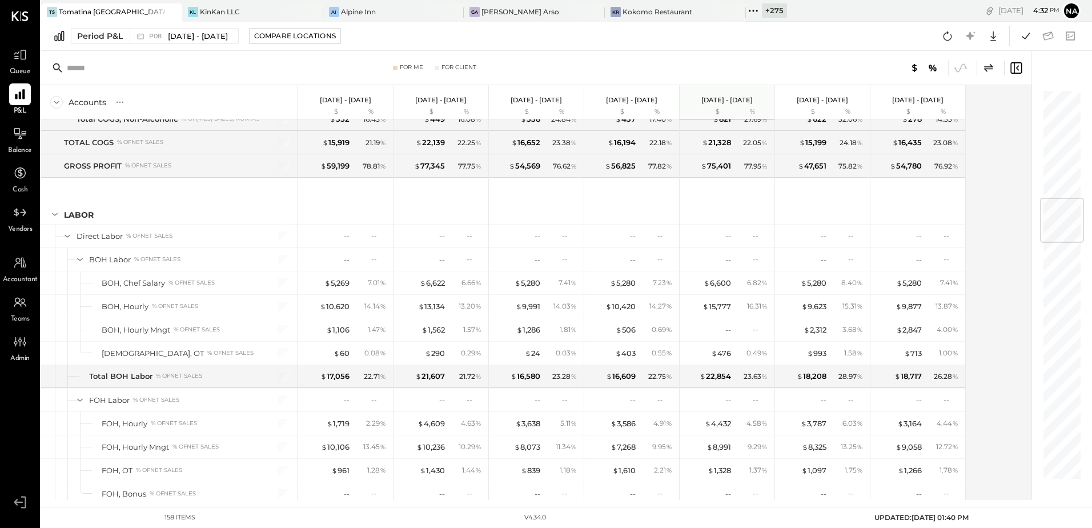
click at [762, 6] on div "+ 275" at bounding box center [774, 10] width 25 height 14
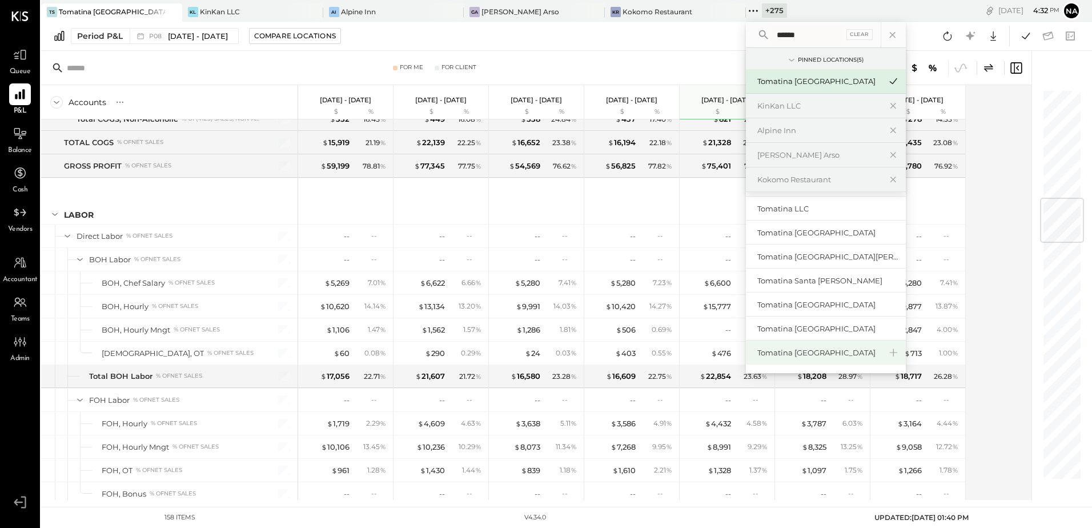
scroll to position [48, 0]
type input "******"
click at [786, 349] on div "Tomatina [GEOGRAPHIC_DATA]" at bounding box center [818, 352] width 123 height 11
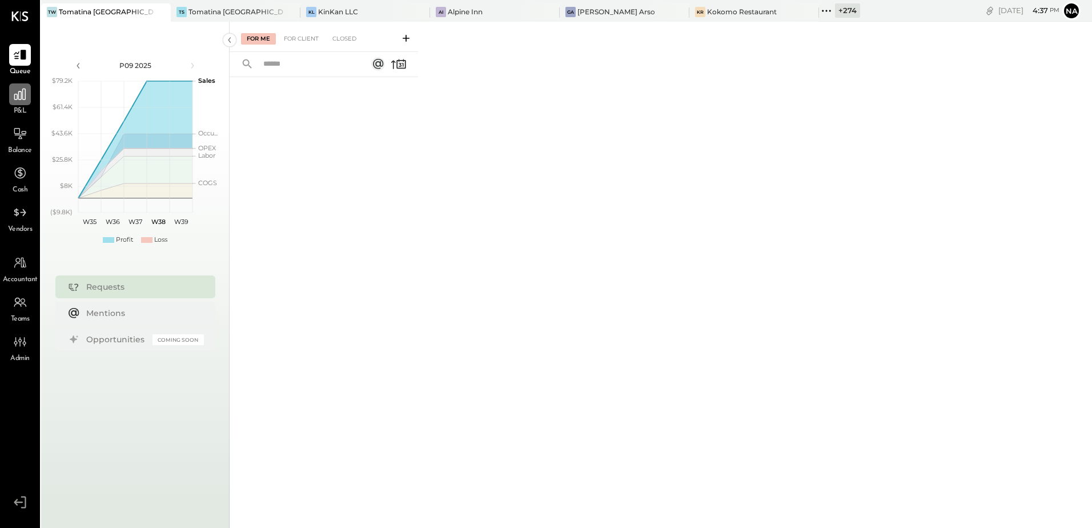
click at [26, 100] on icon at bounding box center [20, 94] width 15 height 15
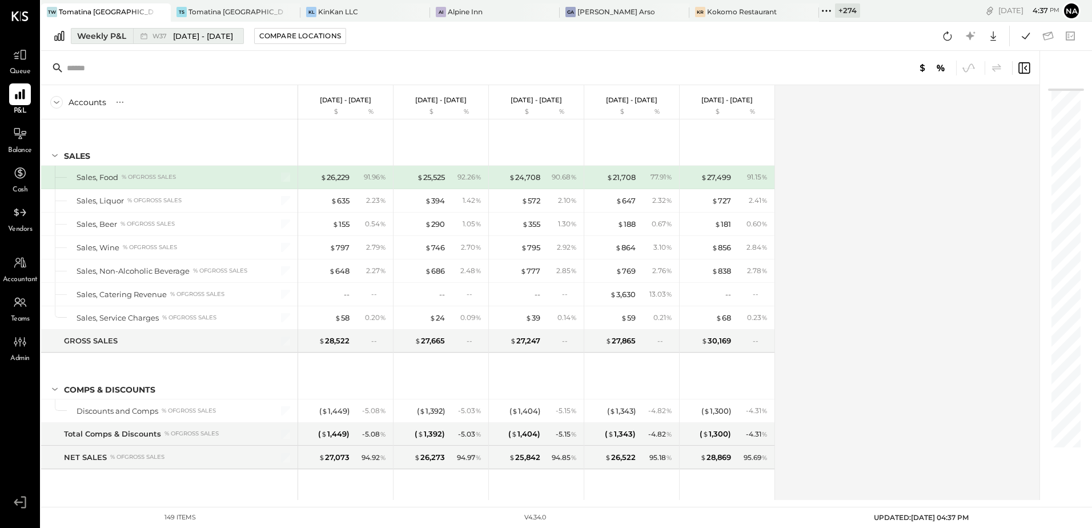
click at [105, 40] on div "Weekly P&L" at bounding box center [101, 35] width 49 height 11
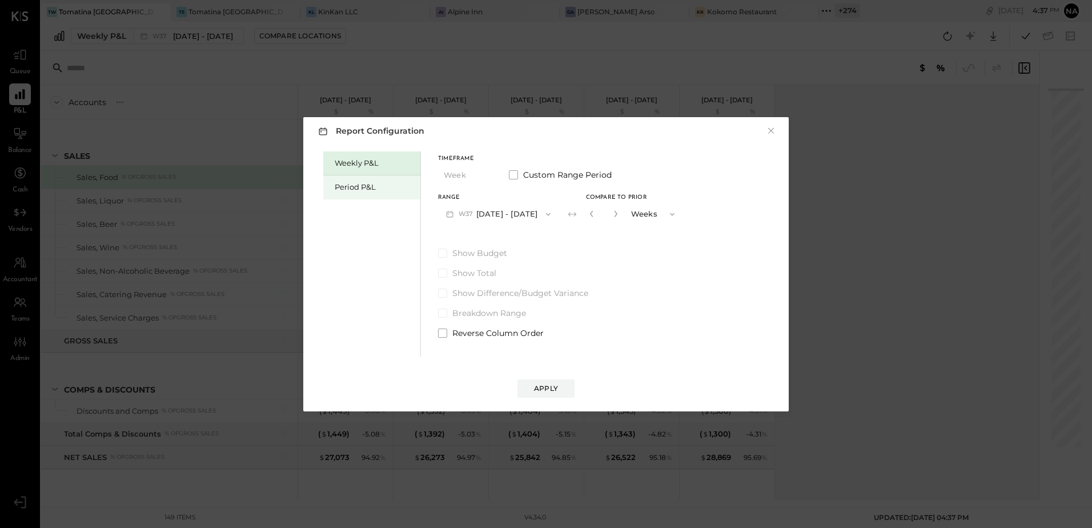
click at [380, 184] on div "Period P&L" at bounding box center [375, 187] width 80 height 11
click at [518, 211] on button "P09 [DATE] - [DATE]" at bounding box center [497, 213] width 119 height 21
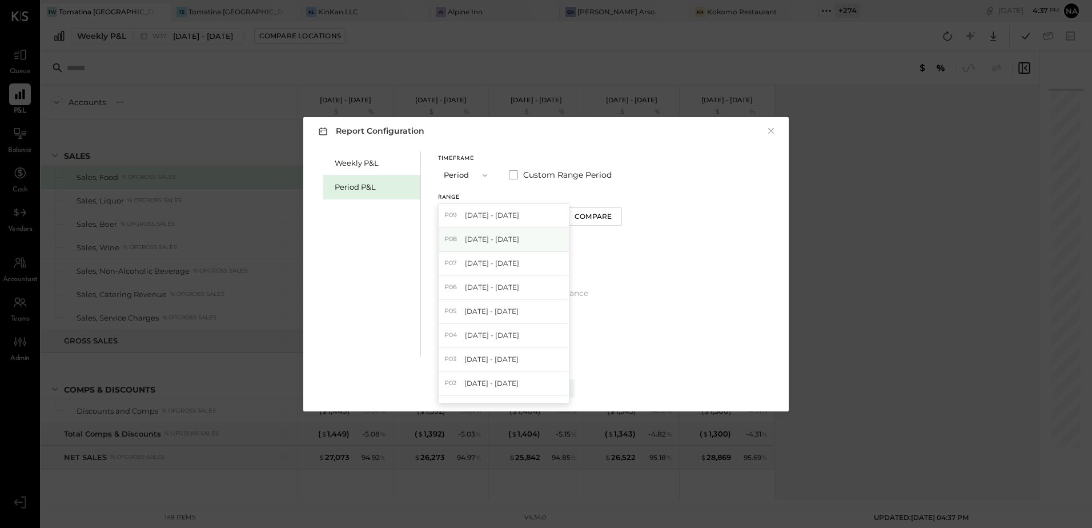
click at [519, 242] on span "[DATE] - [DATE]" at bounding box center [492, 239] width 54 height 10
click at [590, 218] on button "Compare" at bounding box center [593, 216] width 57 height 18
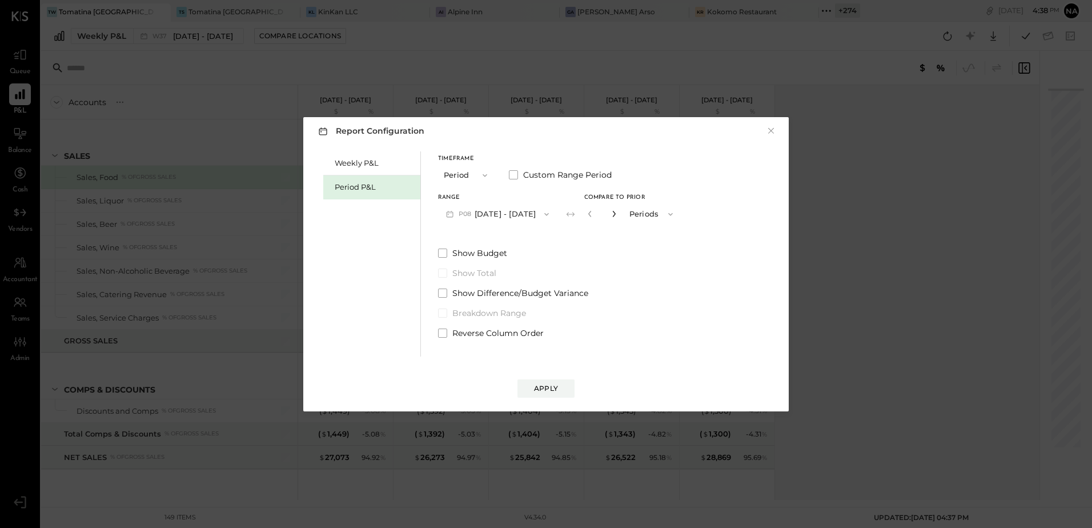
click at [617, 216] on icon "button" at bounding box center [613, 213] width 7 height 7
click at [617, 214] on icon "button" at bounding box center [613, 213] width 7 height 7
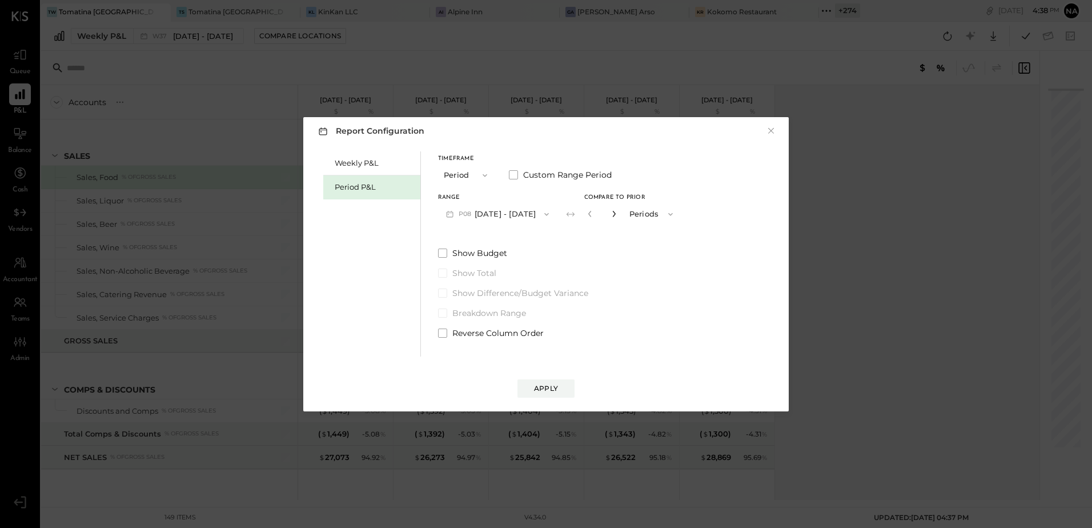
click at [617, 214] on icon "button" at bounding box center [613, 213] width 7 height 7
click at [593, 212] on icon "button" at bounding box center [589, 213] width 7 height 7
type input "*"
click at [538, 387] on div "Apply" at bounding box center [546, 388] width 24 height 10
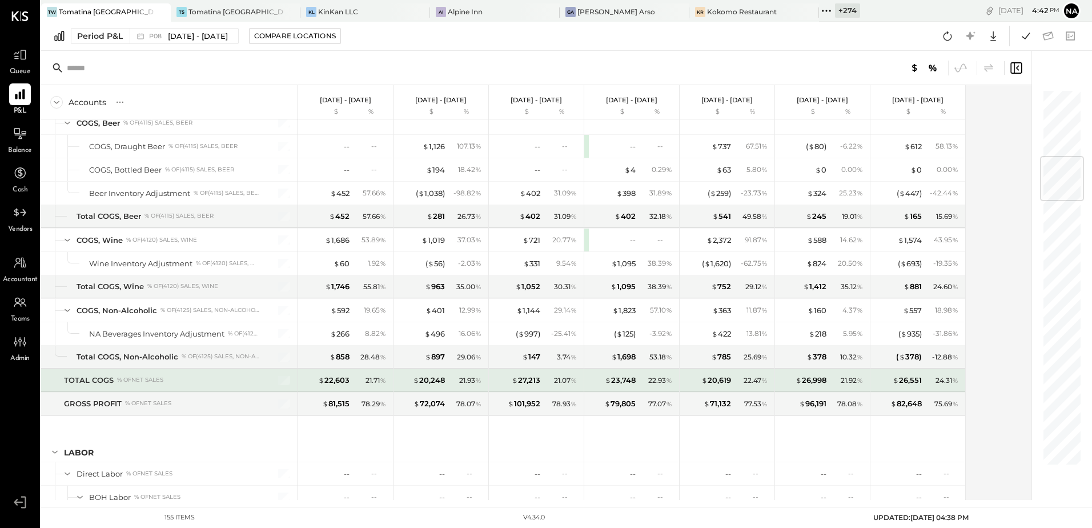
scroll to position [571, 0]
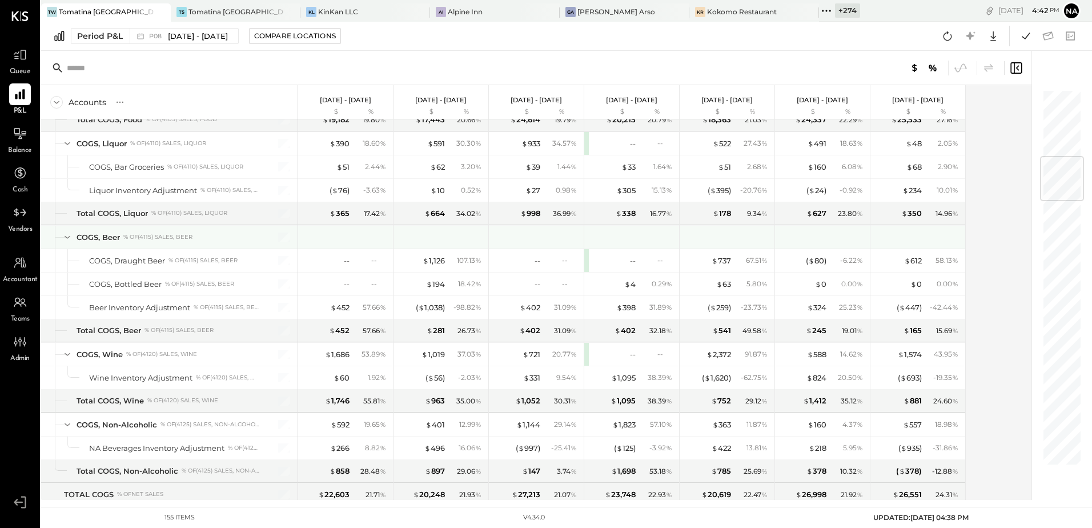
click at [69, 238] on icon at bounding box center [67, 237] width 13 height 13
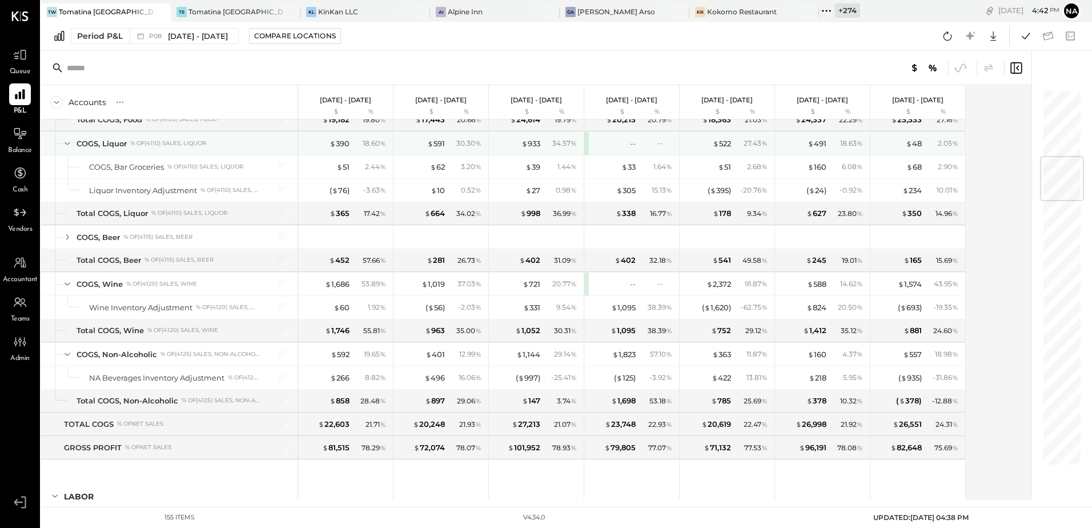
click at [67, 138] on icon at bounding box center [67, 143] width 13 height 13
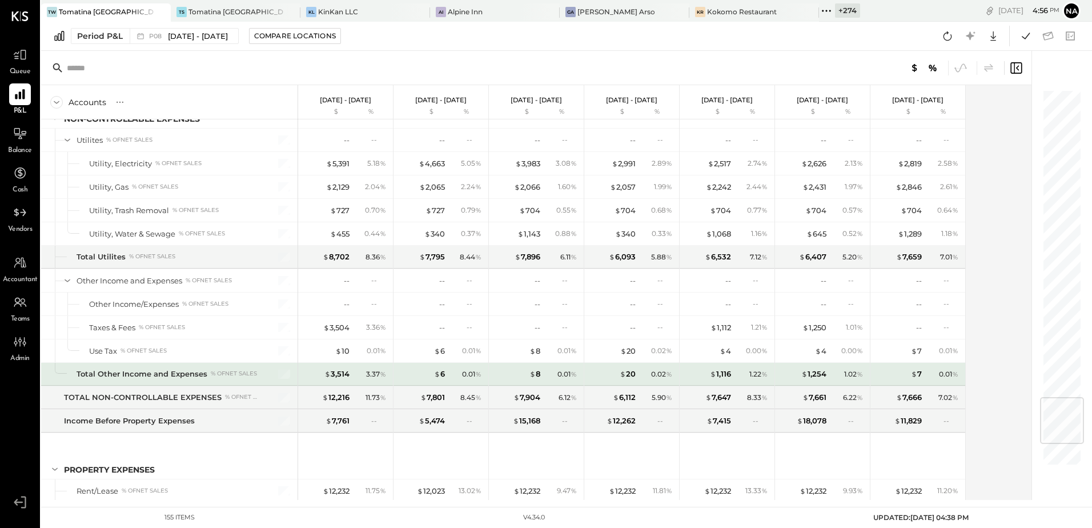
scroll to position [2687, 0]
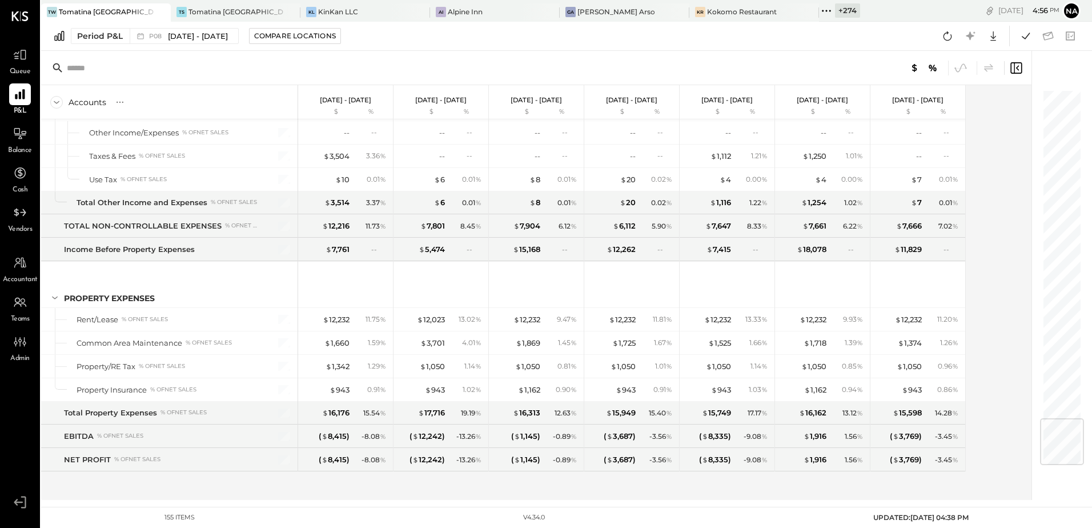
drag, startPoint x: 779, startPoint y: 5, endPoint x: 779, endPoint y: 13, distance: 8.6
click at [835, 5] on div "+ 274" at bounding box center [847, 10] width 25 height 14
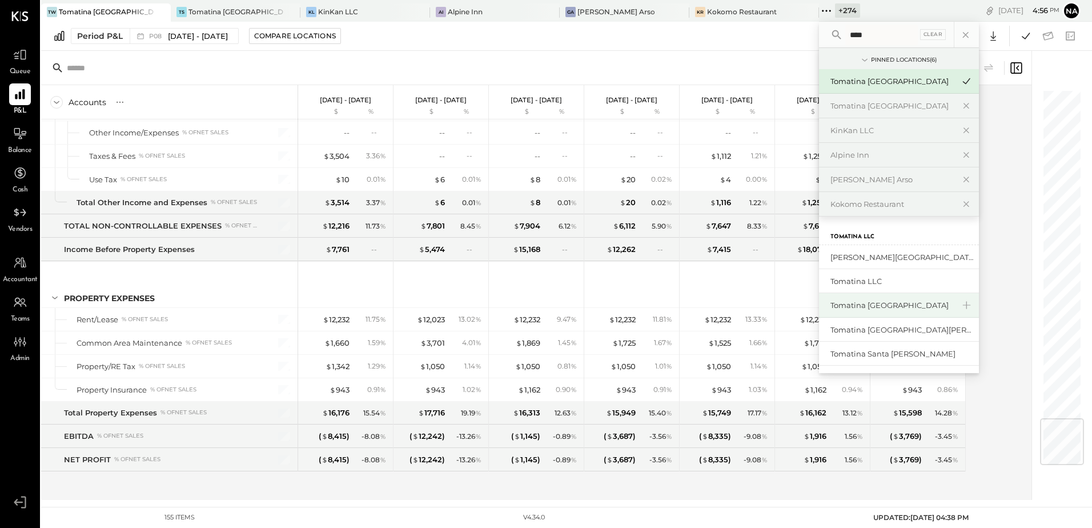
type input "****"
click at [844, 306] on div "Tomatina [GEOGRAPHIC_DATA]" at bounding box center [891, 305] width 123 height 11
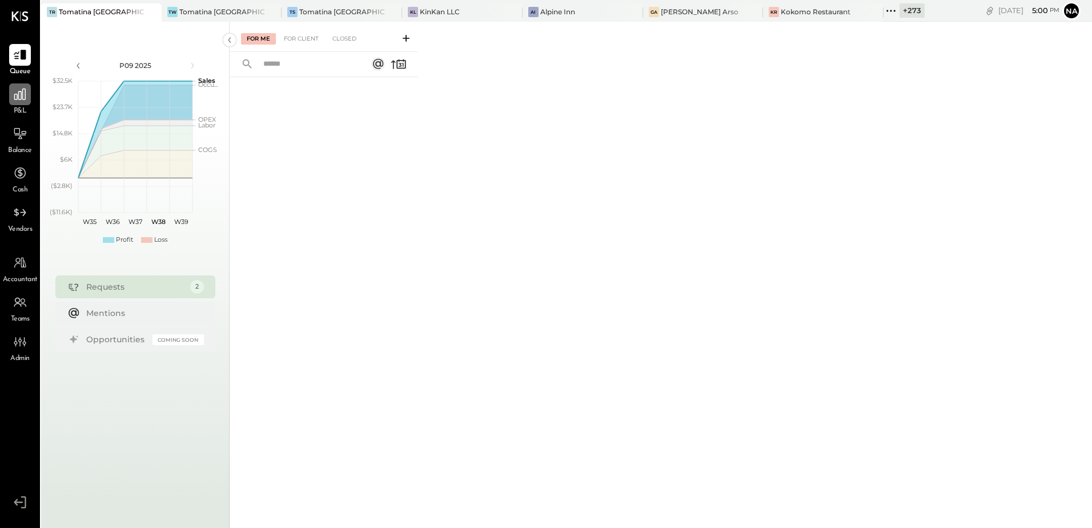
click at [15, 90] on icon at bounding box center [20, 94] width 15 height 15
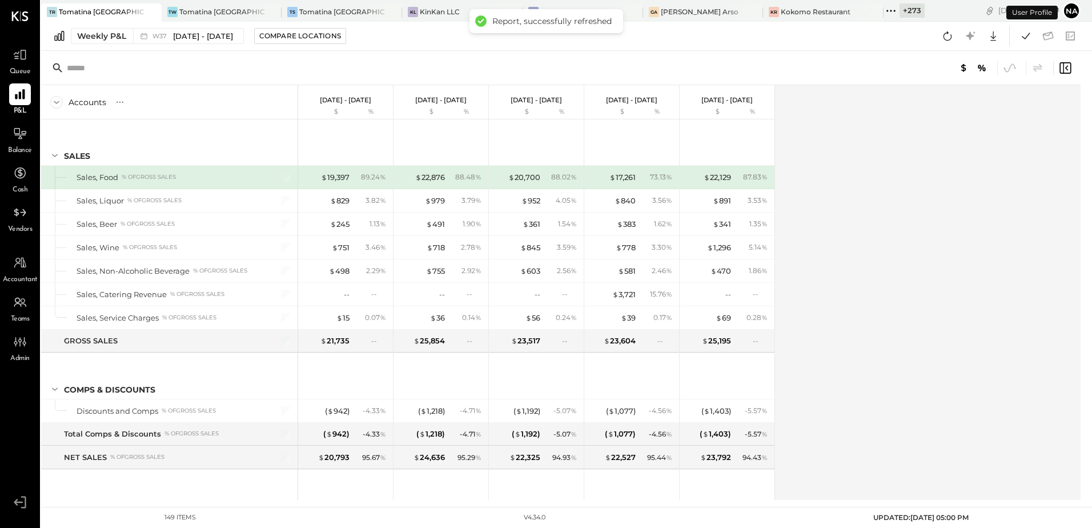
click at [843, 112] on div "Accounts S % GL Sep 8 - 14, 2025 $ % Sep 1 - 7, 2025 $ % Aug 25 - 31, 2025 $ % …" at bounding box center [561, 292] width 1041 height 415
click at [118, 45] on div "Weekly P&L W37 Sep 8 - 14, 2025 Compare Locations Google Sheets Excel" at bounding box center [566, 36] width 1051 height 29
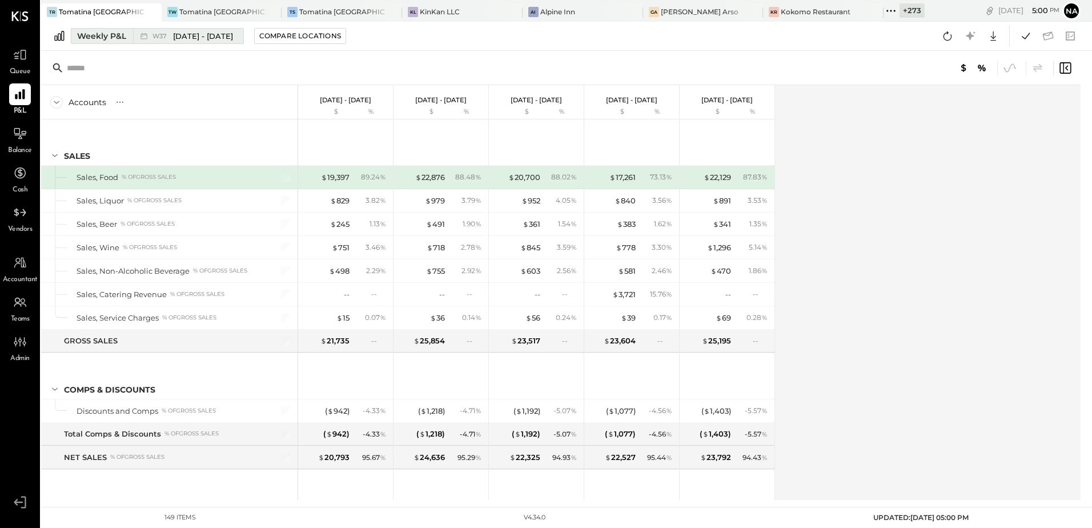
click at [118, 39] on div "Weekly P&L" at bounding box center [101, 35] width 49 height 11
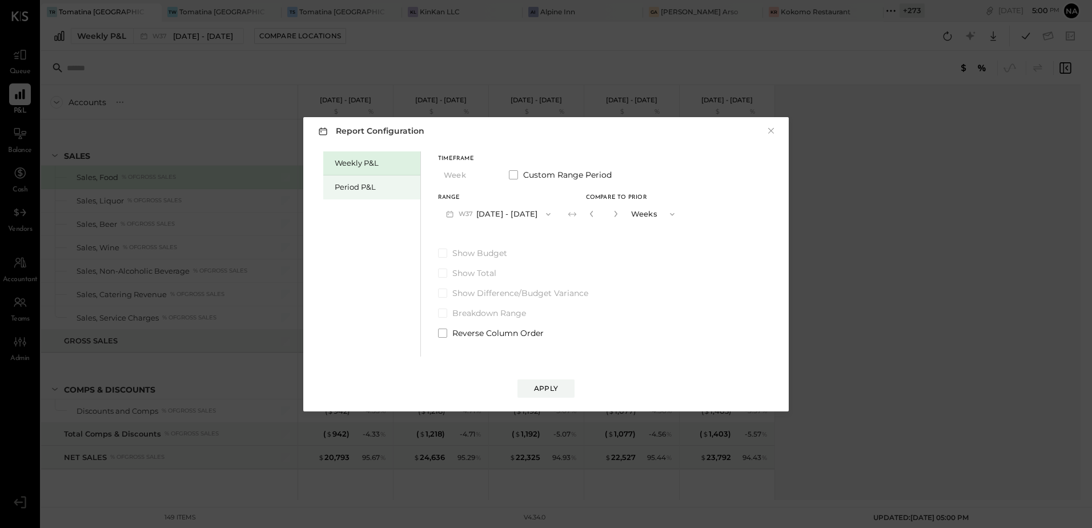
click at [377, 175] on div "Period P&L" at bounding box center [371, 187] width 97 height 24
click at [501, 210] on button "P09 [DATE] - [DATE]" at bounding box center [497, 213] width 119 height 21
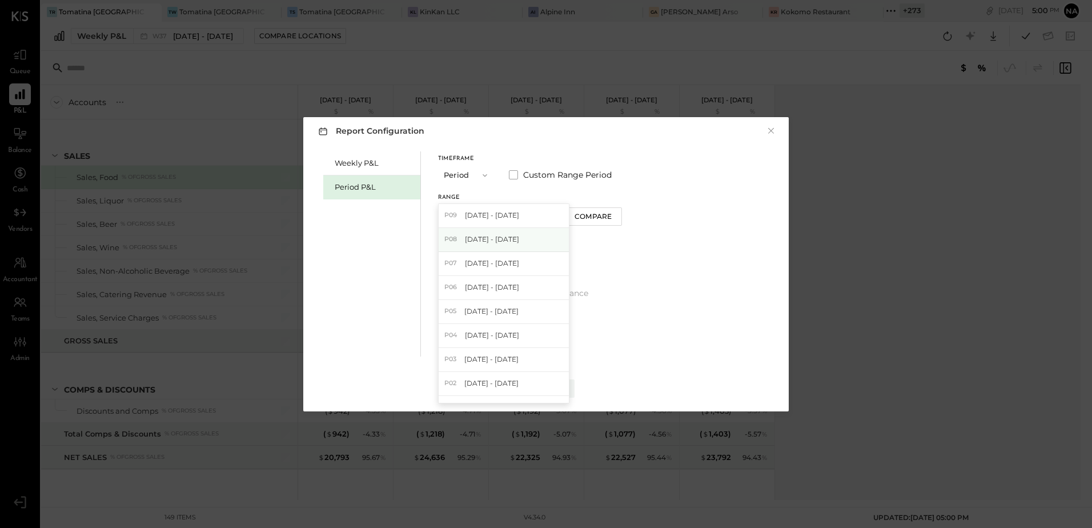
click at [526, 245] on div "P08 [DATE] - [DATE]" at bounding box center [504, 240] width 130 height 24
click at [606, 212] on div "Compare" at bounding box center [592, 216] width 37 height 10
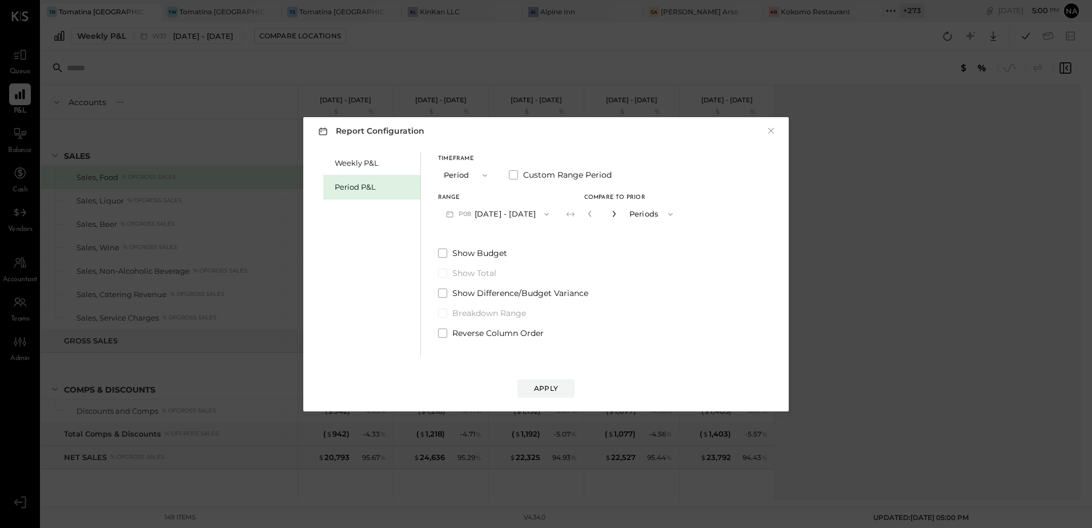
click at [617, 212] on icon "button" at bounding box center [613, 213] width 7 height 7
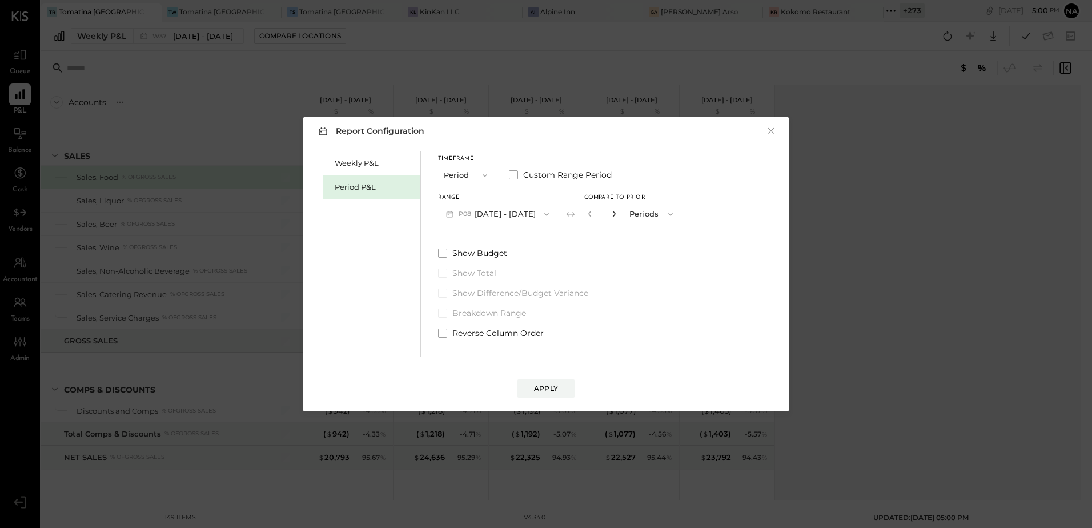
click at [617, 212] on icon "button" at bounding box center [613, 213] width 7 height 7
click at [607, 211] on div "*" at bounding box center [601, 213] width 35 height 21
click at [593, 210] on icon "button" at bounding box center [589, 213] width 7 height 7
type input "*"
click at [554, 385] on div "Apply" at bounding box center [546, 388] width 24 height 10
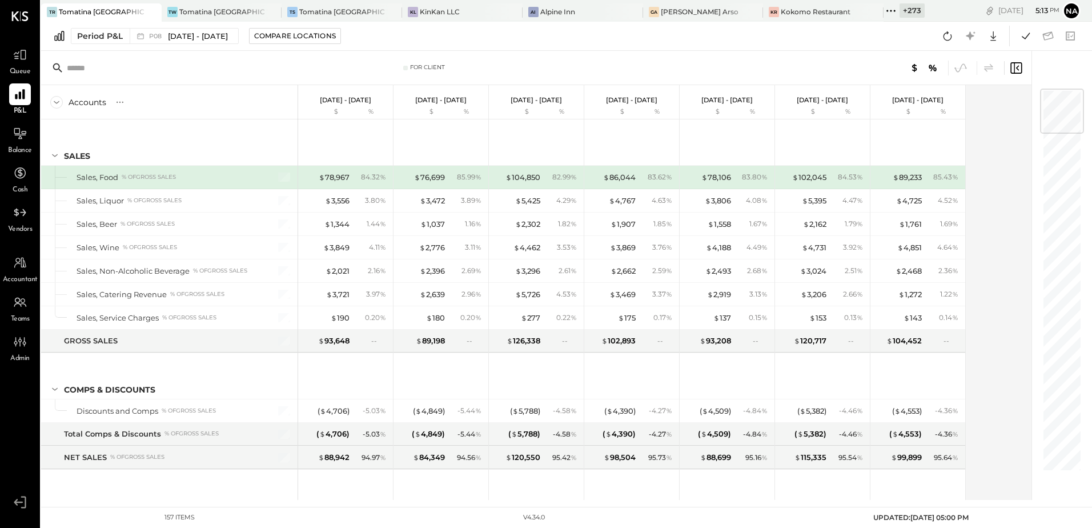
click at [899, 9] on div "+ 273" at bounding box center [911, 10] width 25 height 14
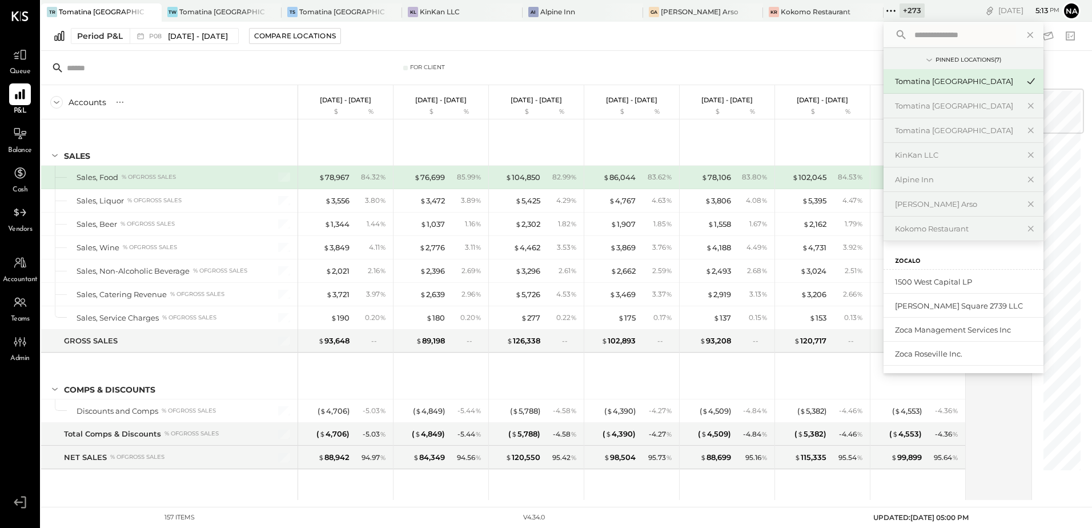
click at [910, 42] on input "text" at bounding box center [963, 35] width 106 height 21
type input "****"
click at [903, 284] on div "[PERSON_NAME][GEOGRAPHIC_DATA]" at bounding box center [956, 281] width 123 height 11
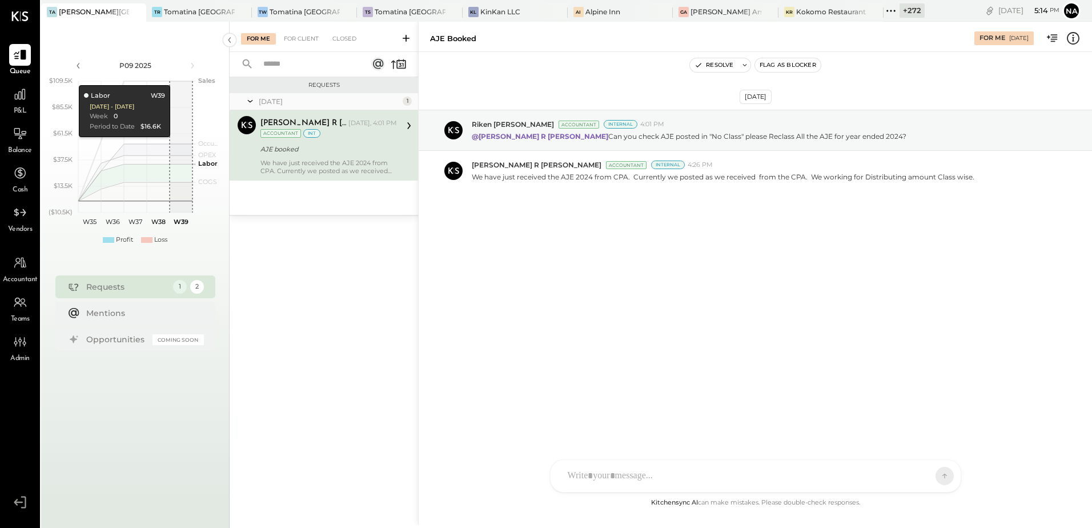
click at [899, 8] on div "+ 272" at bounding box center [911, 10] width 25 height 14
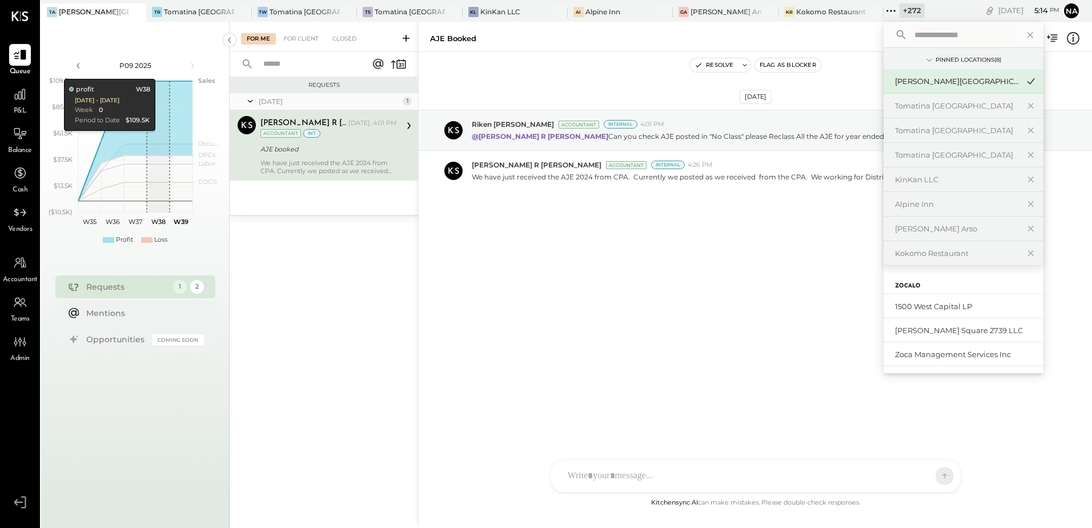
click at [931, 35] on input "text" at bounding box center [963, 35] width 106 height 21
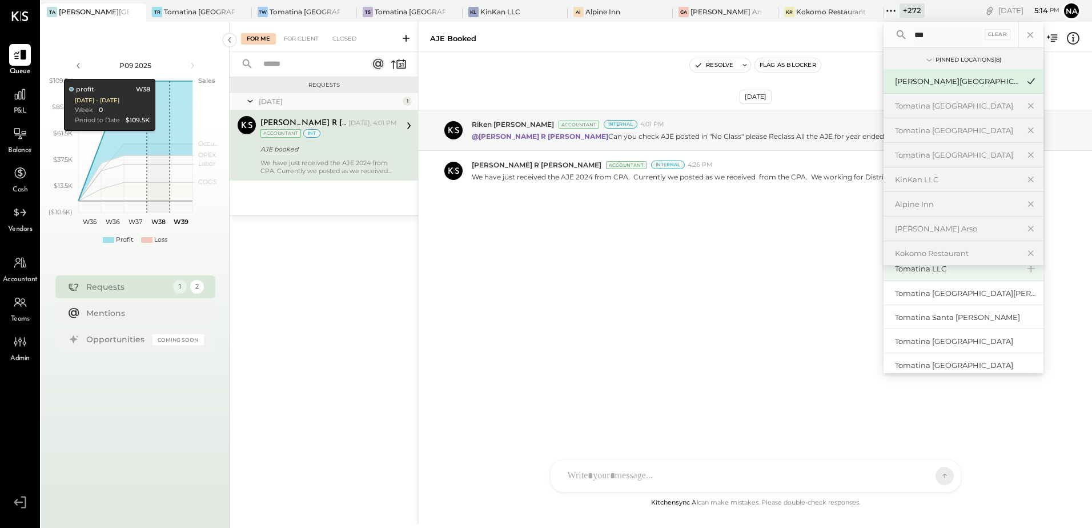
scroll to position [115, 0]
type input "***"
click at [926, 268] on div "Tomatina LLC" at bounding box center [956, 268] width 123 height 11
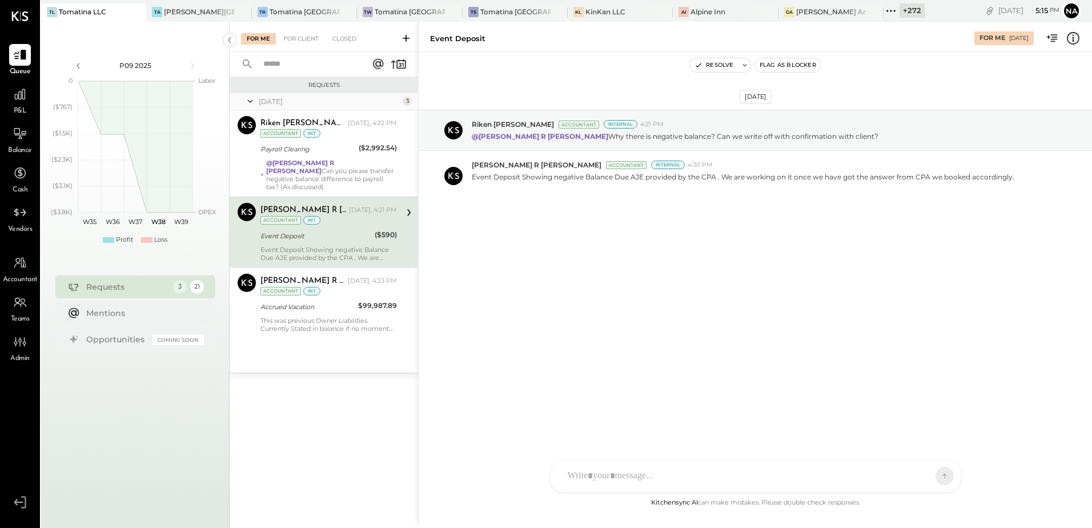
click at [899, 13] on div "+ 272" at bounding box center [911, 10] width 25 height 14
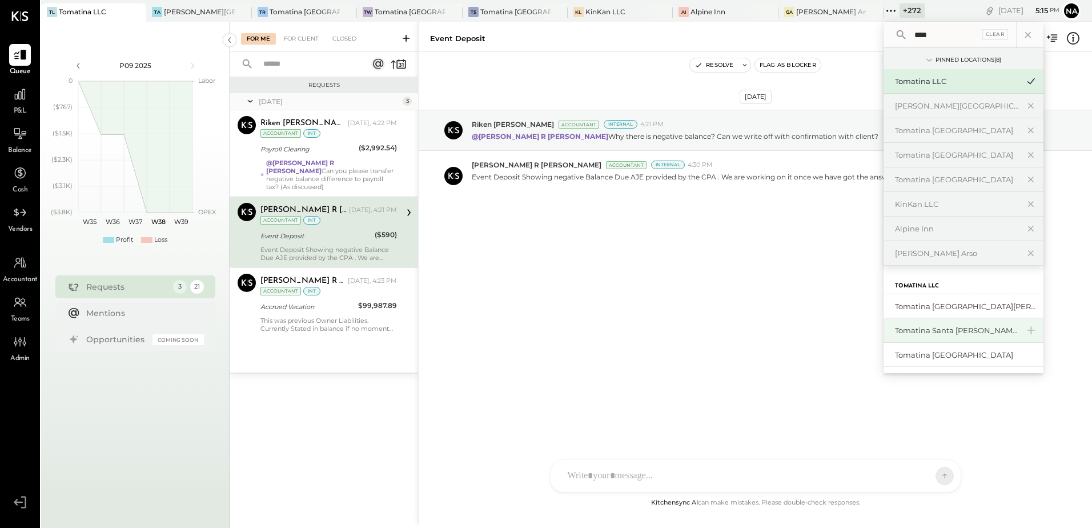
type input "****"
click at [902, 329] on div "Tomatina Santa [PERSON_NAME]" at bounding box center [956, 330] width 123 height 11
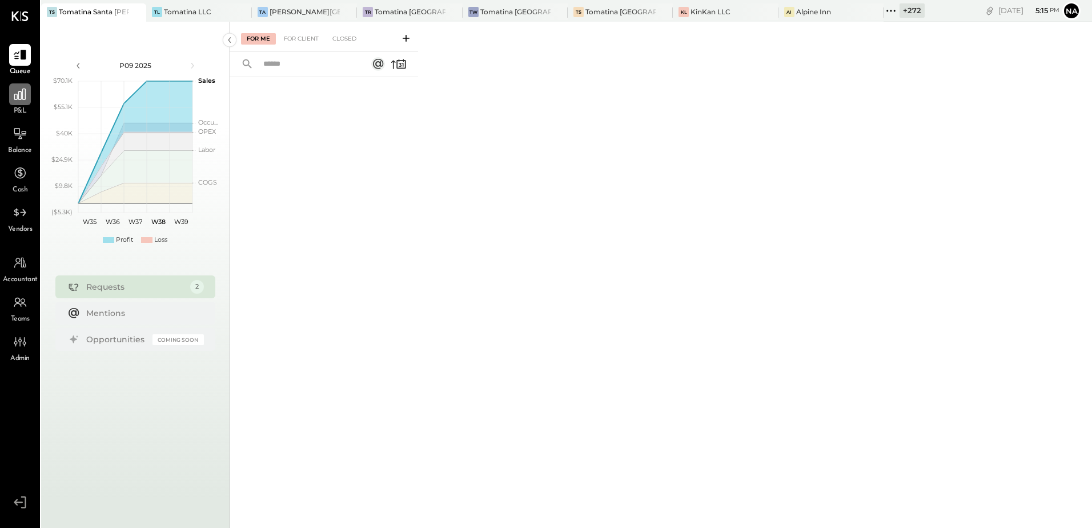
click at [14, 100] on icon at bounding box center [20, 94] width 15 height 15
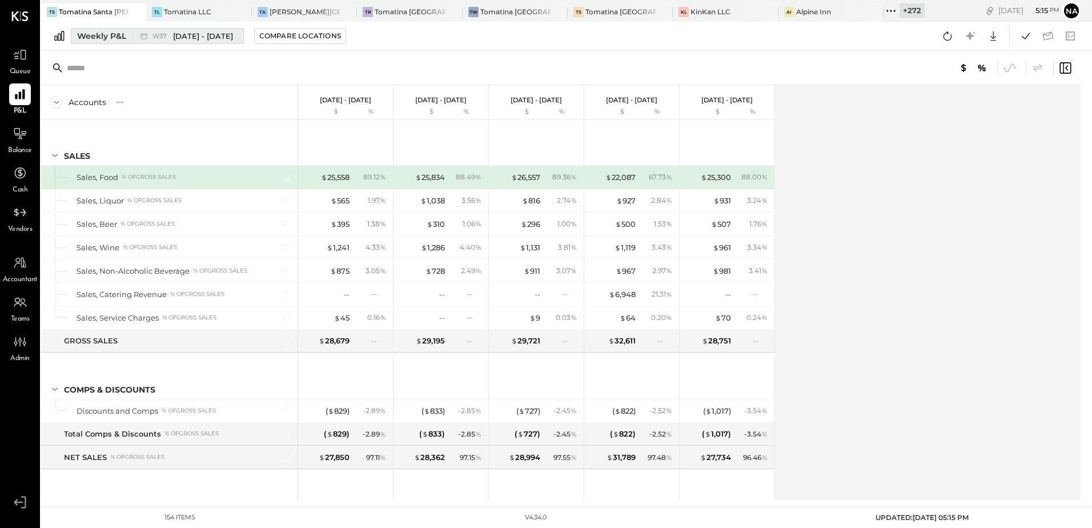
click at [94, 35] on div "Weekly P&L" at bounding box center [101, 35] width 49 height 11
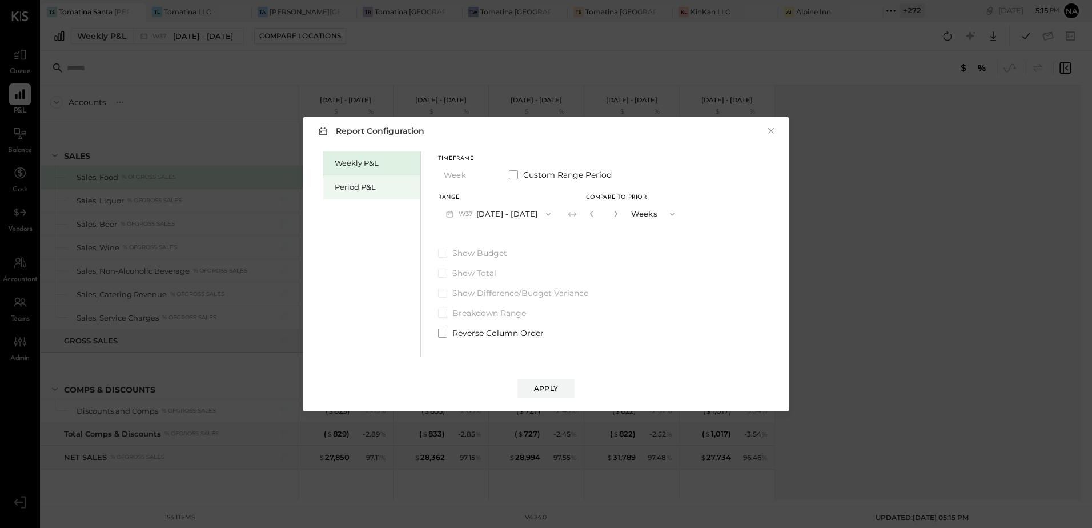
click at [356, 184] on div "Period P&L" at bounding box center [375, 187] width 80 height 11
click at [520, 212] on button "P09 [DATE] - [DATE]" at bounding box center [497, 213] width 119 height 21
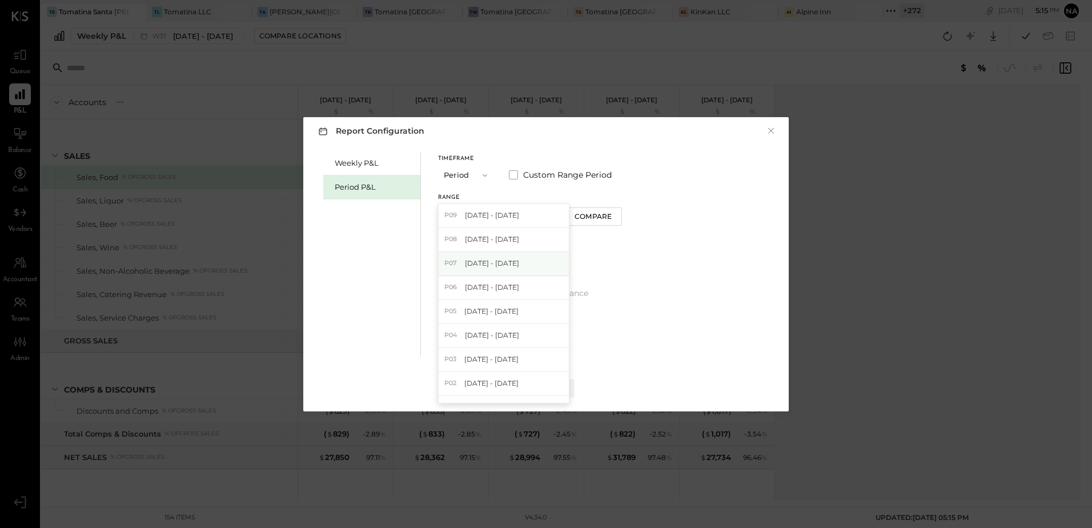
click at [519, 258] on span "[DATE] - [DATE]" at bounding box center [492, 263] width 54 height 10
click at [600, 213] on div "Compare" at bounding box center [592, 216] width 37 height 10
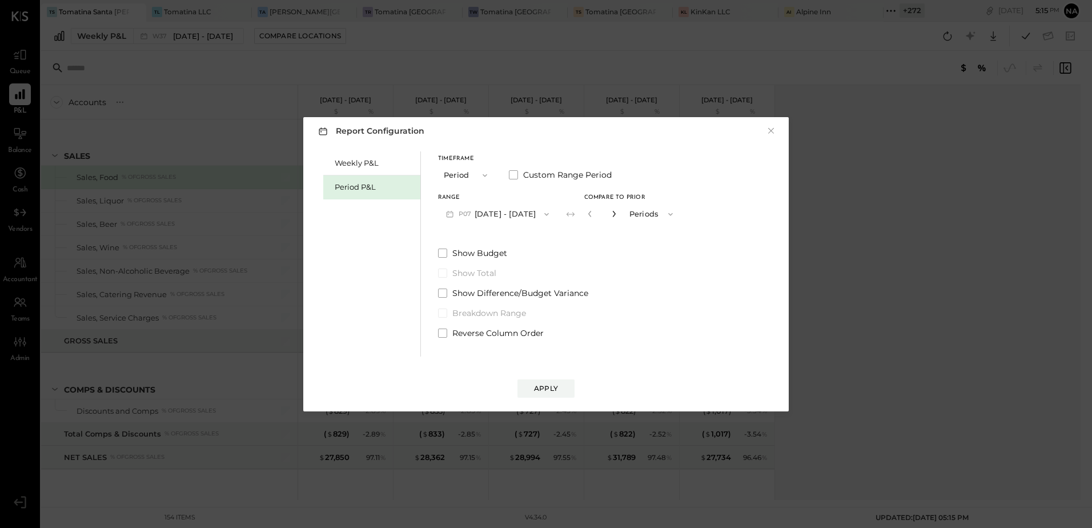
click at [617, 214] on icon "button" at bounding box center [613, 213] width 7 height 7
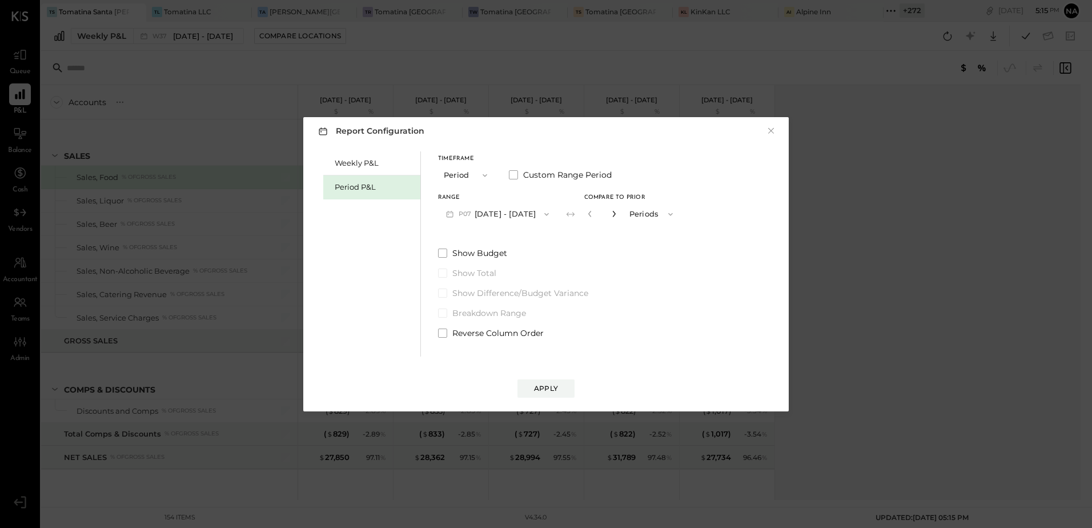
type input "*"
click at [542, 385] on div "Apply" at bounding box center [546, 388] width 24 height 10
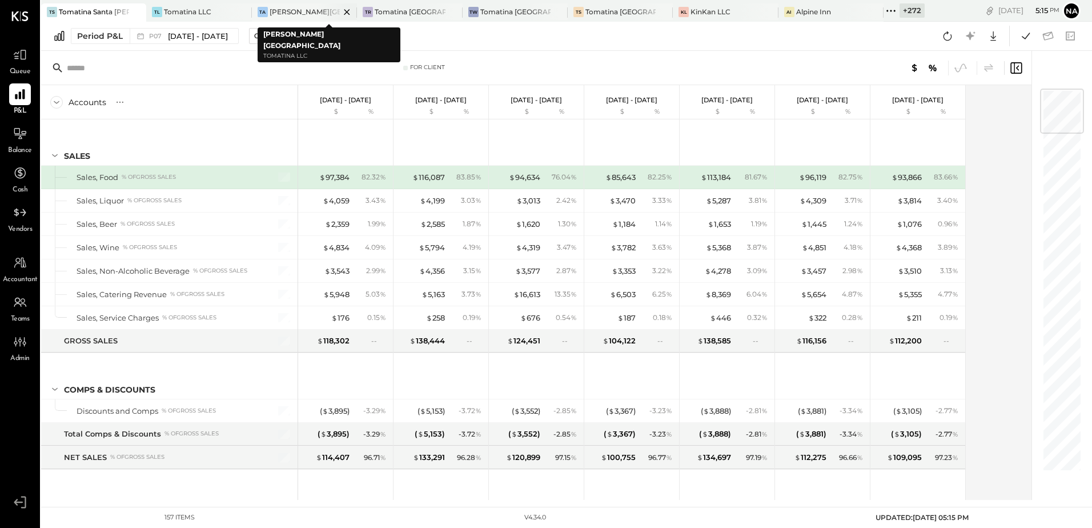
drag, startPoint x: 315, startPoint y: 13, endPoint x: 291, endPoint y: 11, distance: 24.0
click at [291, 11] on div "[PERSON_NAME][GEOGRAPHIC_DATA]" at bounding box center [305, 12] width 70 height 10
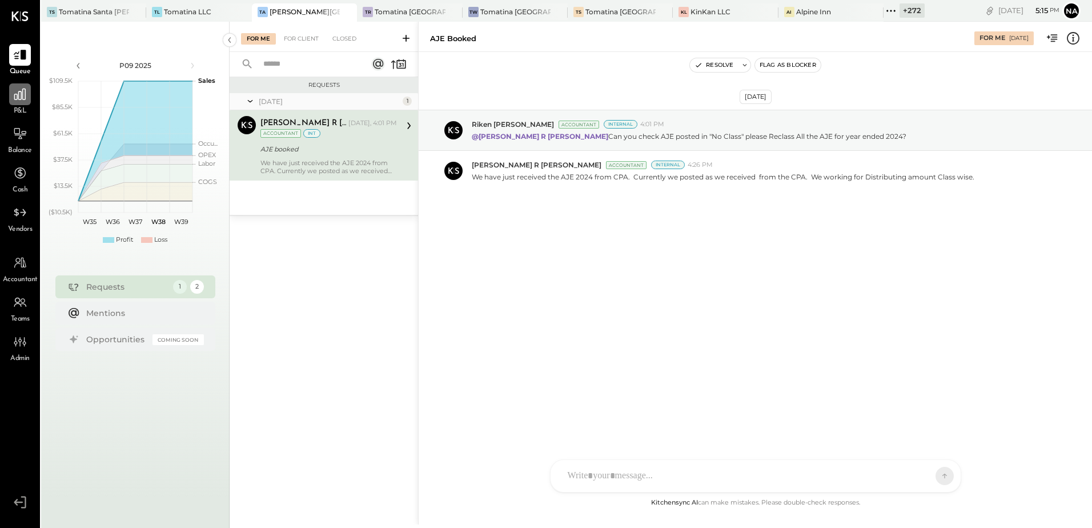
click at [11, 102] on div at bounding box center [20, 94] width 22 height 22
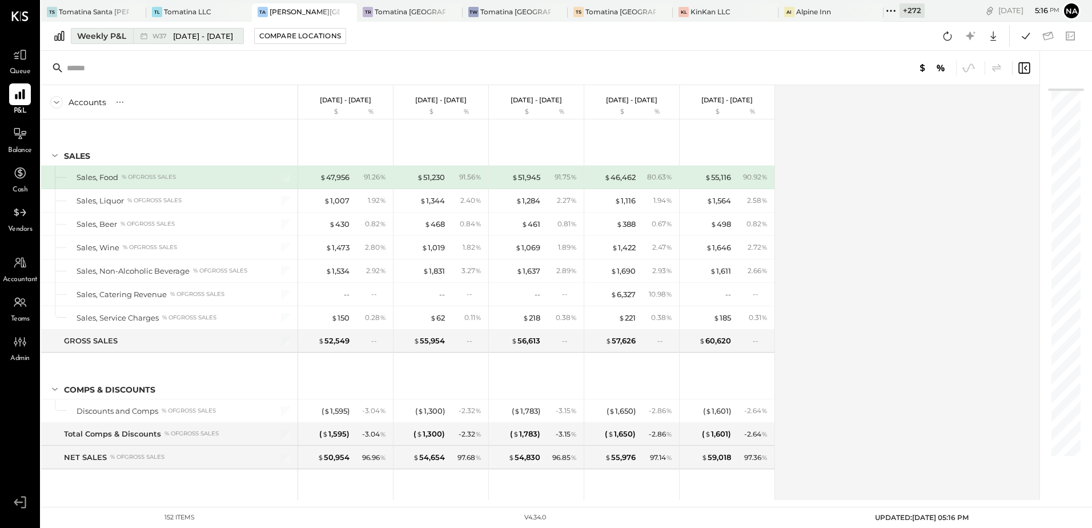
click at [102, 31] on div "Weekly P&L" at bounding box center [101, 35] width 49 height 11
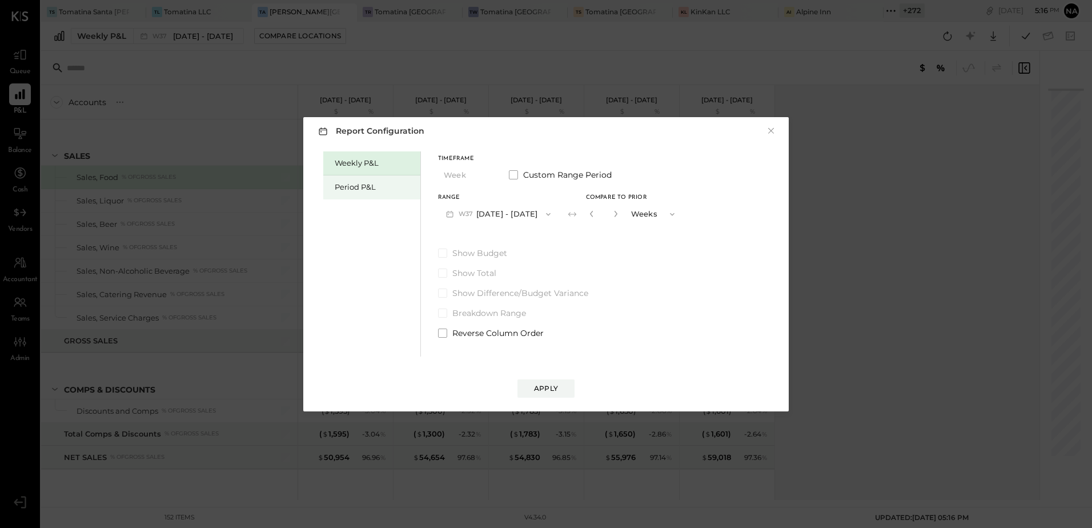
click at [413, 179] on div "Period P&L" at bounding box center [371, 187] width 97 height 24
click at [509, 212] on button "P09 [DATE] - [DATE]" at bounding box center [497, 213] width 119 height 21
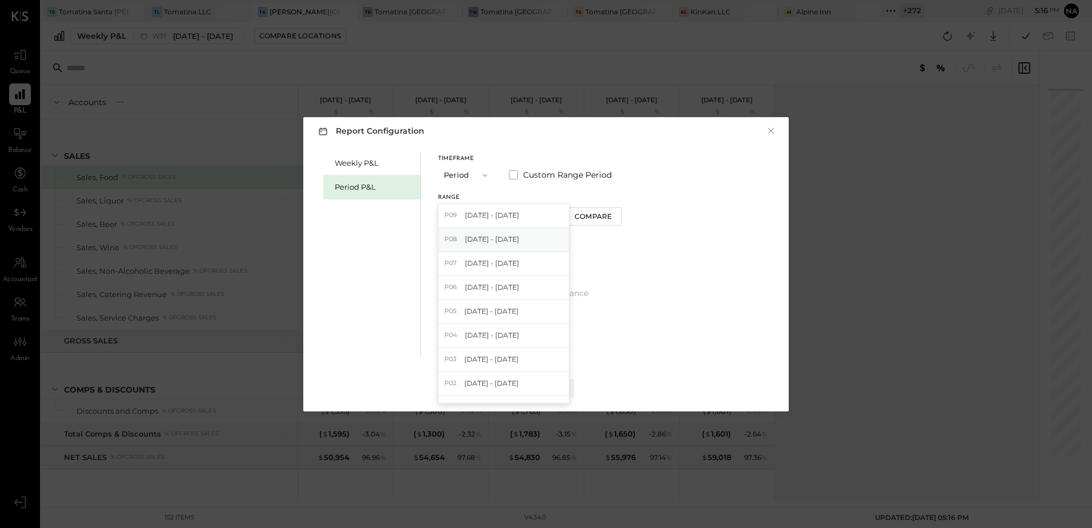
click at [519, 240] on span "[DATE] - [DATE]" at bounding box center [492, 239] width 54 height 10
click at [600, 211] on div "Compare" at bounding box center [592, 216] width 37 height 10
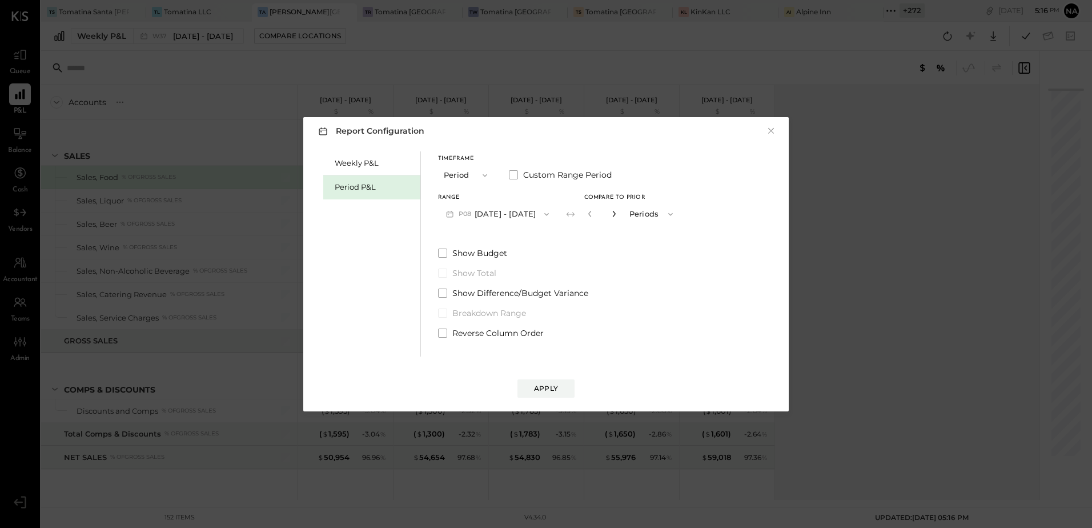
click at [617, 214] on icon "button" at bounding box center [613, 213] width 7 height 7
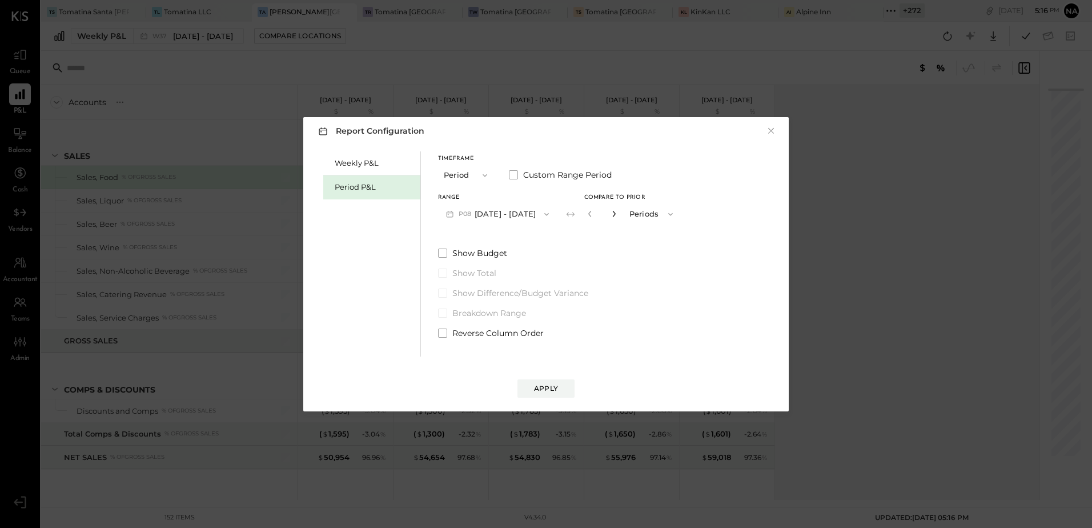
type input "*"
click at [542, 383] on div "Apply" at bounding box center [546, 388] width 24 height 10
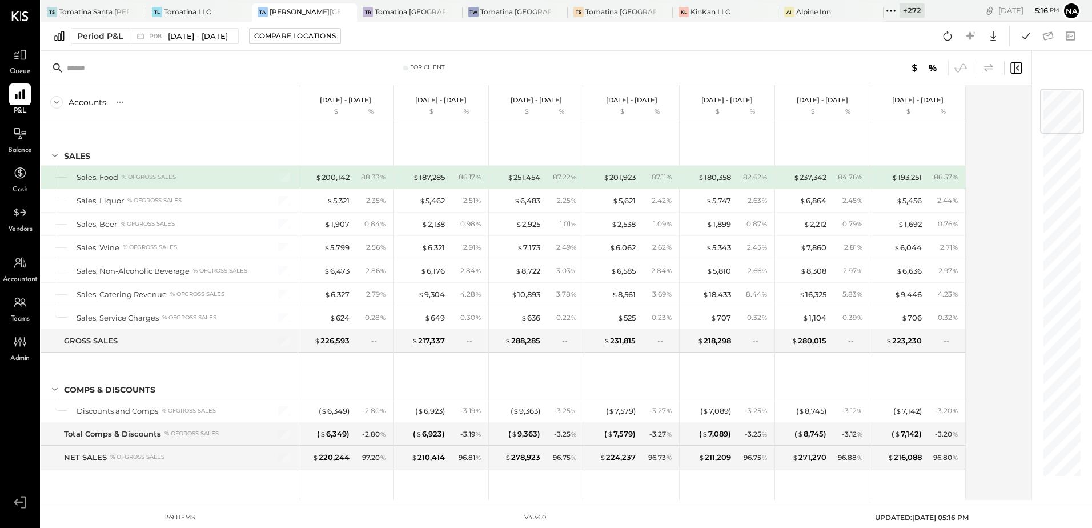
click at [983, 70] on icon at bounding box center [989, 68] width 14 height 14
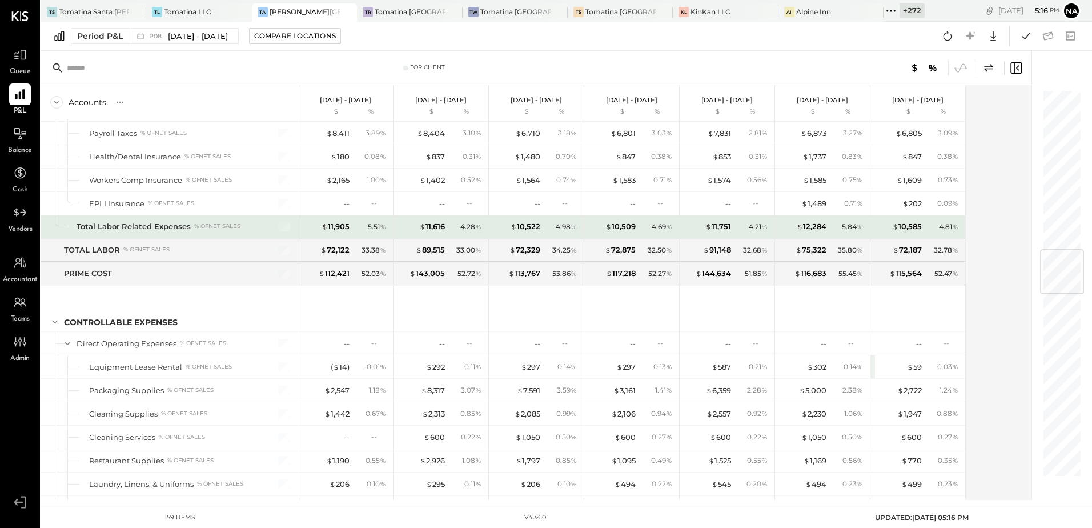
scroll to position [1356, 0]
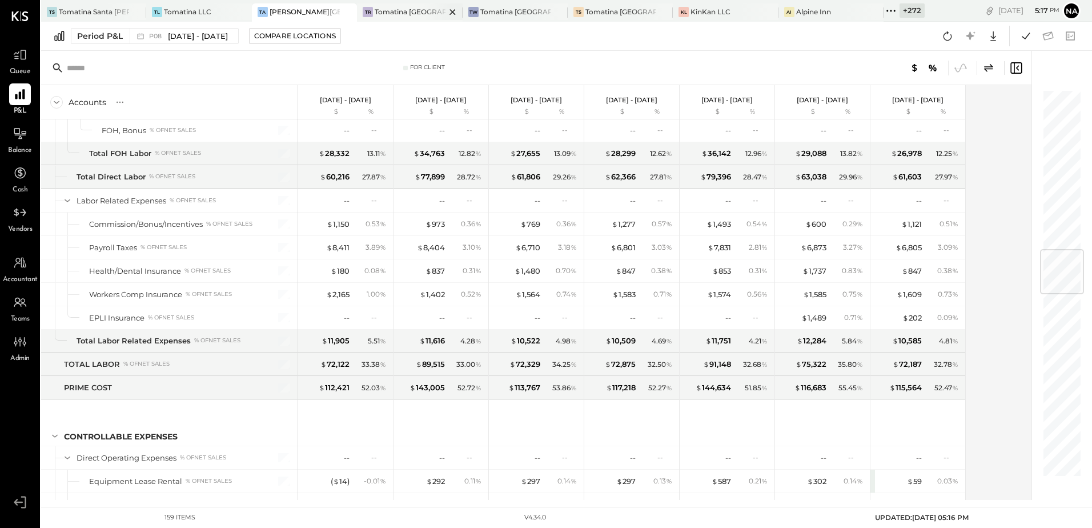
click at [381, 9] on div "Tomatina [GEOGRAPHIC_DATA]" at bounding box center [410, 12] width 70 height 10
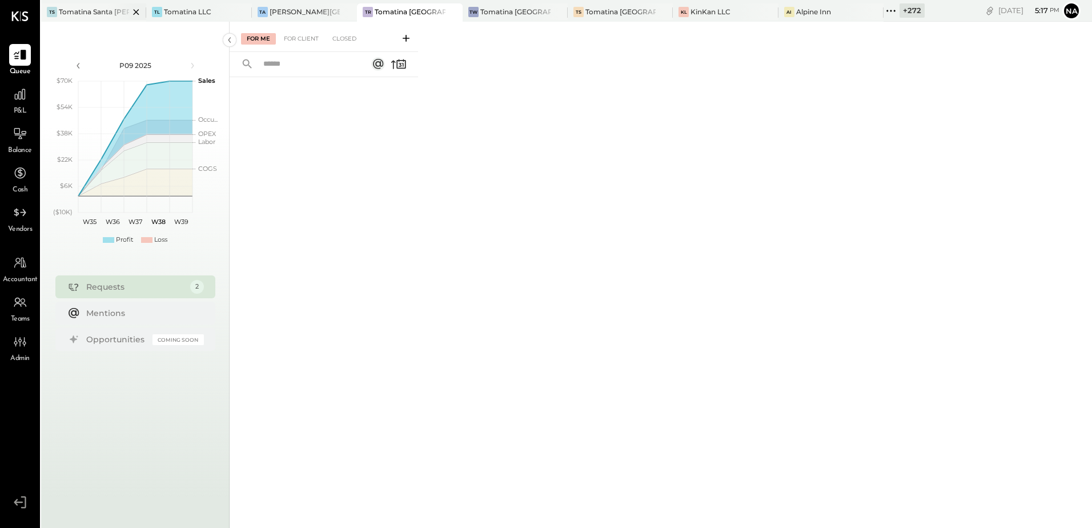
click at [106, 8] on div at bounding box center [126, 11] width 40 height 17
click at [20, 95] on icon at bounding box center [20, 94] width 15 height 15
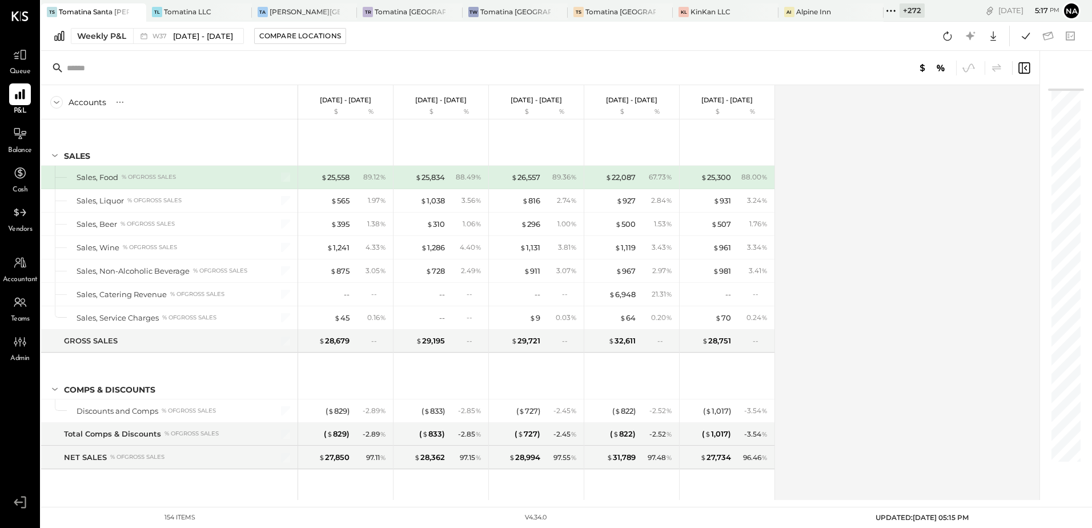
scroll to position [114, 0]
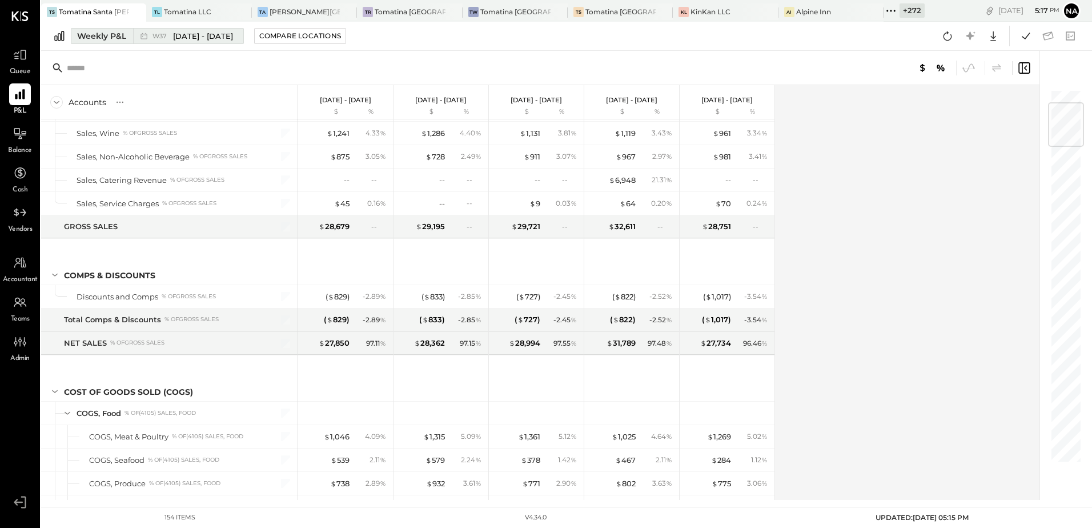
click at [108, 37] on div "Weekly P&L" at bounding box center [101, 35] width 49 height 11
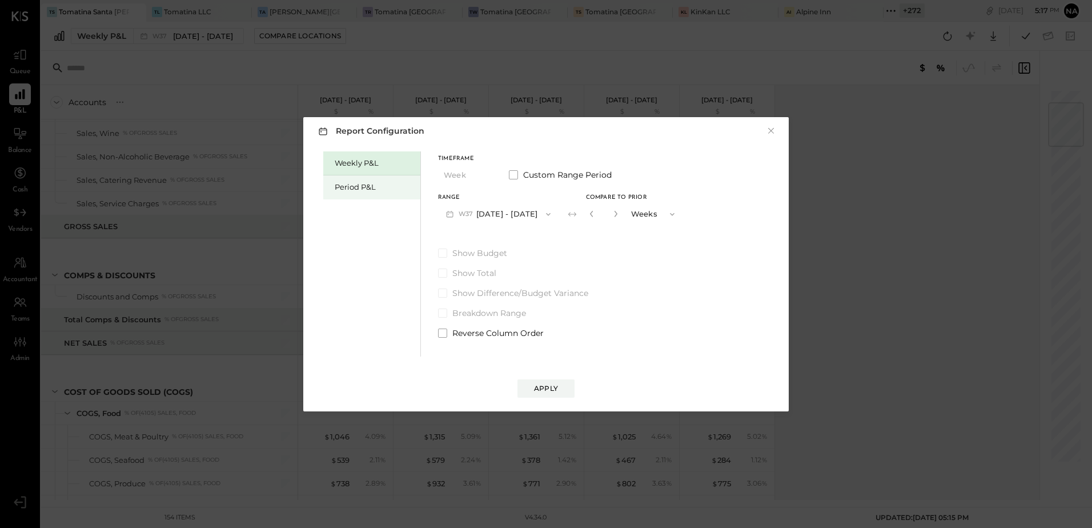
click at [372, 189] on div "Period P&L" at bounding box center [375, 187] width 80 height 11
click at [506, 208] on button "P09 [DATE] - [DATE]" at bounding box center [497, 213] width 119 height 21
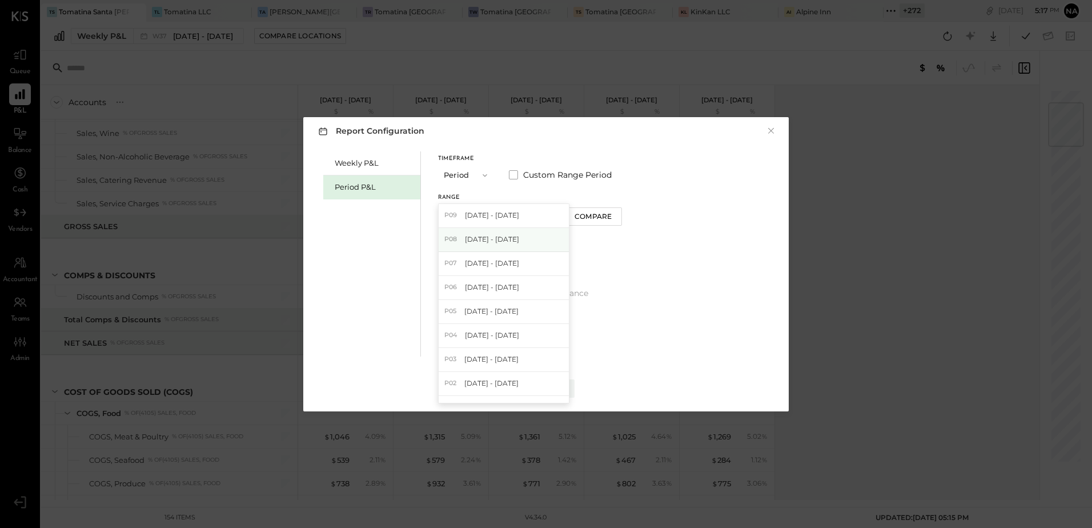
click at [513, 247] on div "P08 [DATE] - [DATE]" at bounding box center [504, 240] width 130 height 24
click at [537, 218] on button "P08 Jul 28 - Aug 24, 2025" at bounding box center [497, 213] width 119 height 21
click at [532, 257] on div "P07 Jun 30 - Jul 27, 2025" at bounding box center [504, 264] width 130 height 24
click at [598, 216] on div "Compare" at bounding box center [592, 216] width 37 height 10
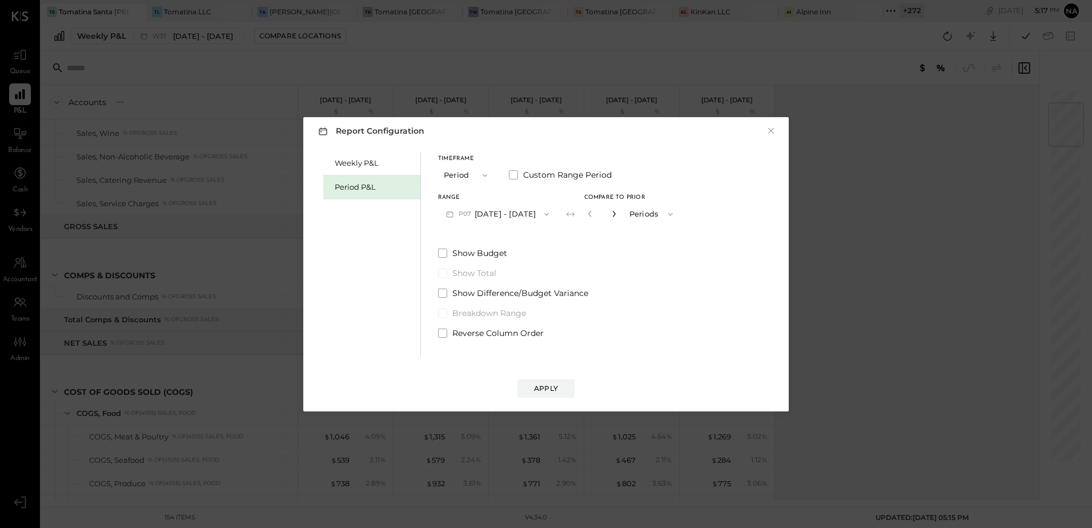
click at [617, 216] on icon "button" at bounding box center [613, 213] width 7 height 7
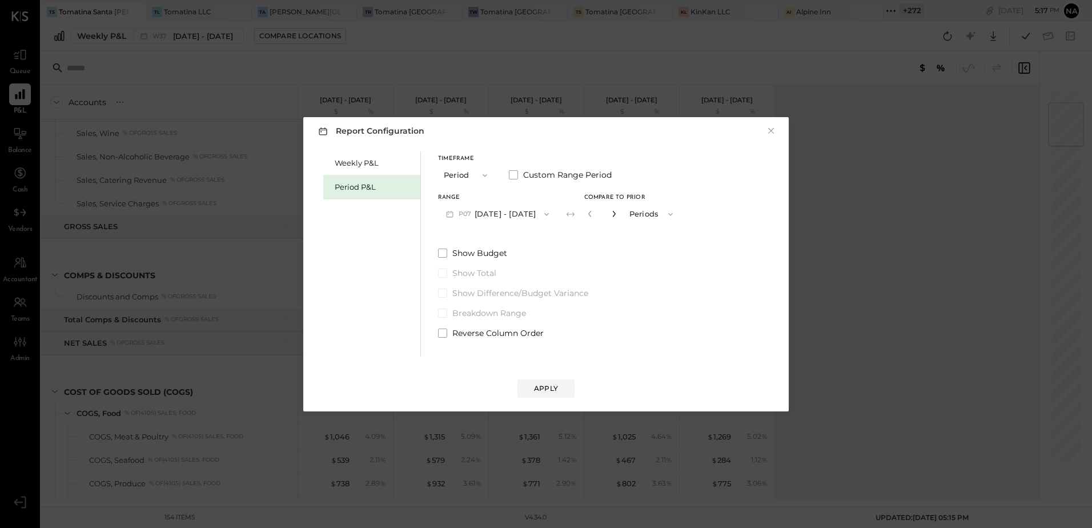
type input "*"
click at [556, 383] on div "Apply" at bounding box center [546, 388] width 24 height 10
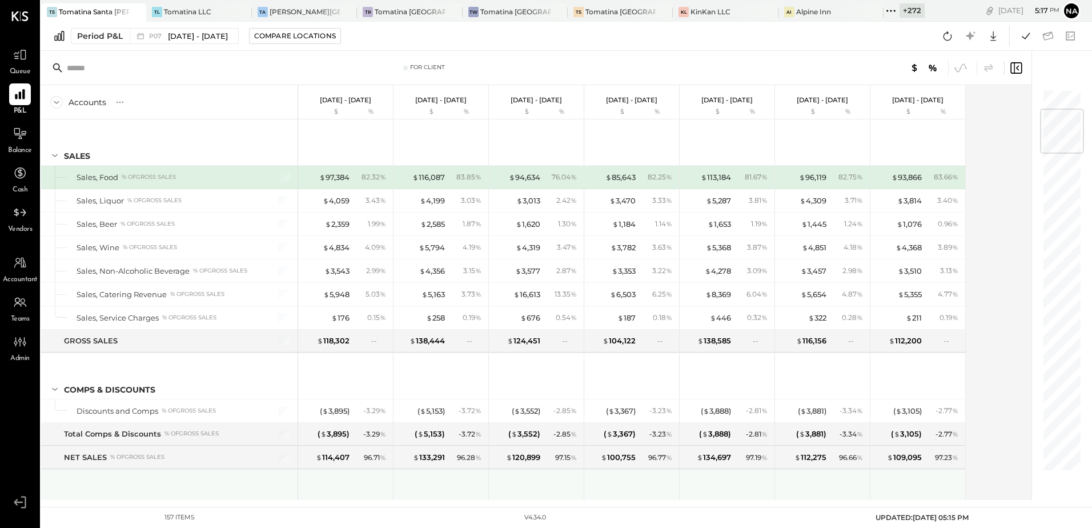
scroll to position [228, 0]
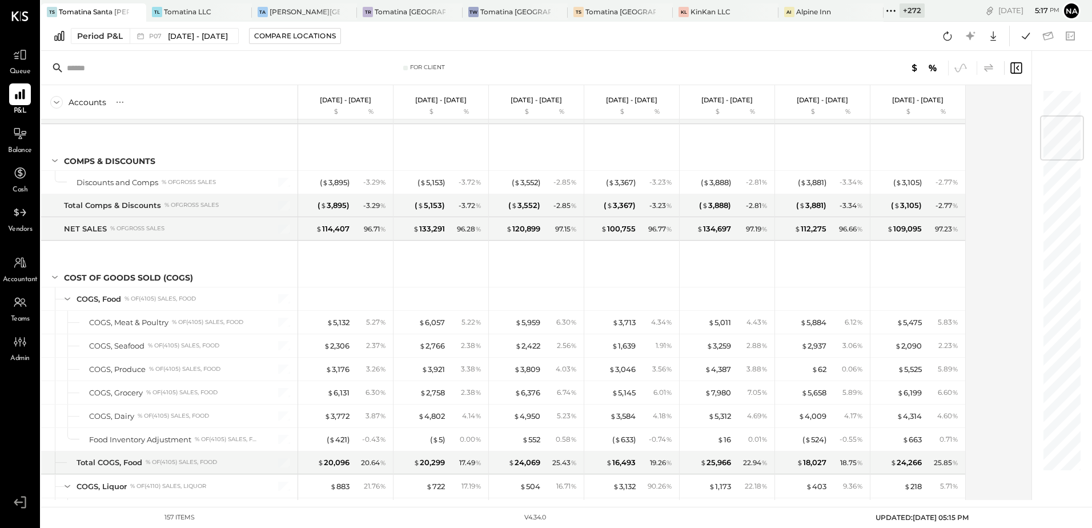
click at [992, 65] on icon at bounding box center [989, 68] width 14 height 14
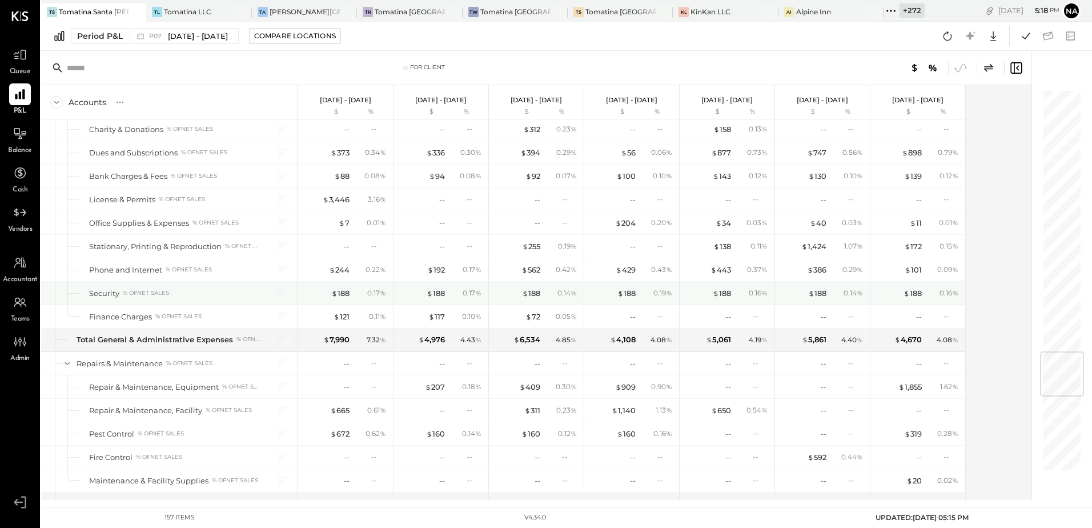
scroll to position [2052, 0]
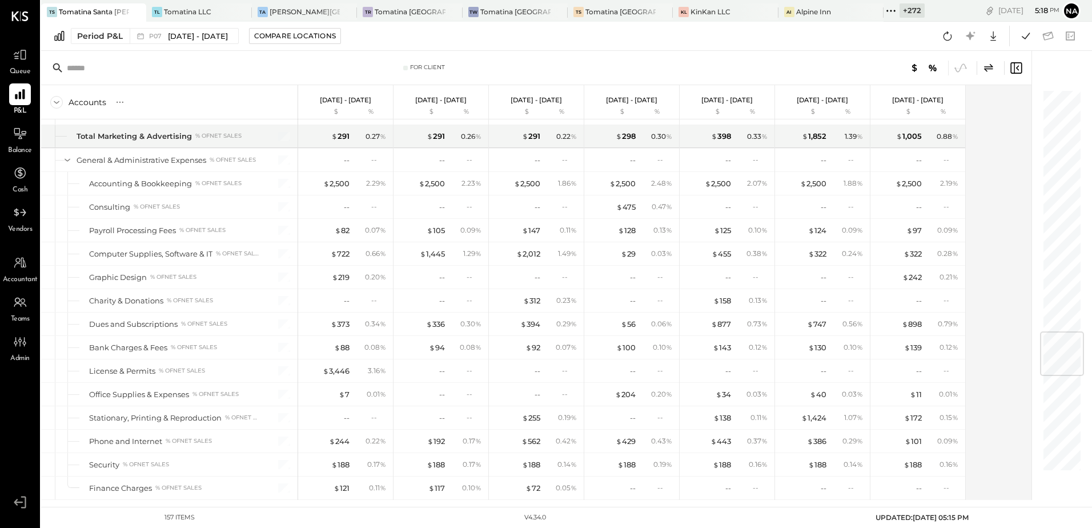
click at [899, 14] on div "+ 272" at bounding box center [911, 10] width 25 height 14
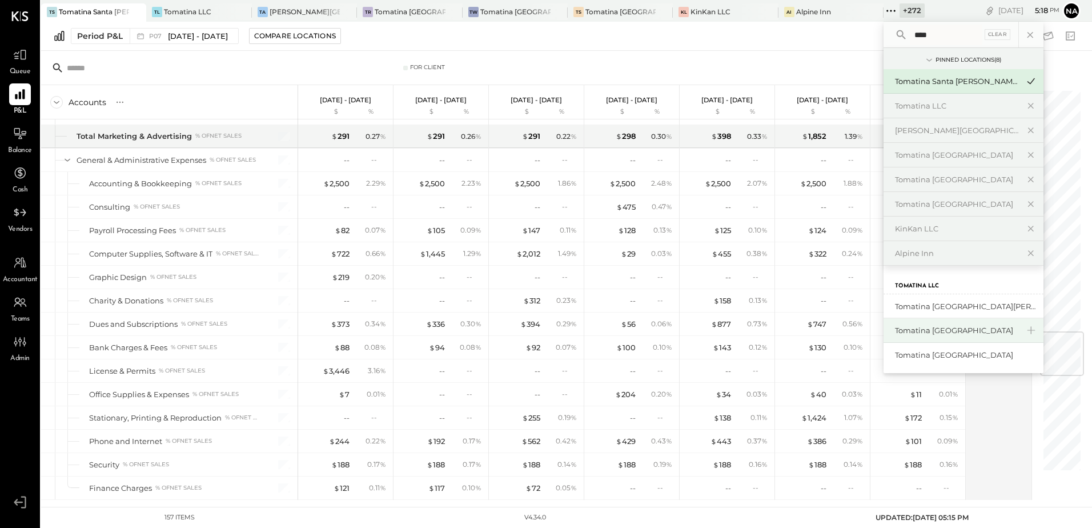
scroll to position [2, 0]
type input "****"
click at [951, 309] on div "Tomatina [GEOGRAPHIC_DATA][PERSON_NAME]" at bounding box center [956, 304] width 123 height 11
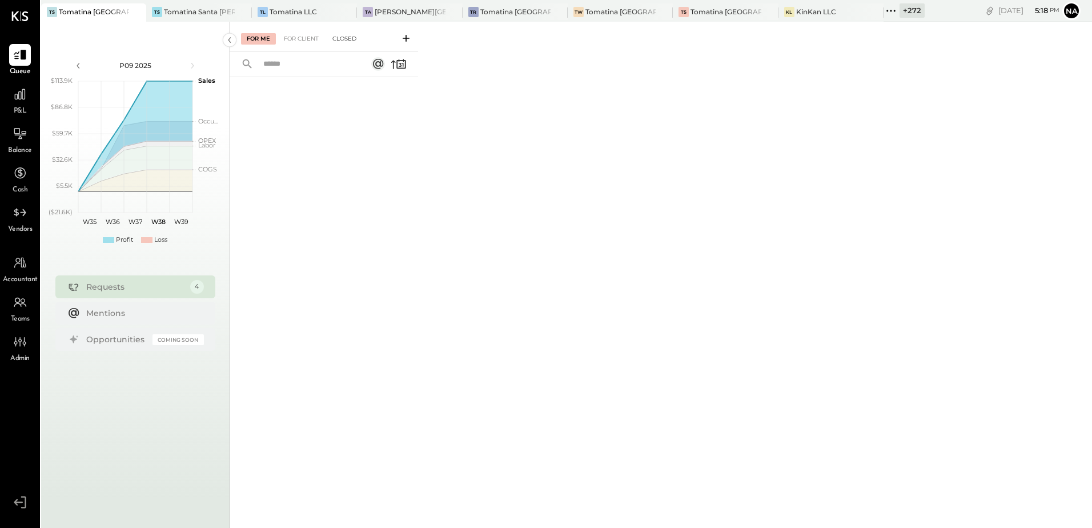
click at [341, 38] on div "Closed" at bounding box center [344, 38] width 35 height 11
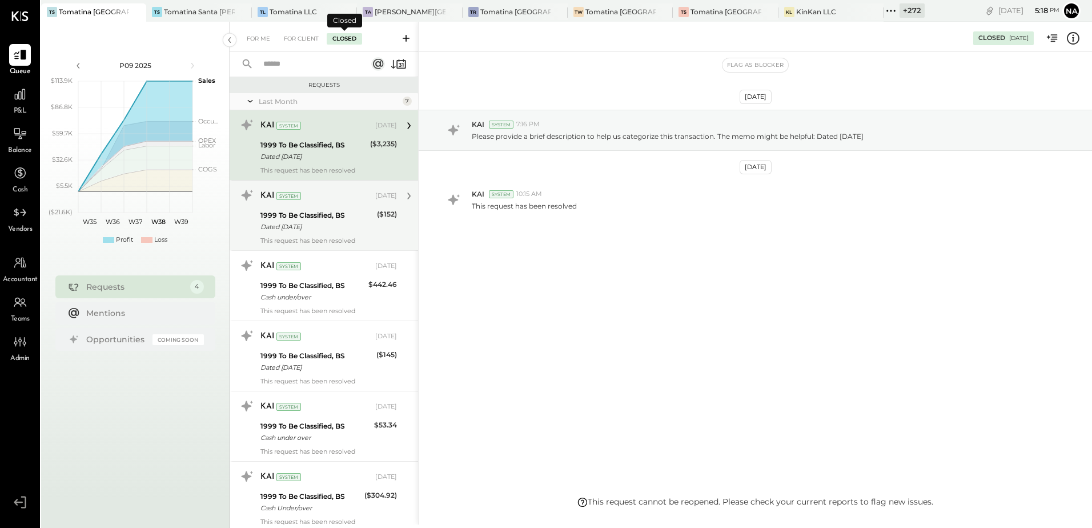
scroll to position [230, 0]
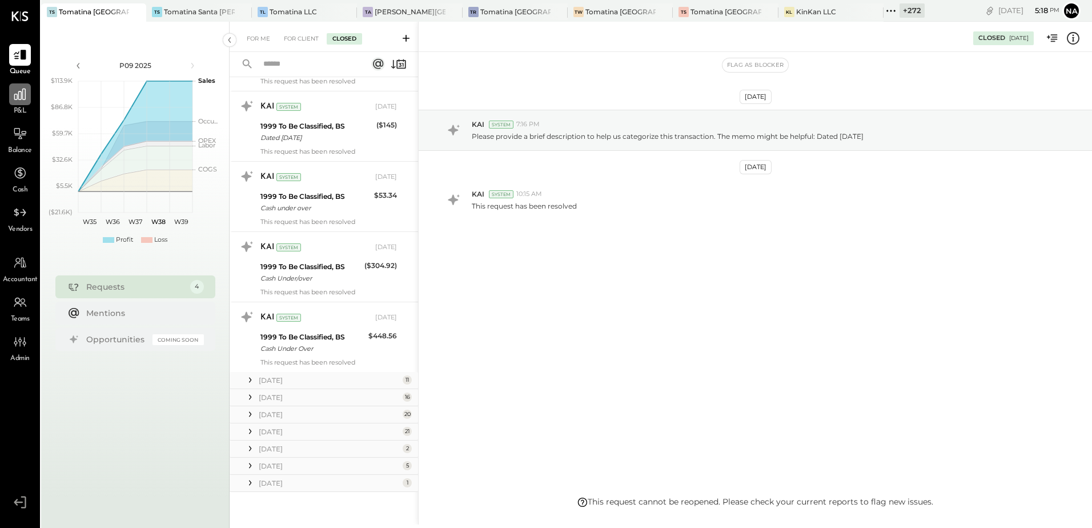
click at [14, 96] on icon at bounding box center [20, 94] width 15 height 15
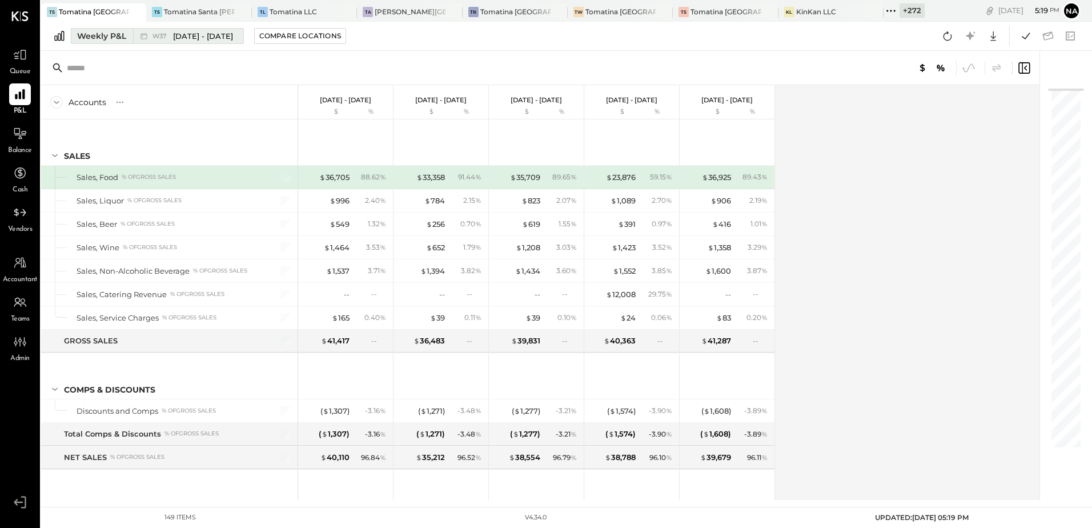
click at [110, 33] on div "Weekly P&L" at bounding box center [101, 35] width 49 height 11
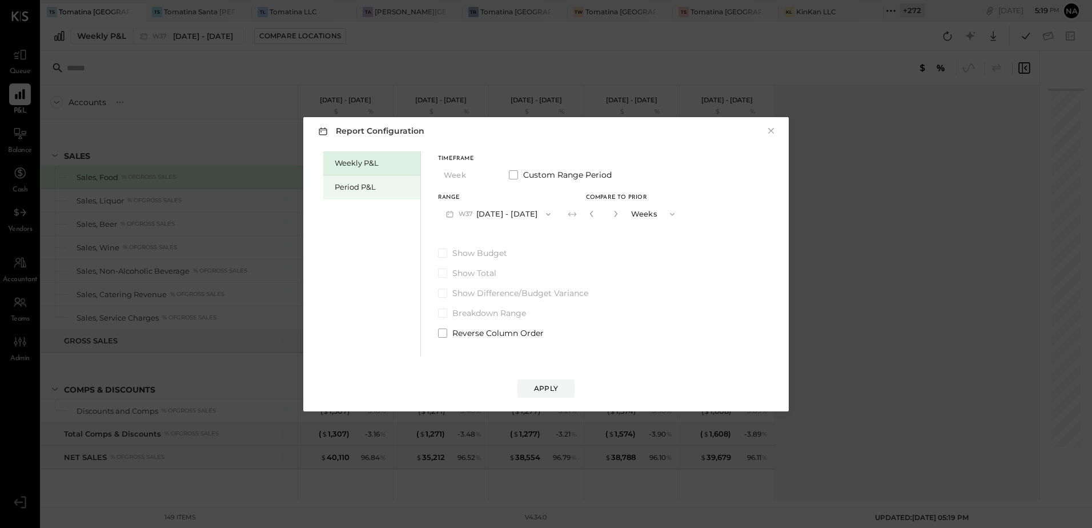
click at [355, 185] on div "Period P&L" at bounding box center [375, 187] width 80 height 11
click at [516, 212] on button "P09 [DATE] - [DATE]" at bounding box center [497, 213] width 119 height 21
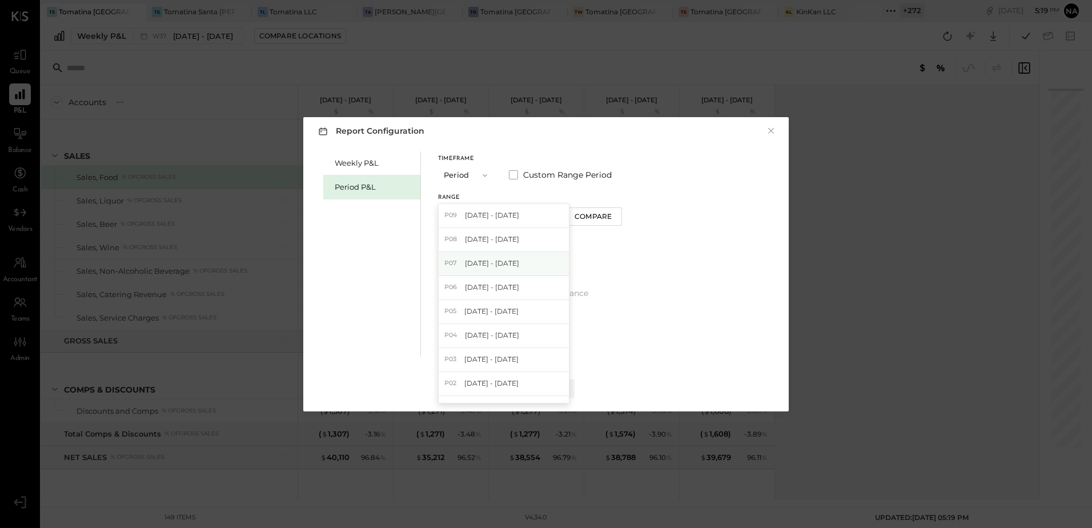
click at [537, 256] on div "P07 Jun 30 - Jul 27, 2025" at bounding box center [504, 264] width 130 height 24
click at [608, 222] on button "Compare" at bounding box center [593, 216] width 57 height 18
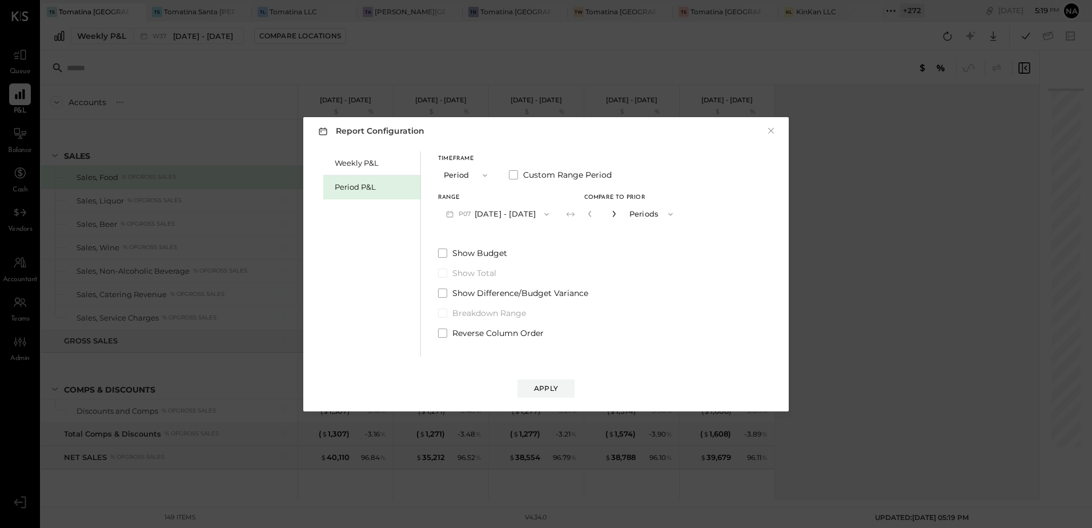
click at [615, 212] on icon "button" at bounding box center [613, 214] width 3 height 6
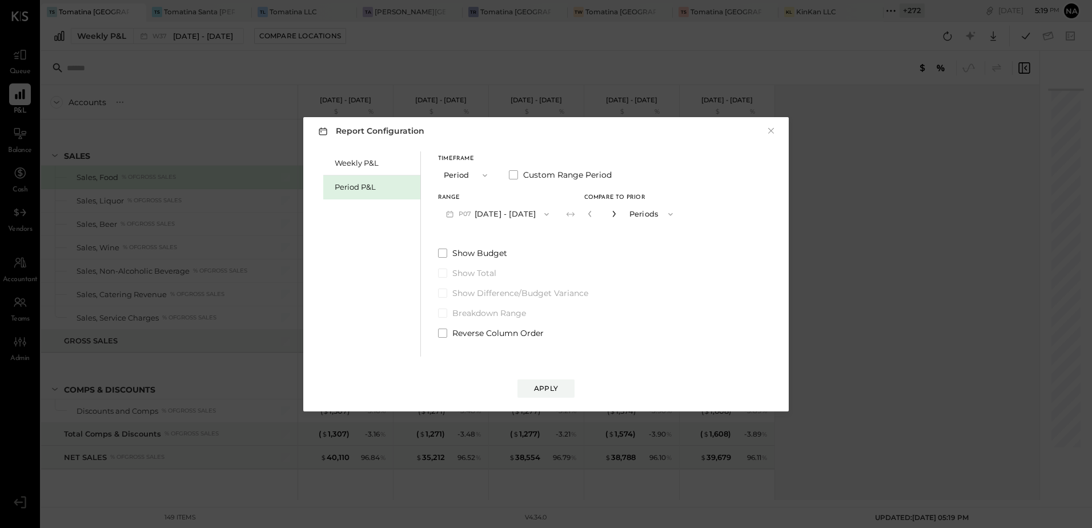
type input "*"
click at [550, 389] on div "Apply" at bounding box center [546, 388] width 24 height 10
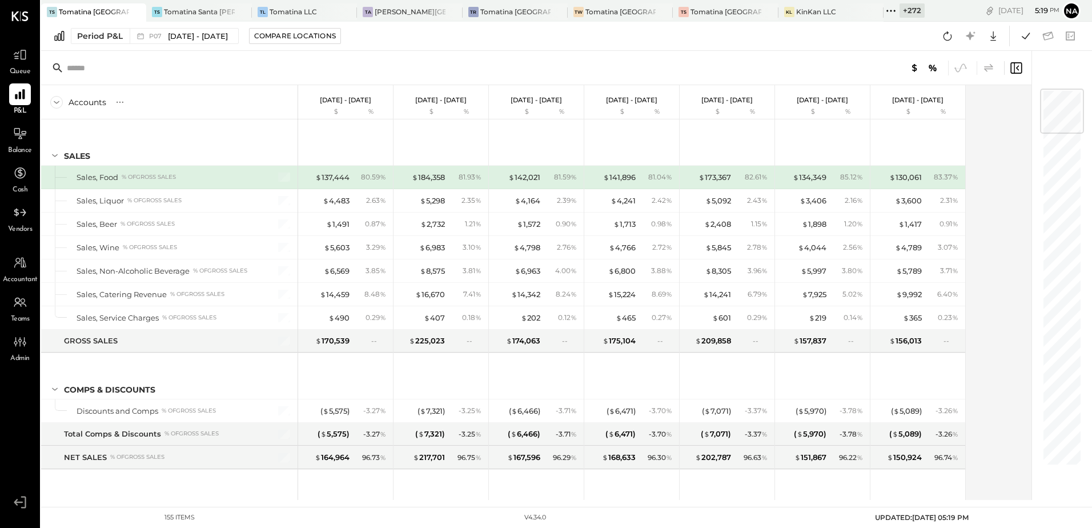
click at [990, 70] on icon at bounding box center [989, 68] width 14 height 14
click at [906, 10] on div "+ 272" at bounding box center [911, 10] width 25 height 14
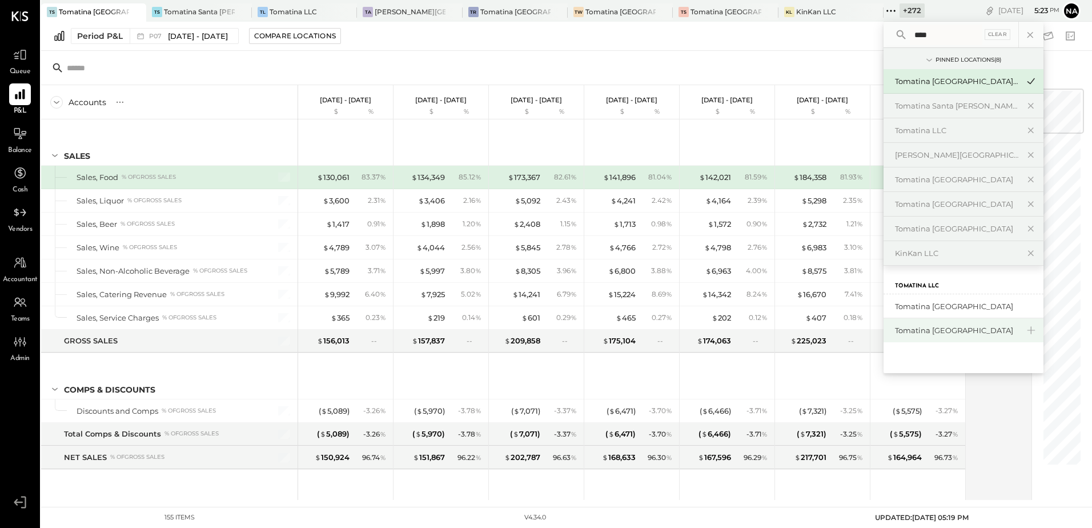
type input "****"
click at [934, 332] on div "Tomatina [GEOGRAPHIC_DATA]" at bounding box center [956, 330] width 123 height 11
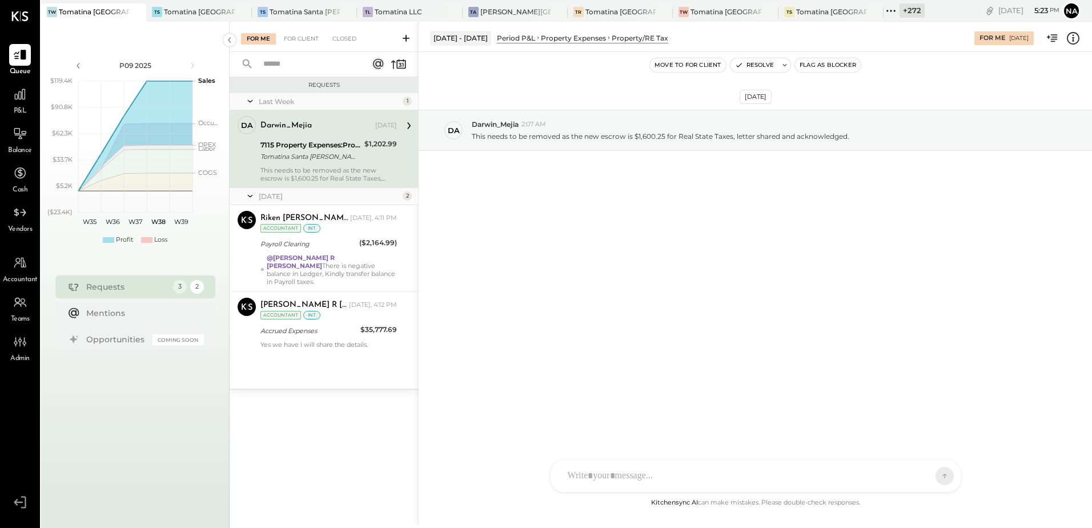
click at [18, 110] on span "P&L" at bounding box center [20, 111] width 13 height 10
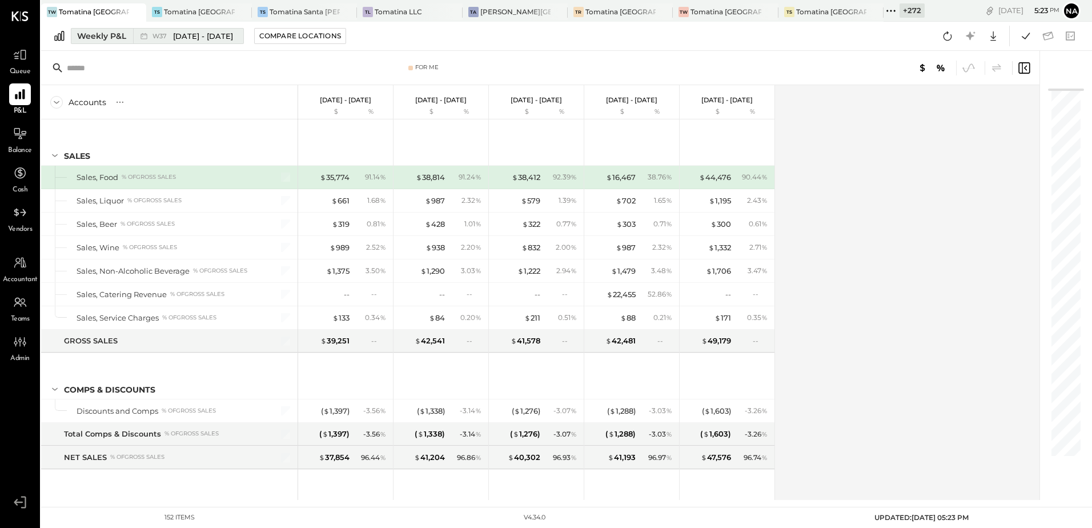
click at [113, 41] on div "Weekly P&L" at bounding box center [101, 35] width 49 height 11
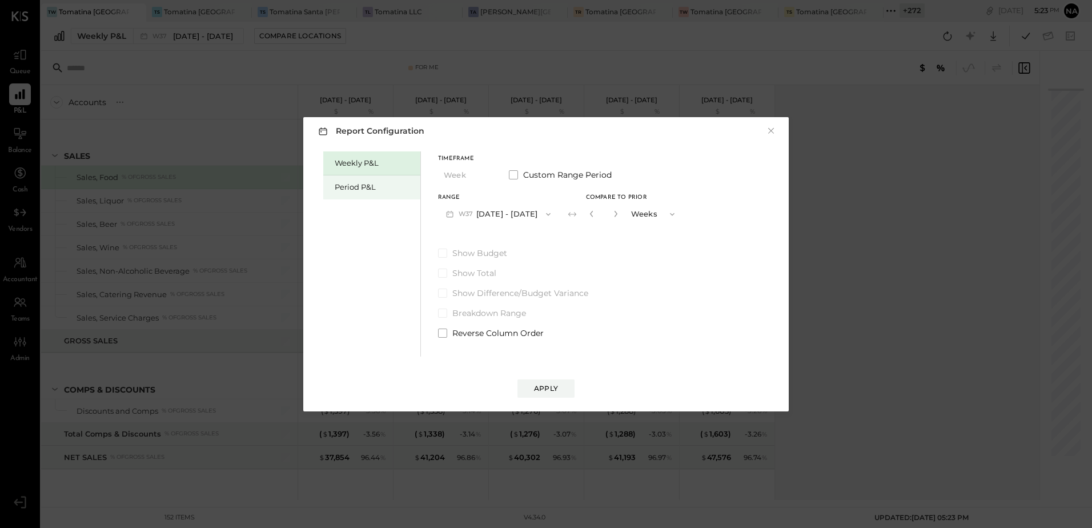
click at [387, 190] on div "Period P&L" at bounding box center [375, 187] width 80 height 11
click at [542, 212] on button "P09 [DATE] - [DATE]" at bounding box center [497, 213] width 119 height 21
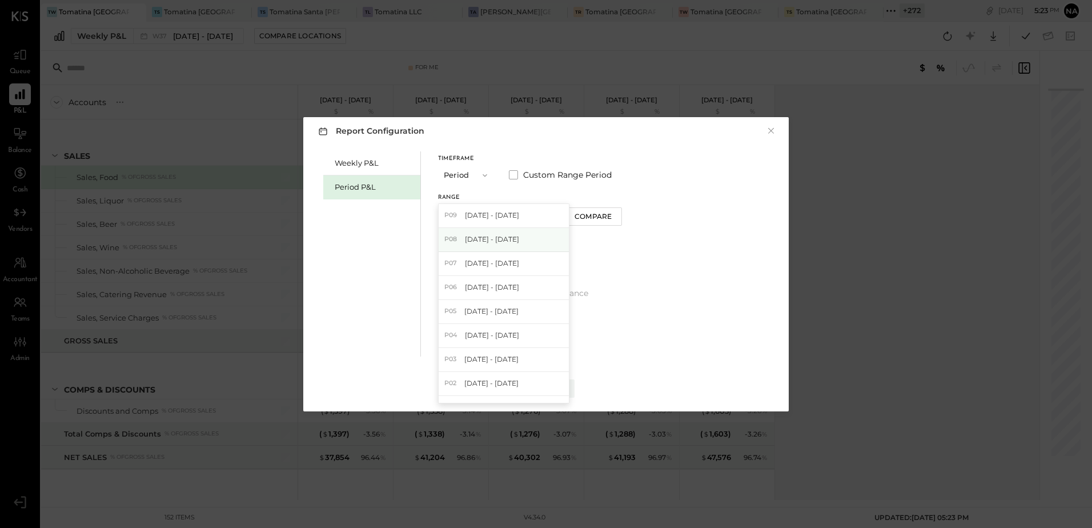
click at [519, 244] on span "[DATE] - [DATE]" at bounding box center [492, 239] width 54 height 10
click at [601, 213] on div "Compare" at bounding box center [592, 216] width 37 height 10
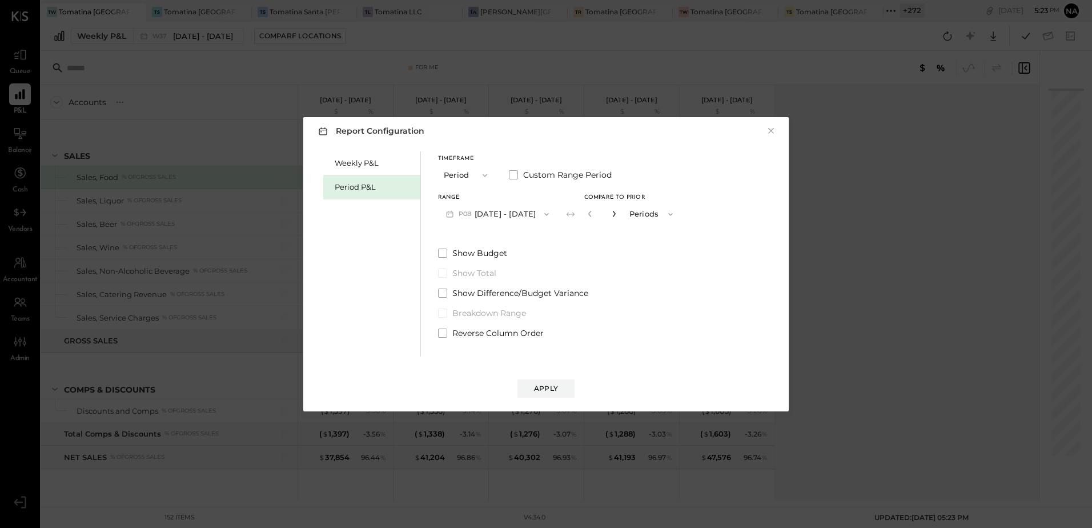
click at [617, 214] on icon "button" at bounding box center [613, 213] width 7 height 7
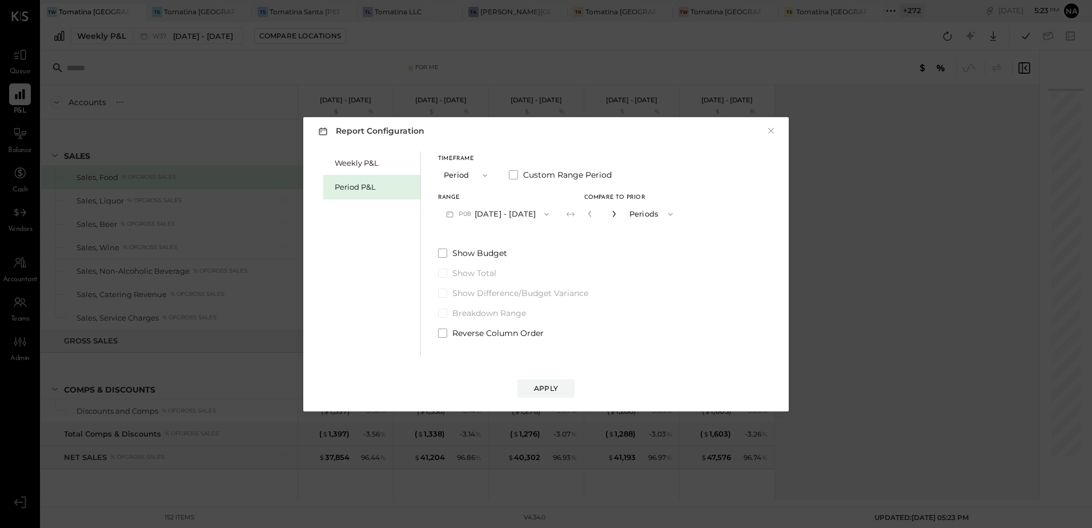
type input "*"
click at [545, 389] on div "Apply" at bounding box center [546, 388] width 24 height 10
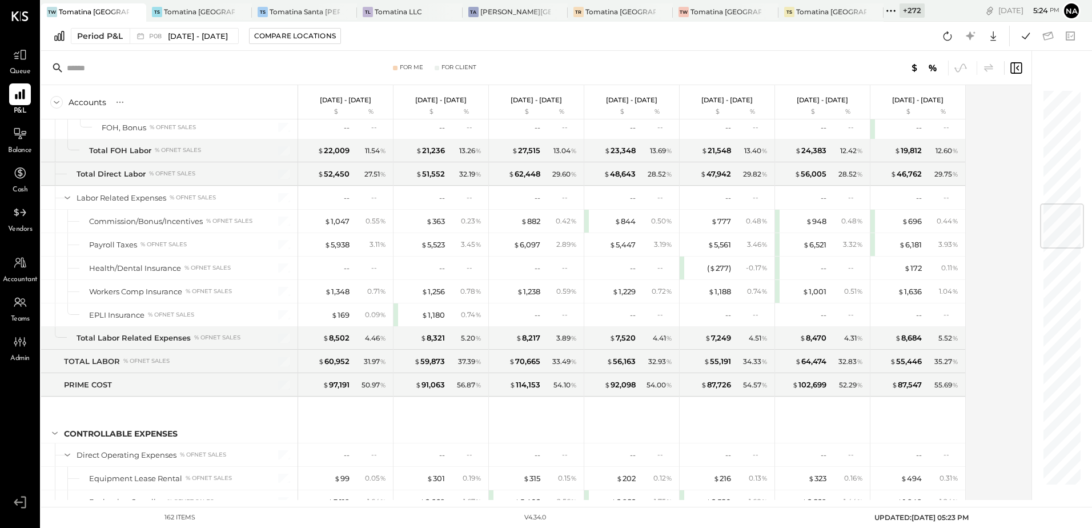
scroll to position [970, 0]
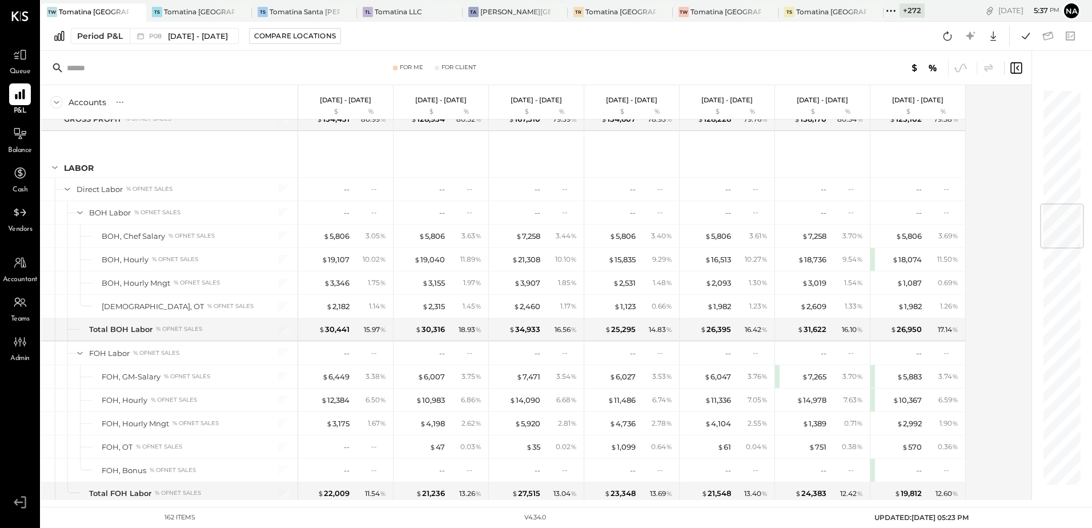
click at [906, 10] on div "+ 272" at bounding box center [911, 10] width 25 height 14
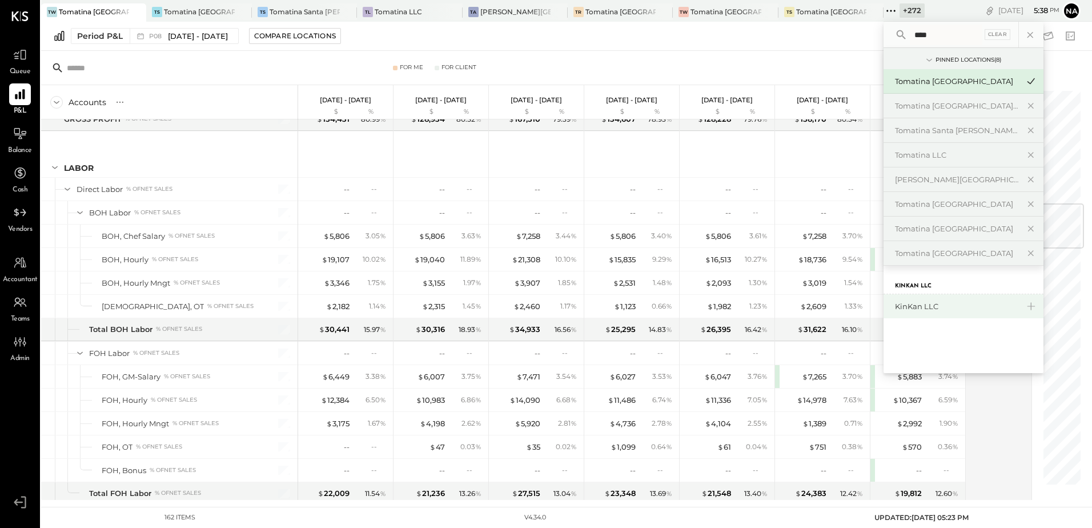
type input "****"
click at [929, 305] on div "KinKan LLC" at bounding box center [956, 306] width 123 height 11
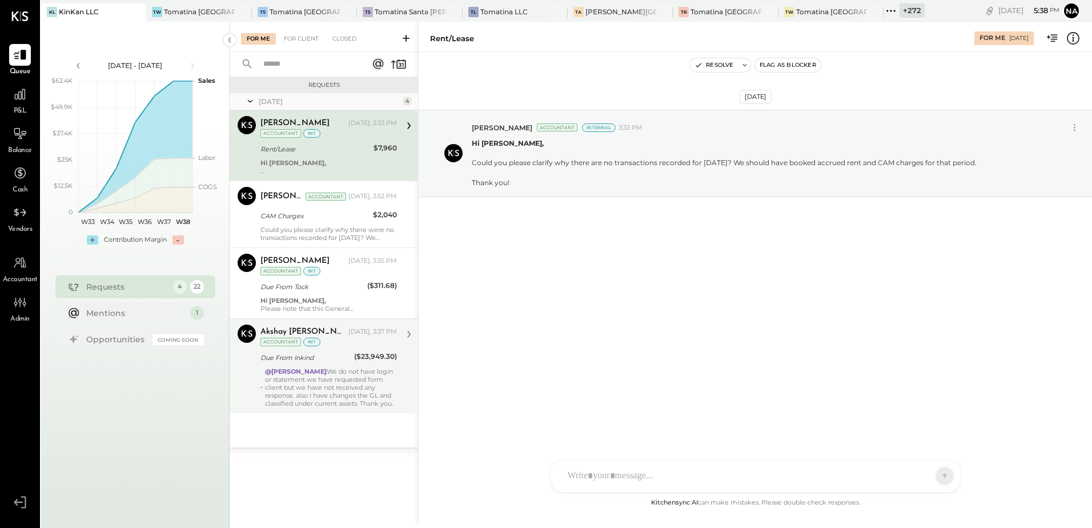
click at [319, 388] on div "@Navin Jain We do not have login or statement we have requested form client but…" at bounding box center [331, 387] width 132 height 40
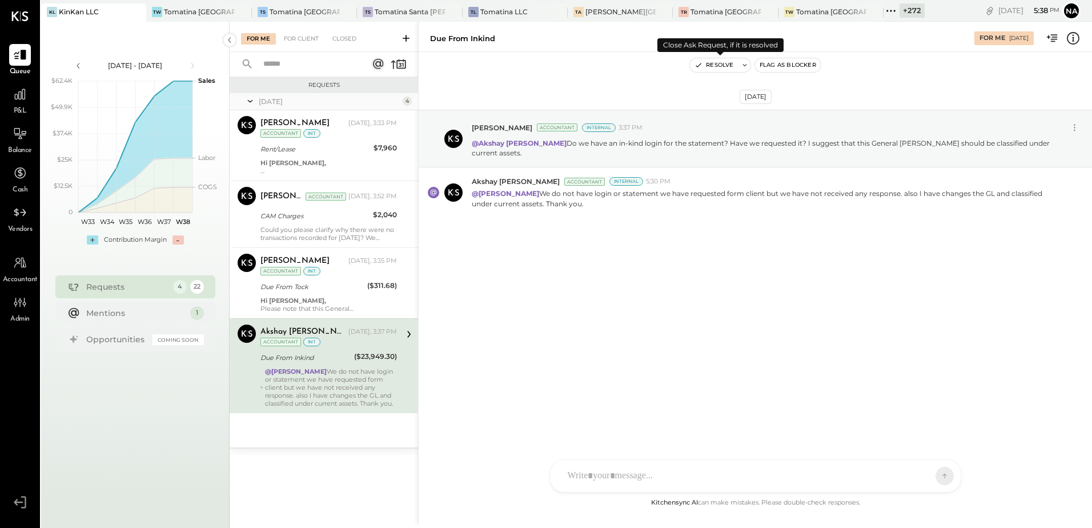
click at [730, 67] on button "Resolve" at bounding box center [714, 65] width 48 height 14
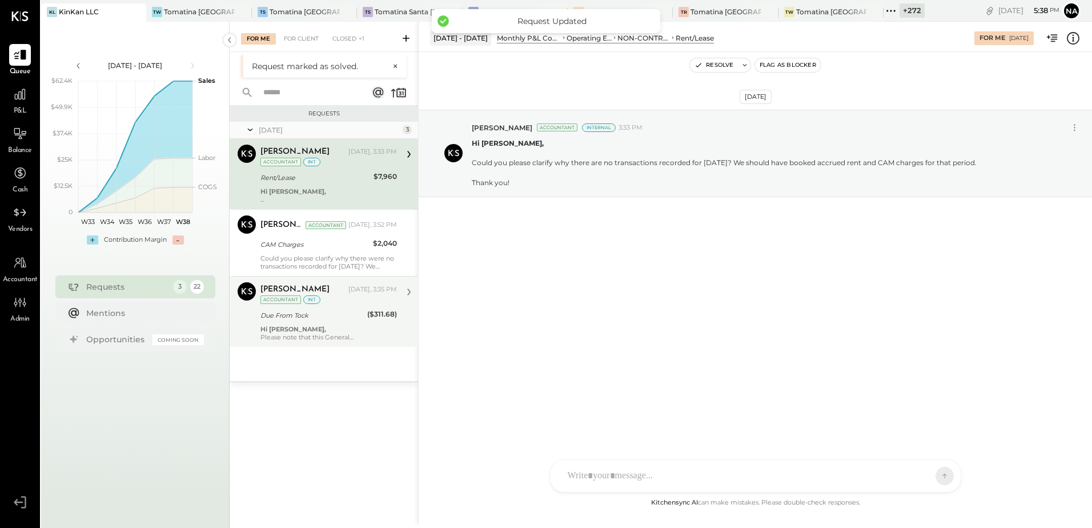
click at [341, 332] on div "Hi Akshay Koshti, Please note that this General Ledger should not go negative. …" at bounding box center [328, 333] width 136 height 16
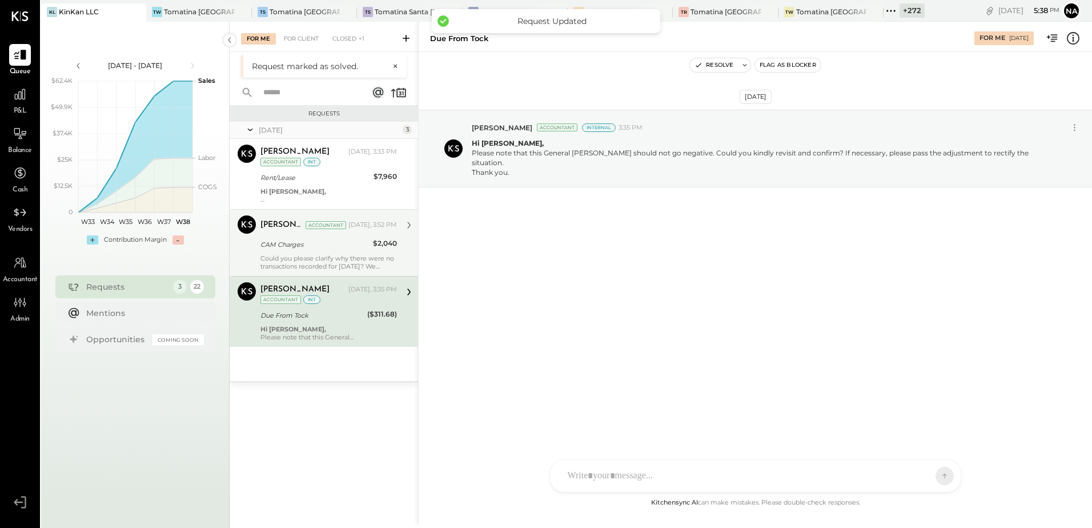
click at [327, 252] on div "Navin Jain Accountant Today, 3:52 PM CAM Charges $2,040 Could you please clarif…" at bounding box center [328, 242] width 136 height 55
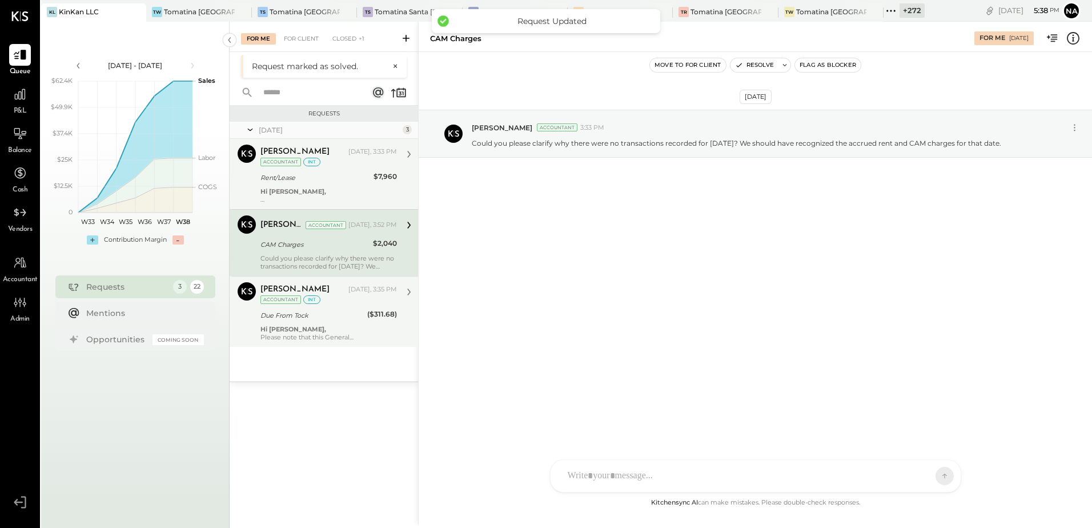
click at [339, 188] on div "Hi Akshay Koshti, Could you please clarify why there are no transactions record…" at bounding box center [328, 195] width 136 height 16
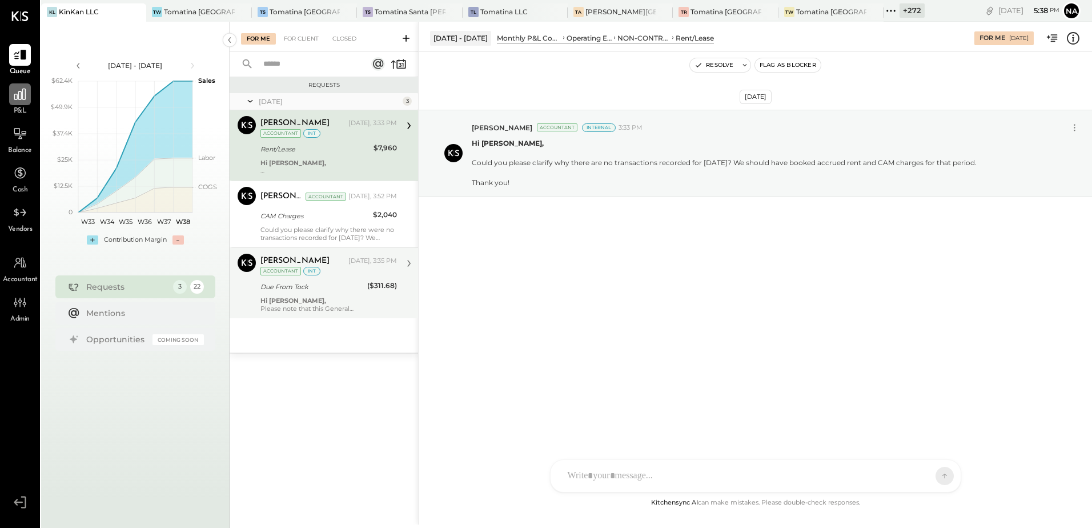
click at [16, 95] on icon at bounding box center [20, 94] width 15 height 15
